Goal: Information Seeking & Learning: Learn about a topic

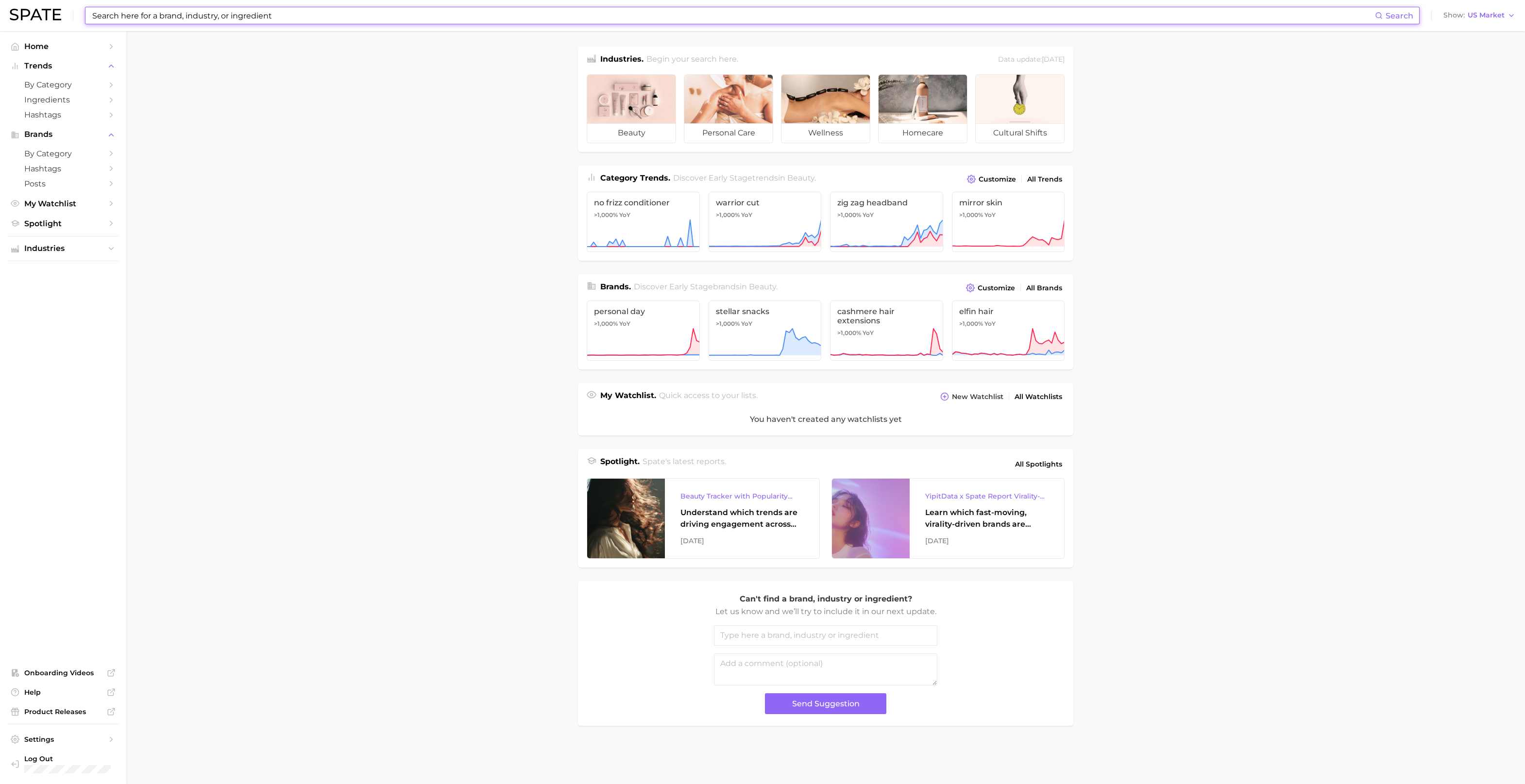
click at [223, 18] on input at bounding box center [733, 15] width 1283 height 17
type input "rapidry top coat"
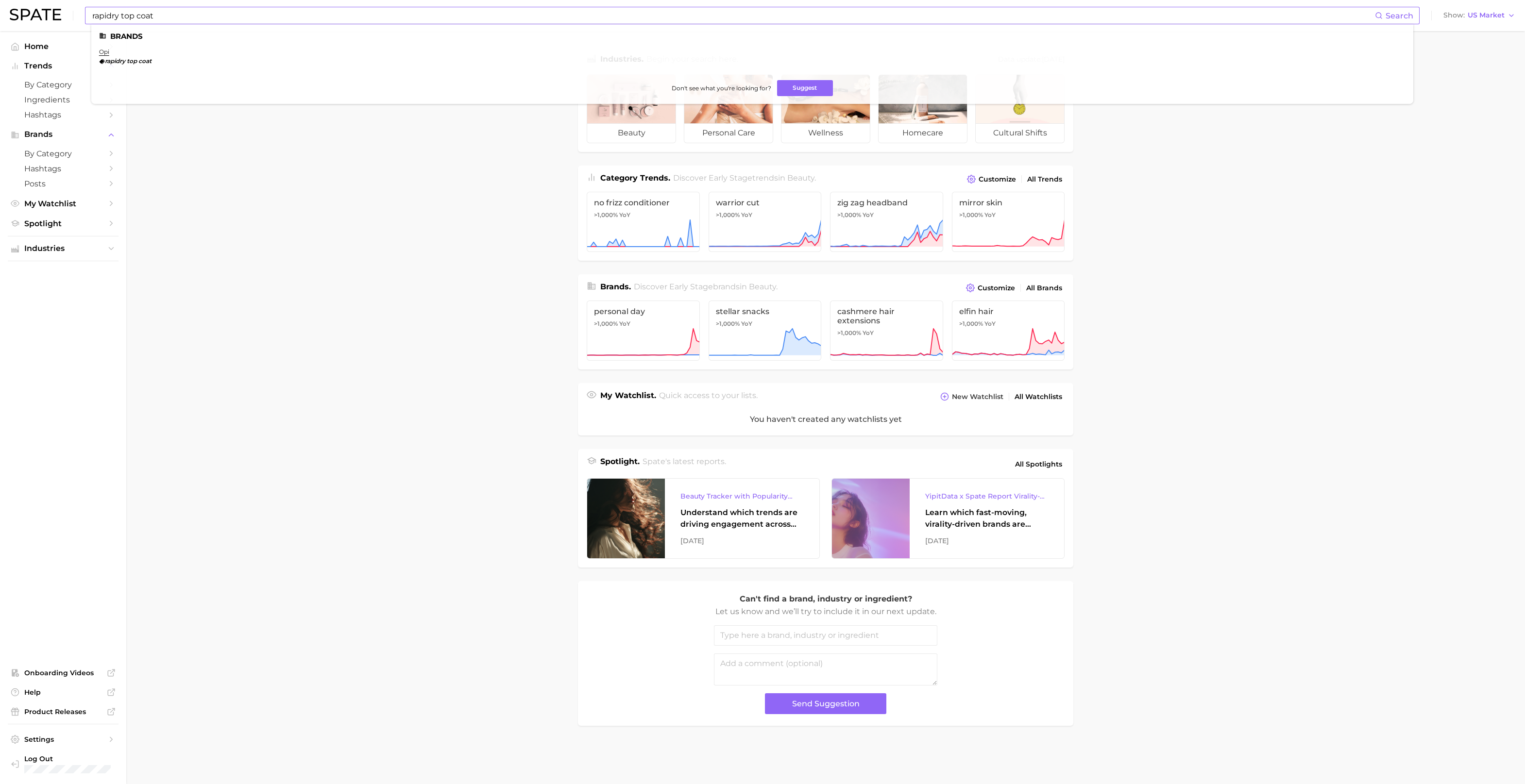
click at [143, 62] on em "coat" at bounding box center [145, 61] width 13 height 7
click at [105, 51] on link "opi" at bounding box center [104, 51] width 10 height 7
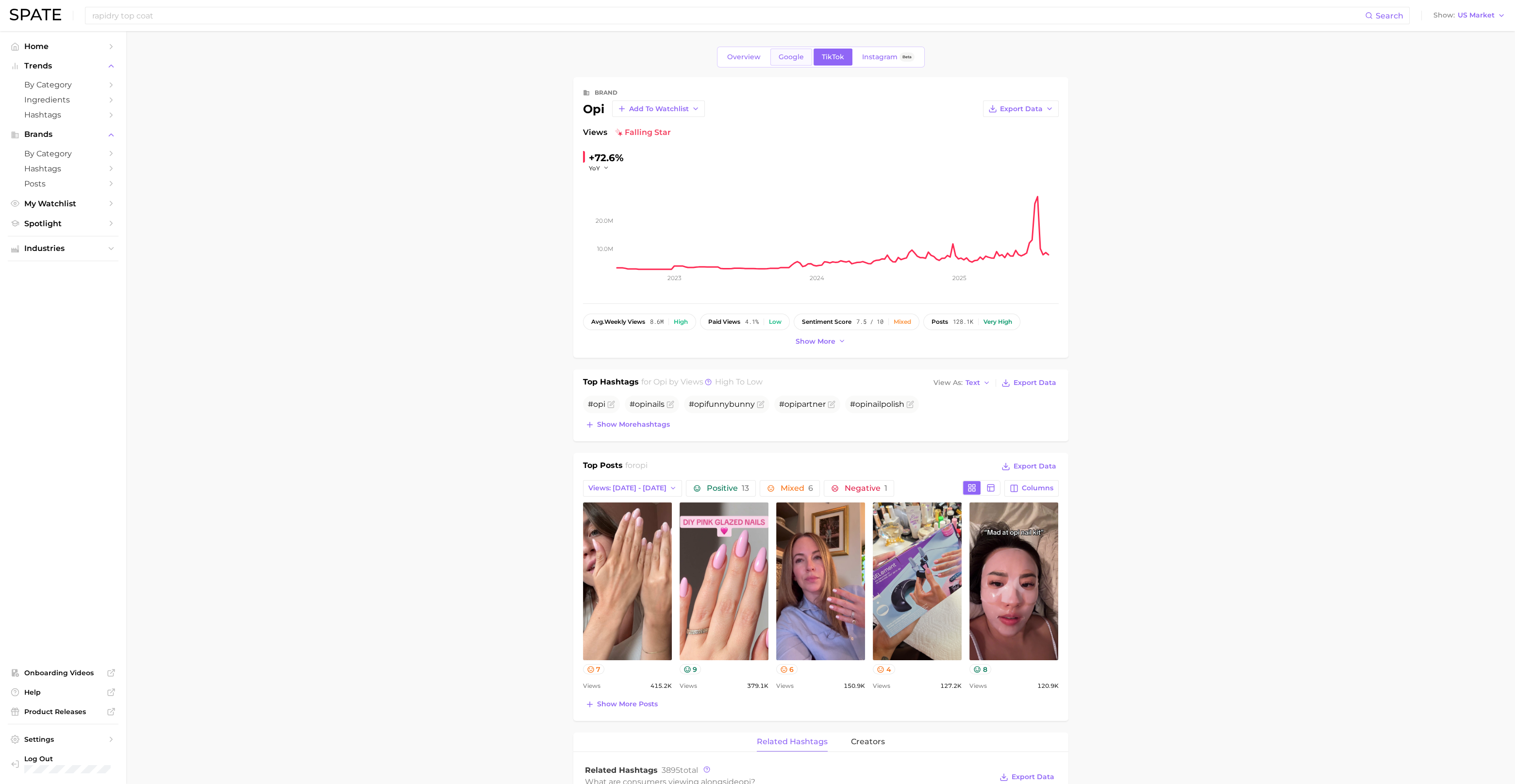
click at [786, 62] on link "Google" at bounding box center [791, 57] width 42 height 17
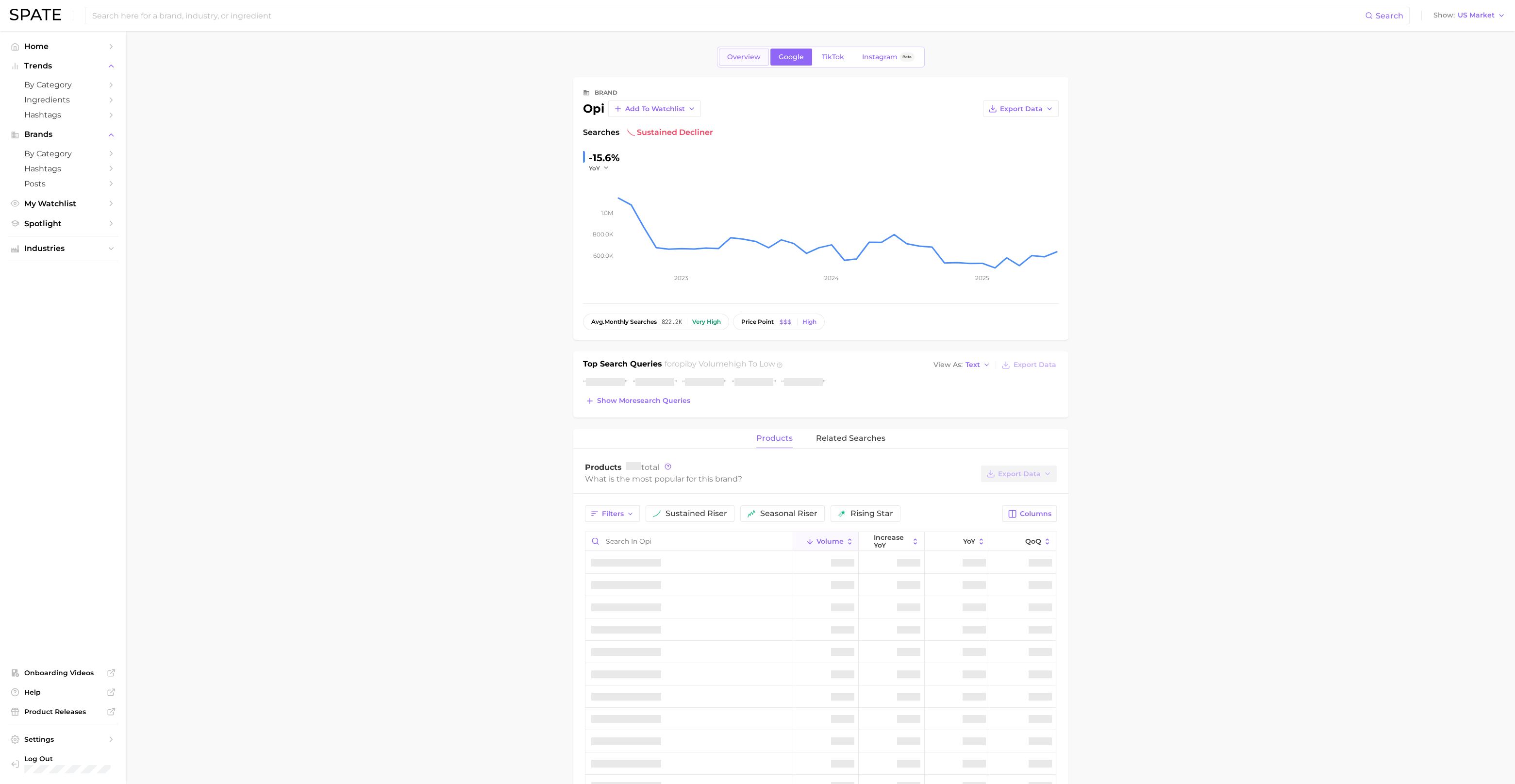
click at [758, 60] on span "Overview" at bounding box center [744, 57] width 34 height 8
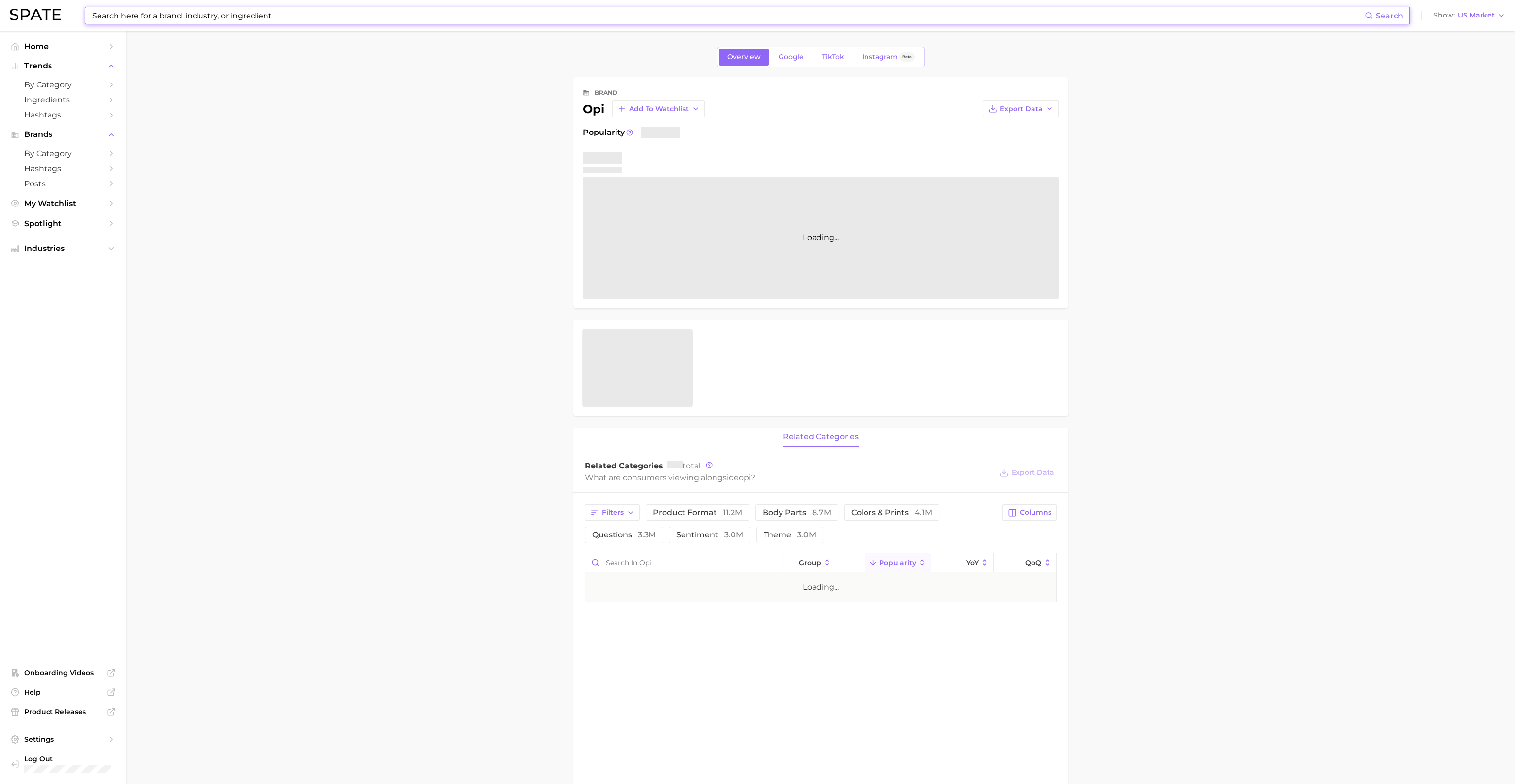
click at [253, 15] on input at bounding box center [728, 15] width 1274 height 17
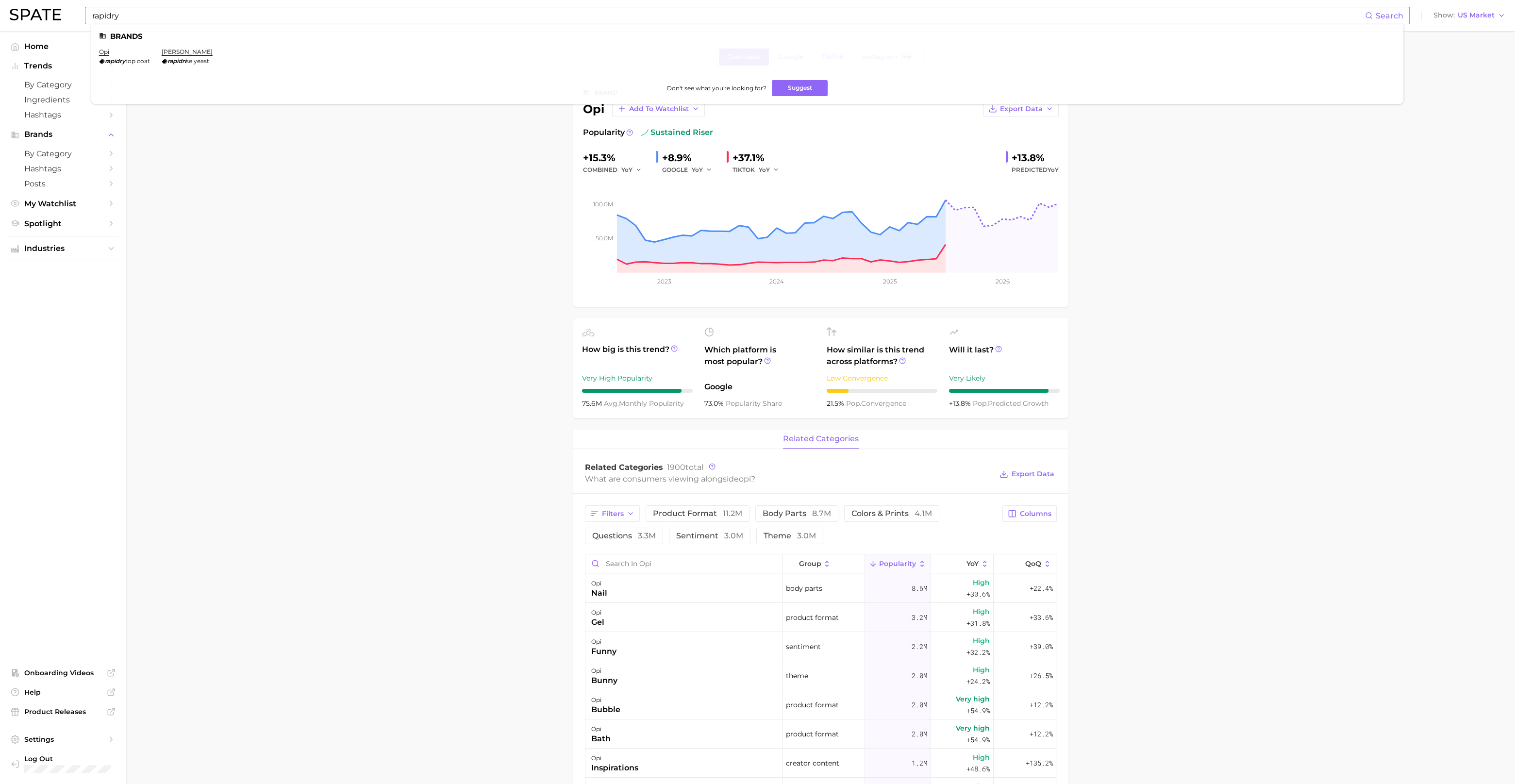
click at [146, 64] on span "top coat" at bounding box center [138, 61] width 25 height 7
click at [155, 15] on input "rapidry" at bounding box center [728, 15] width 1274 height 17
type input "rapidry top coat"
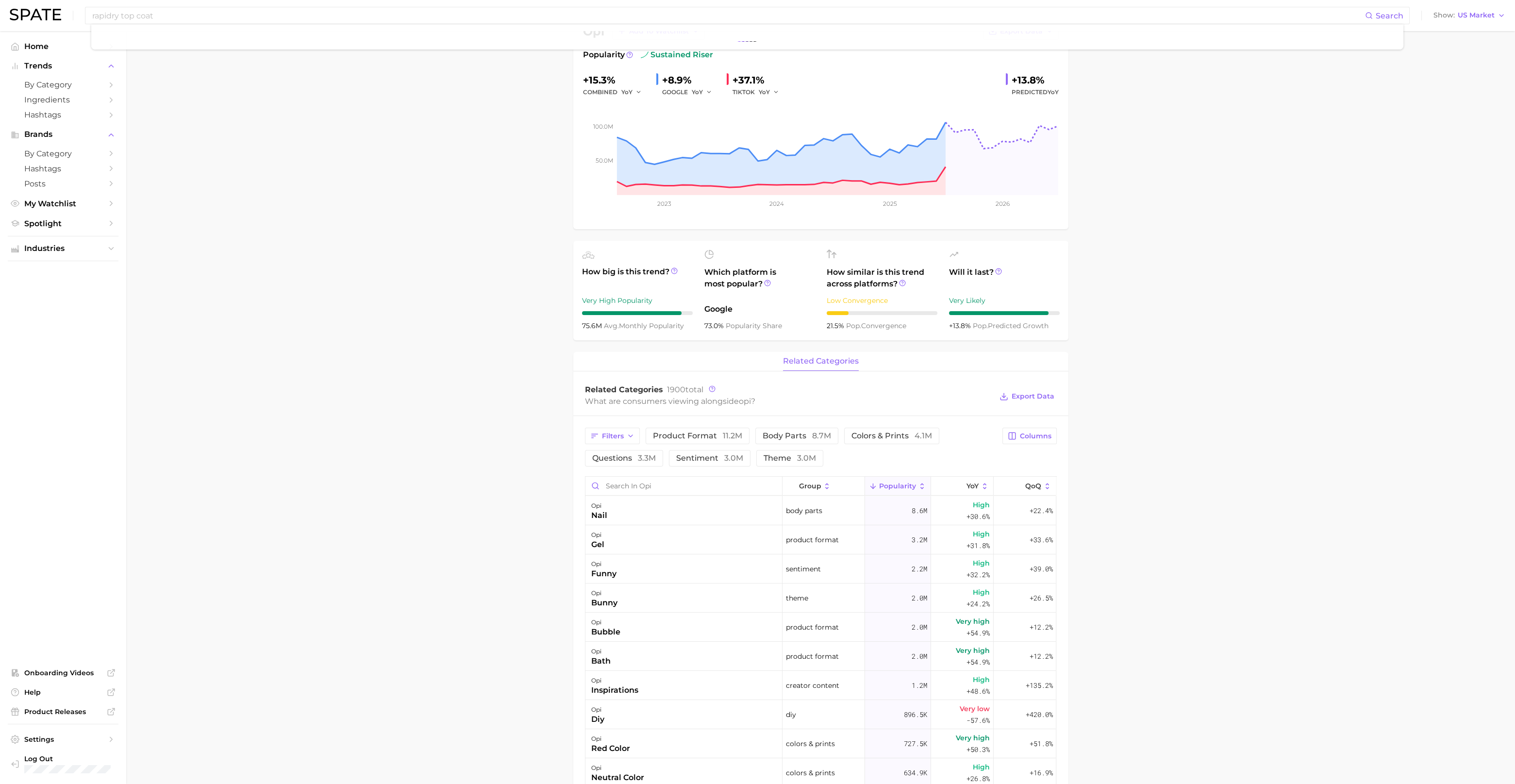
scroll to position [121, 0]
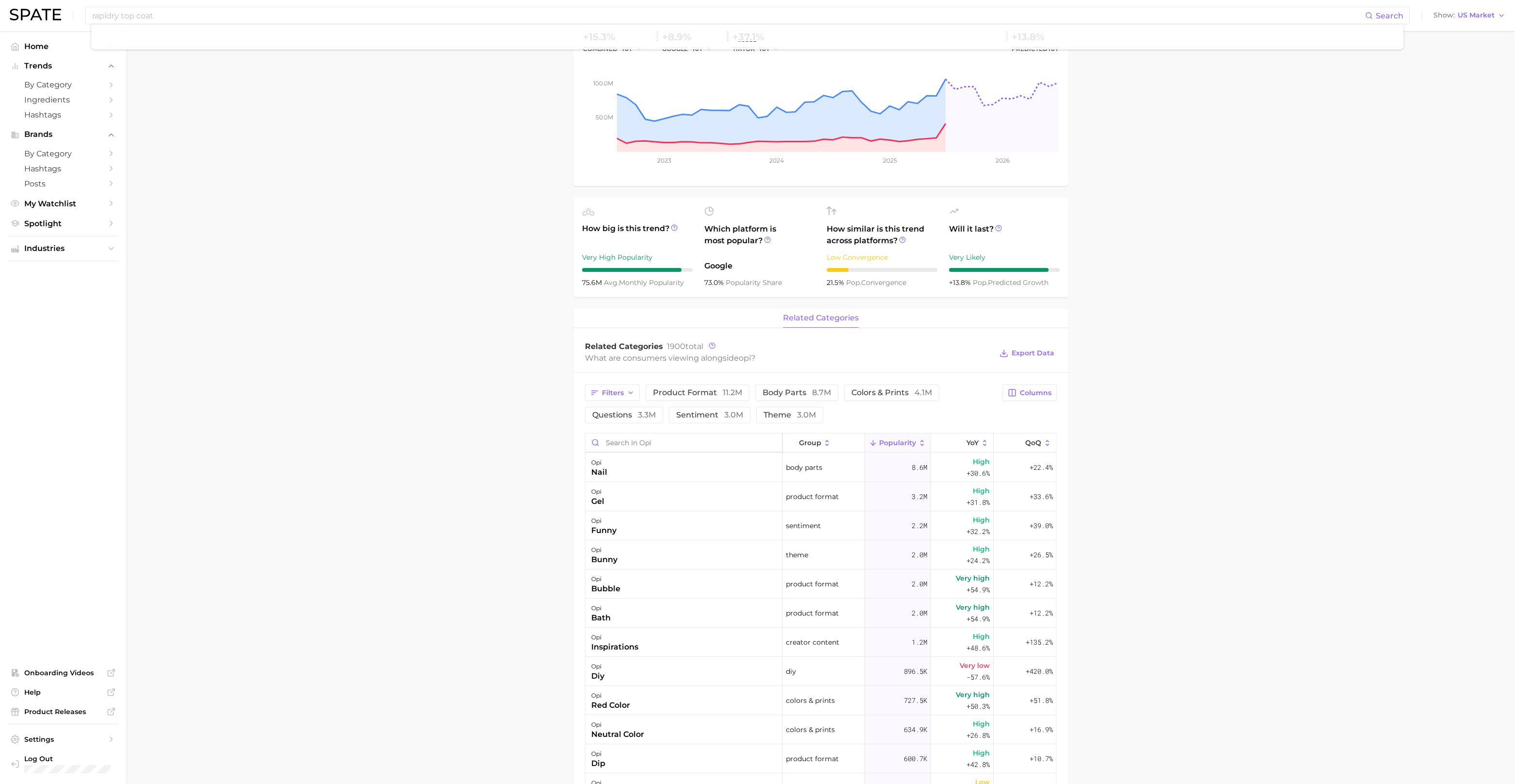
click at [650, 443] on input "Search in opi" at bounding box center [684, 443] width 196 height 18
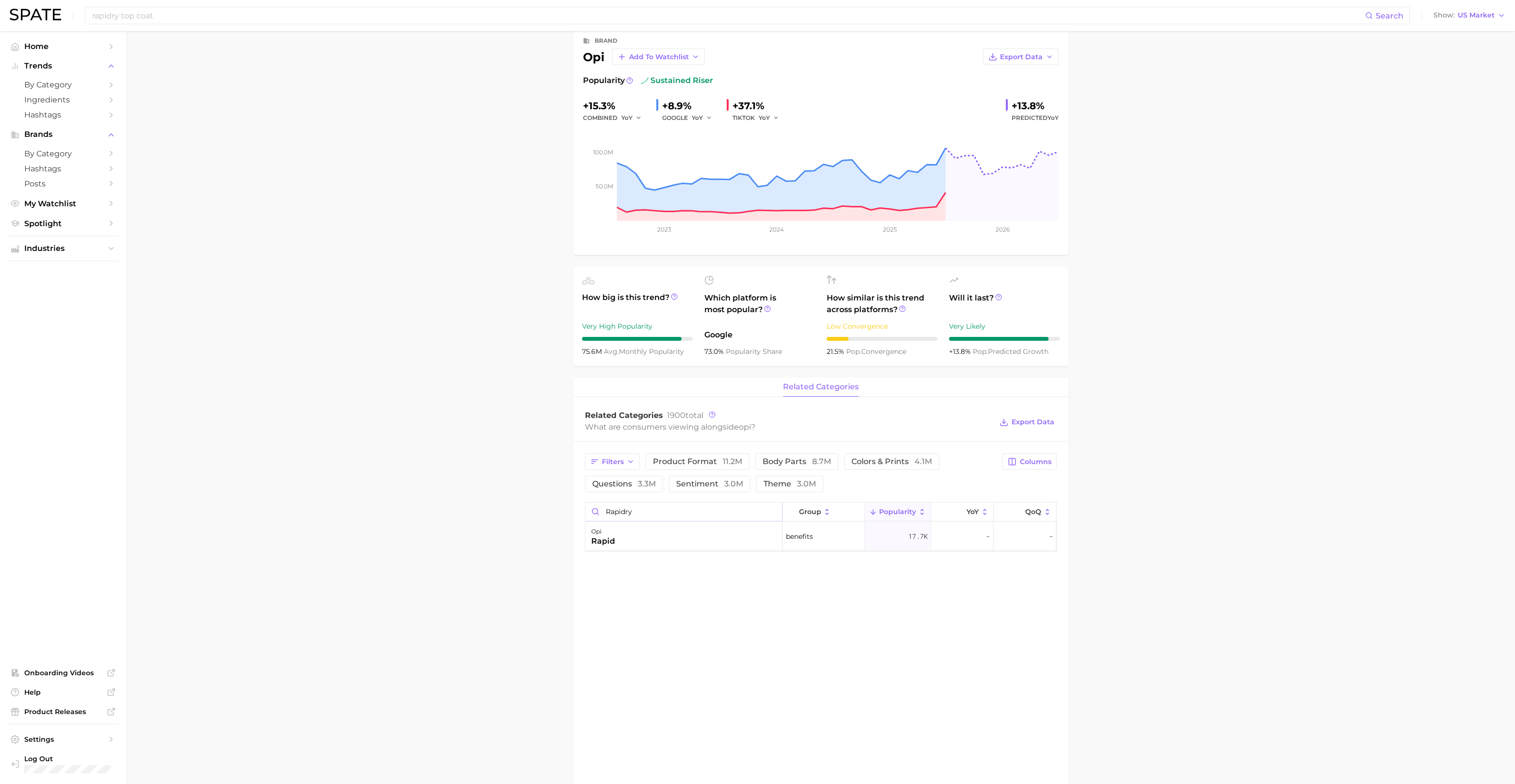
scroll to position [0, 0]
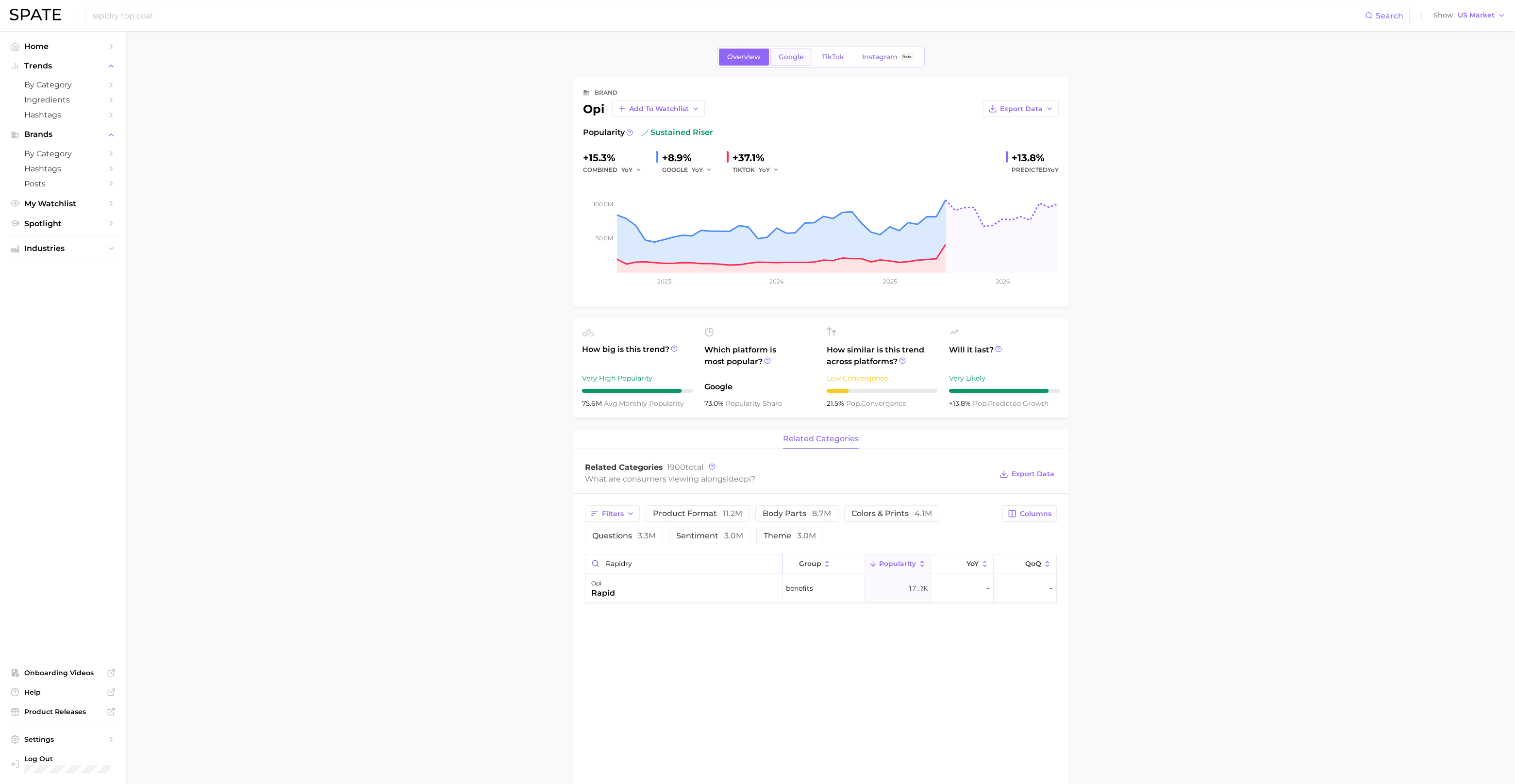
type input "rapidry"
click at [799, 59] on span "Google" at bounding box center [791, 57] width 25 height 8
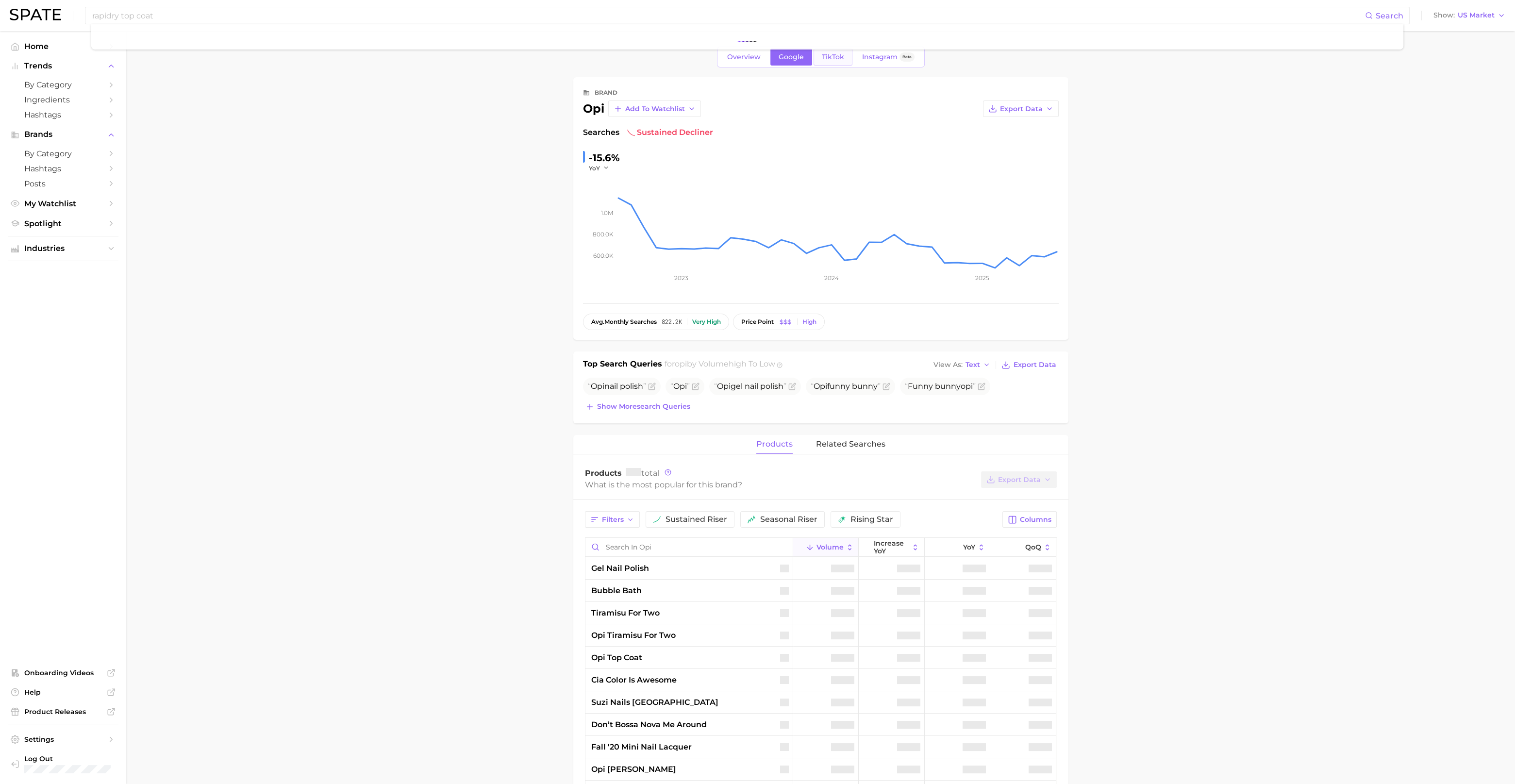
click at [834, 58] on span "TikTok" at bounding box center [833, 57] width 22 height 8
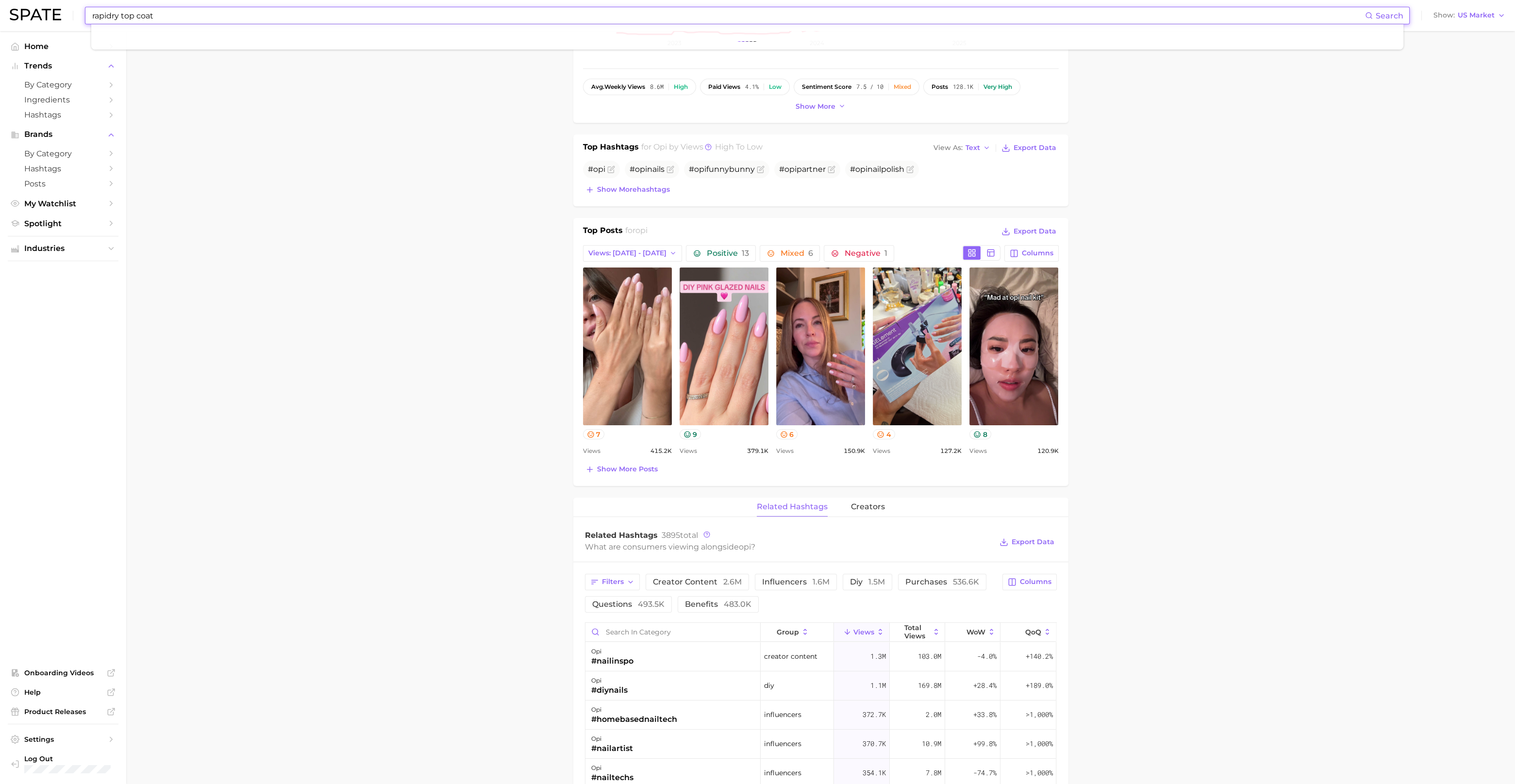
scroll to position [242, 0]
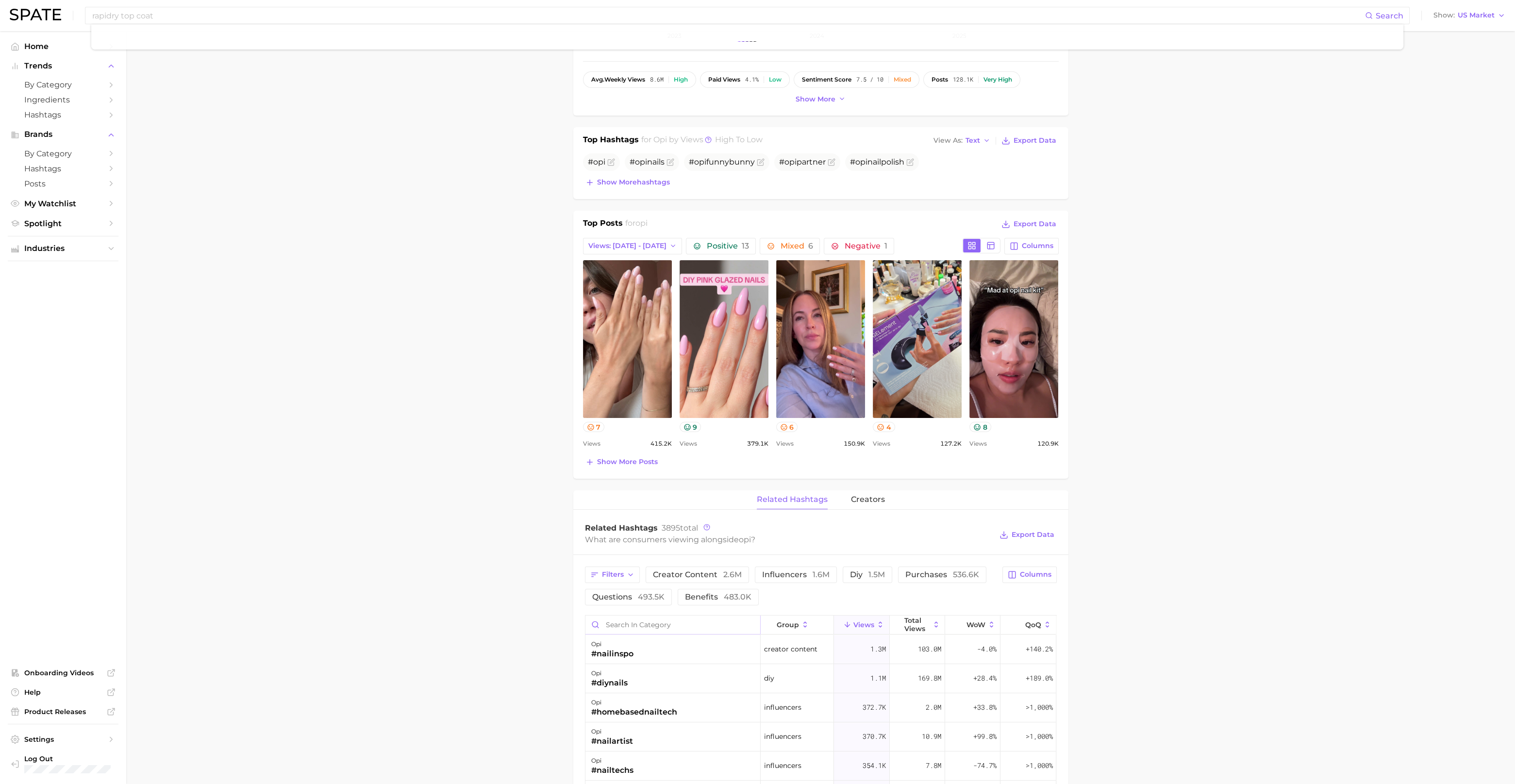
click at [642, 626] on input "Search in category" at bounding box center [672, 624] width 175 height 18
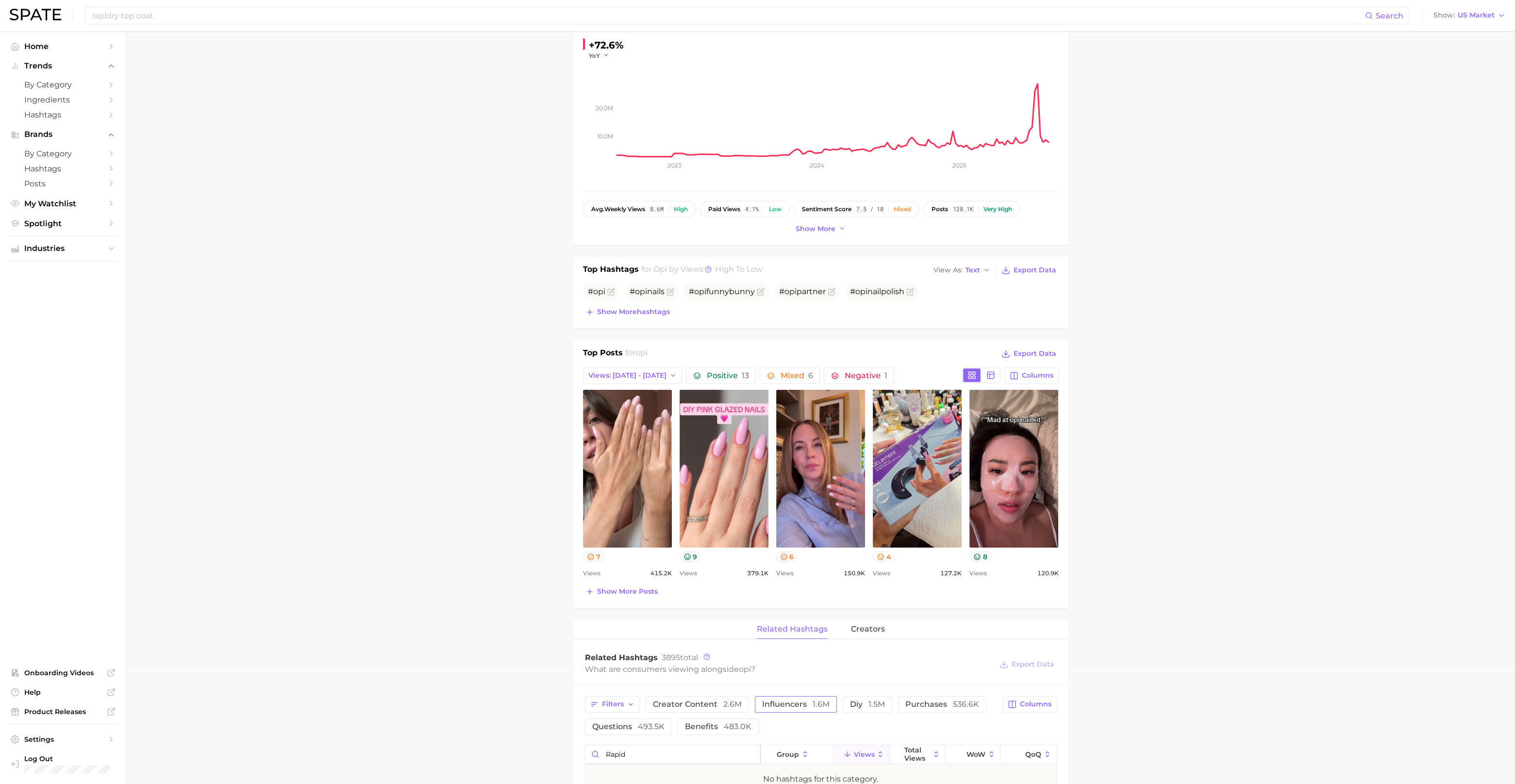
scroll to position [0, 0]
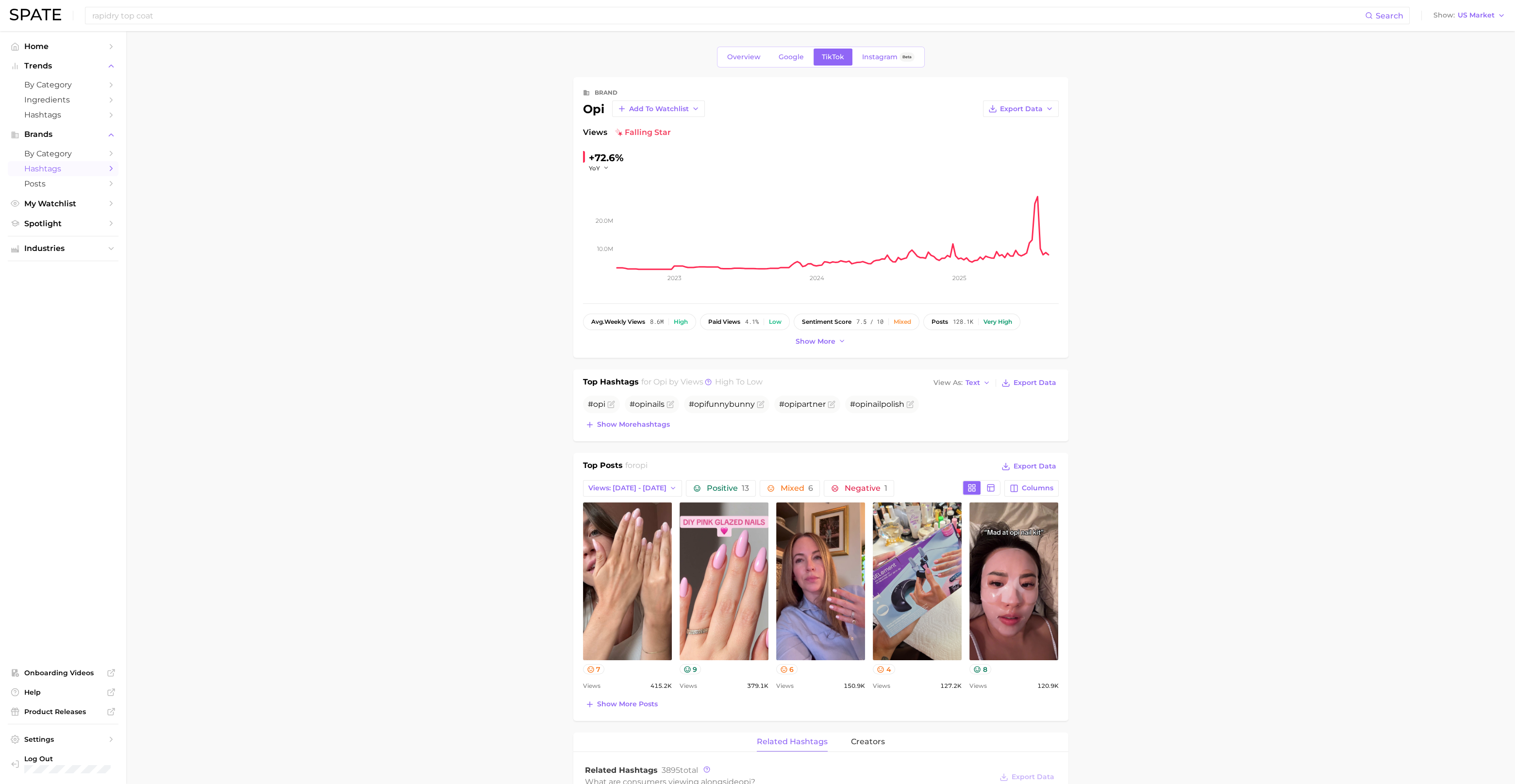
type input "rapid"
click at [58, 171] on span "Hashtags" at bounding box center [63, 169] width 78 height 9
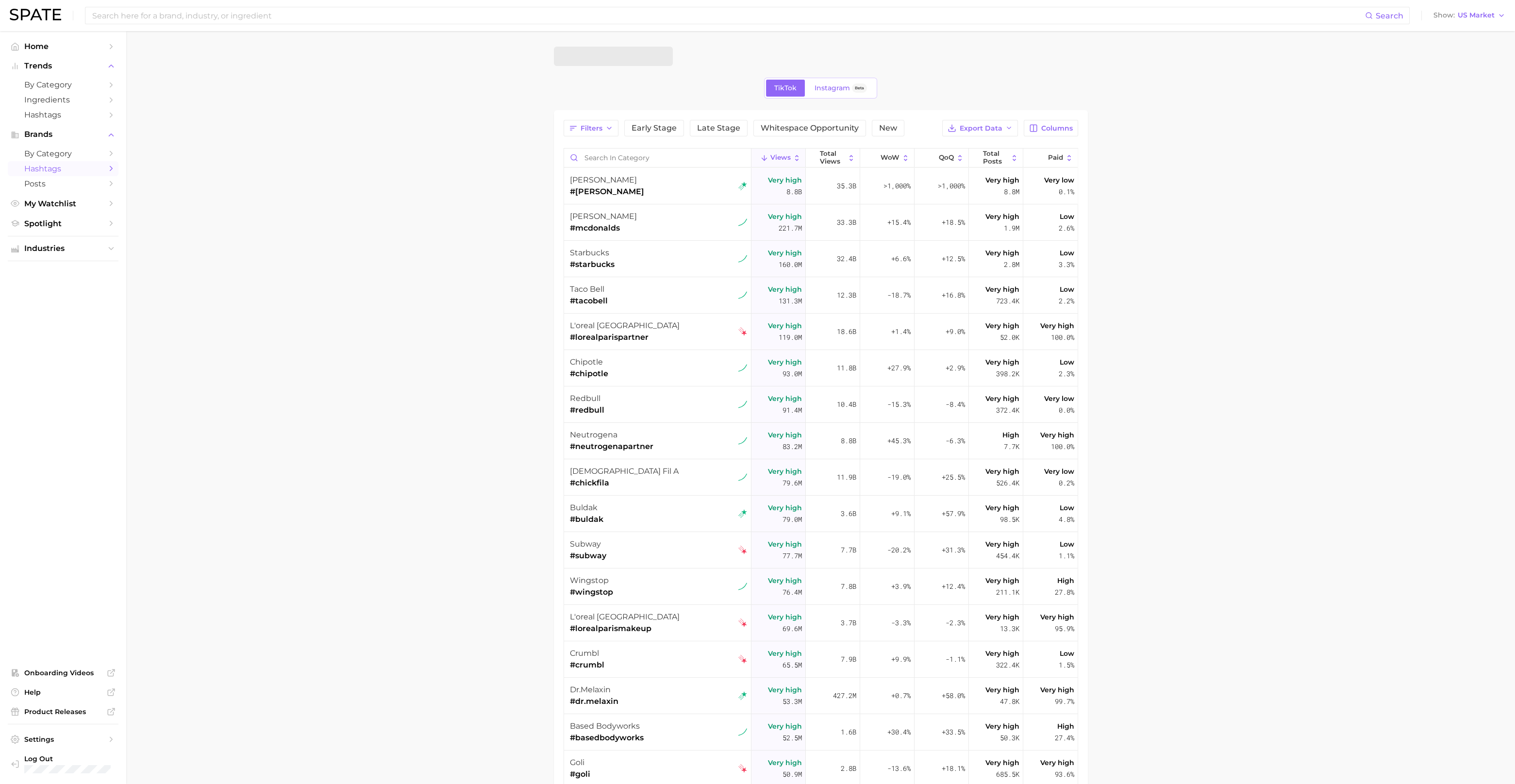
click at [604, 59] on span at bounding box center [613, 56] width 119 height 20
click at [611, 154] on input "Search in category" at bounding box center [657, 157] width 187 height 18
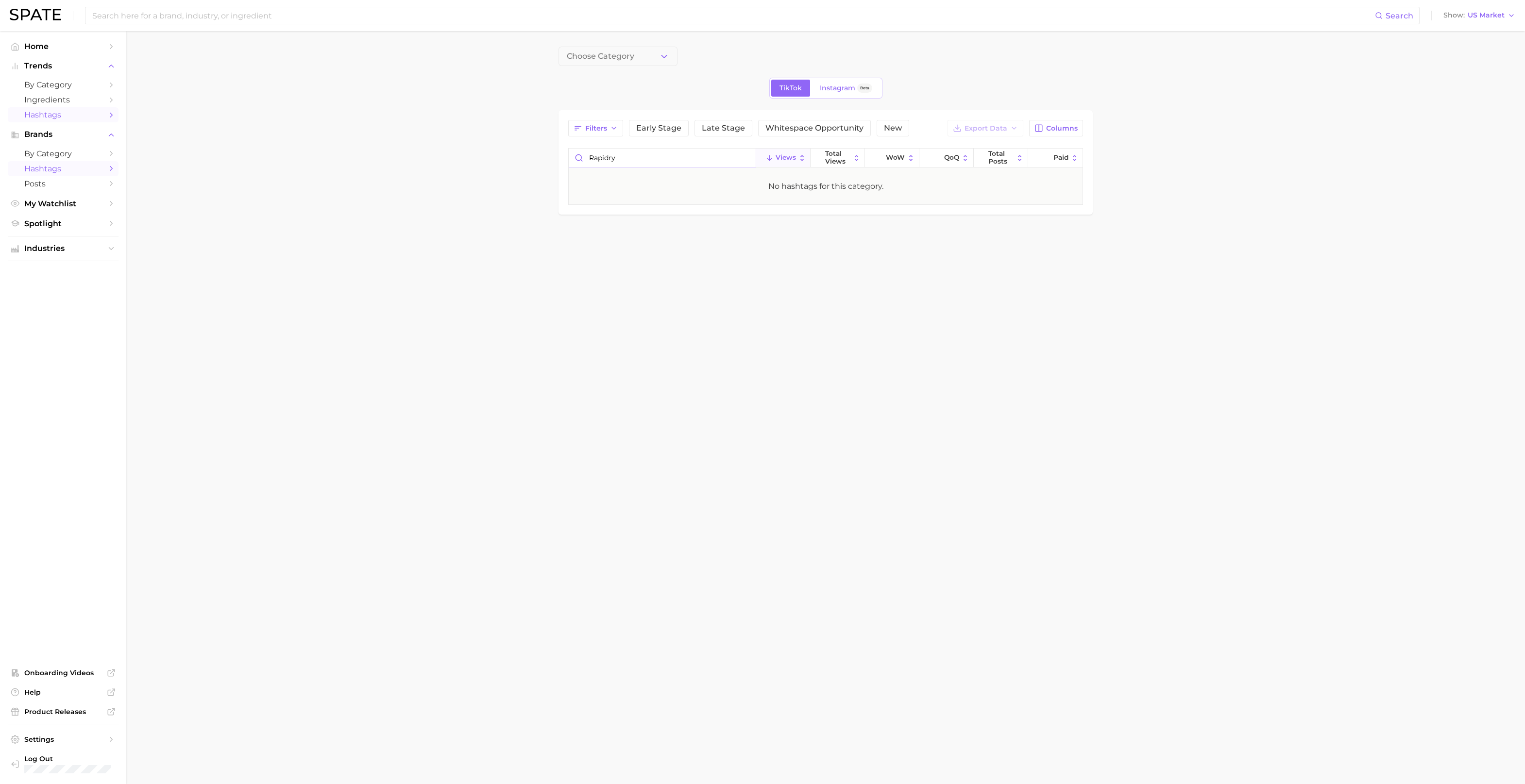
type input "rapidry"
click at [60, 118] on span "Hashtags" at bounding box center [63, 115] width 78 height 9
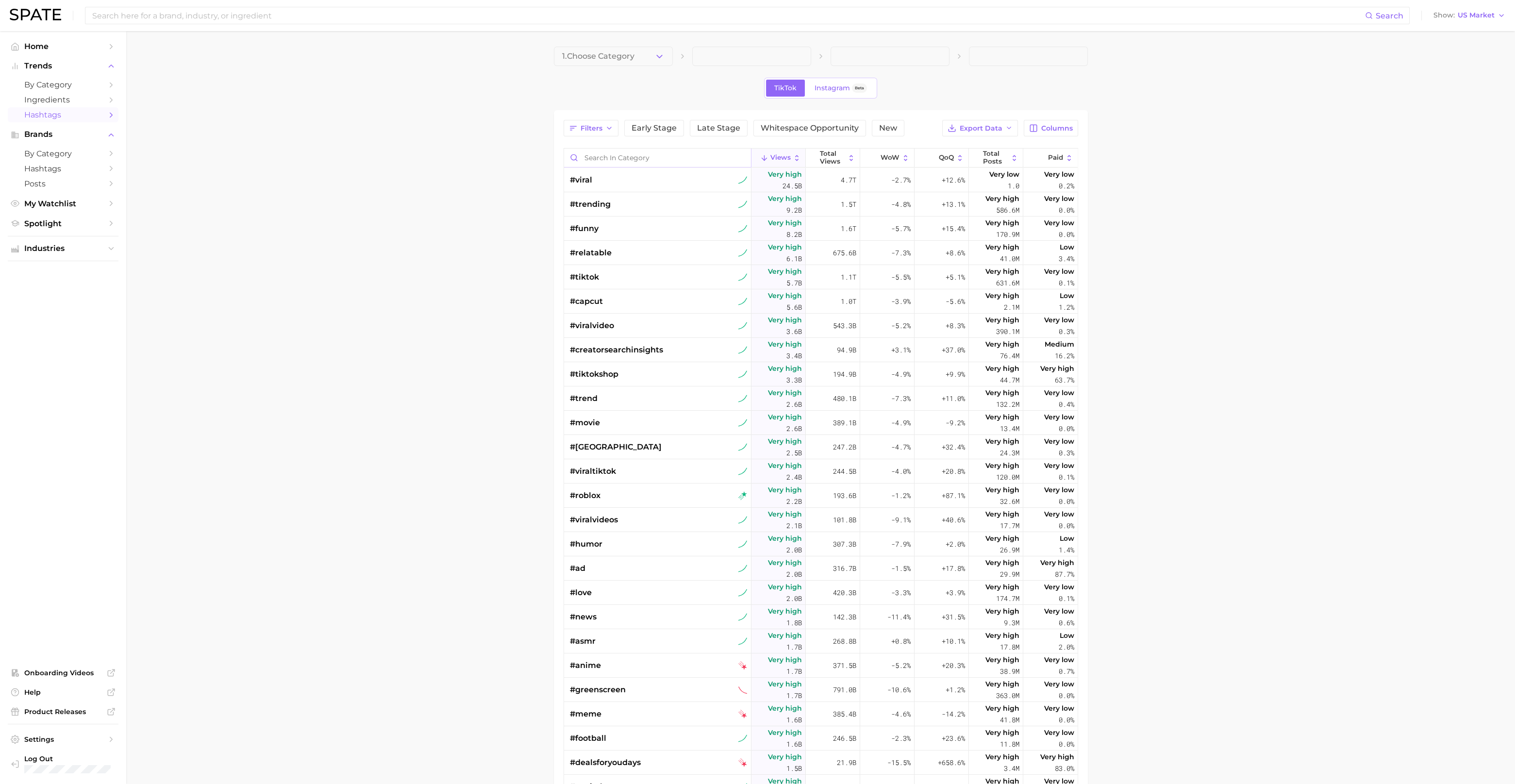
click at [618, 156] on input "Search in category" at bounding box center [657, 157] width 187 height 18
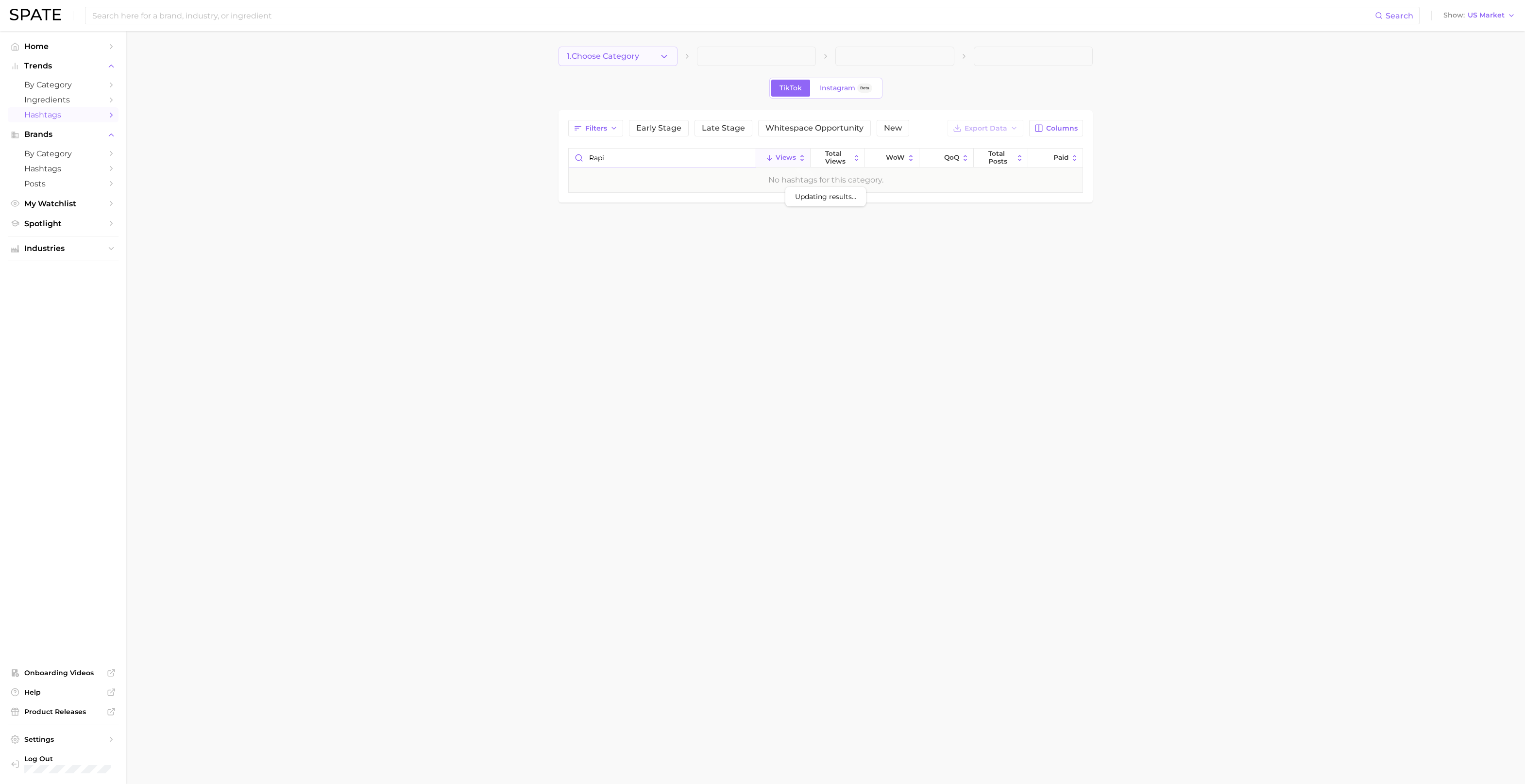
type input "rapi"
click at [659, 57] on icon "button" at bounding box center [664, 56] width 10 height 10
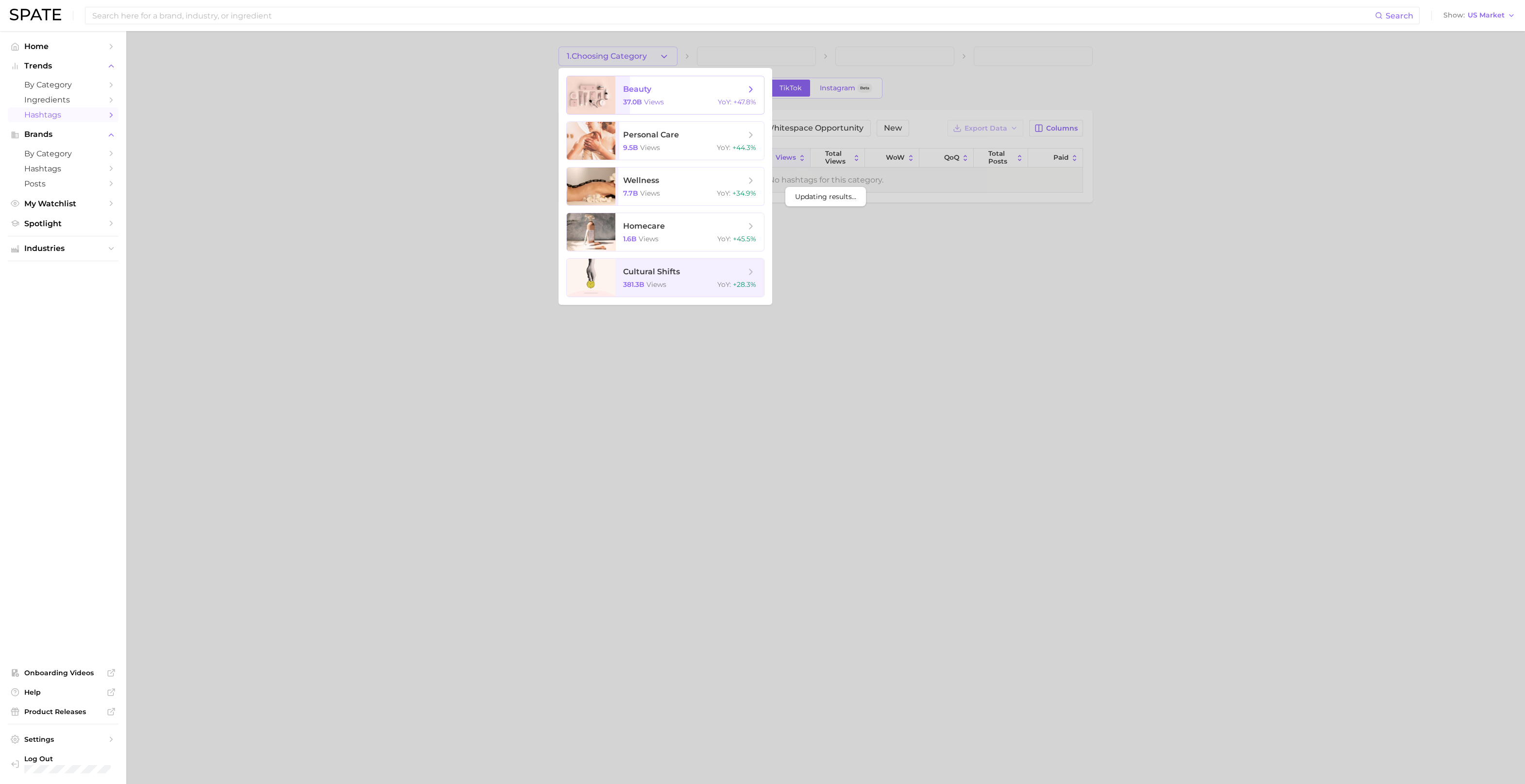
click at [649, 102] on span "views" at bounding box center [654, 102] width 20 height 9
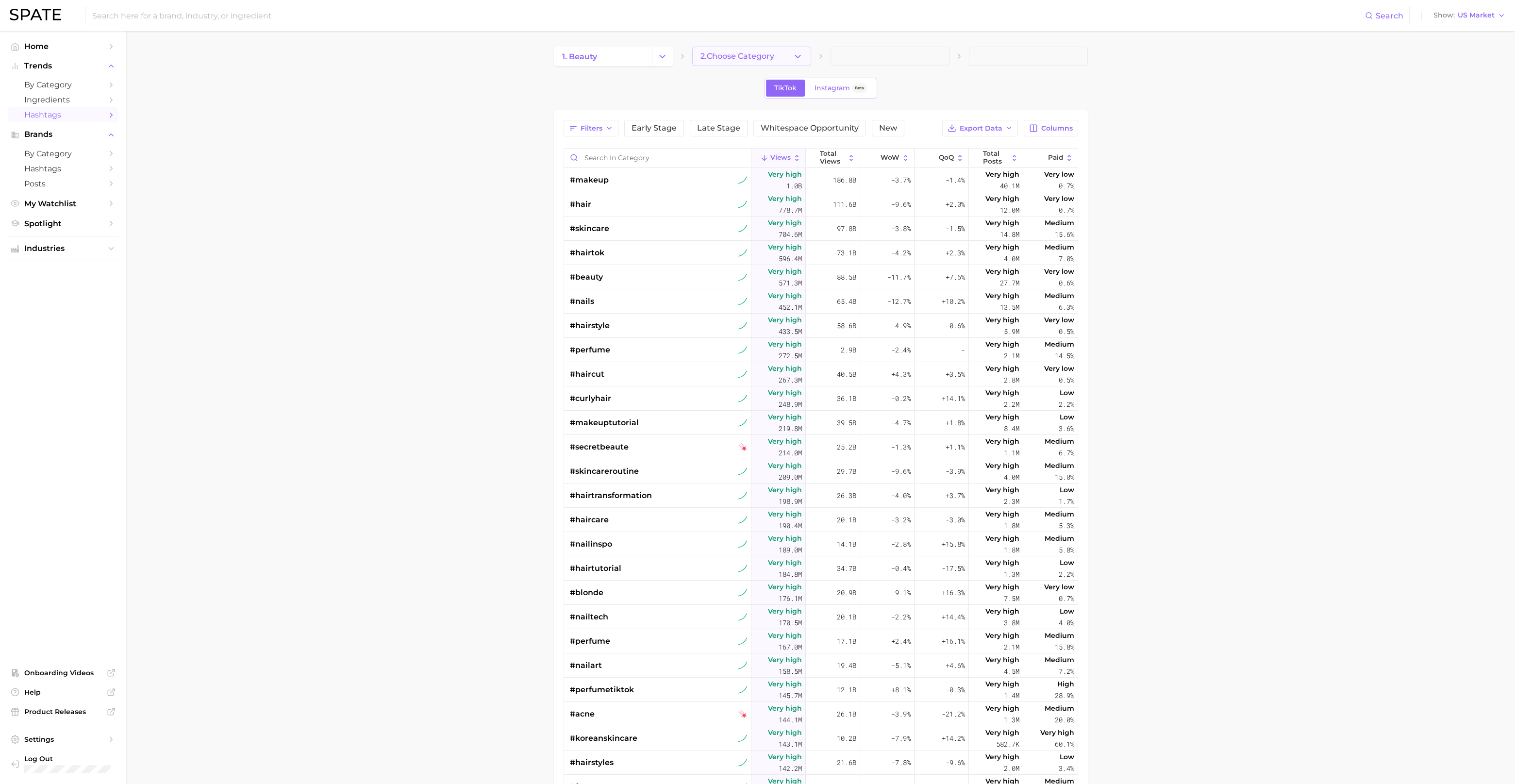
click at [798, 56] on icon "button" at bounding box center [798, 56] width 10 height 10
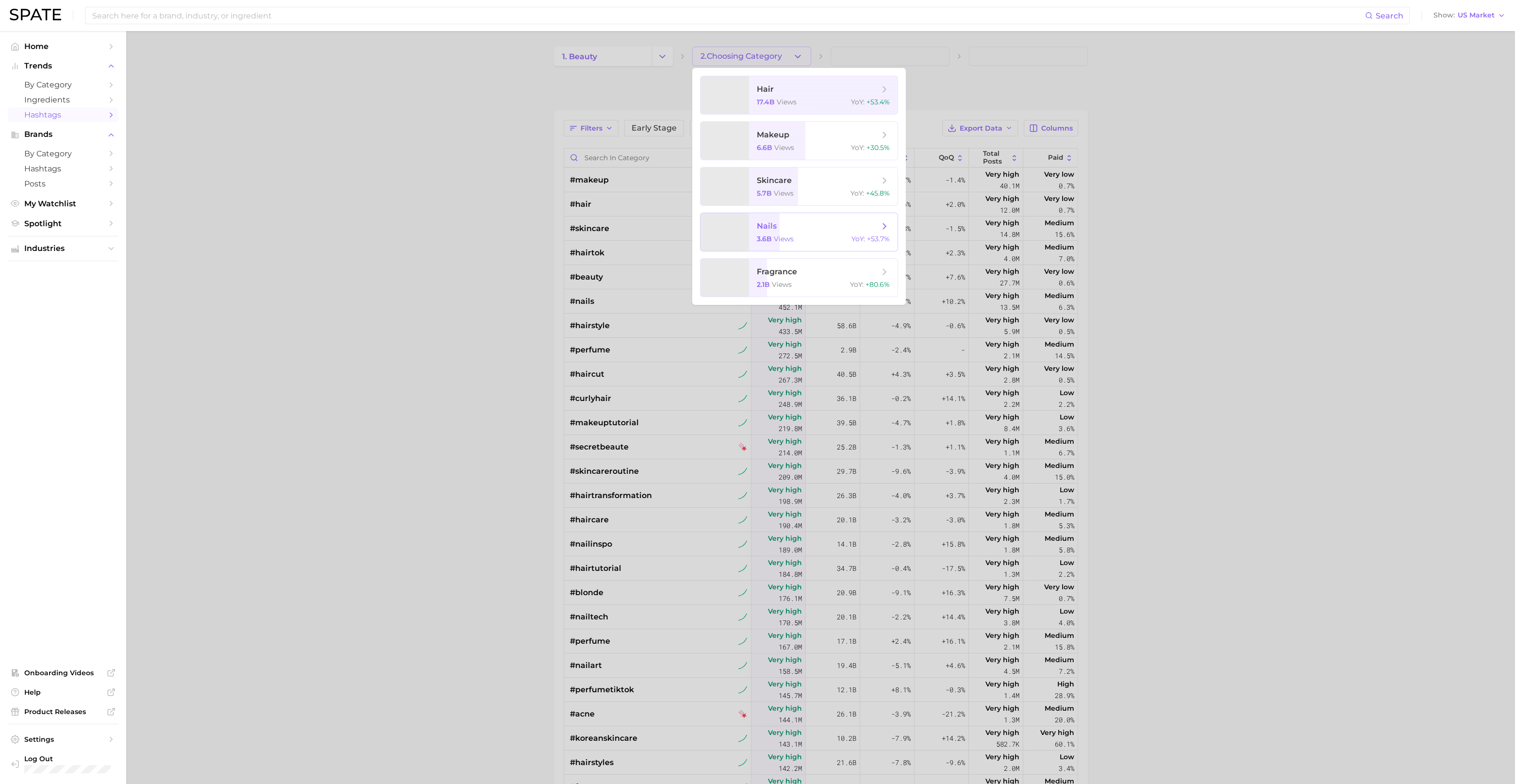
click at [743, 228] on div at bounding box center [725, 232] width 49 height 38
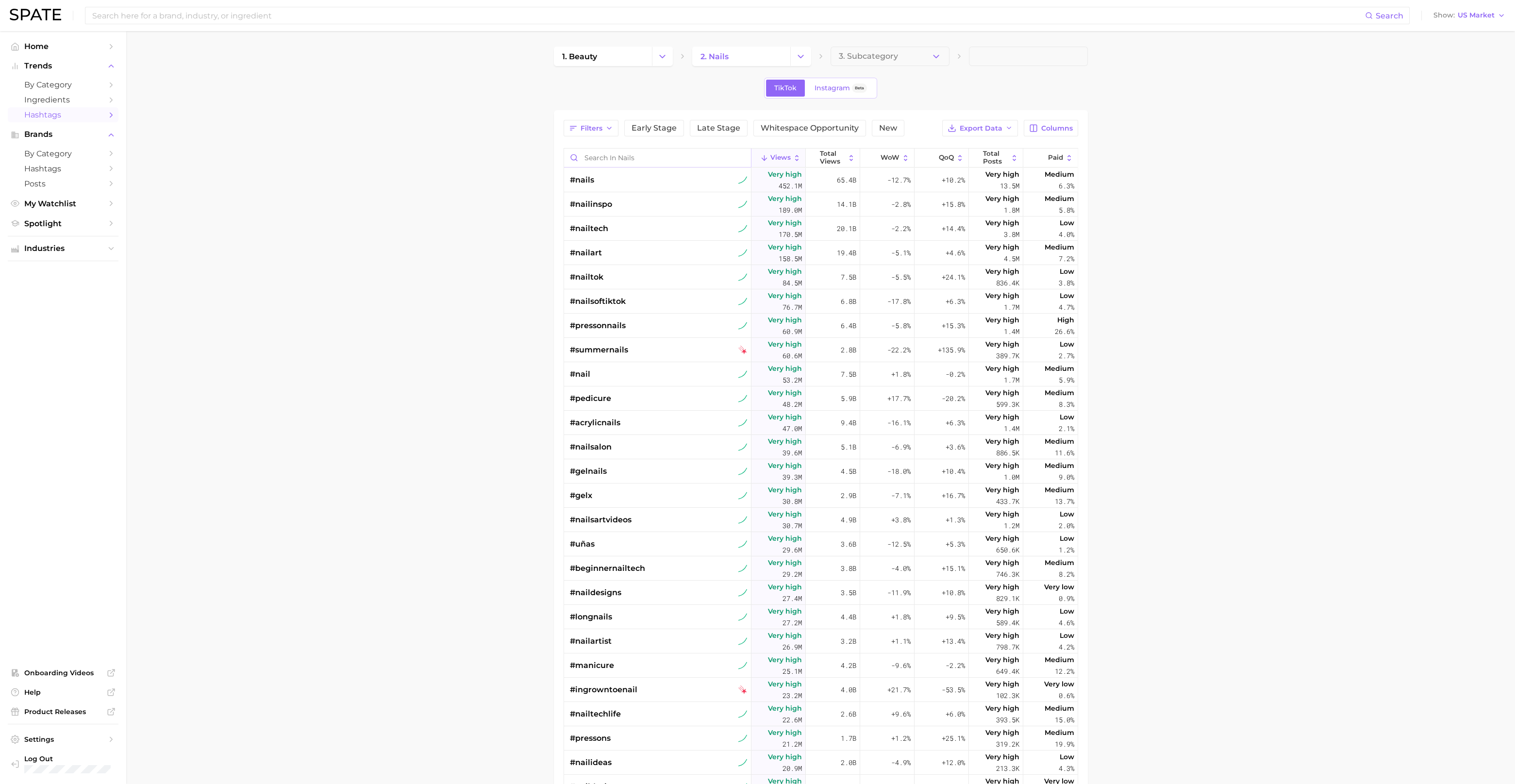
click at [650, 159] on input "Search in nails" at bounding box center [657, 157] width 187 height 18
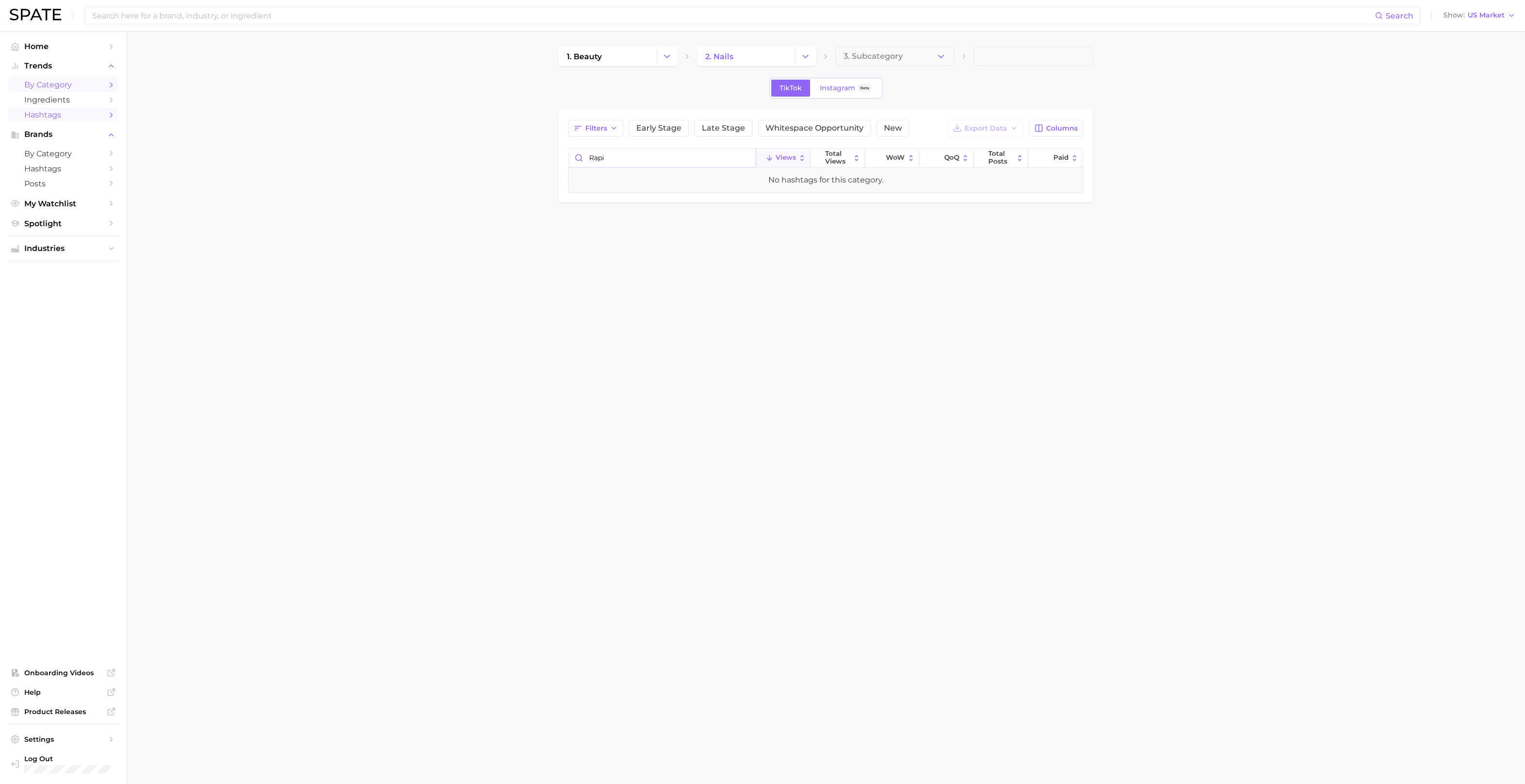
type input "rapi"
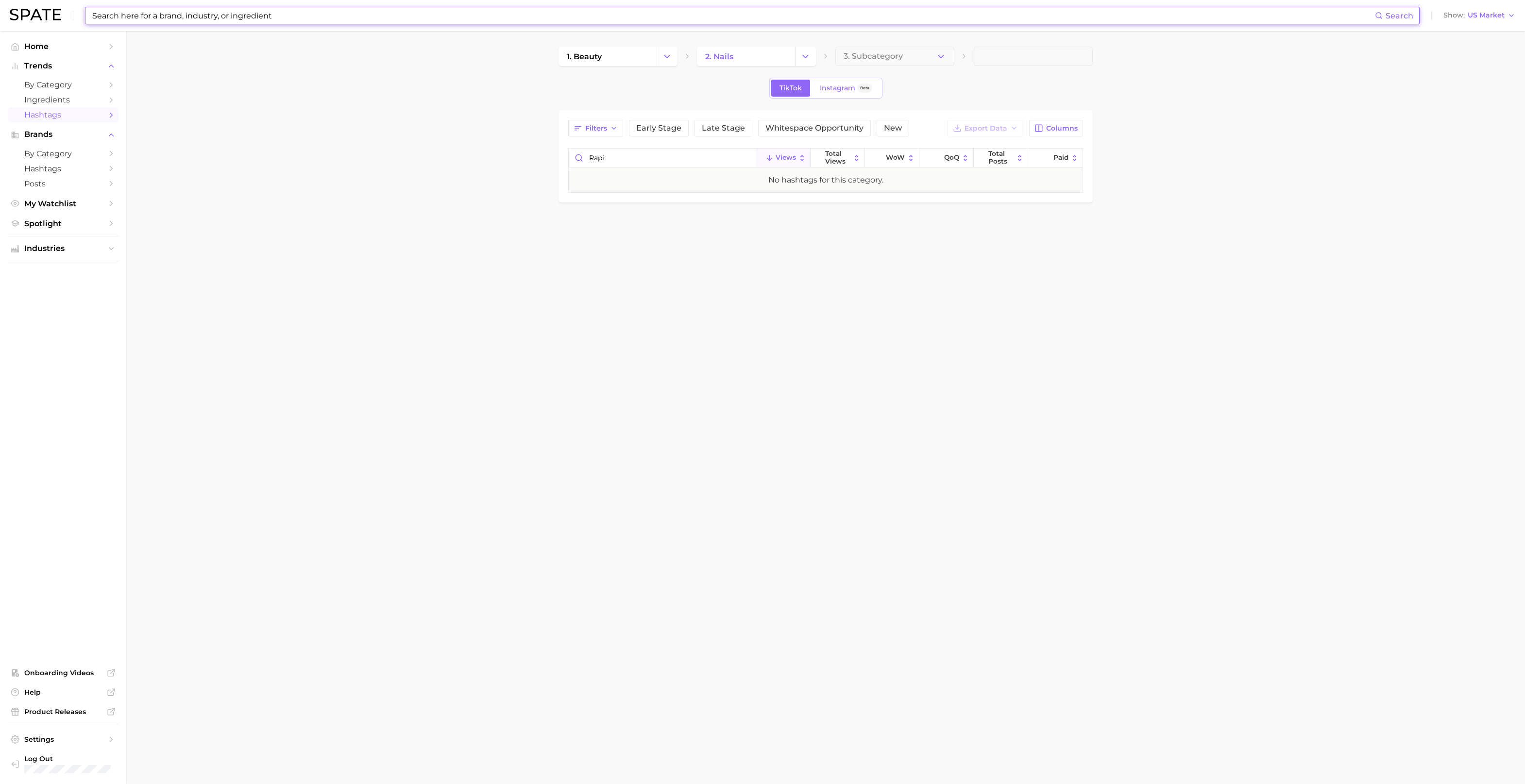
click at [152, 17] on input at bounding box center [733, 15] width 1283 height 17
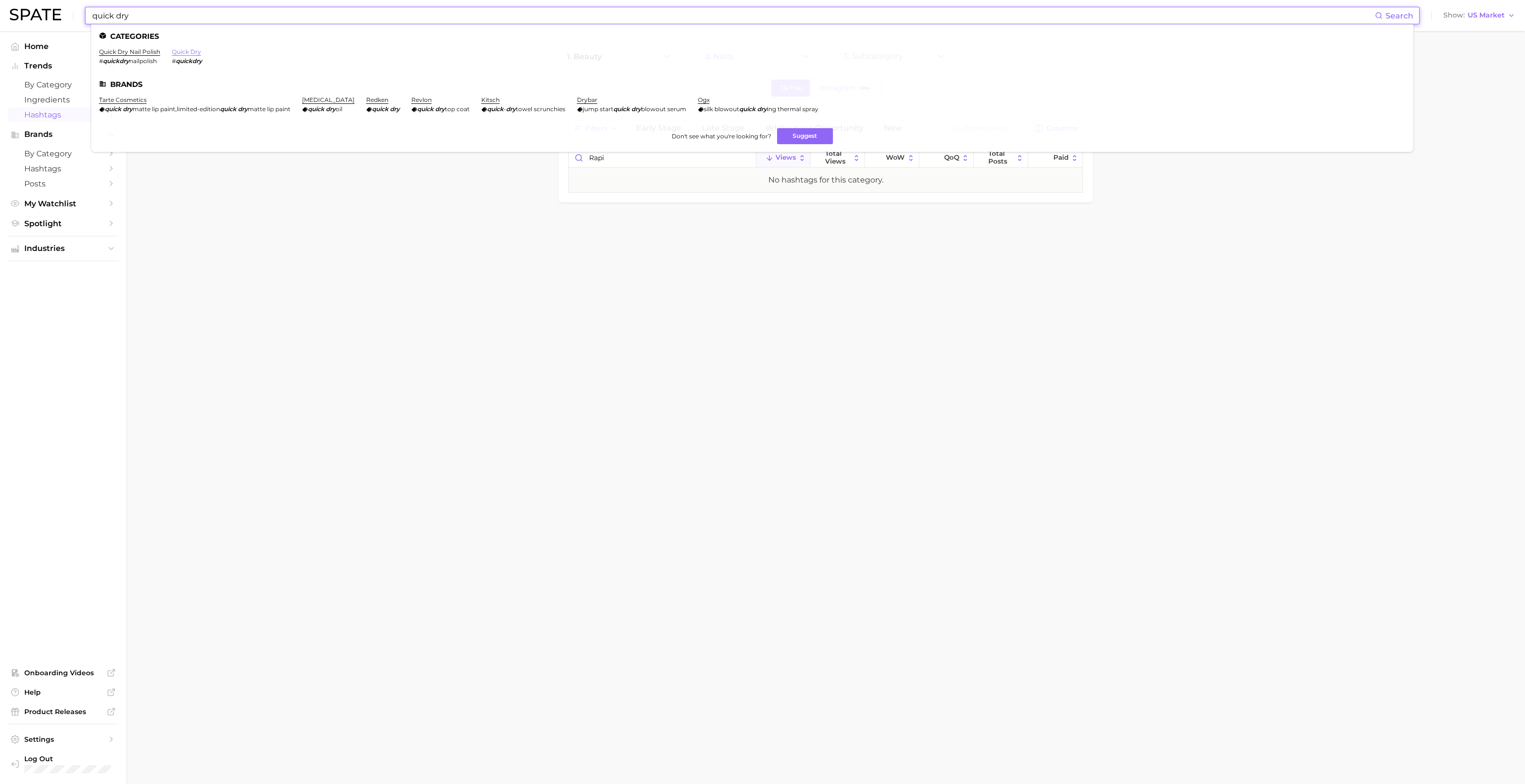
type input "quick dry"
click at [182, 54] on link "quick dry" at bounding box center [186, 51] width 29 height 7
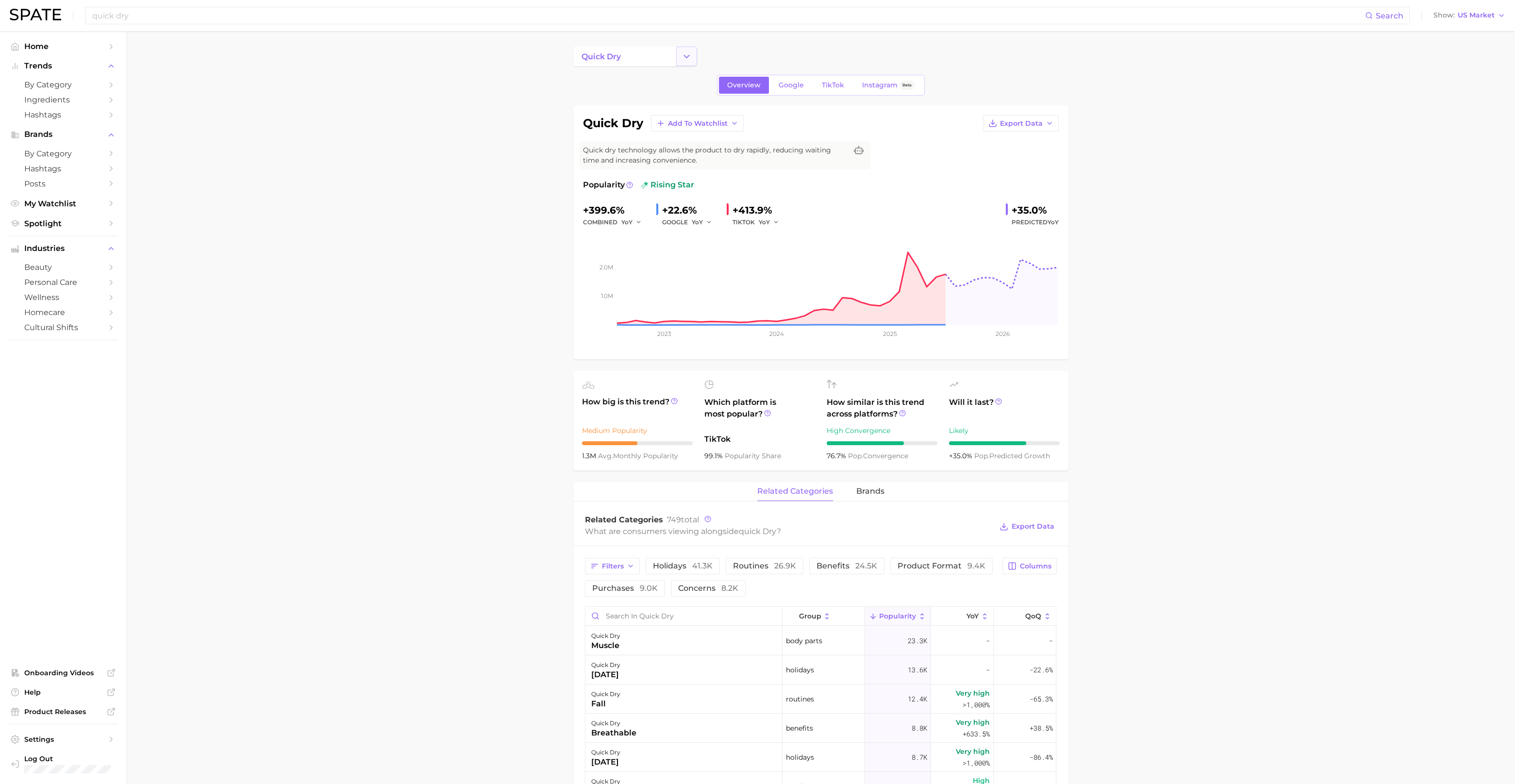
click at [685, 54] on icon "Change Category" at bounding box center [686, 56] width 10 height 10
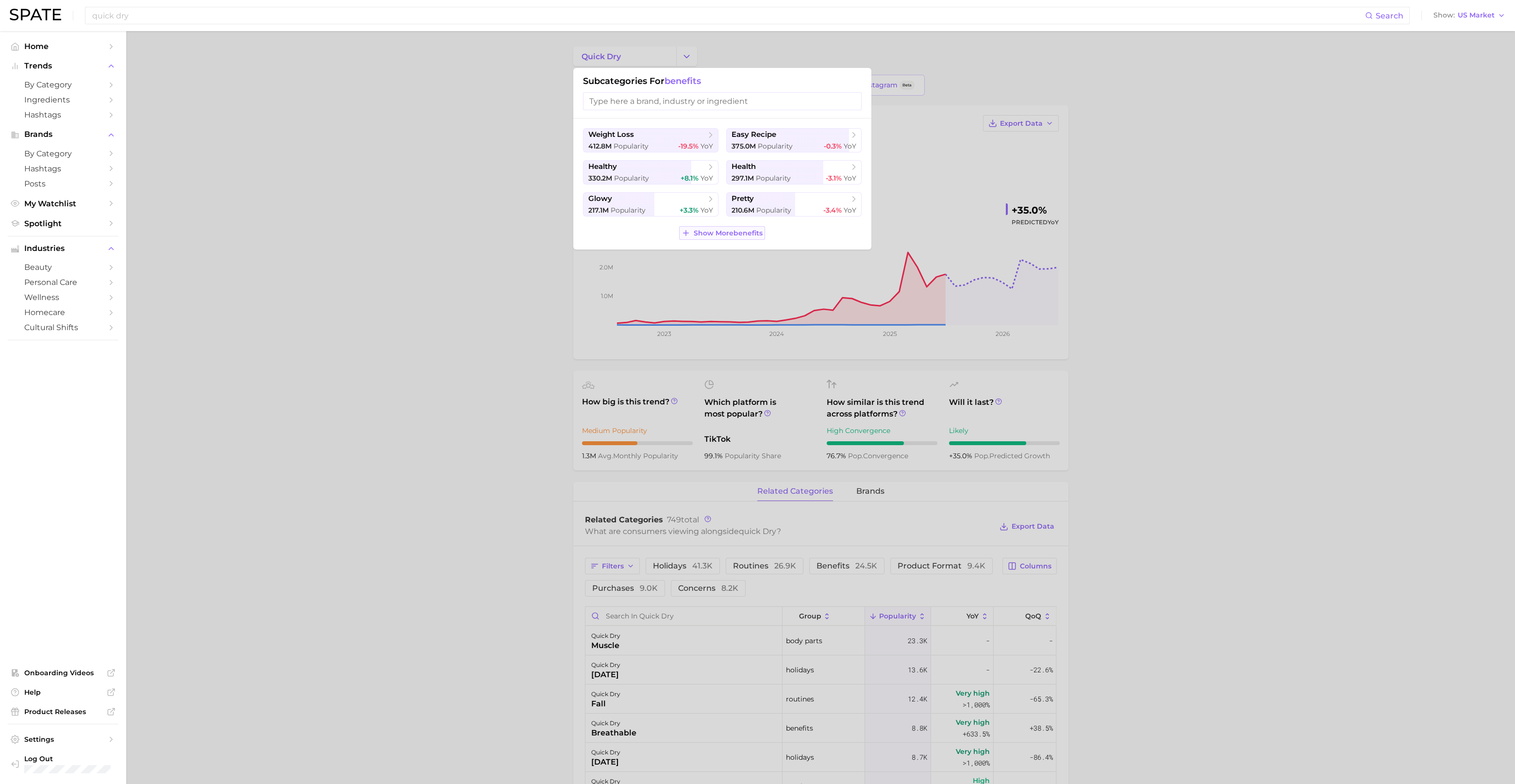
click at [723, 234] on span "Show More benefits" at bounding box center [728, 233] width 69 height 8
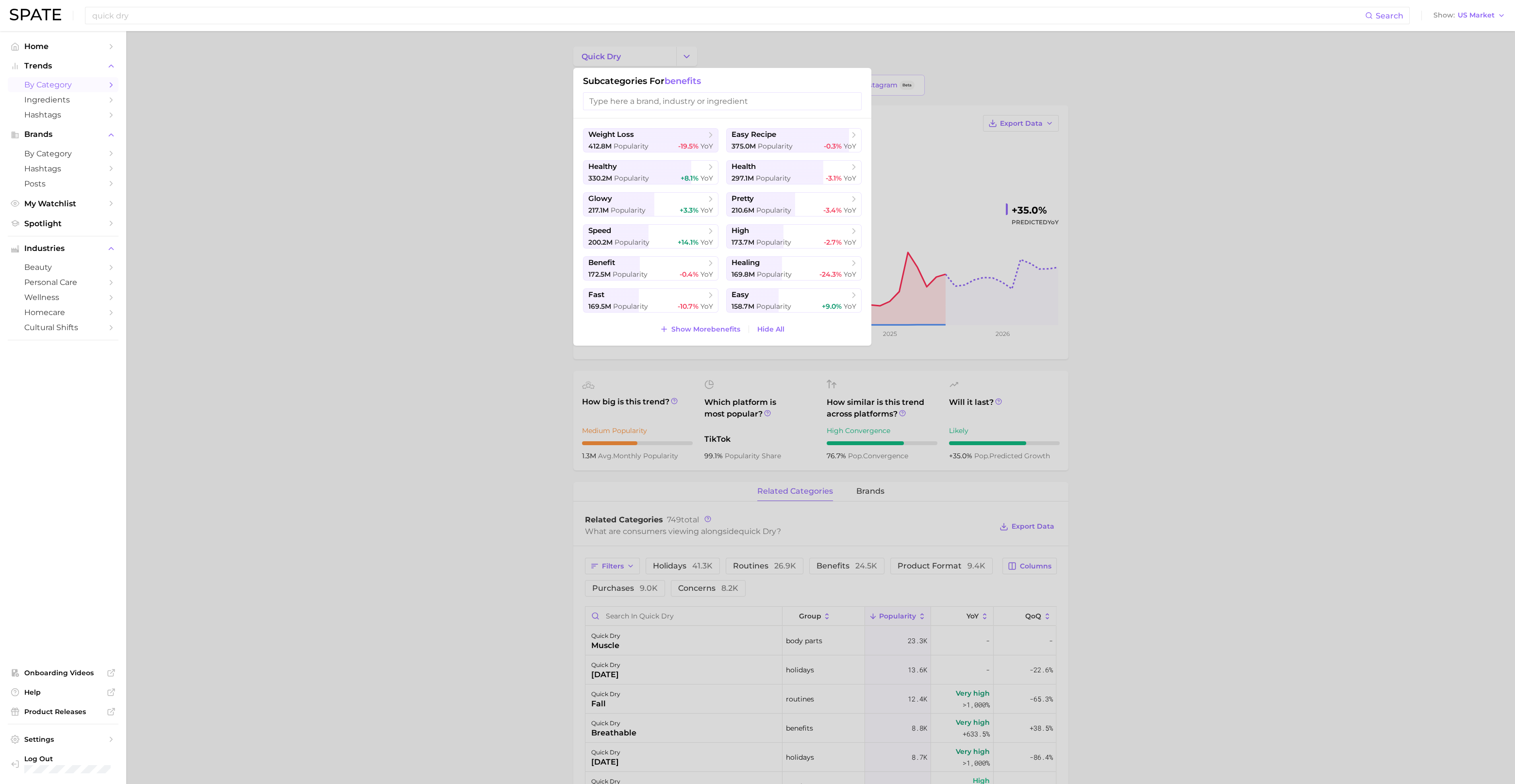
click at [58, 88] on span "by Category" at bounding box center [63, 85] width 78 height 9
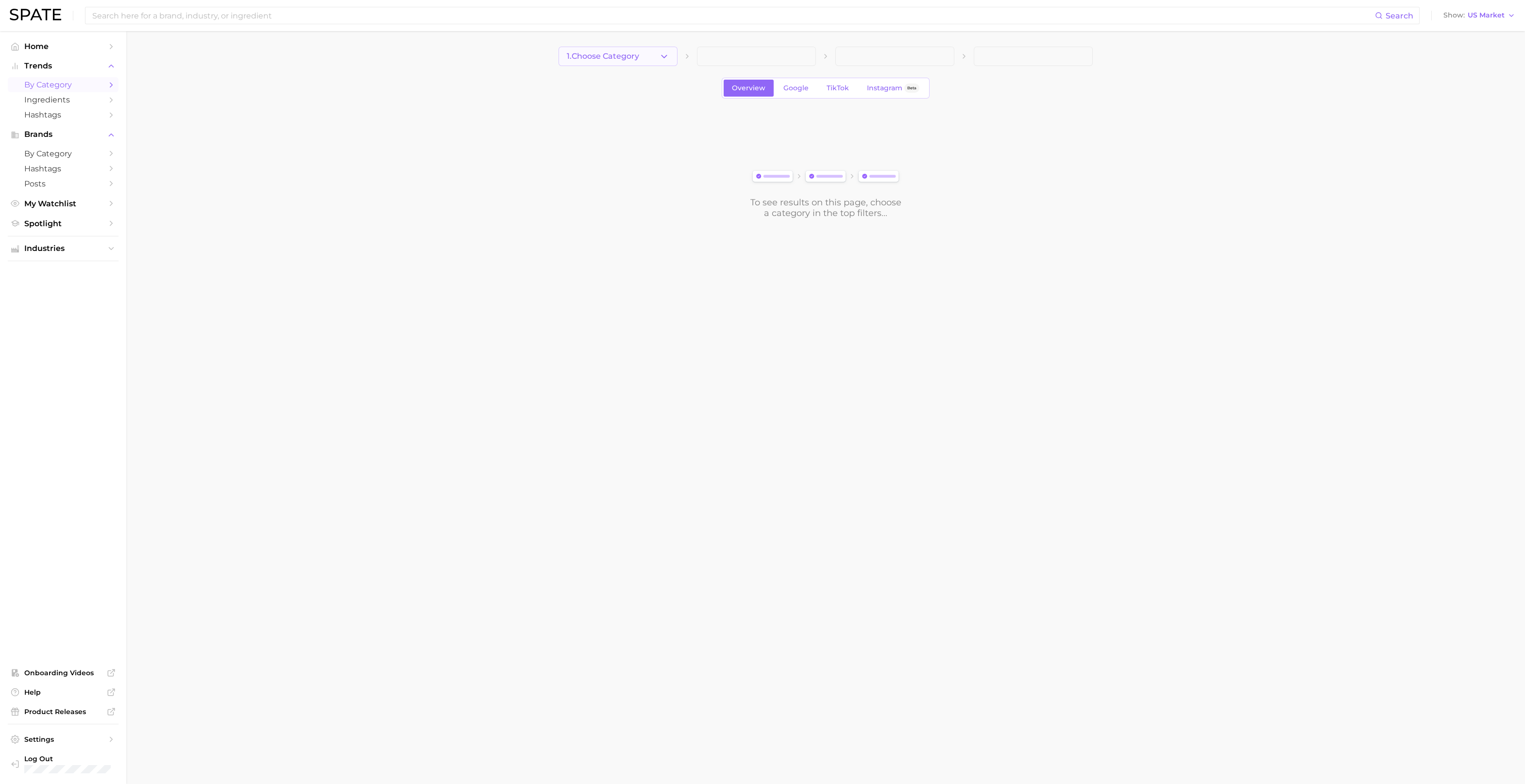
click at [667, 59] on icon "button" at bounding box center [664, 56] width 10 height 10
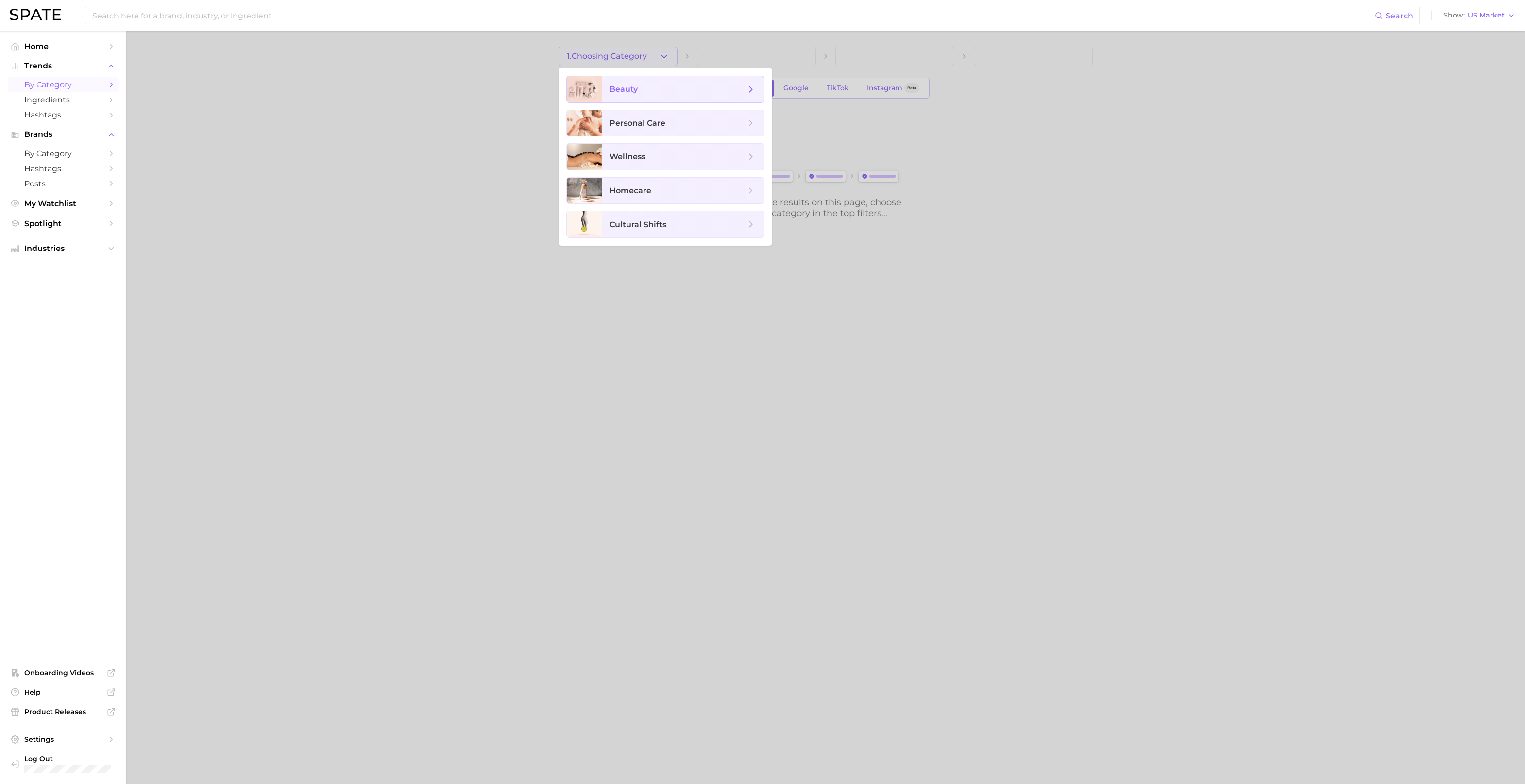
click at [652, 89] on span "beauty" at bounding box center [678, 89] width 136 height 11
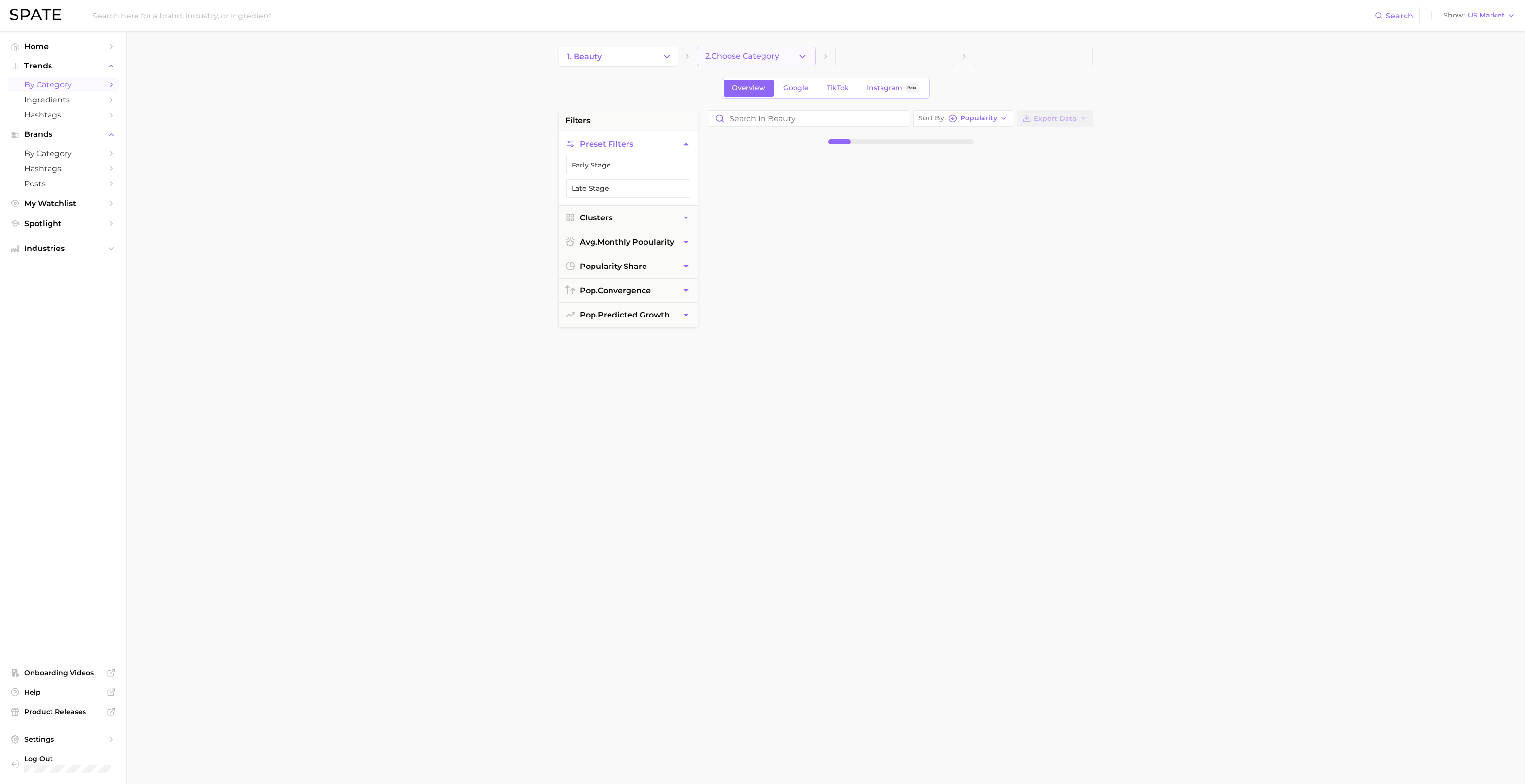
click at [805, 59] on icon "button" at bounding box center [802, 56] width 10 height 10
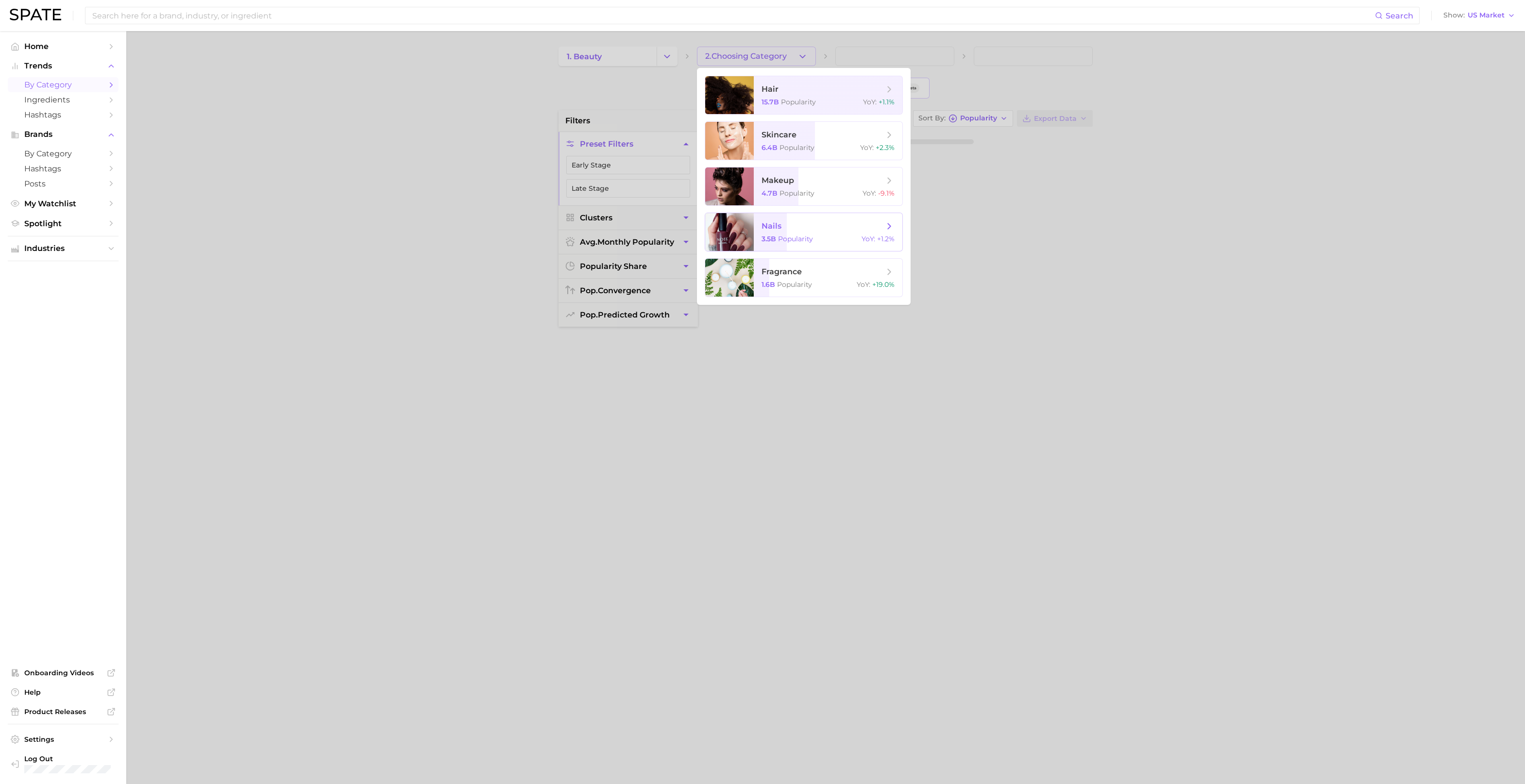
click at [791, 234] on span "nails 3.5b Popularity YoY : +1.2%" at bounding box center [828, 232] width 149 height 38
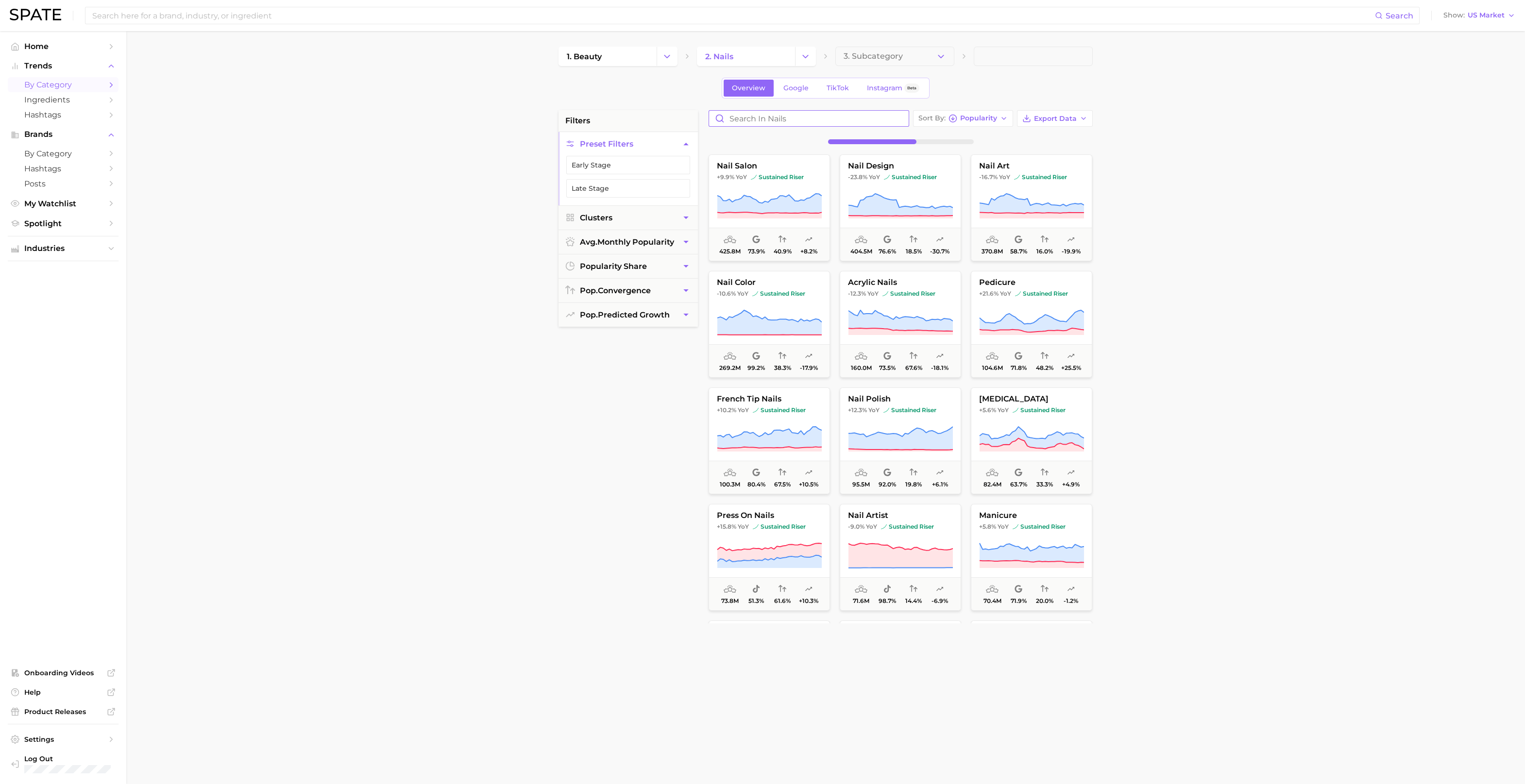
click at [757, 120] on input "Search in nails" at bounding box center [809, 118] width 200 height 15
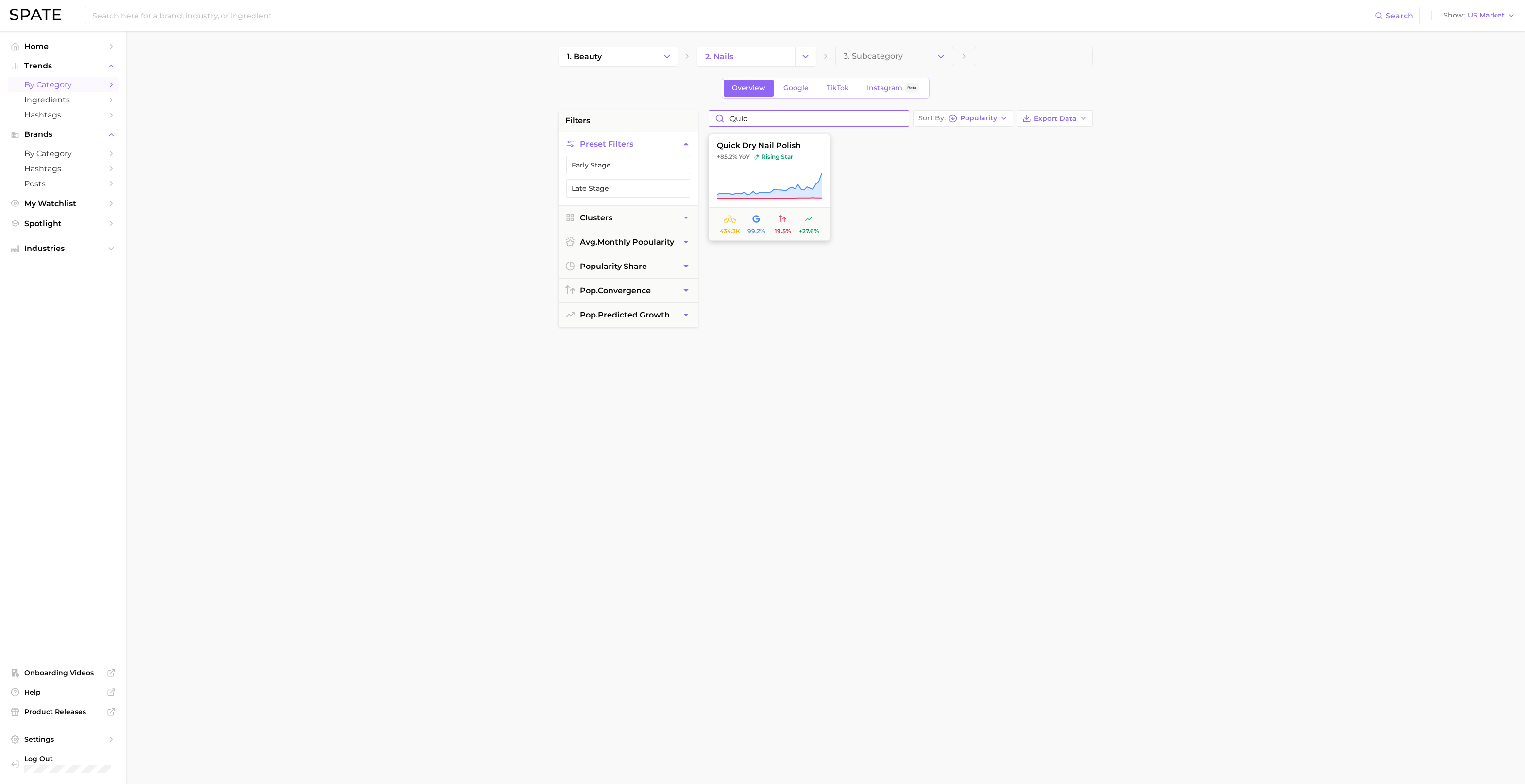
type input "quic"
click at [748, 146] on span "quick dry nail polish" at bounding box center [769, 146] width 120 height 9
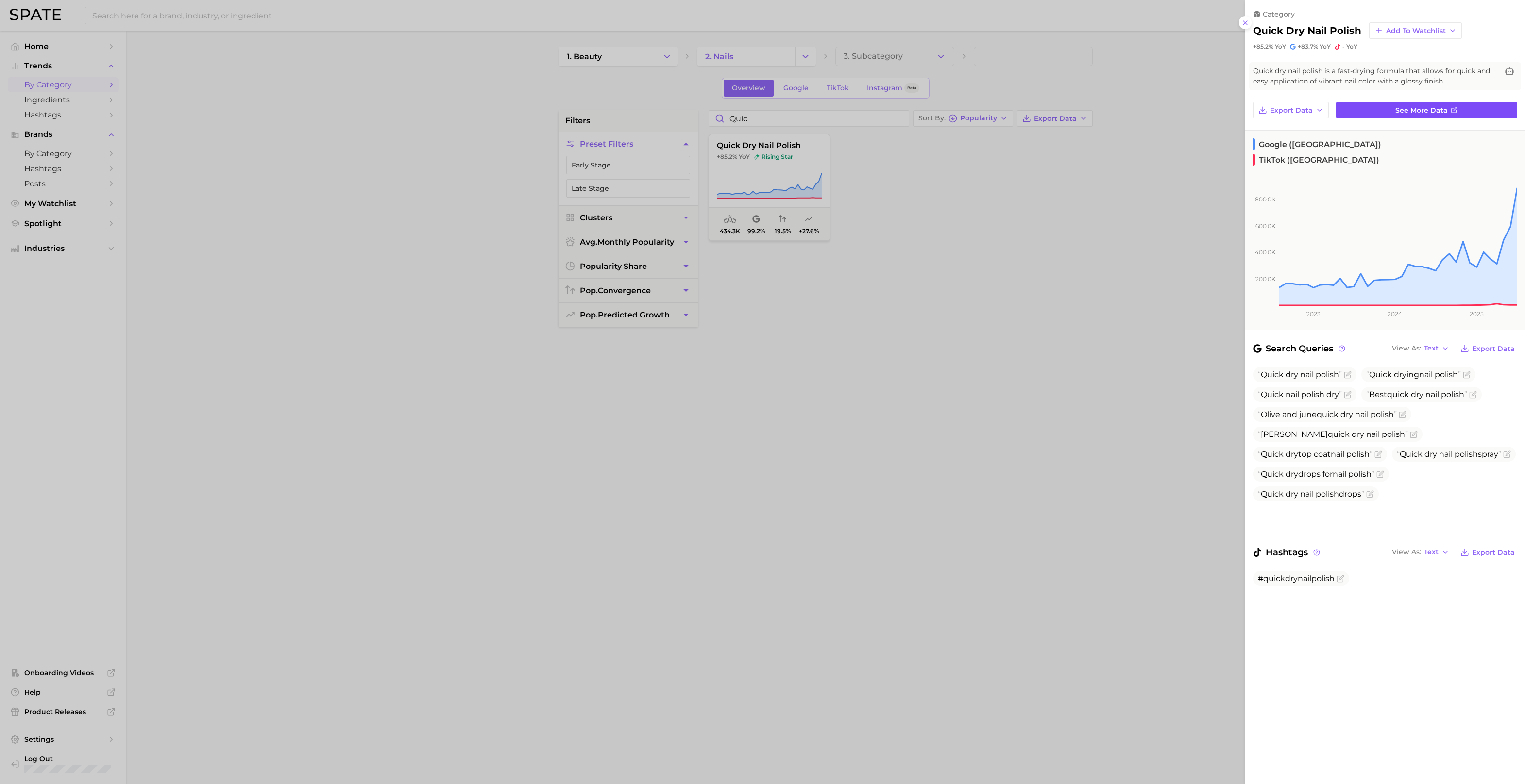
click at [1384, 109] on link "See more data" at bounding box center [1427, 110] width 181 height 17
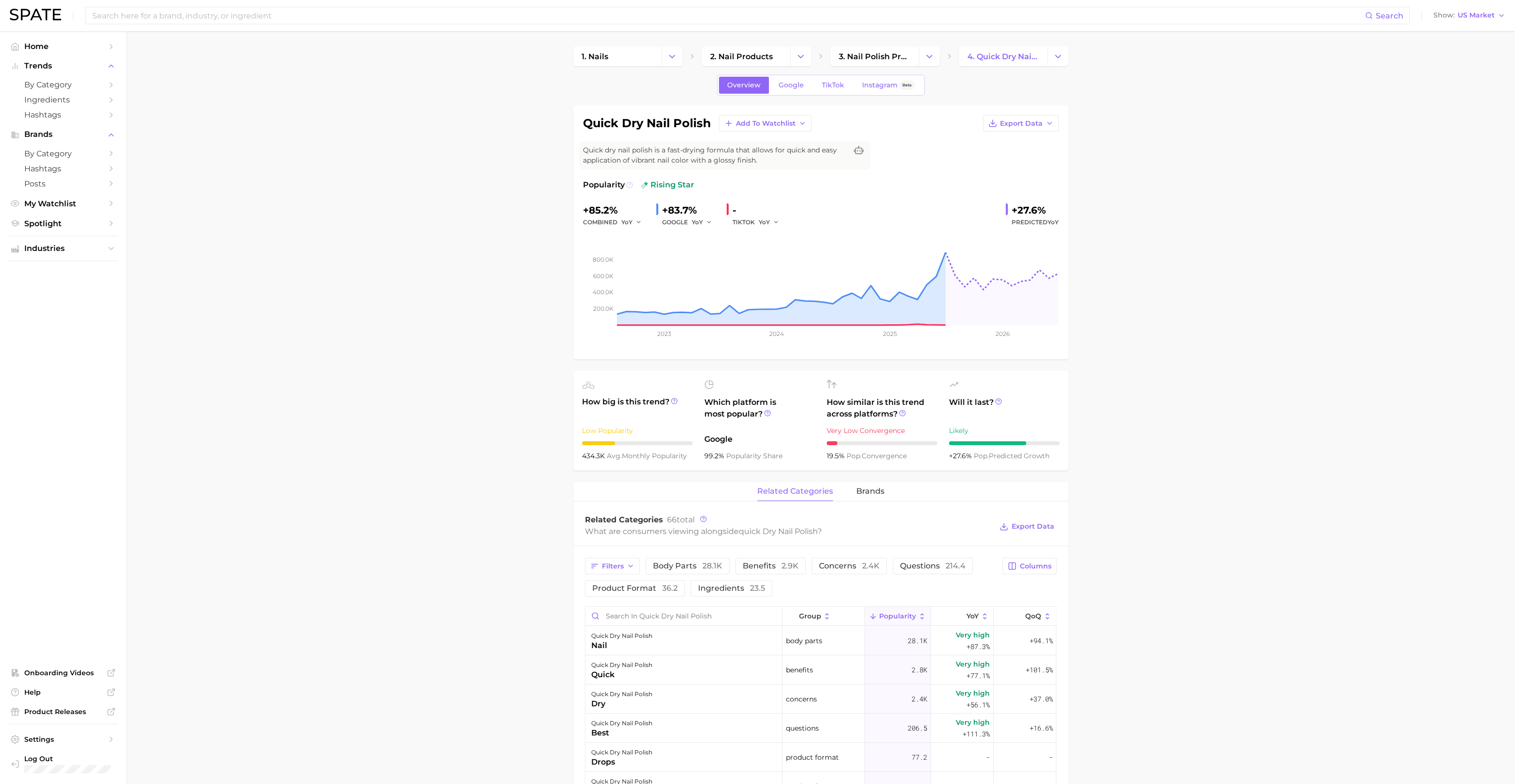
click at [630, 185] on icon at bounding box center [629, 185] width 7 height 7
click at [510, 221] on main "1. nails 2. nail products 3. nail polish products 4. quick dry nail polish Over…" at bounding box center [820, 741] width 1389 height 1419
click at [829, 88] on span "TikTok" at bounding box center [833, 85] width 22 height 8
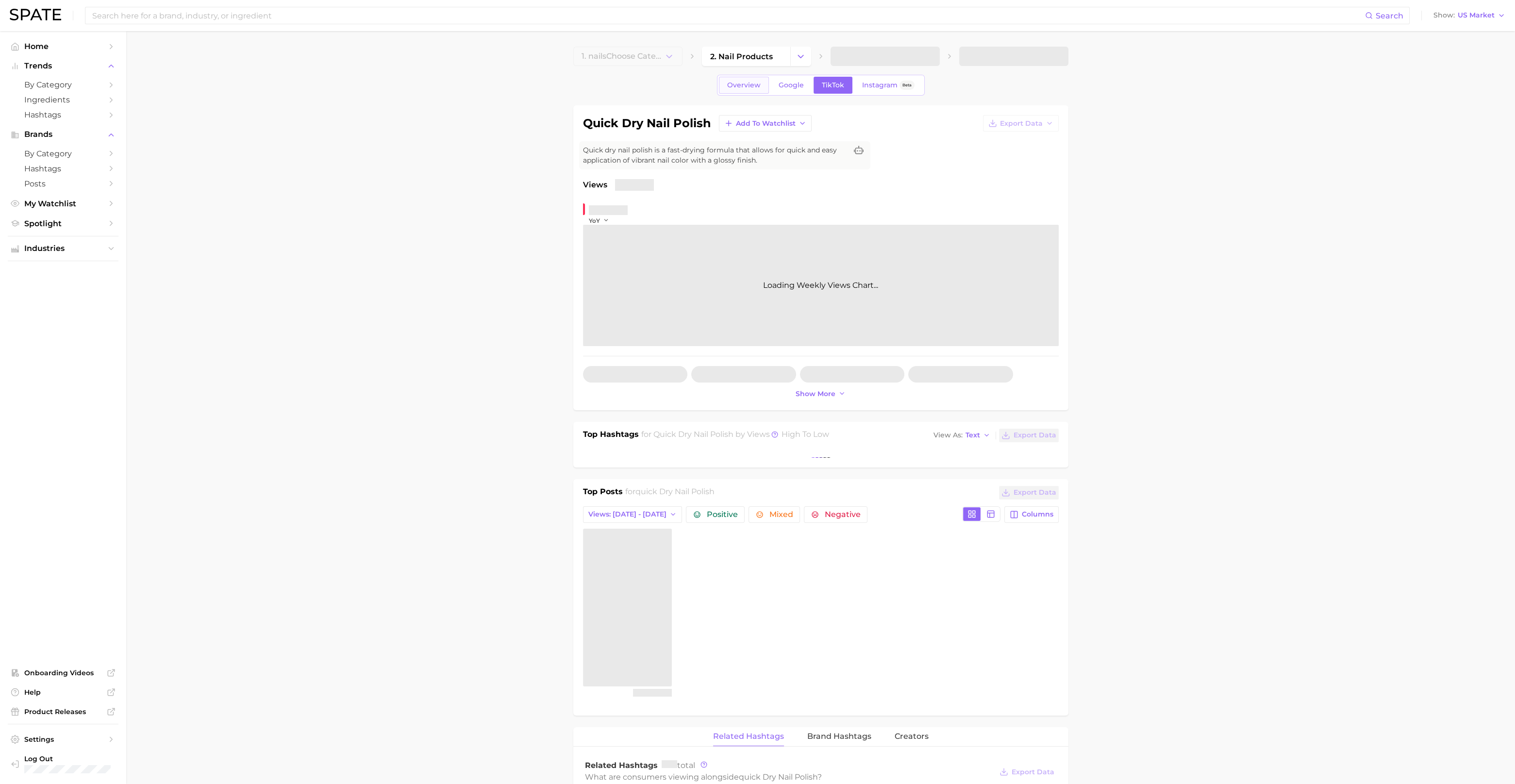
click at [746, 86] on span "Overview" at bounding box center [744, 85] width 34 height 8
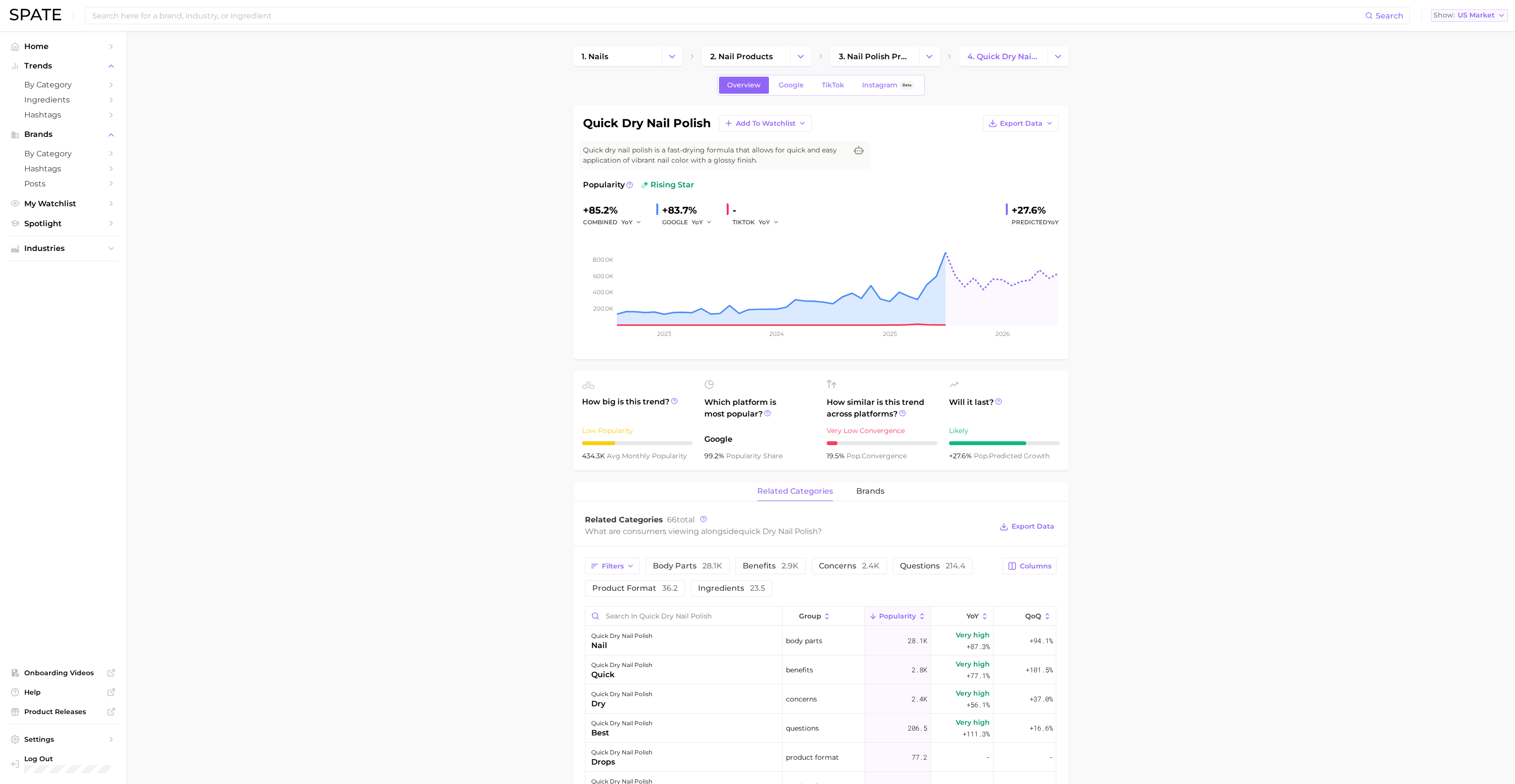
click at [1500, 19] on icon "button" at bounding box center [1501, 15] width 8 height 8
click at [1461, 115] on button "Global" at bounding box center [1466, 119] width 85 height 18
click at [1506, 15] on button "Show Global Market" at bounding box center [1463, 15] width 90 height 12
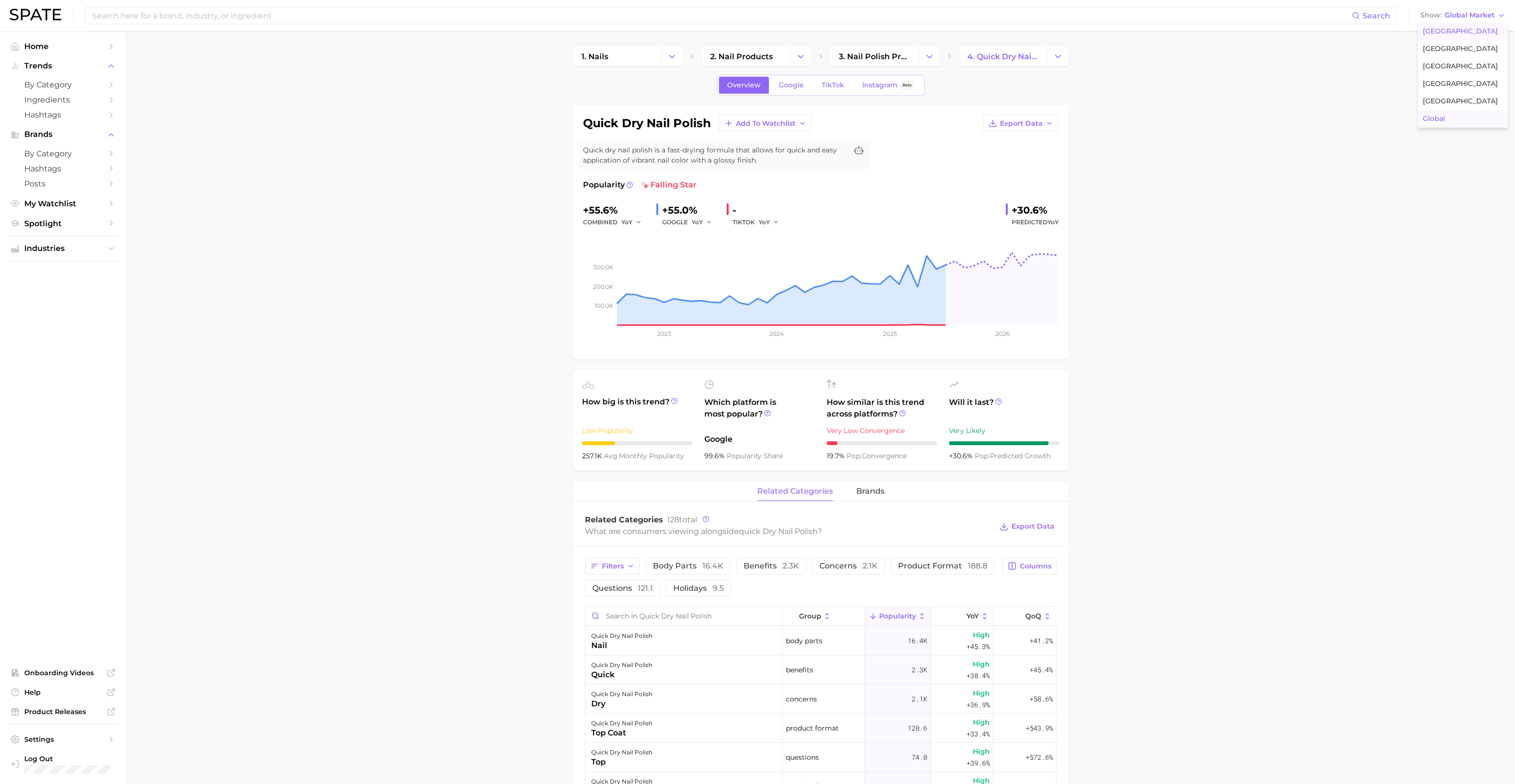
click at [1474, 37] on button "[GEOGRAPHIC_DATA]" at bounding box center [1463, 32] width 90 height 18
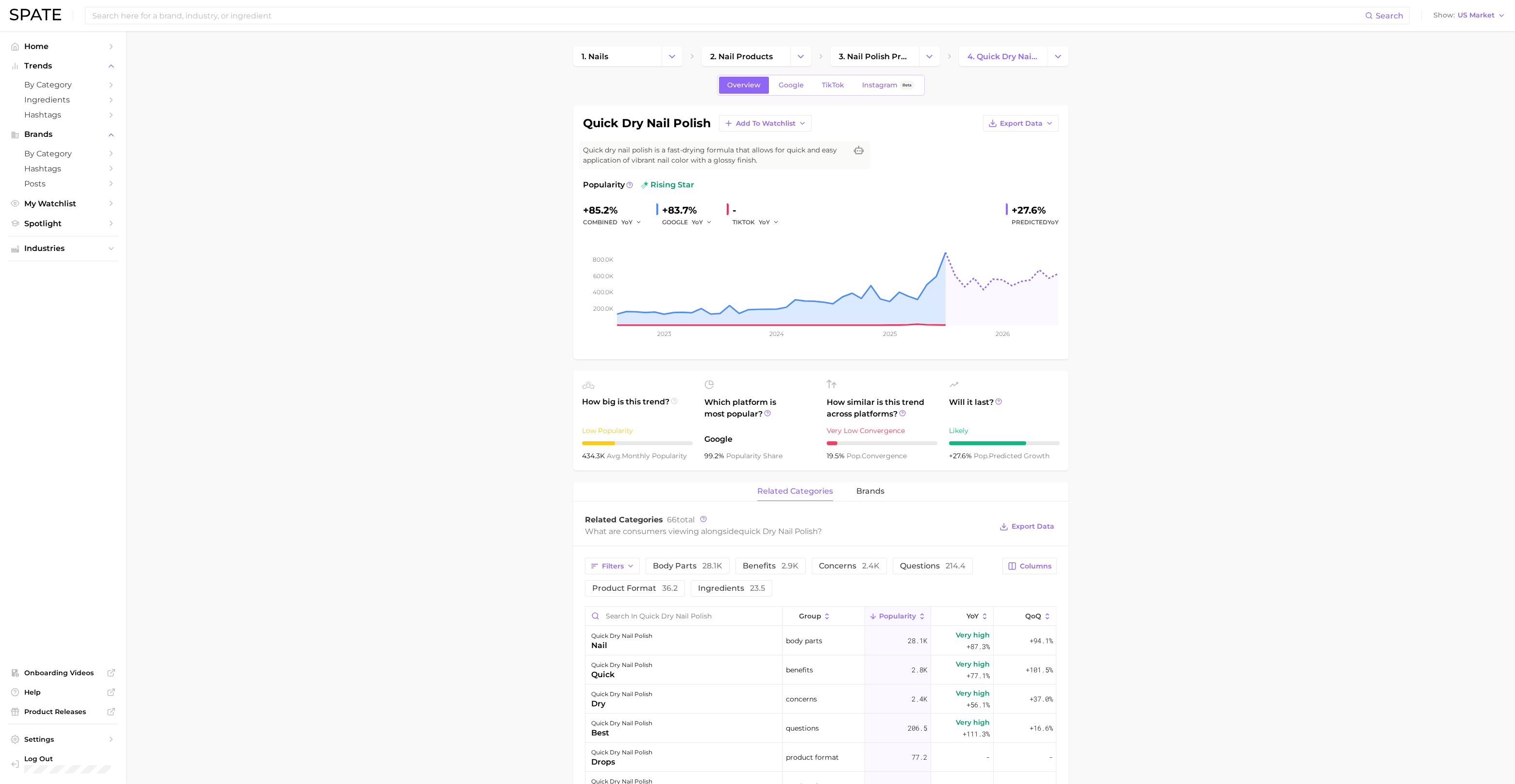
click at [675, 401] on icon at bounding box center [674, 401] width 7 height 7
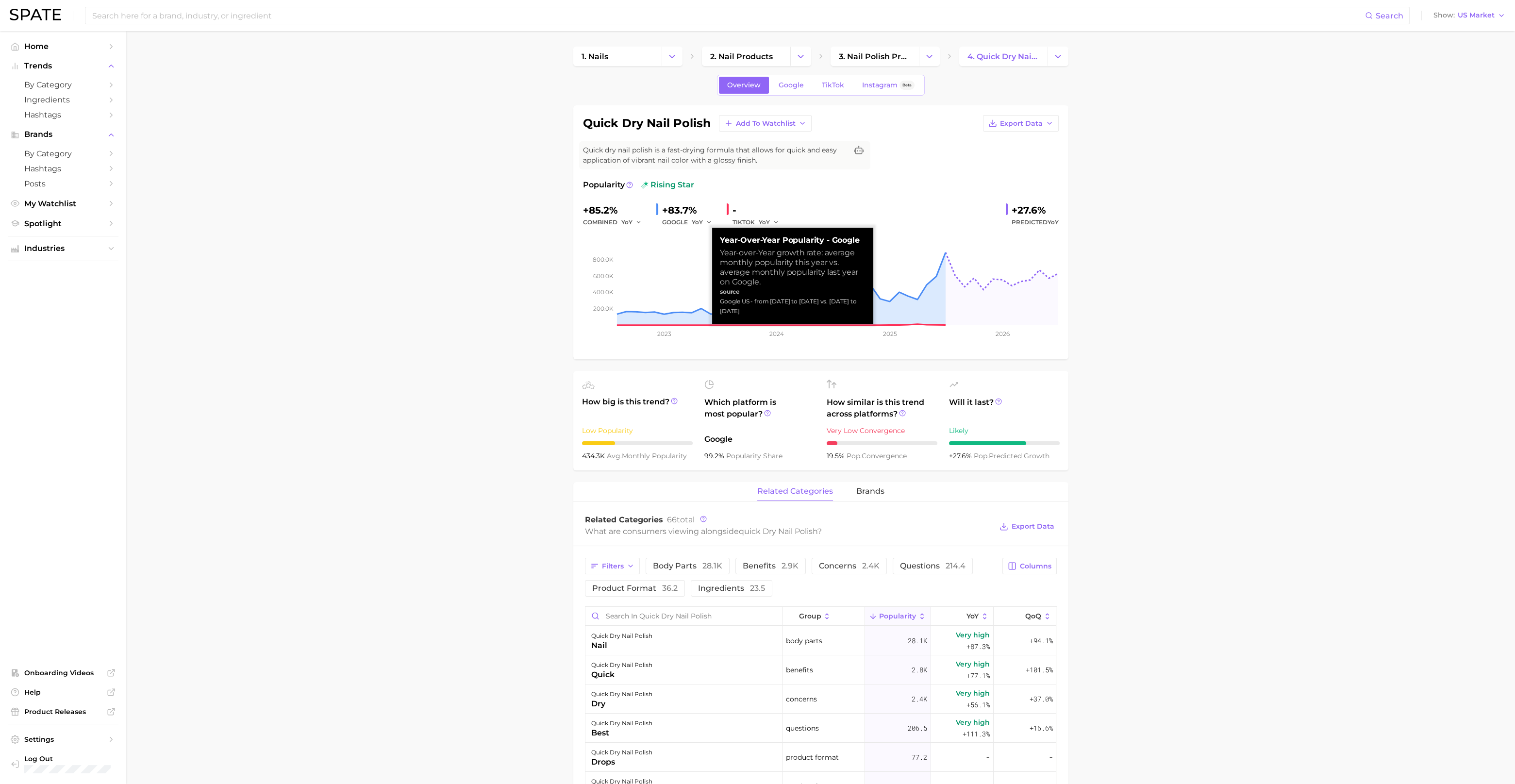
drag, startPoint x: 720, startPoint y: 250, endPoint x: 784, endPoint y: 307, distance: 85.7
click at [784, 307] on div "Year-over-Year Popularity - Google Year-over-Year growth rate: average monthly …" at bounding box center [793, 276] width 146 height 80
copy div "Year-over-Year growth rate: average monthly popularity this year vs. average mo…"
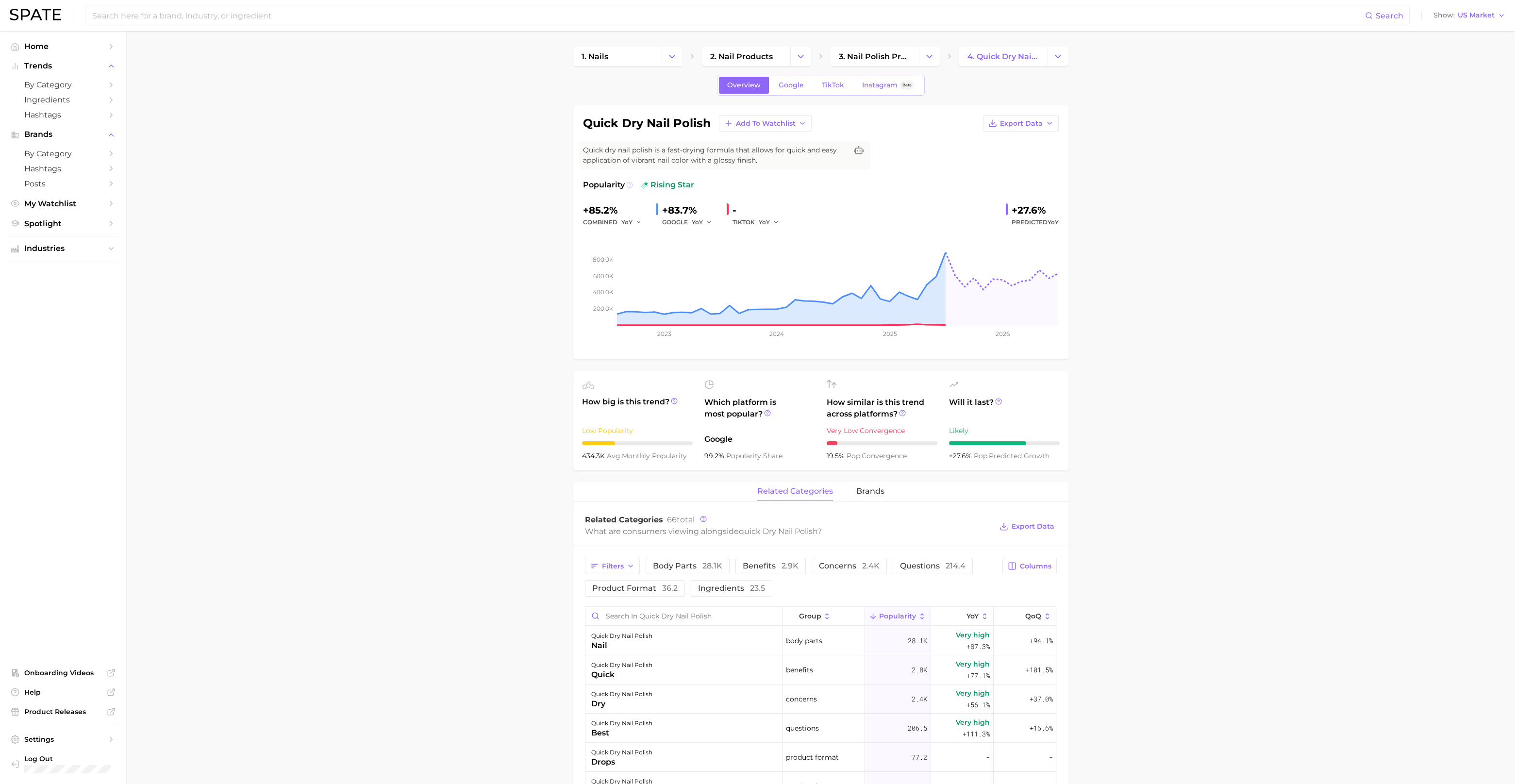
click at [630, 185] on icon at bounding box center [629, 185] width 7 height 7
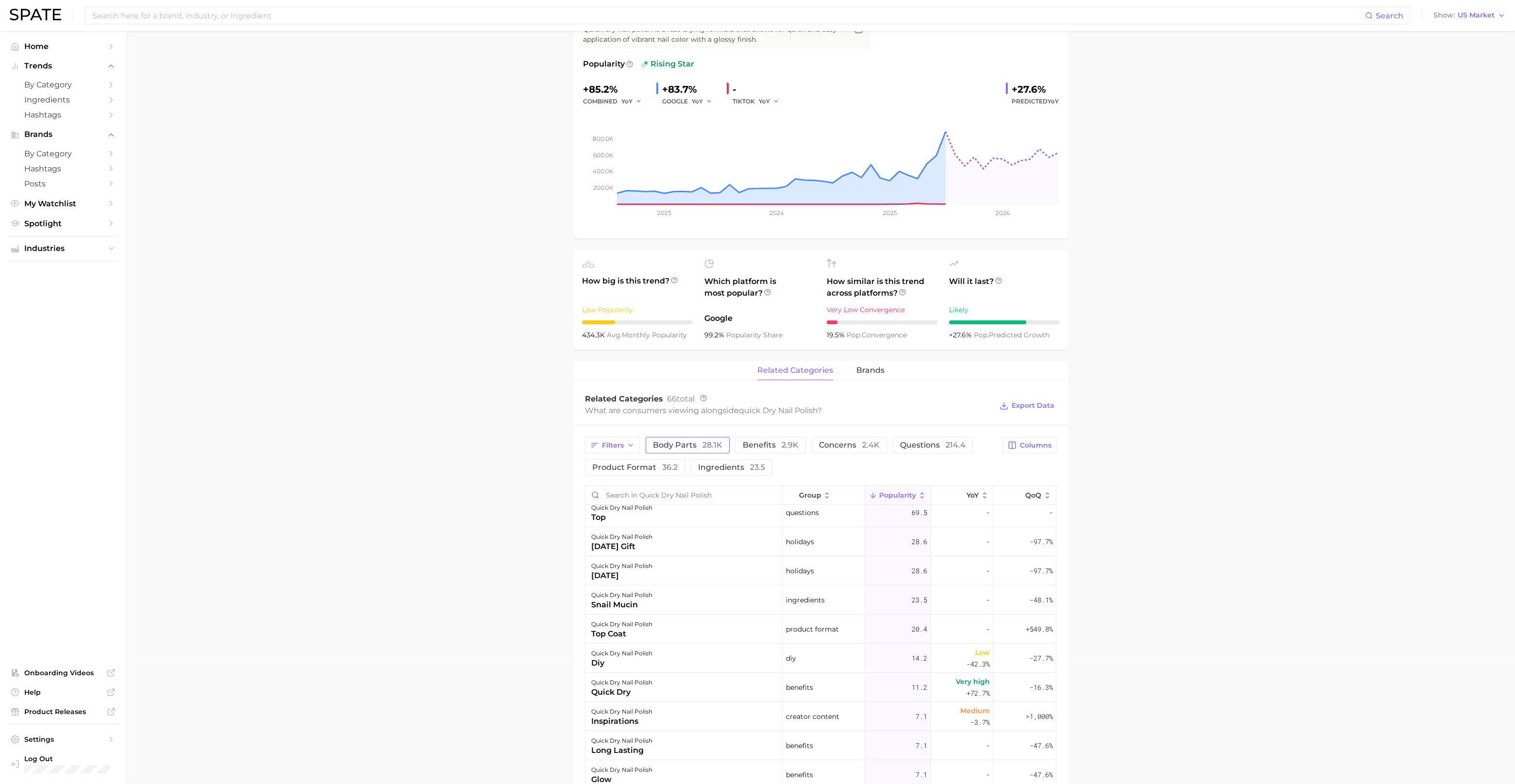
scroll to position [242, 0]
click at [672, 280] on icon at bounding box center [674, 280] width 7 height 7
click at [675, 279] on icon at bounding box center [674, 280] width 7 height 7
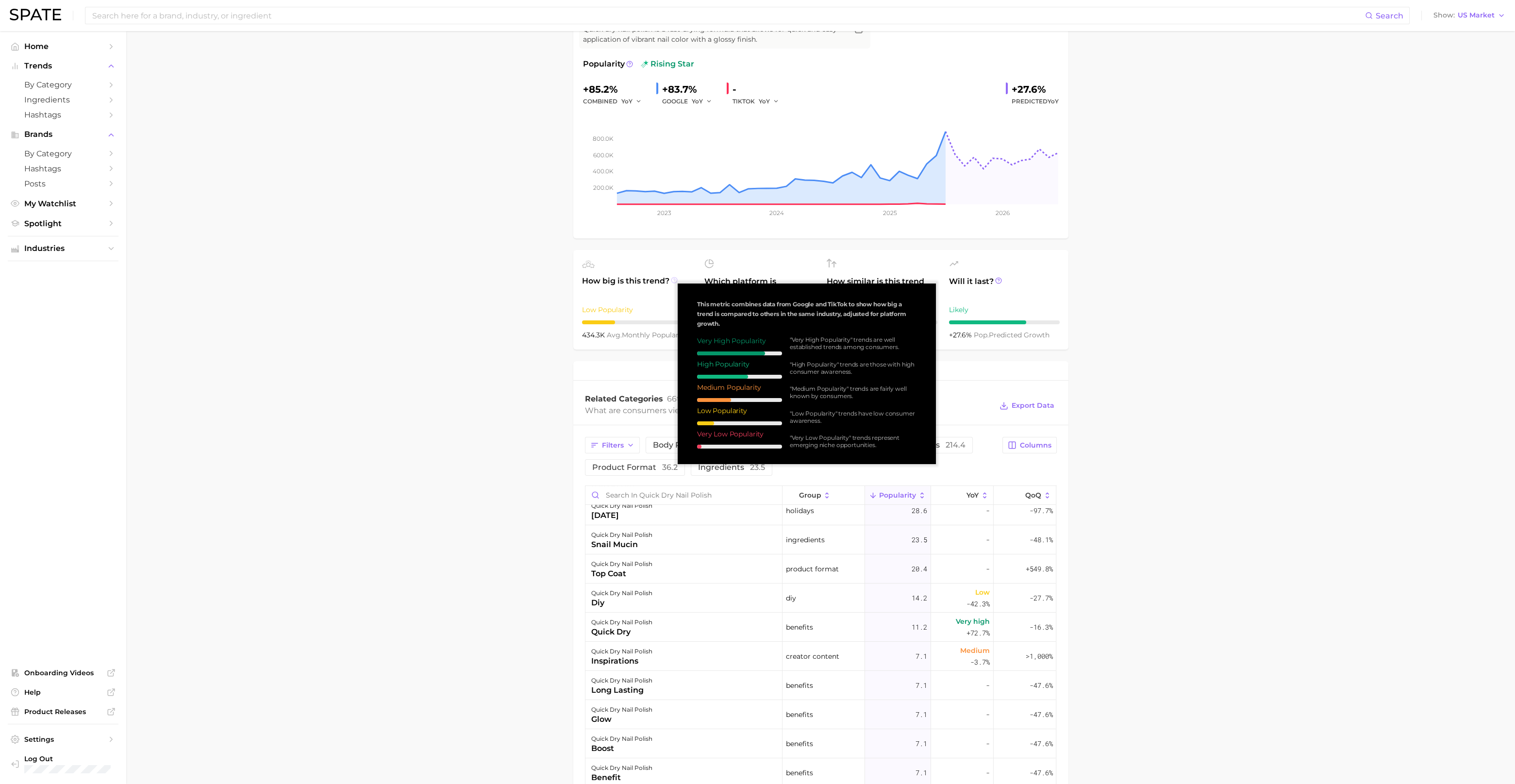
click at [675, 279] on icon at bounding box center [674, 280] width 7 height 7
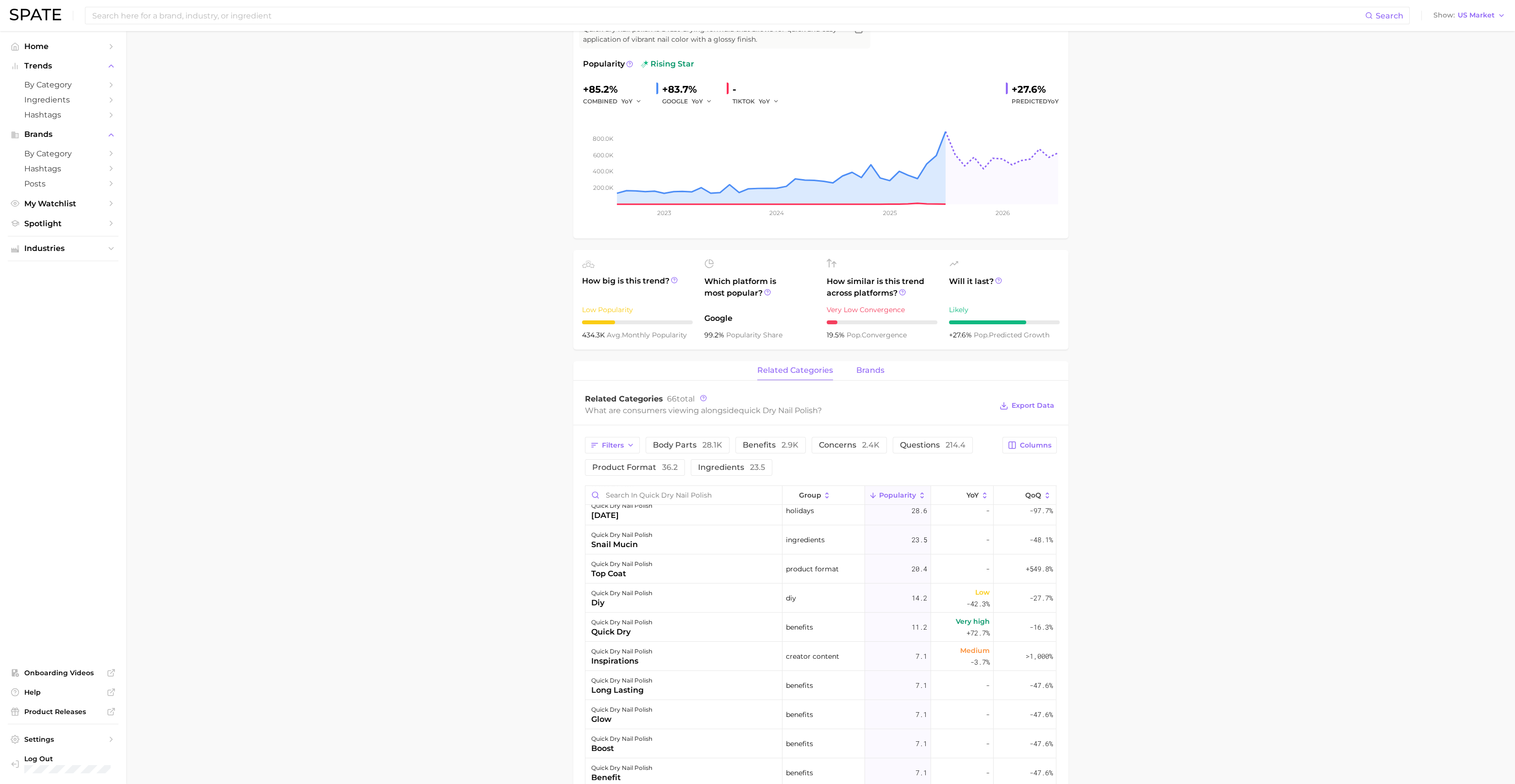
click at [877, 372] on span "brands" at bounding box center [871, 370] width 28 height 9
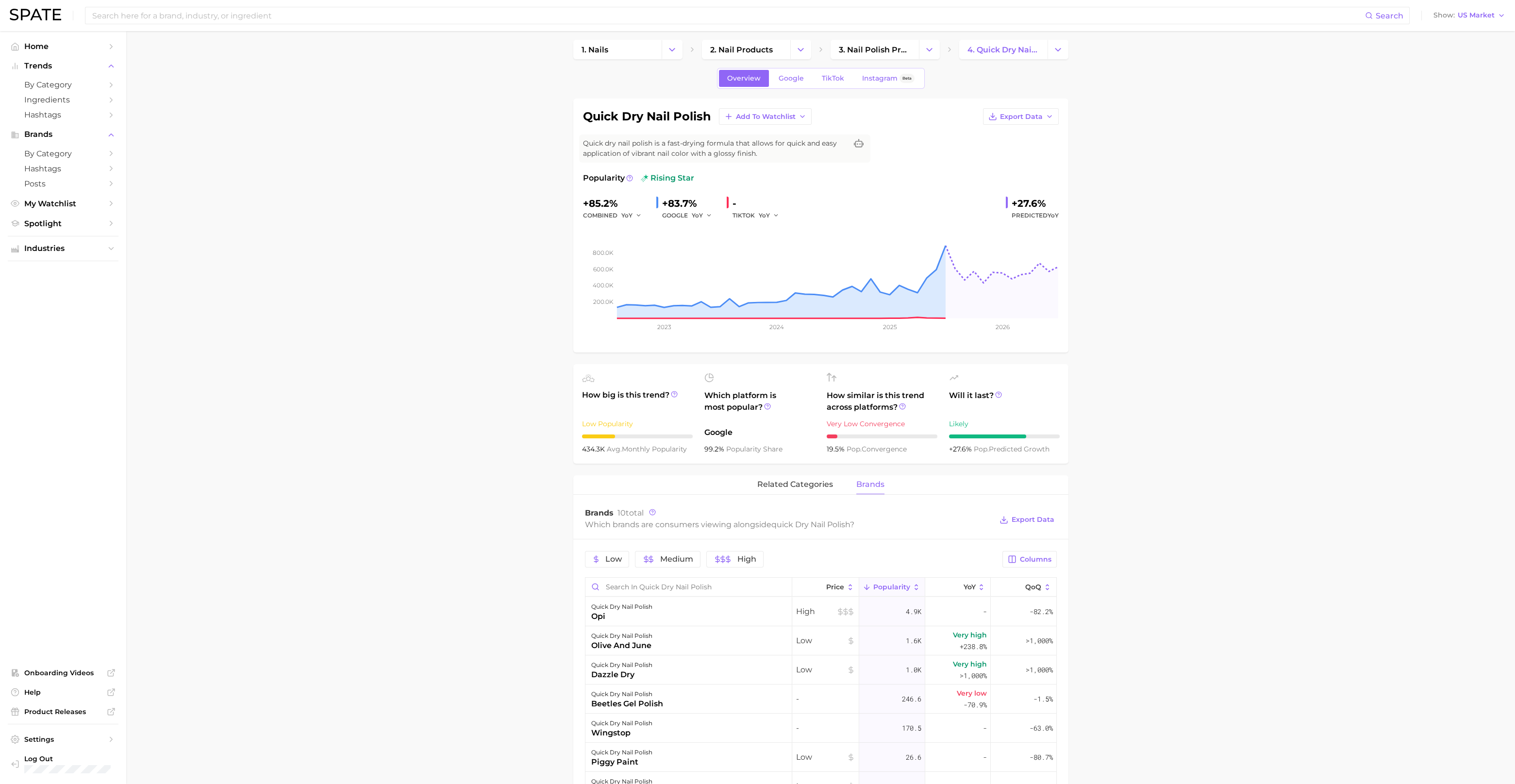
scroll to position [0, 0]
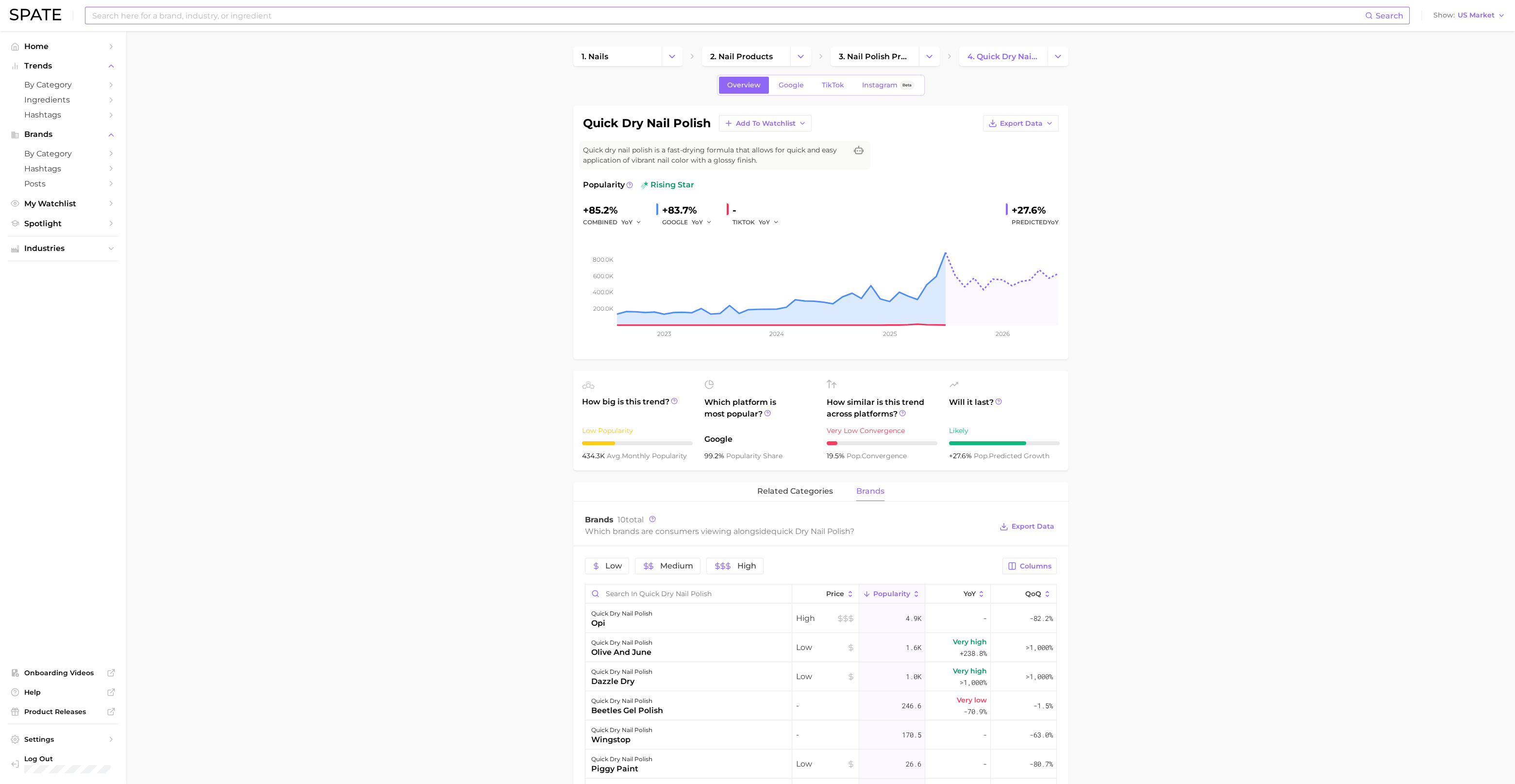
click at [230, 17] on input at bounding box center [728, 15] width 1274 height 17
type input "press on nails"
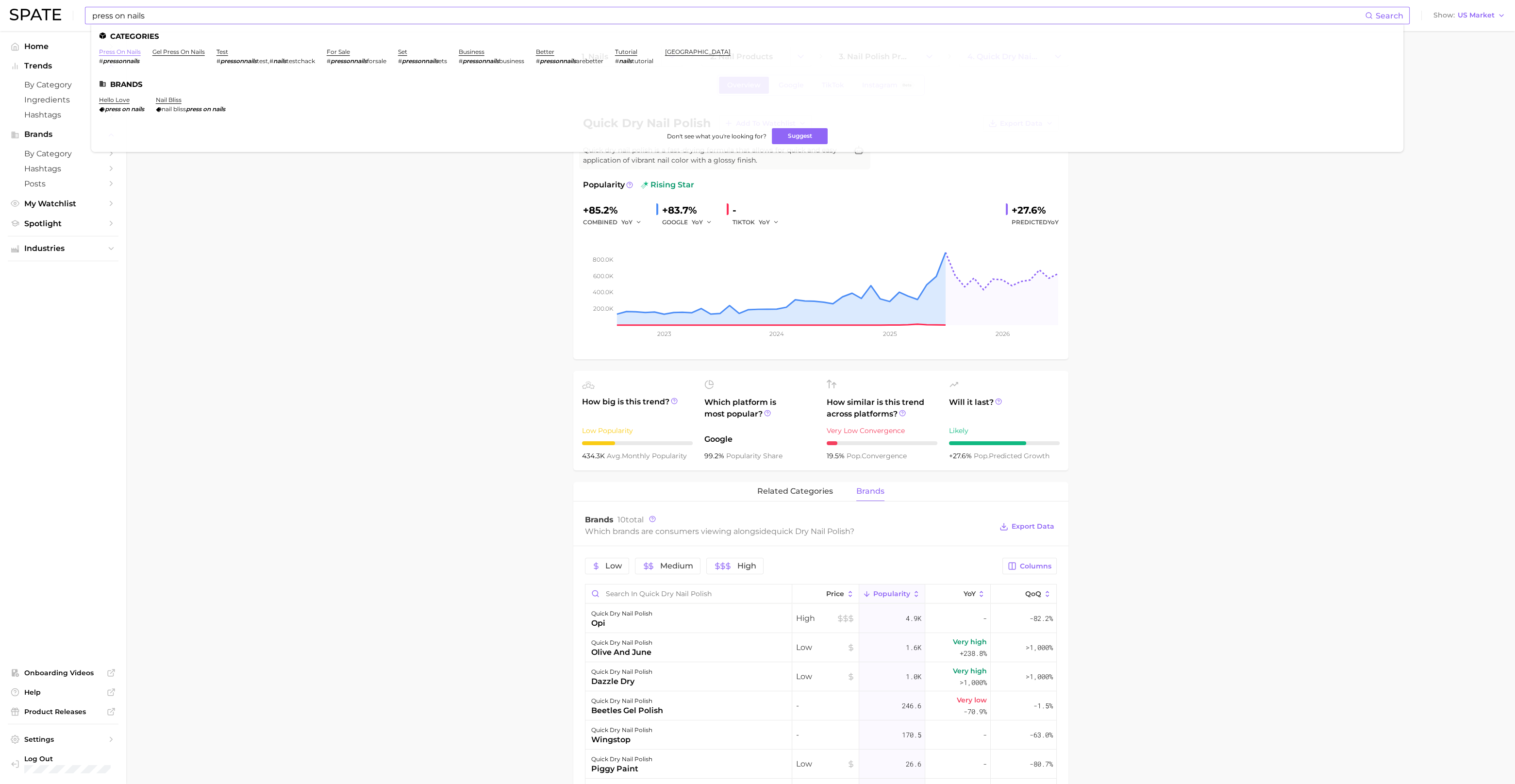
click at [134, 51] on link "press on nails" at bounding box center [120, 51] width 42 height 7
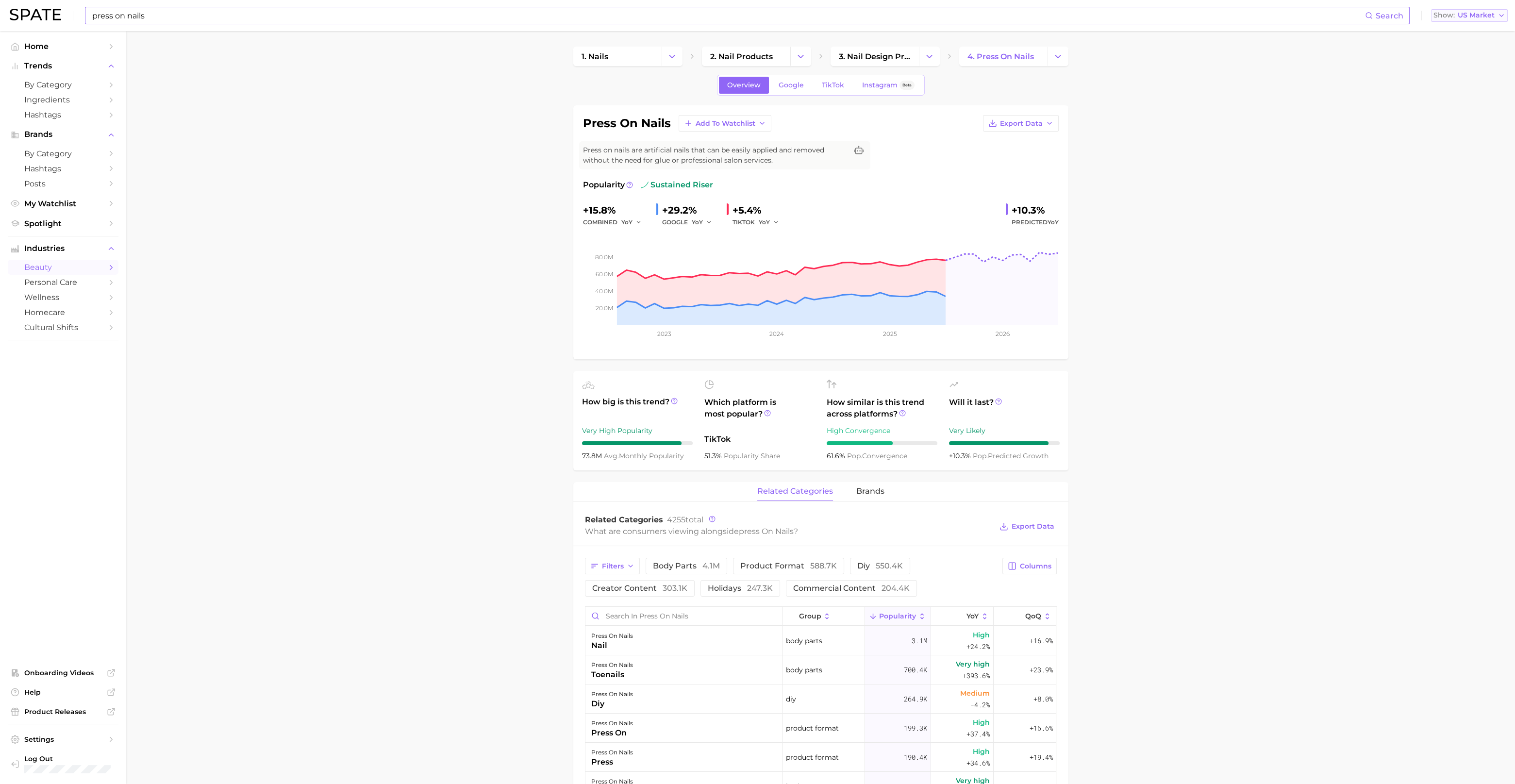
click at [1504, 17] on icon "button" at bounding box center [1501, 15] width 8 height 8
click at [1462, 116] on button "Global" at bounding box center [1466, 119] width 85 height 18
click at [711, 222] on icon "button" at bounding box center [709, 222] width 7 height 7
click at [707, 221] on icon "button" at bounding box center [709, 222] width 7 height 7
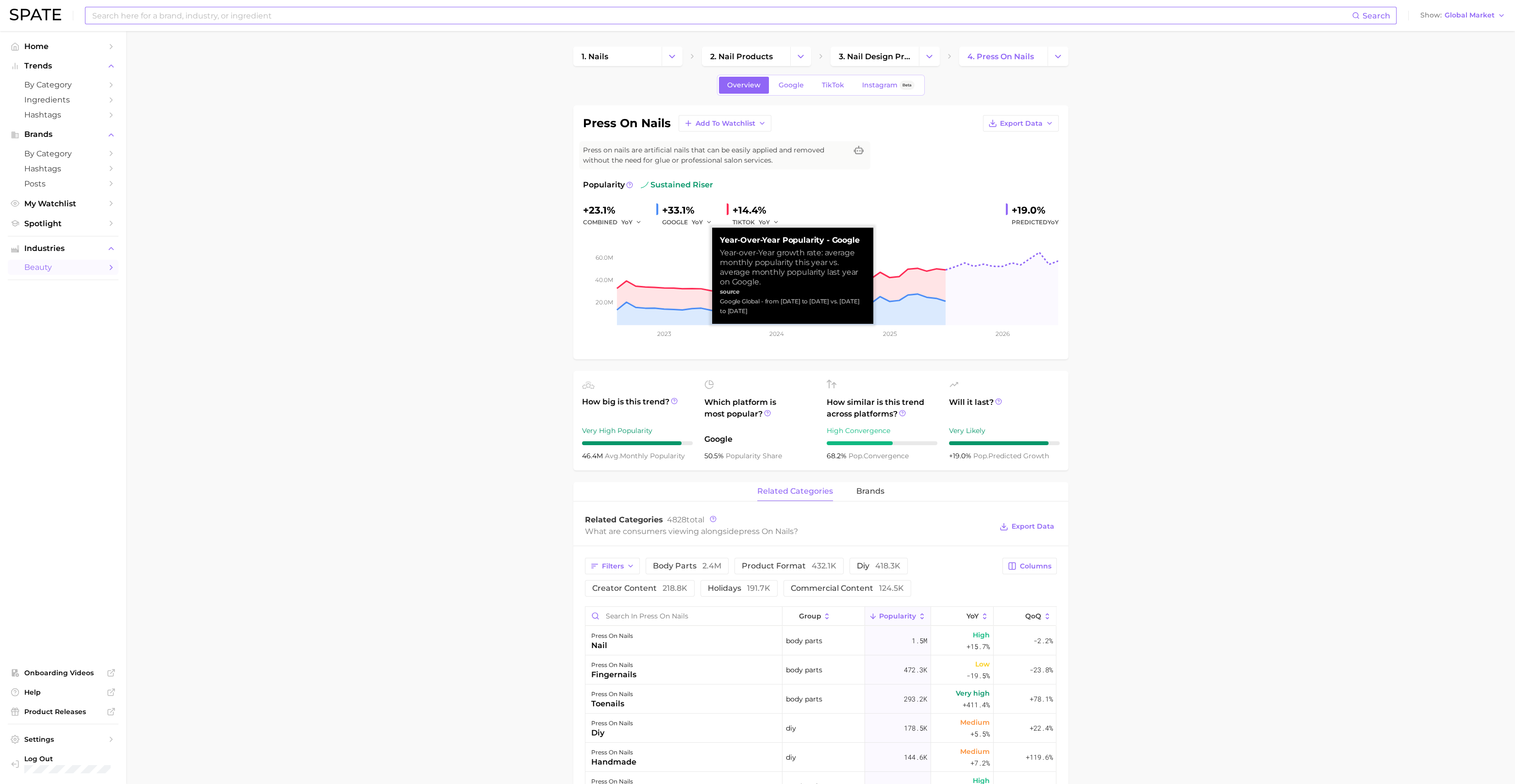
drag, startPoint x: 721, startPoint y: 252, endPoint x: 782, endPoint y: 314, distance: 87.0
click at [782, 314] on div "Year-over-Year Popularity - Google Year-over-Year growth rate: average monthly …" at bounding box center [793, 276] width 146 height 80
copy div "Year-over-Year growth rate: average monthly popularity this year vs. average mo…"
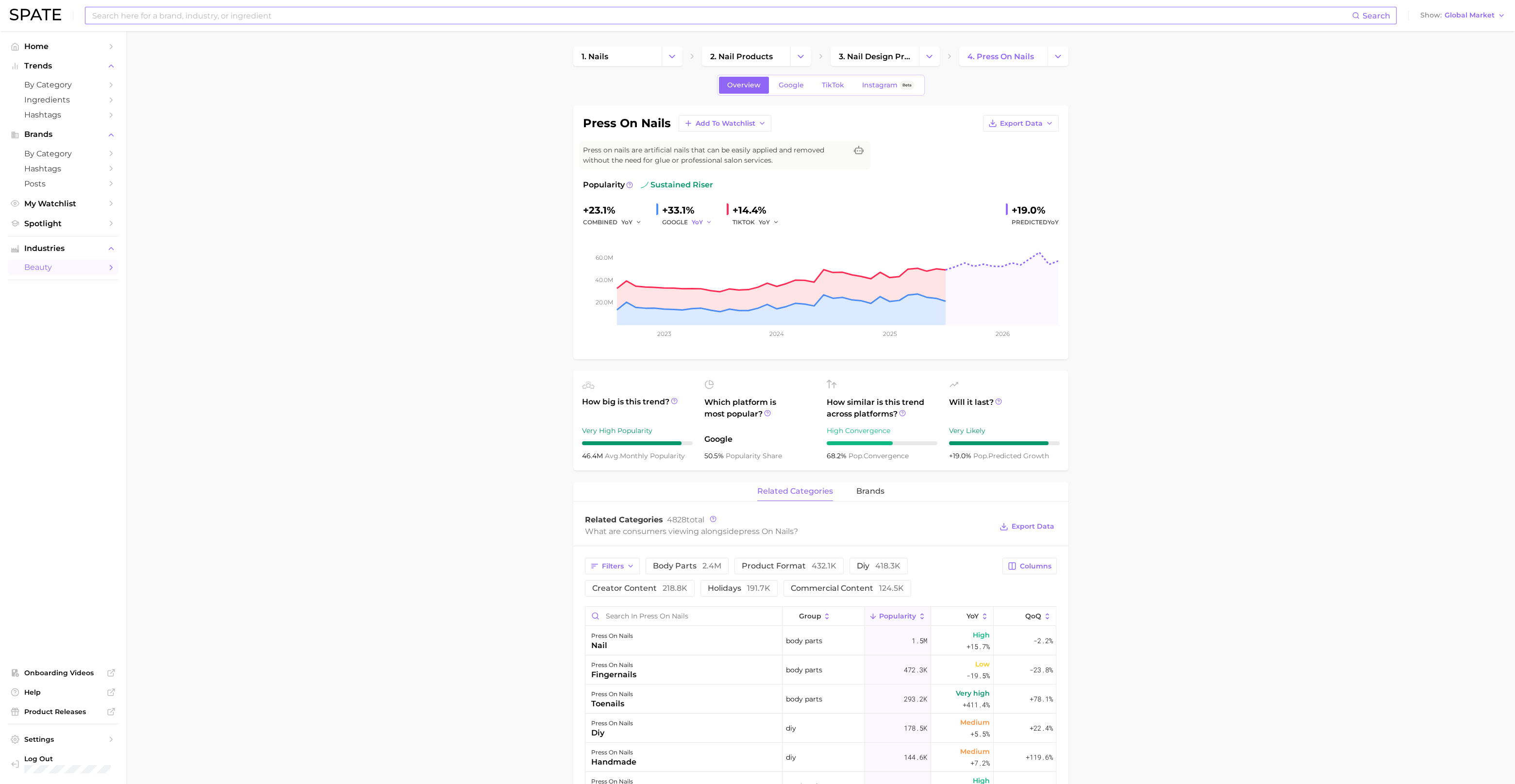
click at [706, 223] on icon "button" at bounding box center [709, 222] width 7 height 7
click at [773, 220] on icon "button" at bounding box center [776, 222] width 7 height 7
click at [790, 91] on link "Google" at bounding box center [791, 85] width 42 height 17
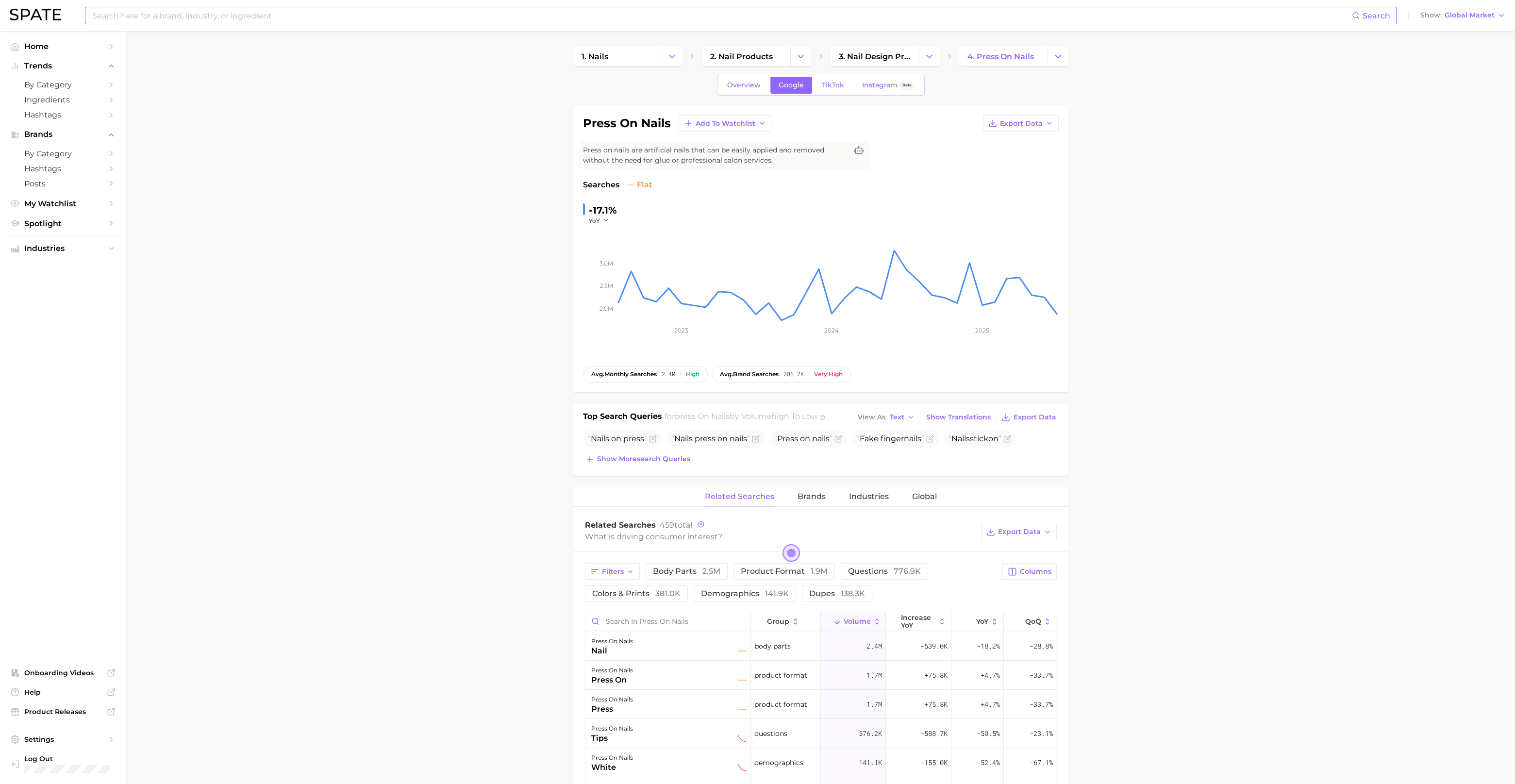
click at [285, 15] on input at bounding box center [721, 15] width 1261 height 17
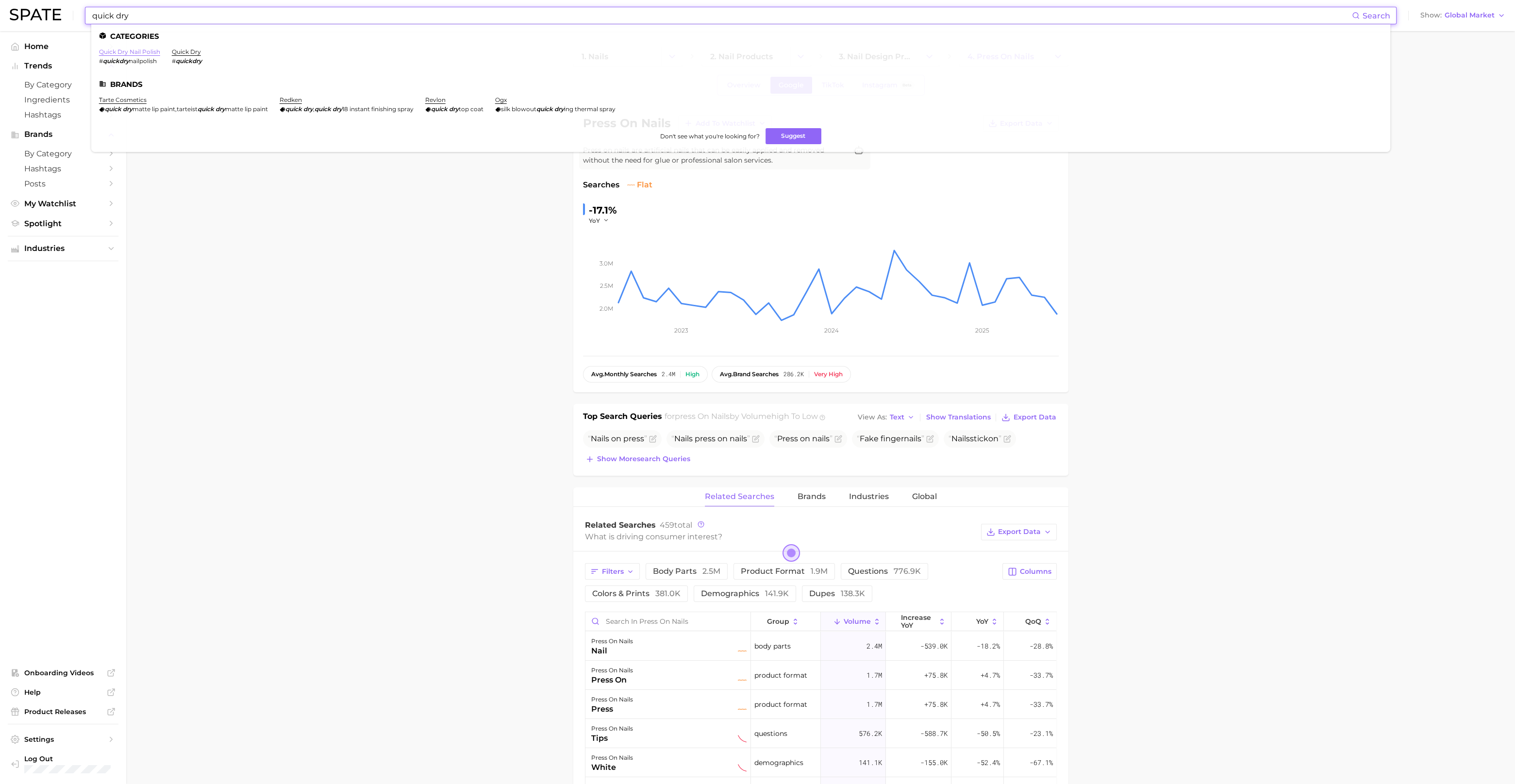
type input "quick dry"
click at [148, 49] on link "quick dry nail polish" at bounding box center [129, 51] width 61 height 7
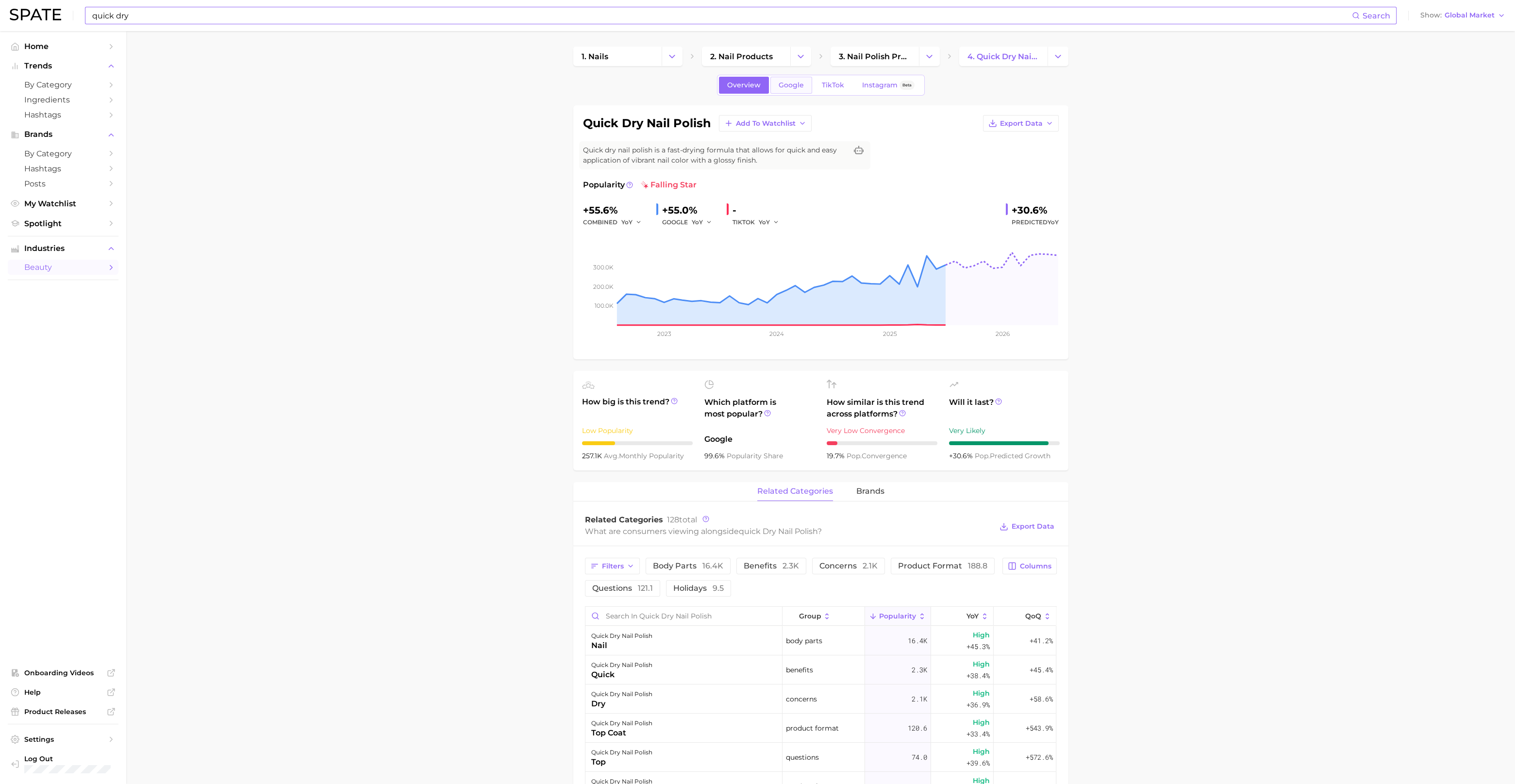
click at [786, 84] on span "Google" at bounding box center [791, 85] width 25 height 8
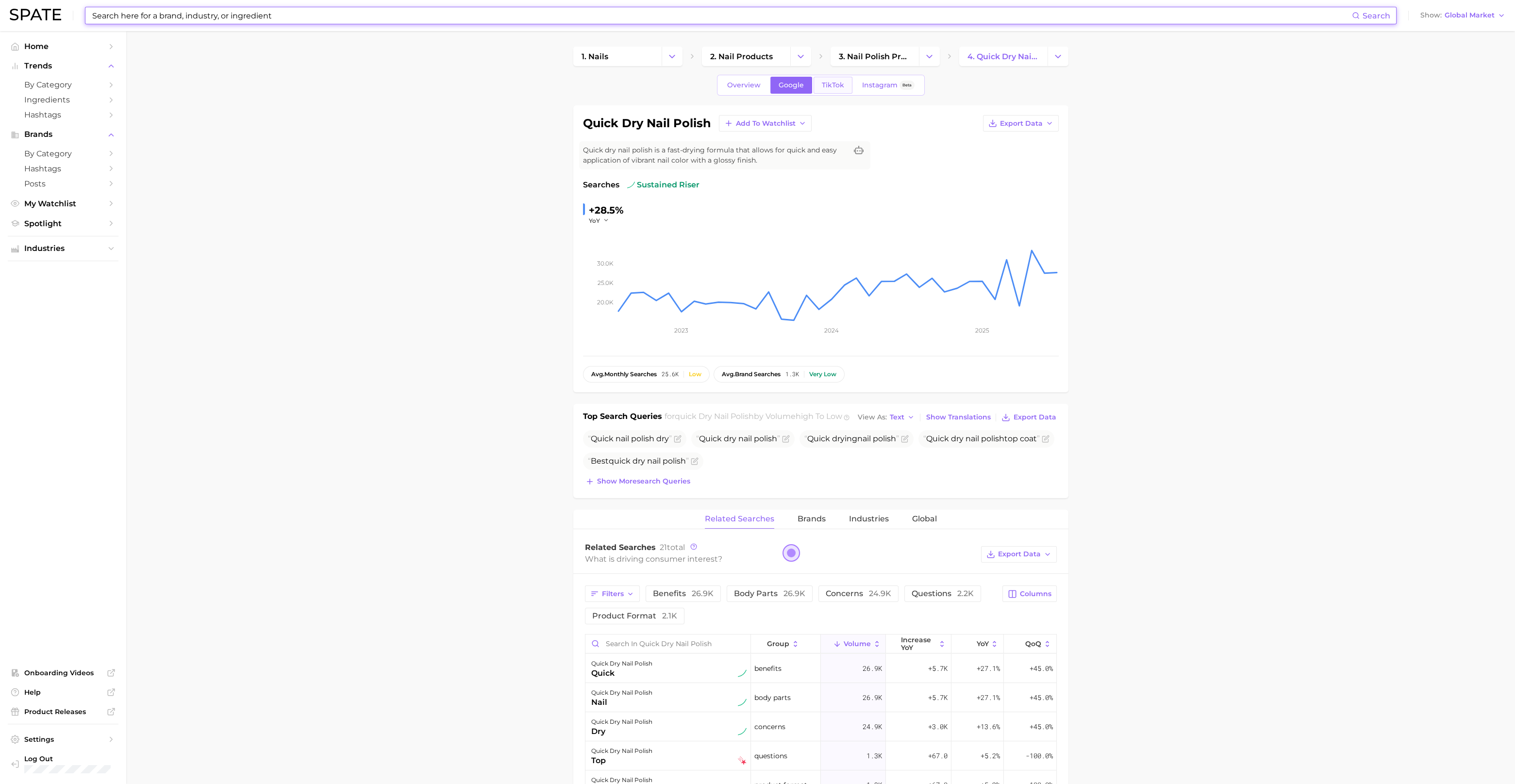
click at [822, 85] on span "TikTok" at bounding box center [833, 85] width 22 height 8
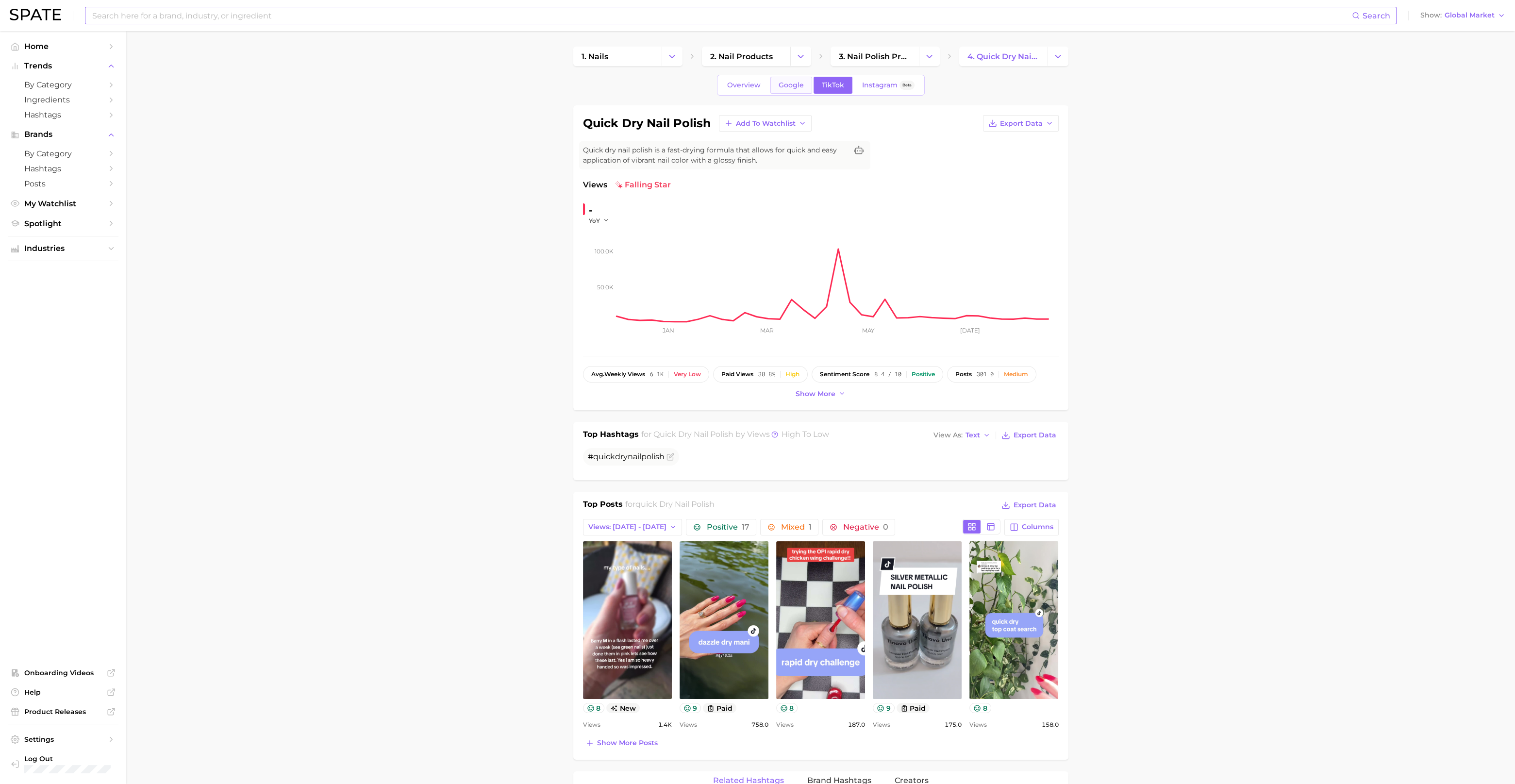
click at [788, 88] on span "Google" at bounding box center [791, 85] width 25 height 8
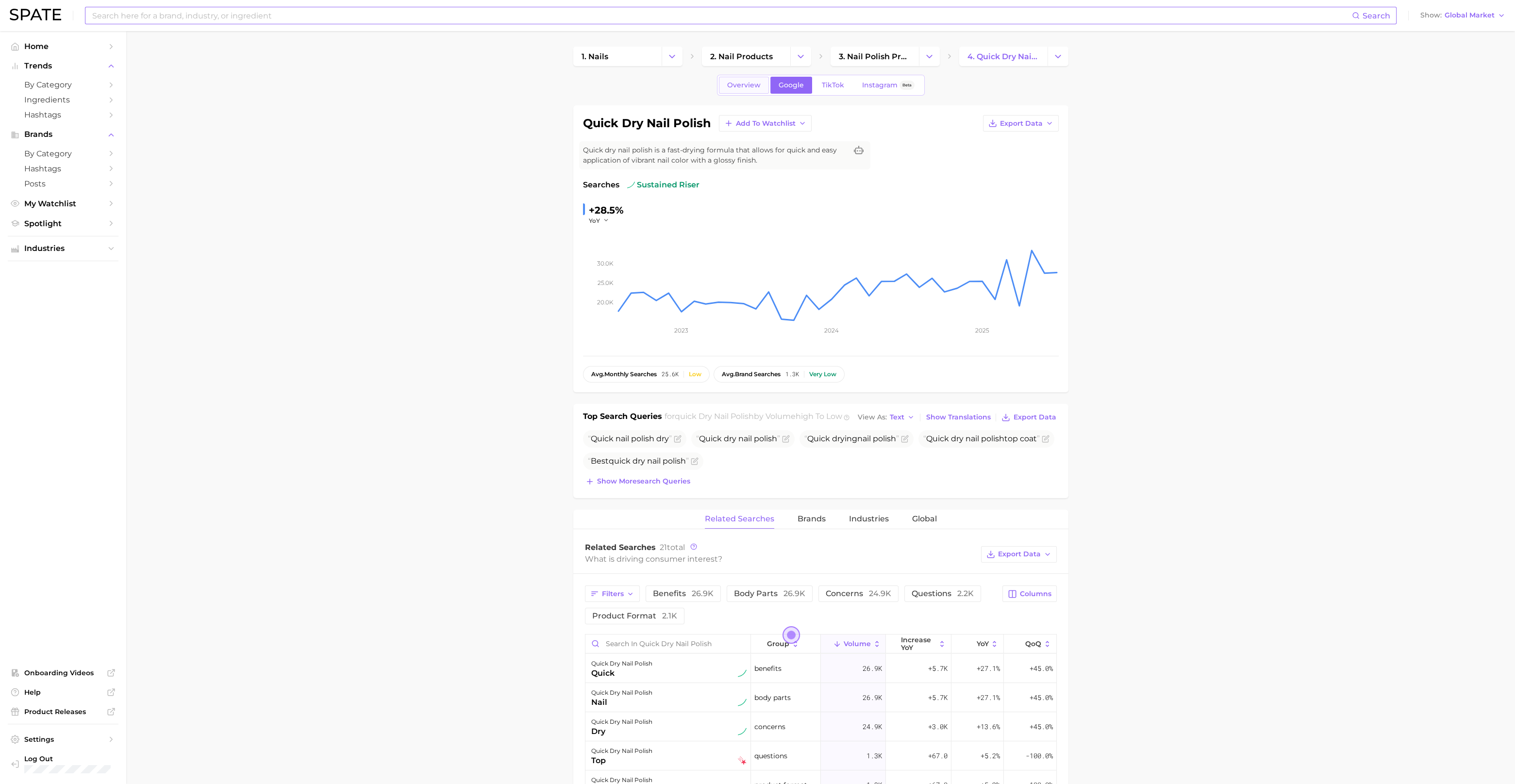
click at [753, 83] on span "Overview" at bounding box center [744, 85] width 34 height 8
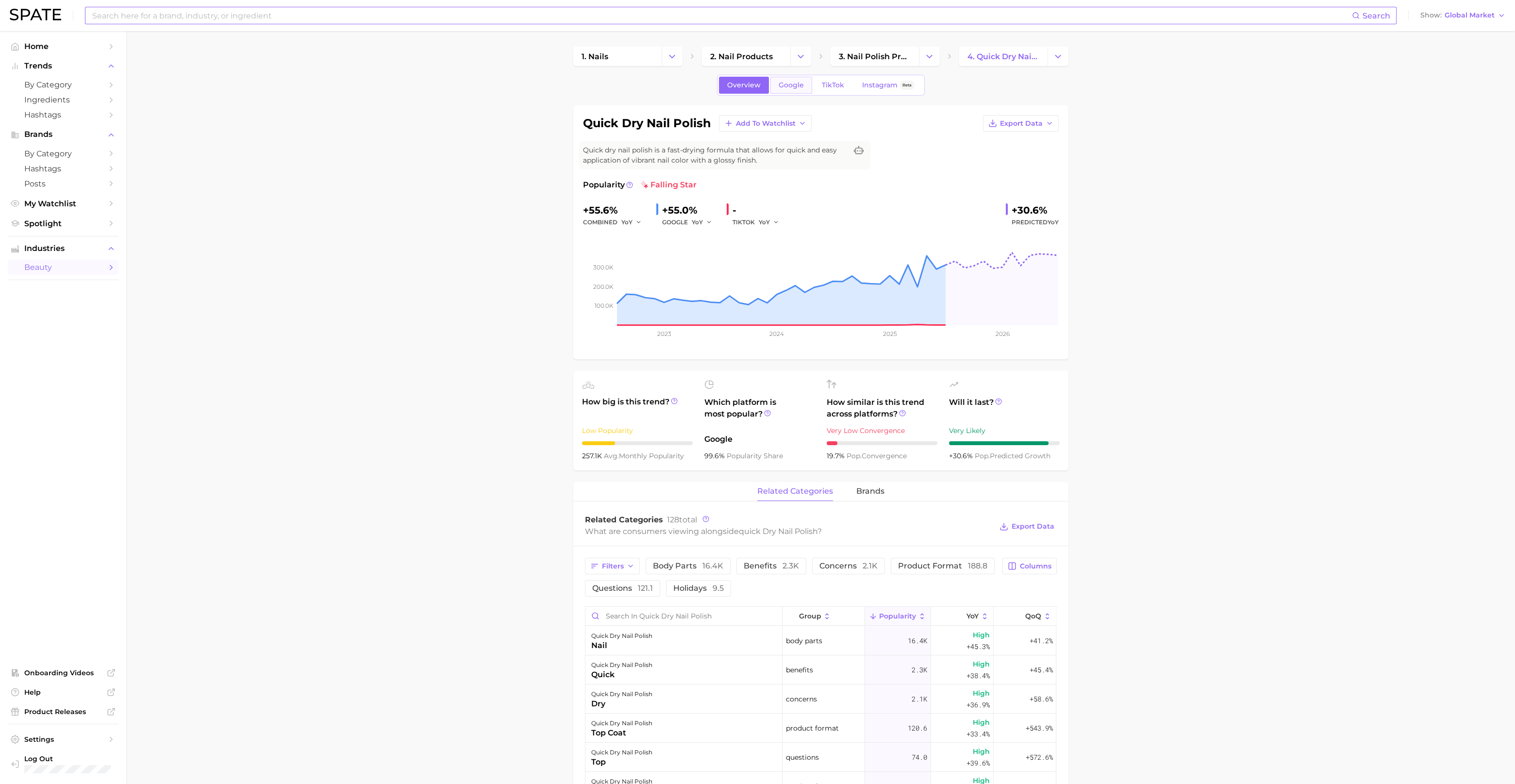
click at [782, 89] on span "Google" at bounding box center [791, 85] width 25 height 8
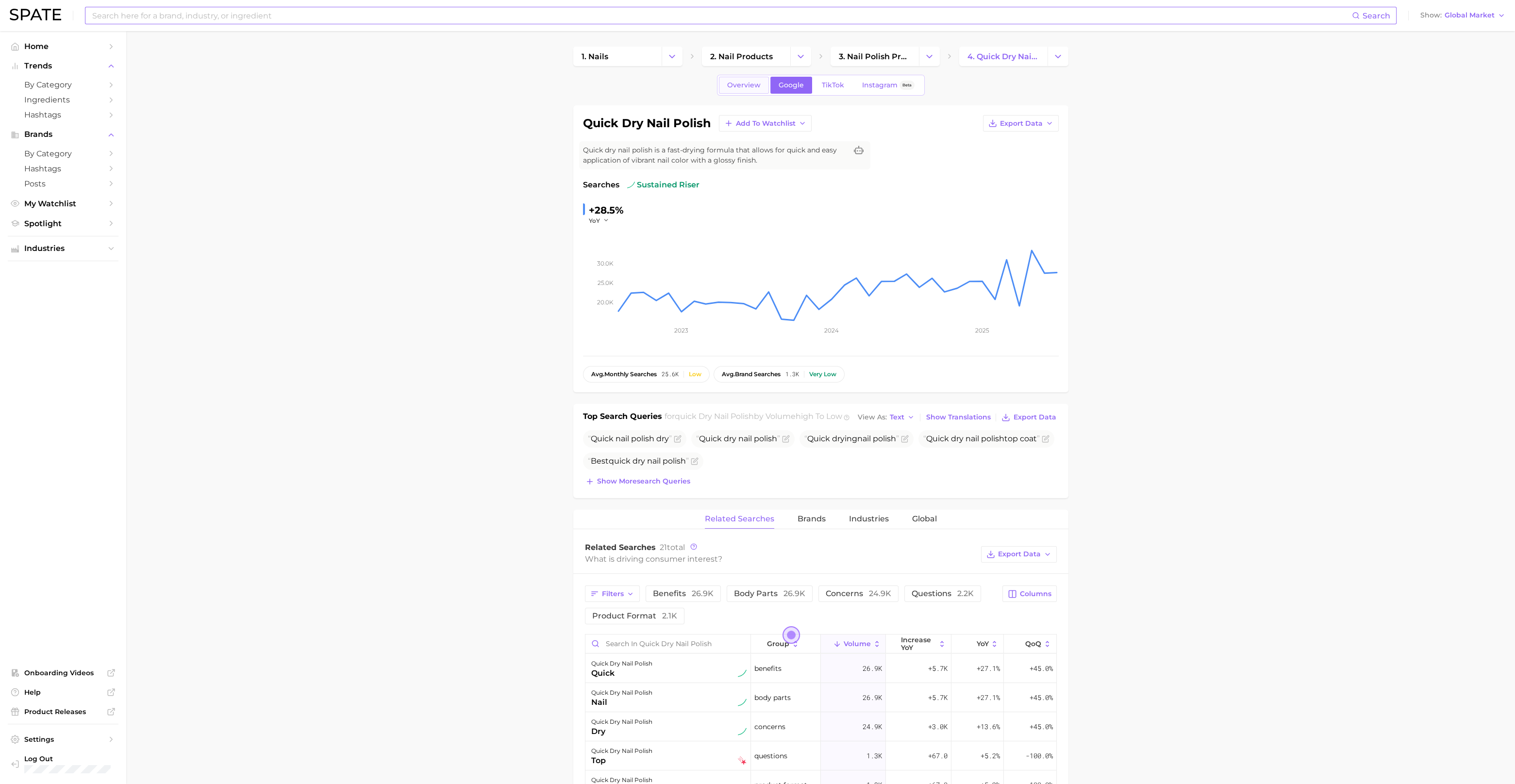
click at [745, 87] on span "Overview" at bounding box center [744, 85] width 34 height 8
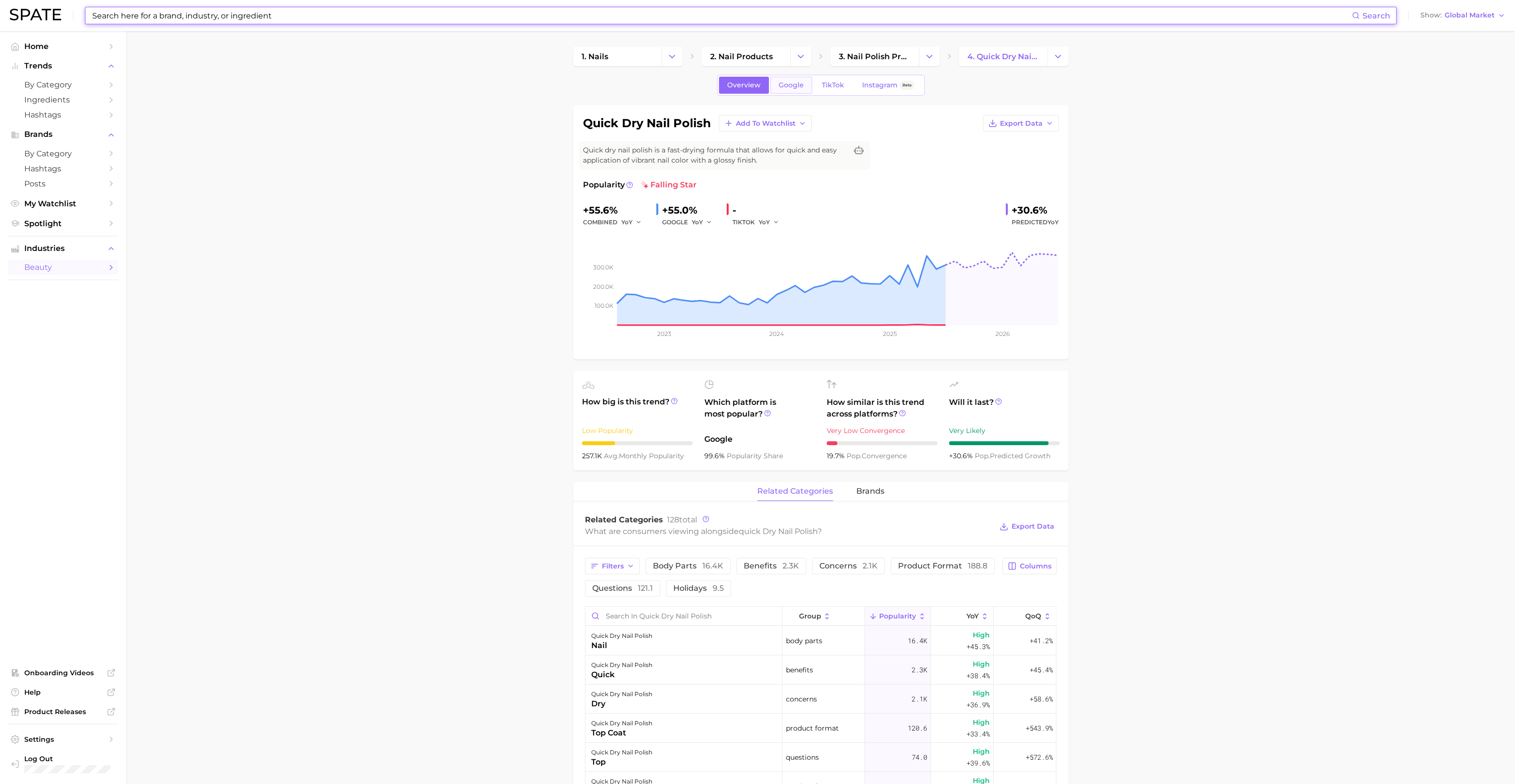
click at [789, 92] on link "Google" at bounding box center [791, 85] width 42 height 17
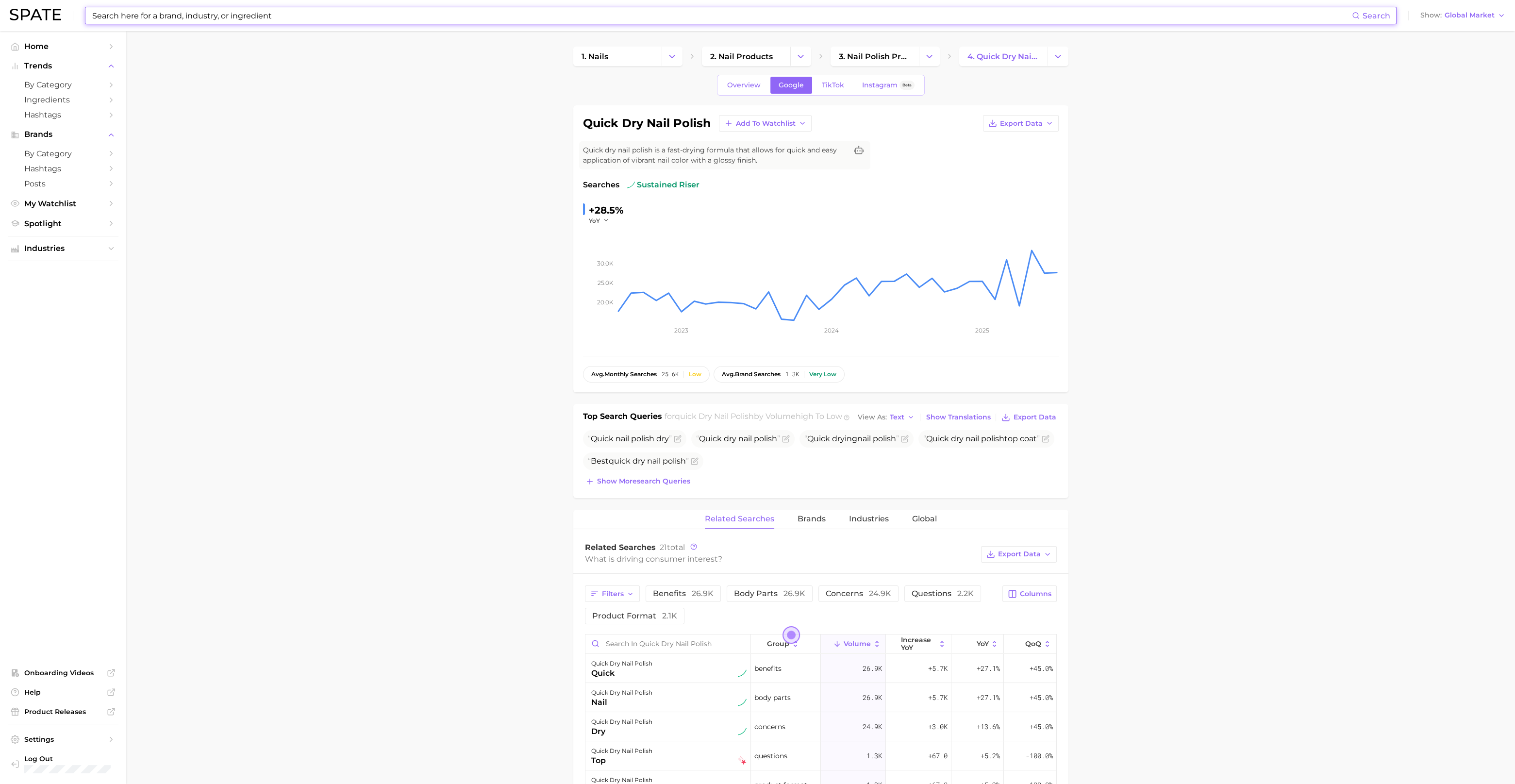
click at [666, 183] on span "sustained riser" at bounding box center [663, 185] width 72 height 12
click at [614, 182] on span "Searches" at bounding box center [601, 185] width 37 height 12
click at [806, 523] on span "Brands" at bounding box center [812, 519] width 28 height 9
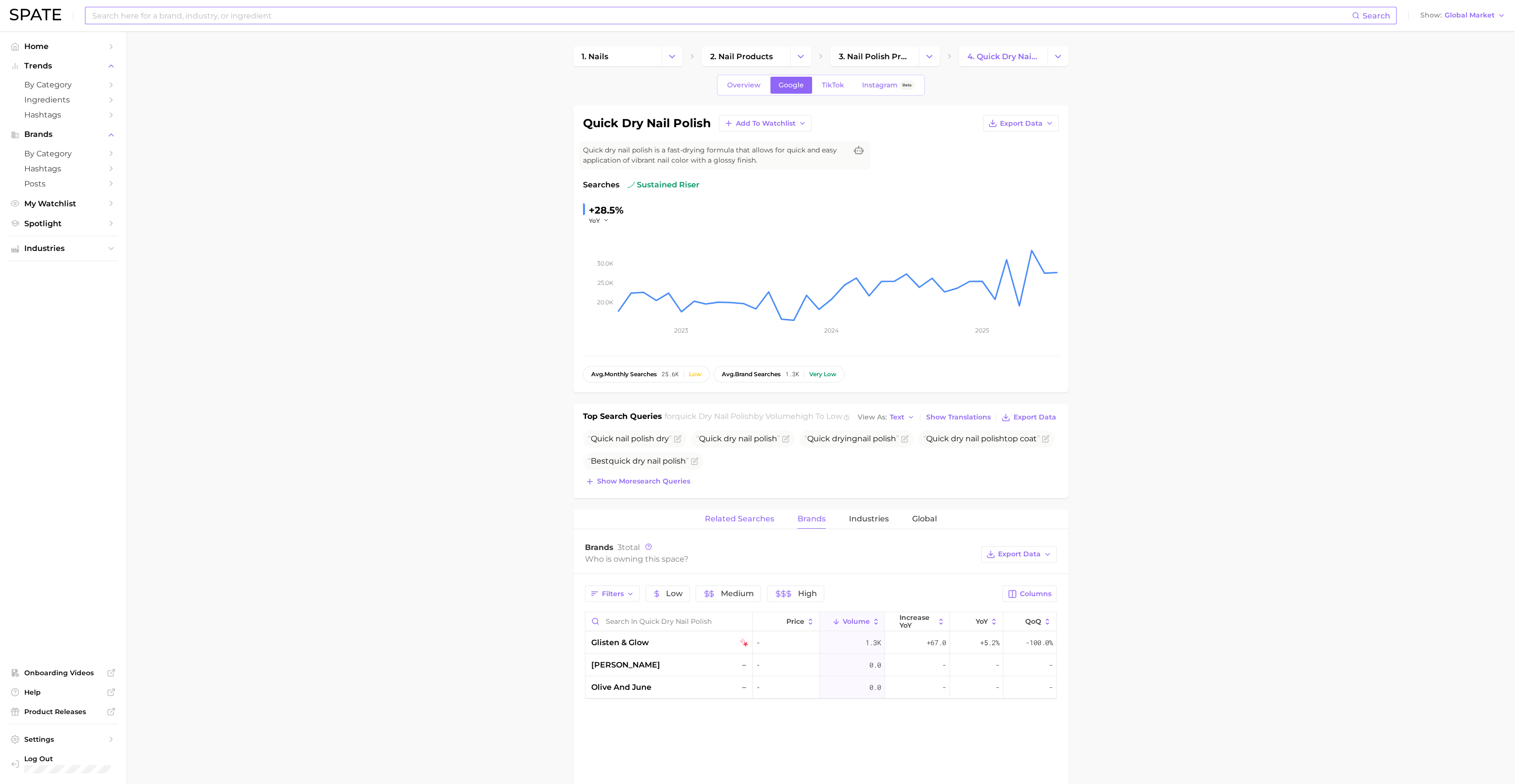
click at [756, 523] on span "Related Searches" at bounding box center [739, 519] width 69 height 9
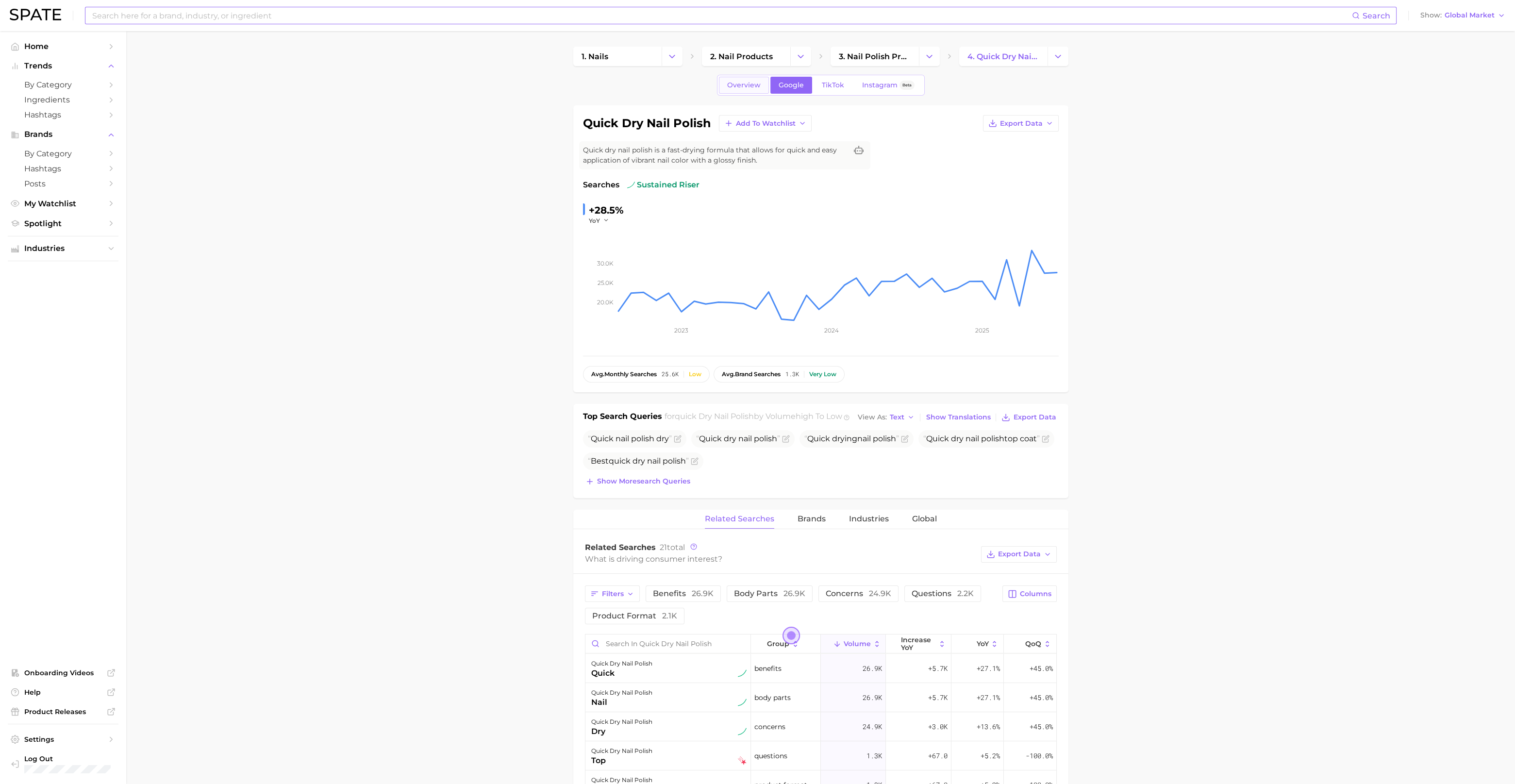
click at [752, 85] on span "Overview" at bounding box center [744, 85] width 34 height 8
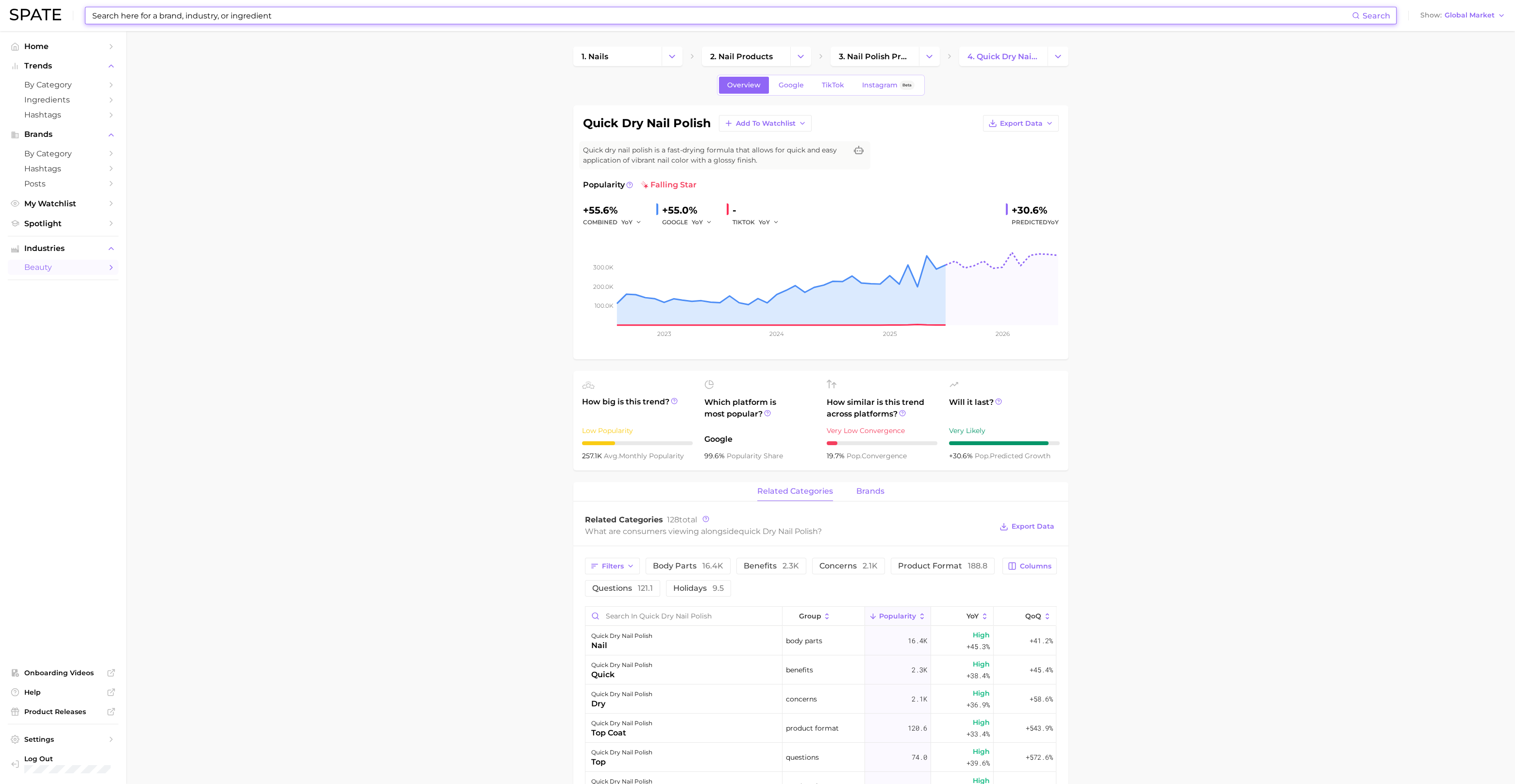
click at [865, 492] on span "brands" at bounding box center [871, 491] width 28 height 9
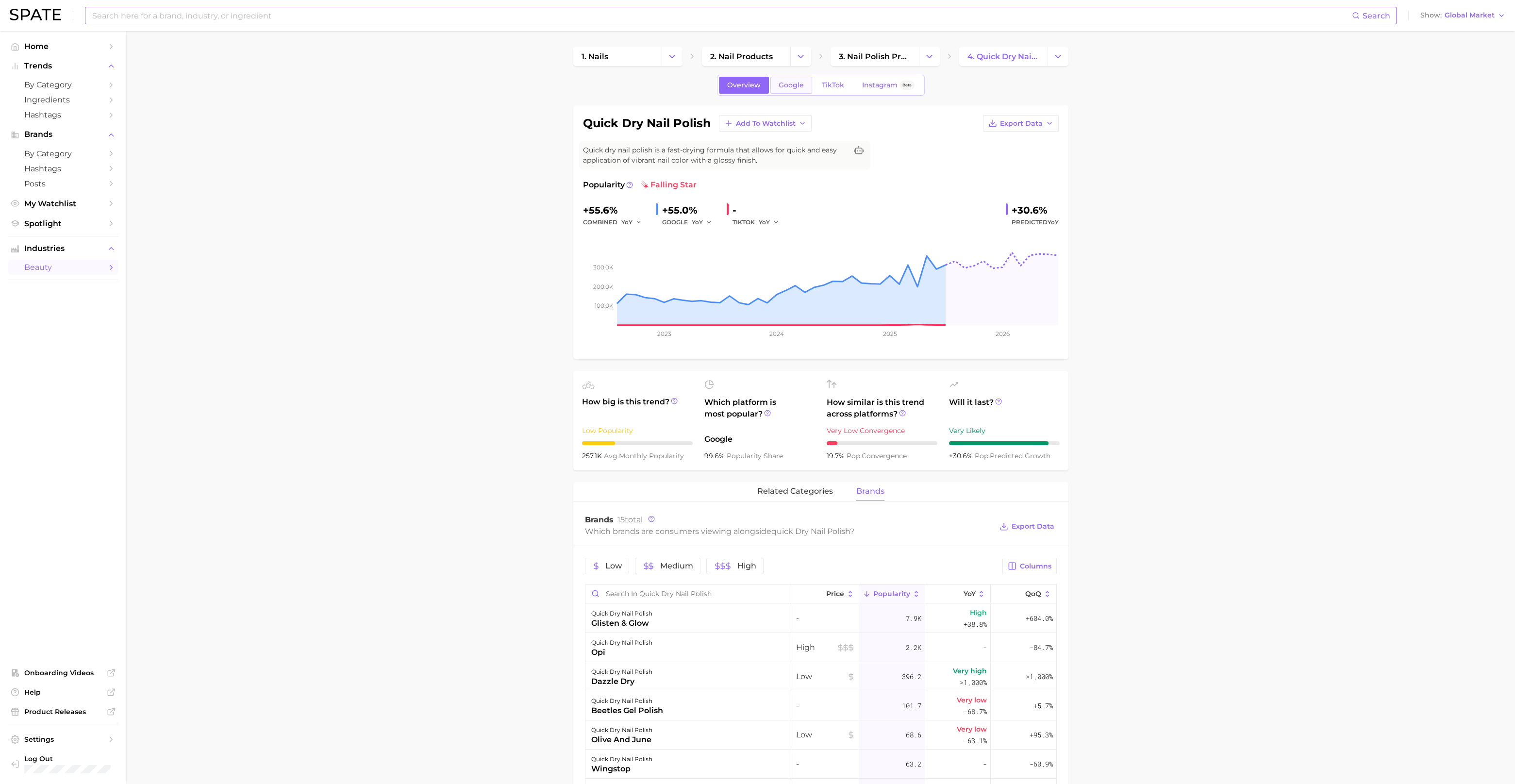
click at [786, 82] on span "Google" at bounding box center [791, 85] width 25 height 8
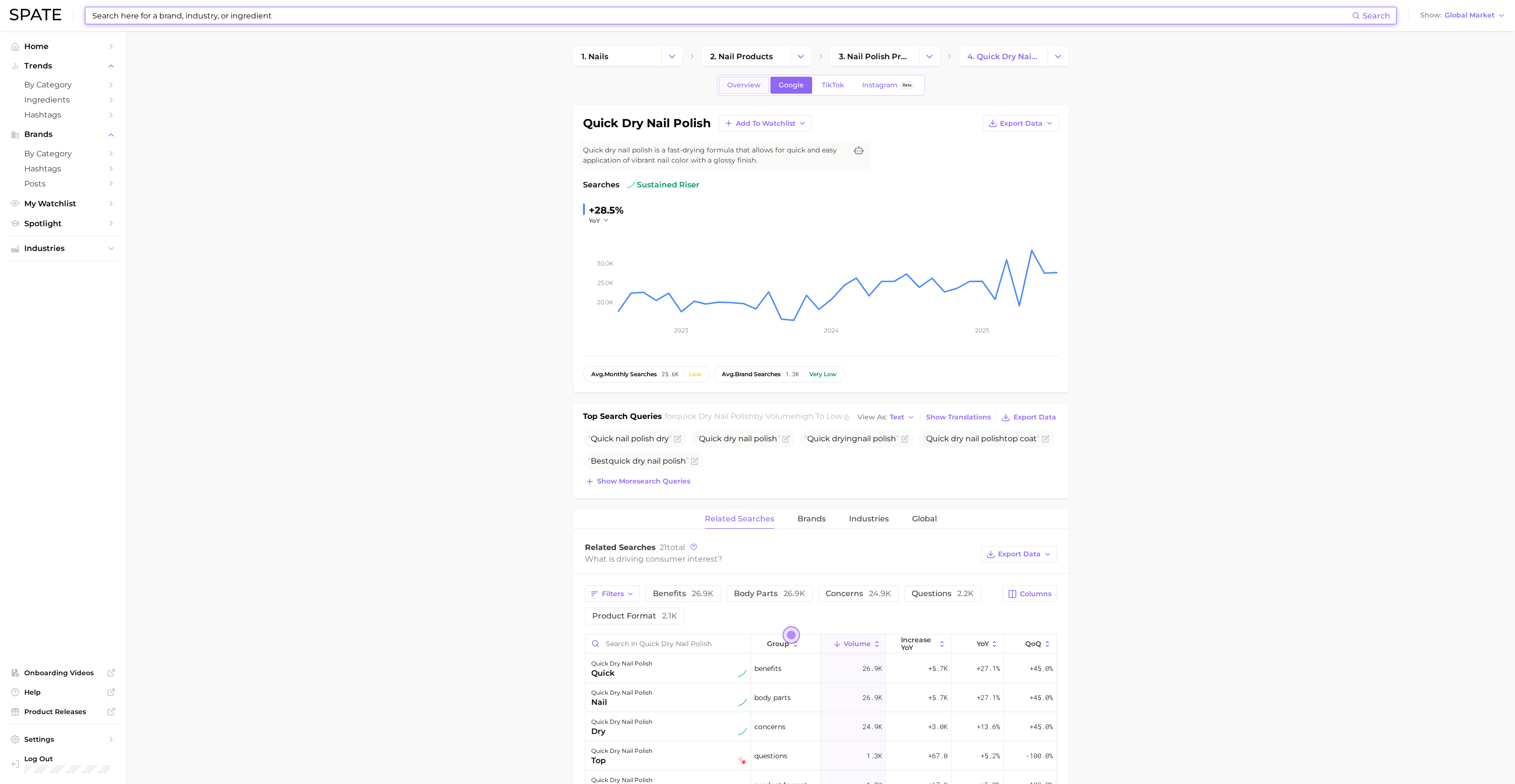
click at [740, 89] on link "Overview" at bounding box center [744, 85] width 50 height 17
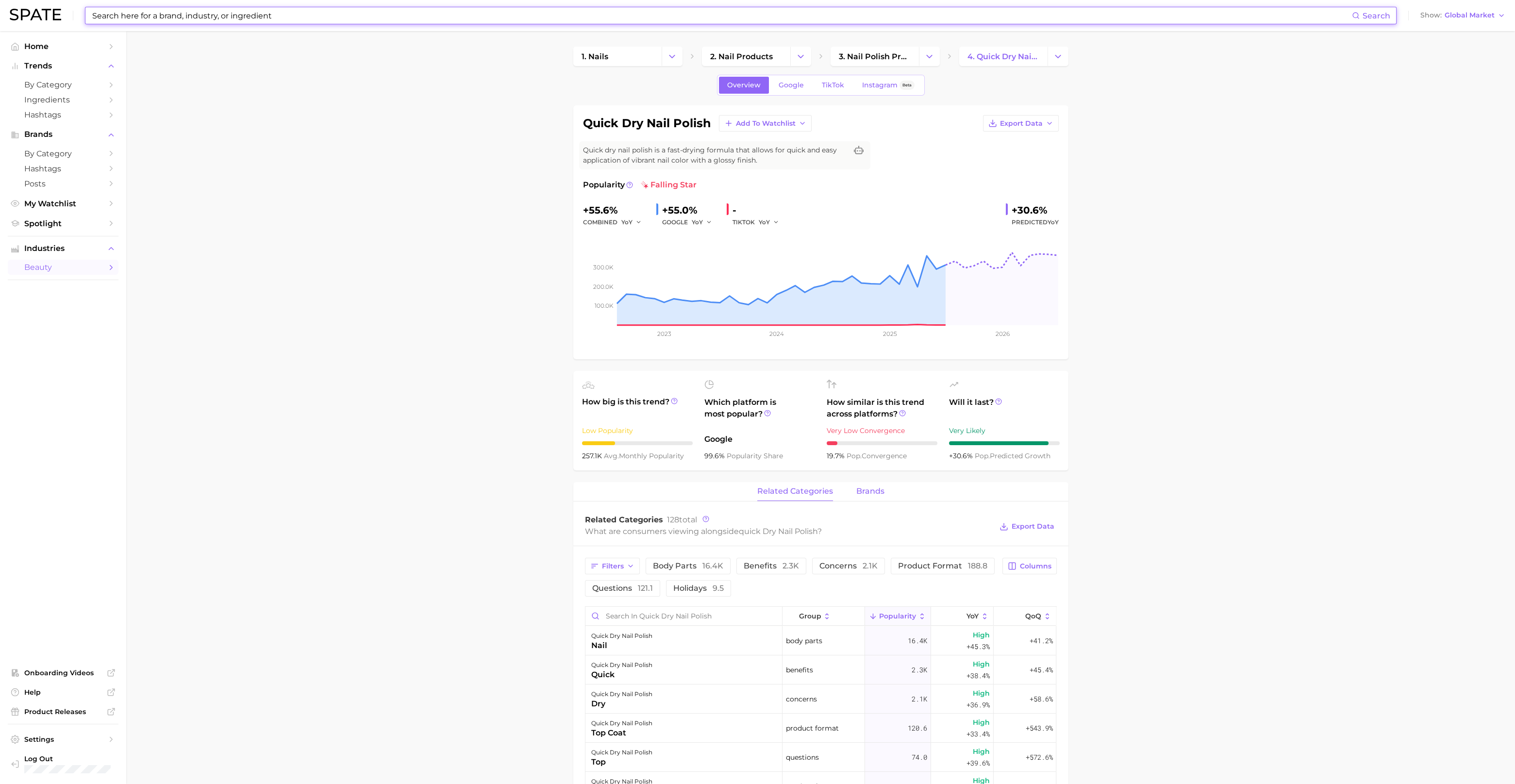
click at [879, 489] on span "brands" at bounding box center [871, 491] width 28 height 9
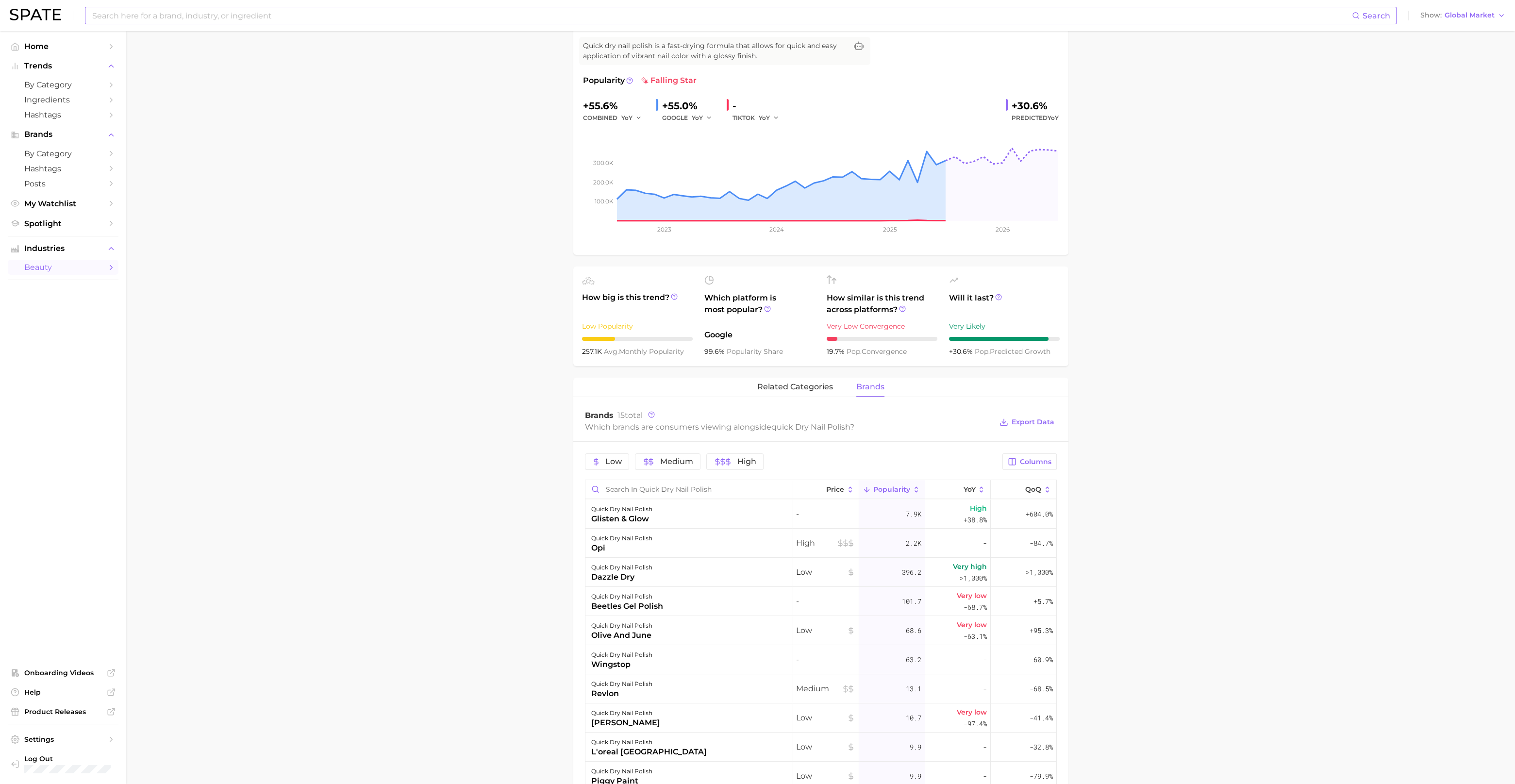
scroll to position [121, 0]
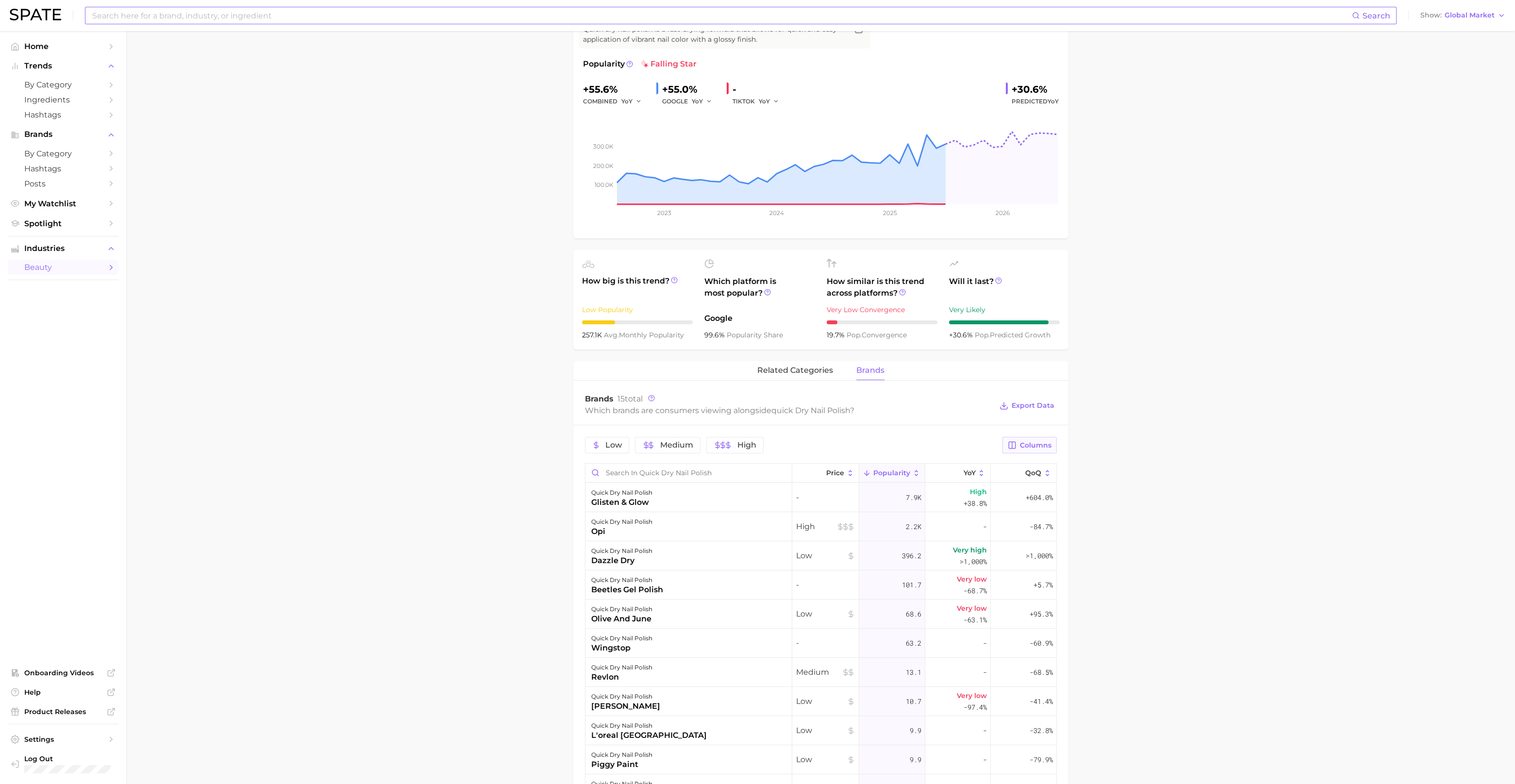
click at [1044, 446] on span "Columns" at bounding box center [1036, 446] width 31 height 8
click at [913, 512] on rect at bounding box center [913, 512] width 9 height 9
click at [1101, 495] on main "1. nails 2. nail products 3. nail polish products 4. quick dry nail polish Over…" at bounding box center [820, 521] width 1389 height 1221
click at [1034, 444] on span "Columns" at bounding box center [1036, 446] width 31 height 8
click at [917, 460] on button "Popularity" at bounding box center [979, 463] width 156 height 17
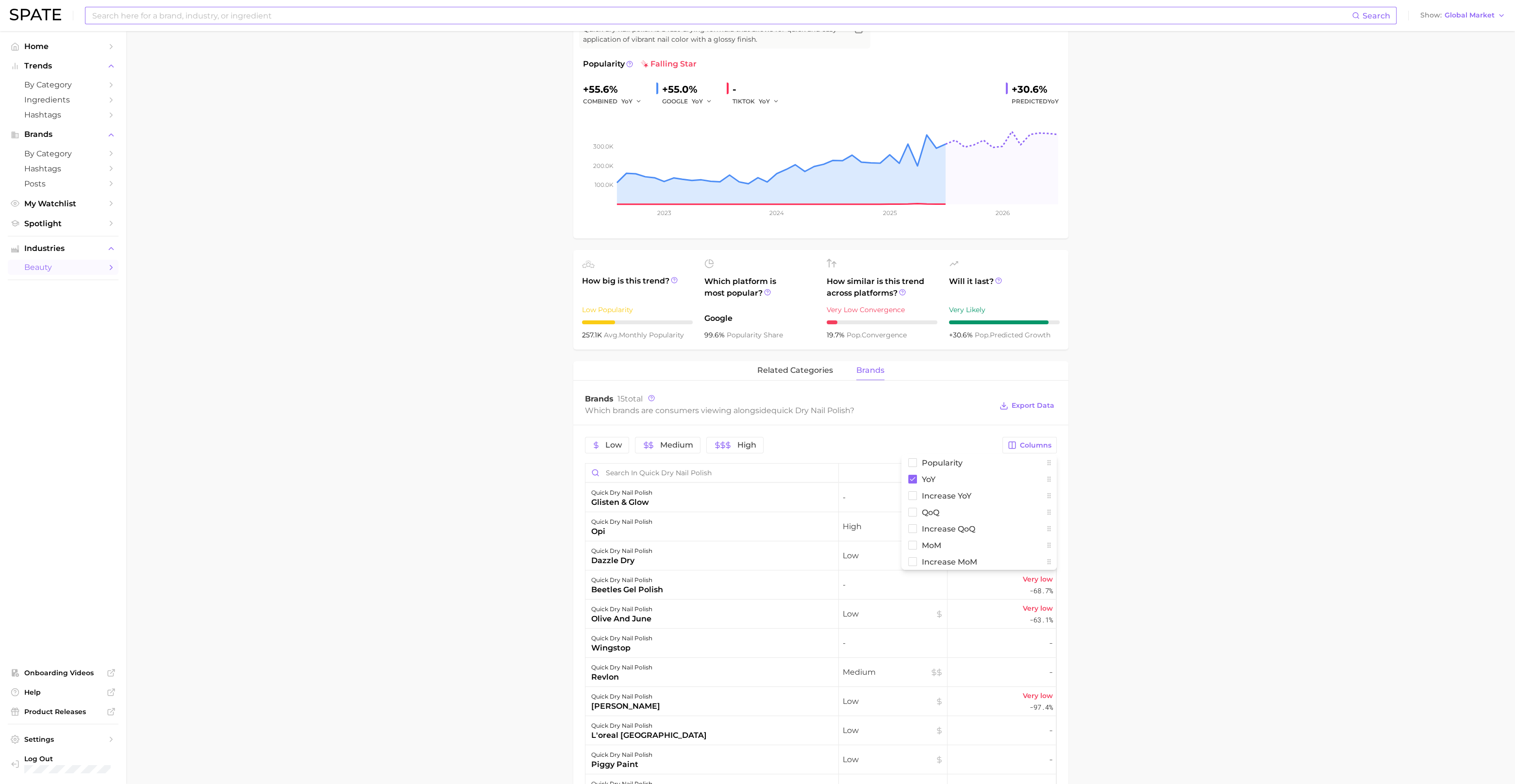
click at [1158, 512] on main "1. nails 2. nail products 3. nail polish products 4. quick dry nail polish Over…" at bounding box center [820, 521] width 1389 height 1221
click at [1039, 471] on span "YoY" at bounding box center [1035, 472] width 12 height 8
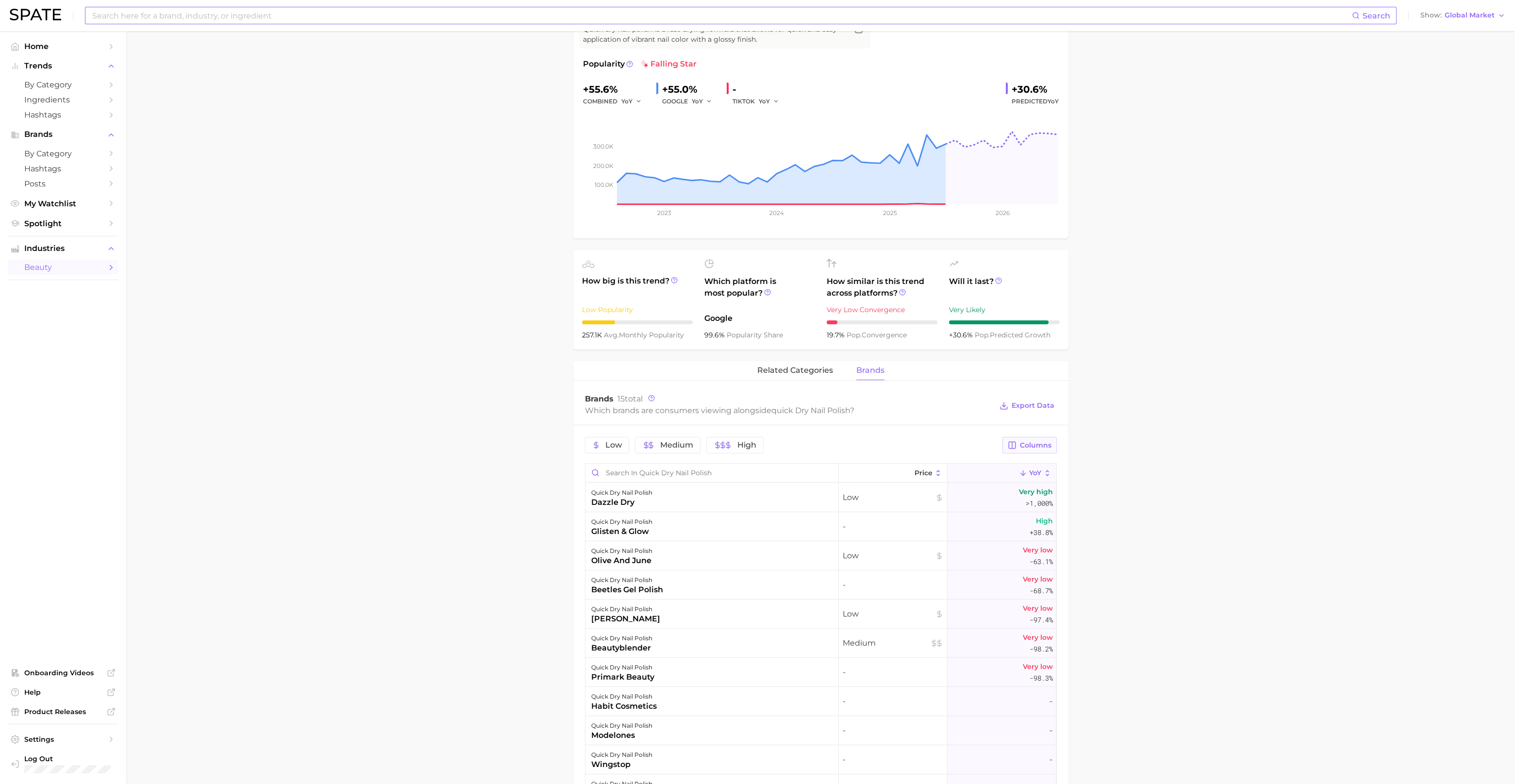
click at [1034, 447] on span "Columns" at bounding box center [1036, 446] width 31 height 8
click at [914, 514] on rect at bounding box center [913, 512] width 8 height 8
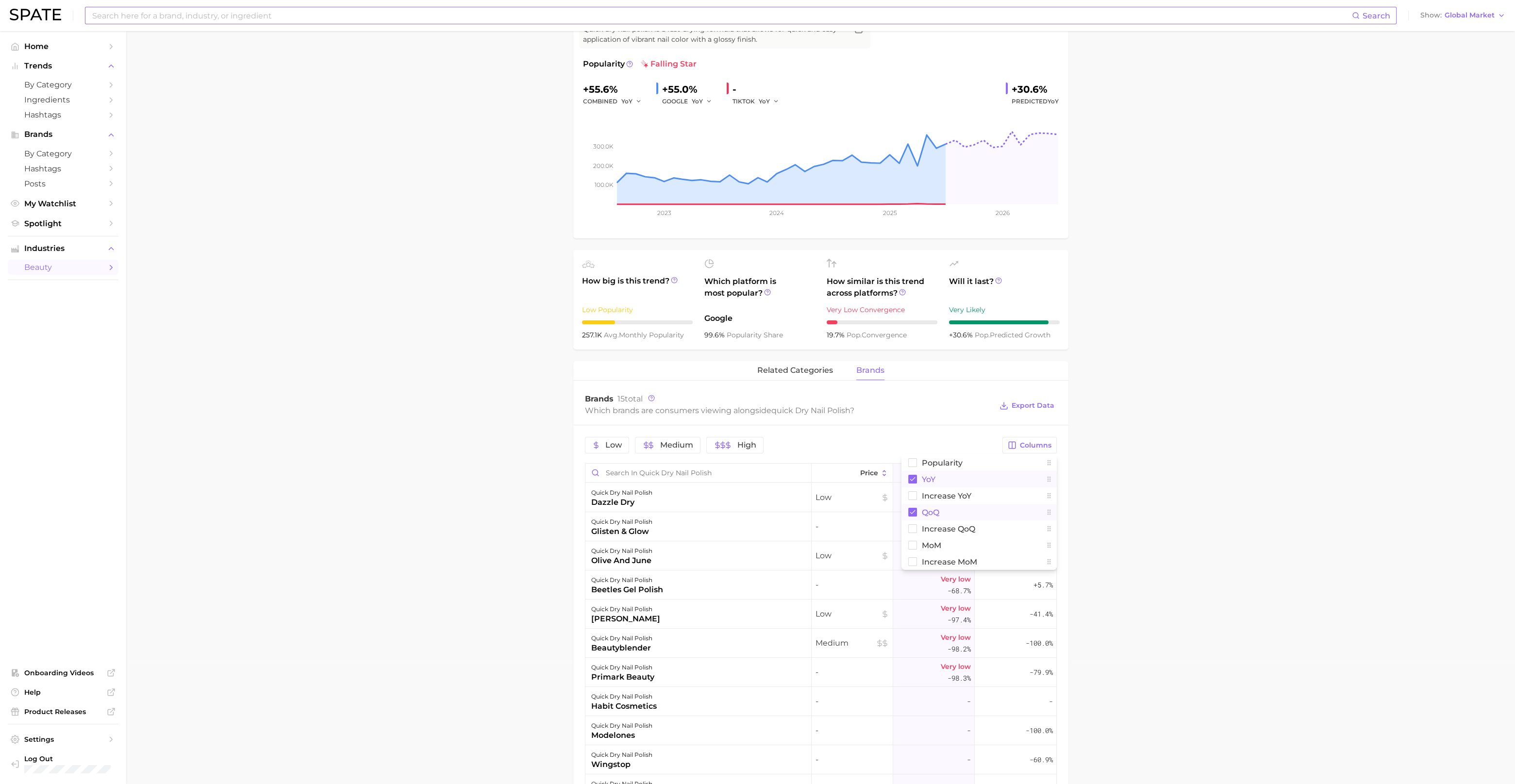
click at [912, 482] on rect at bounding box center [913, 479] width 9 height 9
click at [1112, 512] on main "1. nails 2. nail products 3. nail polish products 4. quick dry nail polish Over…" at bounding box center [820, 521] width 1389 height 1221
click at [1034, 468] on button "QoQ" at bounding box center [1002, 473] width 109 height 19
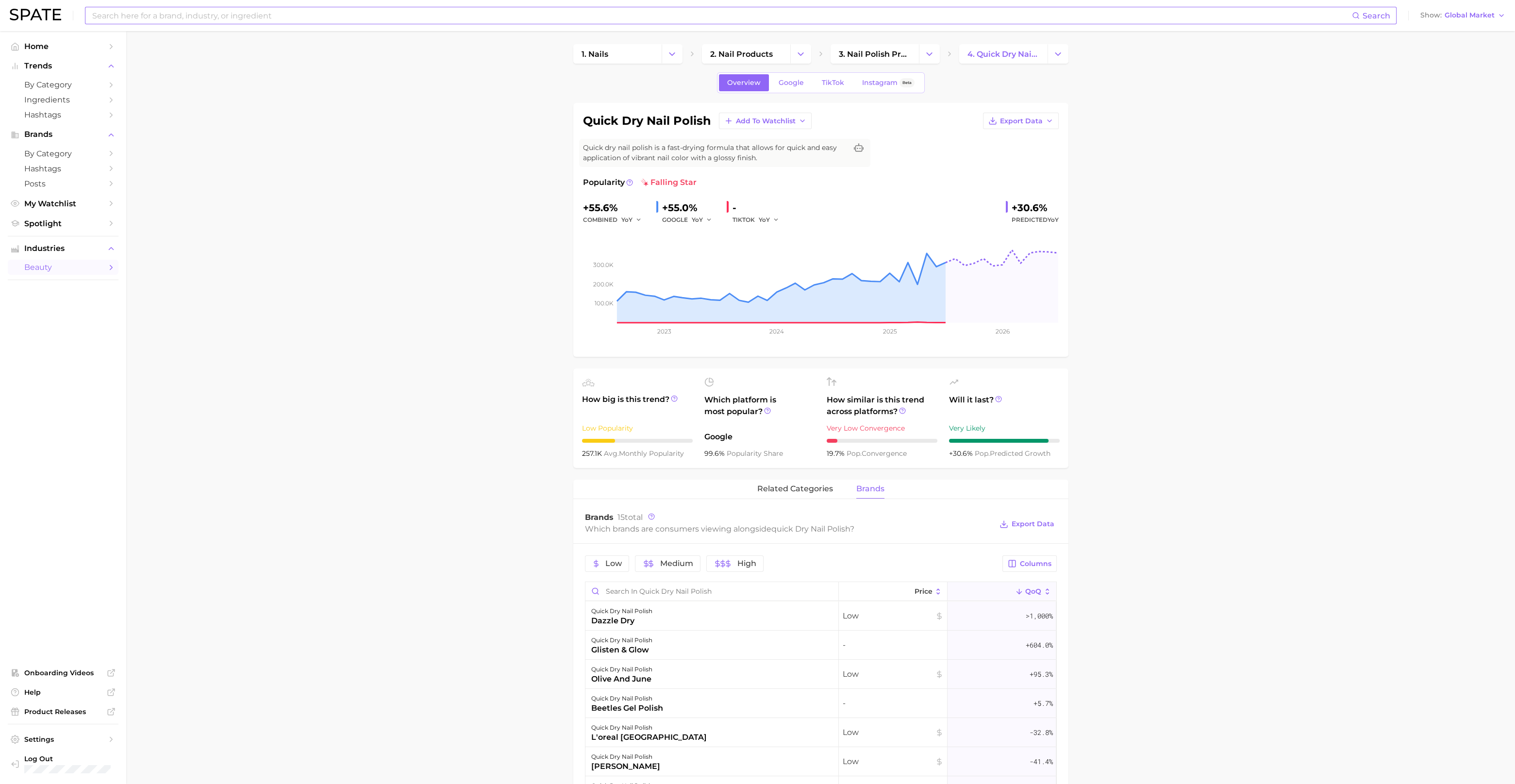
scroll to position [0, 0]
click at [750, 85] on span "Overview" at bounding box center [744, 85] width 34 height 8
click at [789, 491] on span "related categories" at bounding box center [795, 491] width 76 height 9
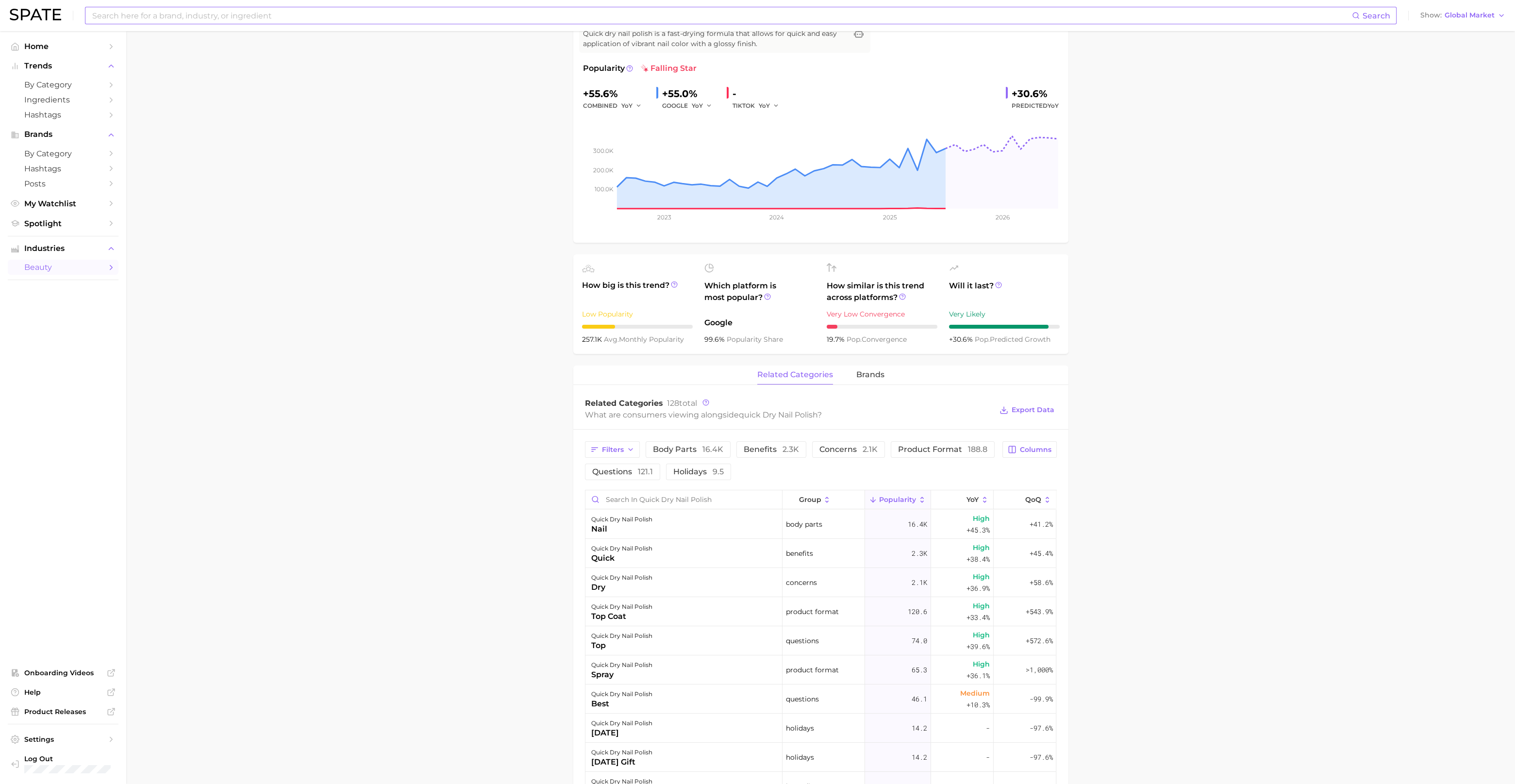
scroll to position [121, 0]
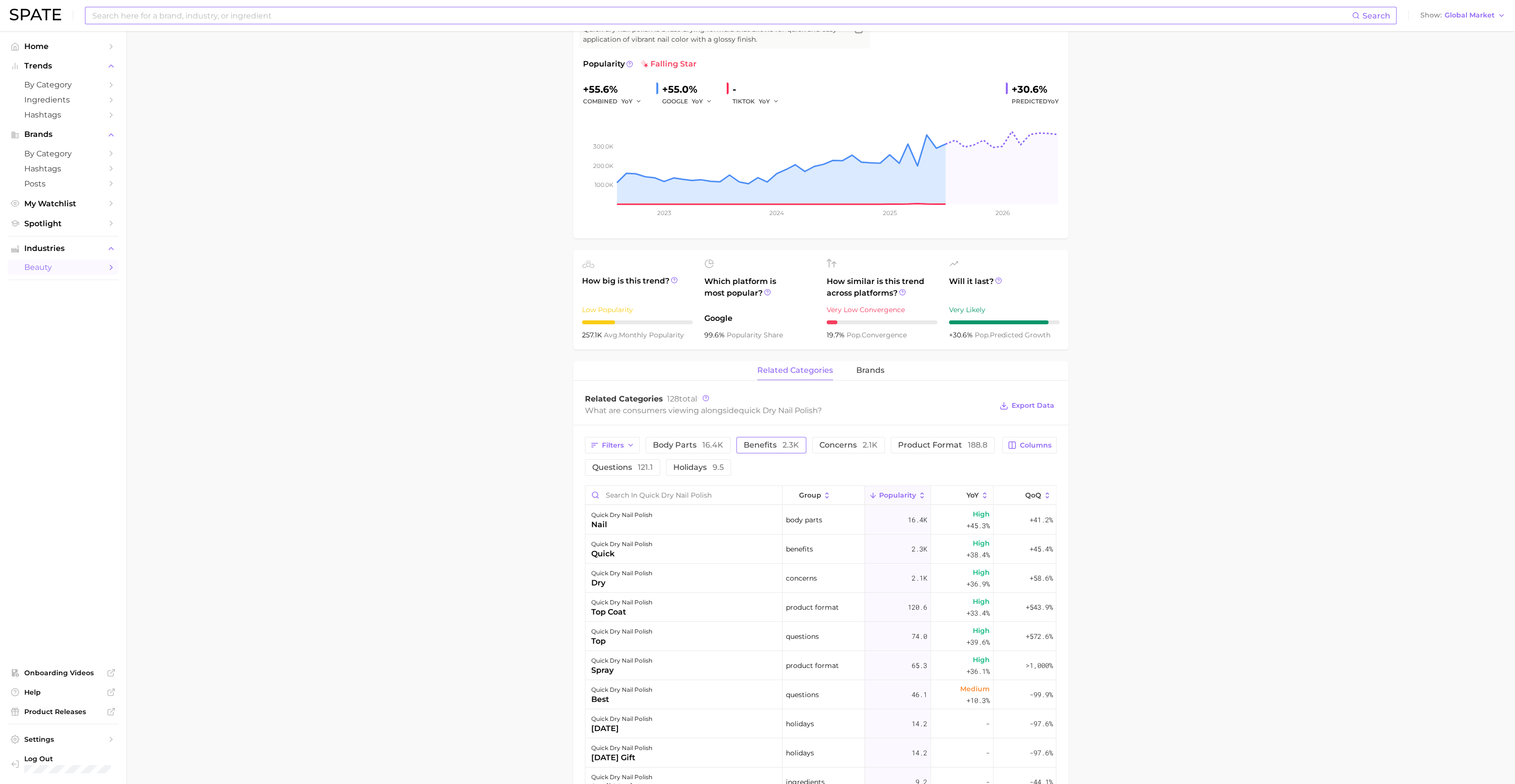
click at [767, 447] on span "benefits 2.3k" at bounding box center [772, 445] width 56 height 8
click at [840, 447] on span "concerns 2.1k" at bounding box center [862, 445] width 58 height 8
click at [797, 444] on button "benefits 2.3k" at bounding box center [778, 445] width 83 height 17
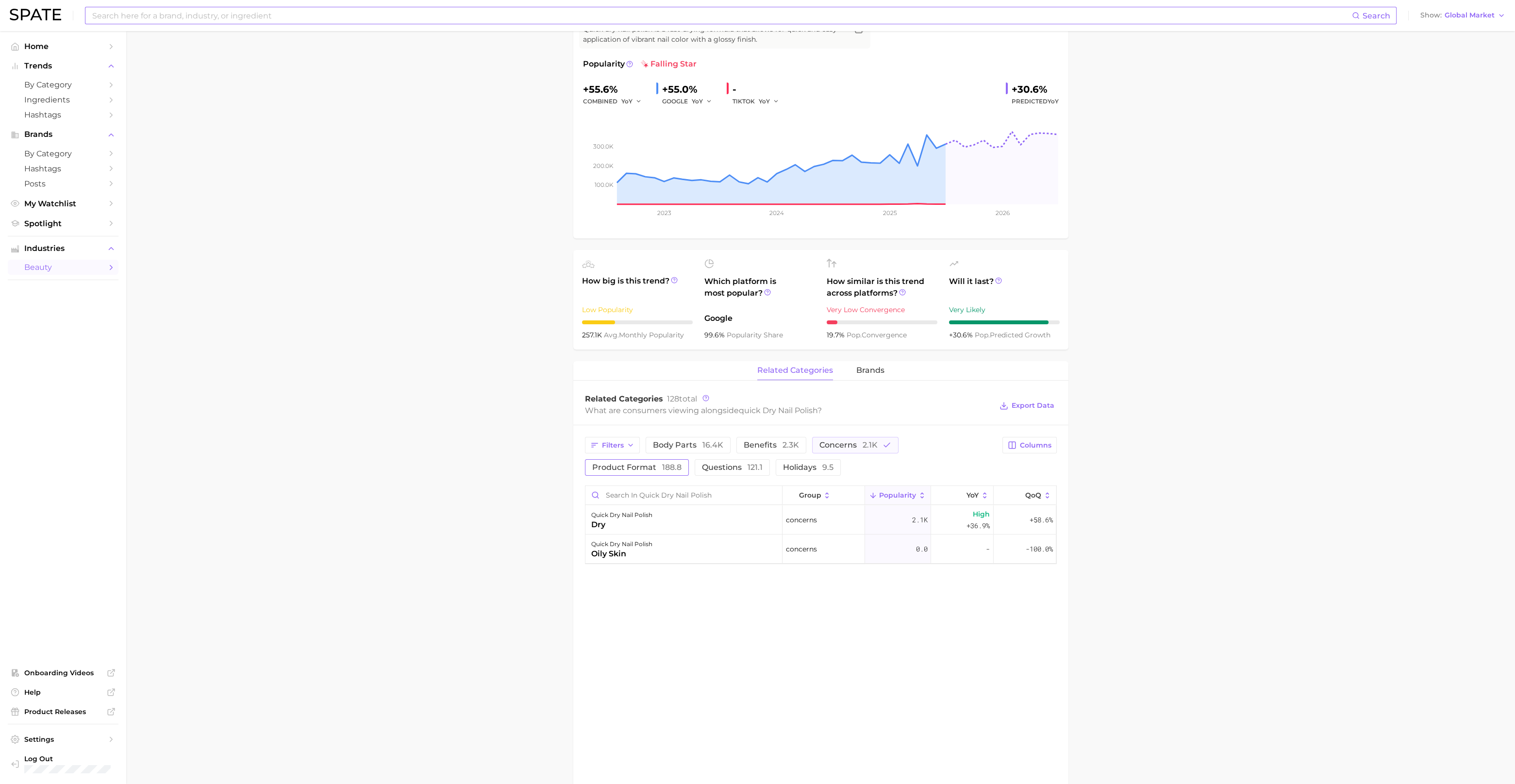
click at [653, 467] on span "product format 188.8" at bounding box center [637, 467] width 89 height 8
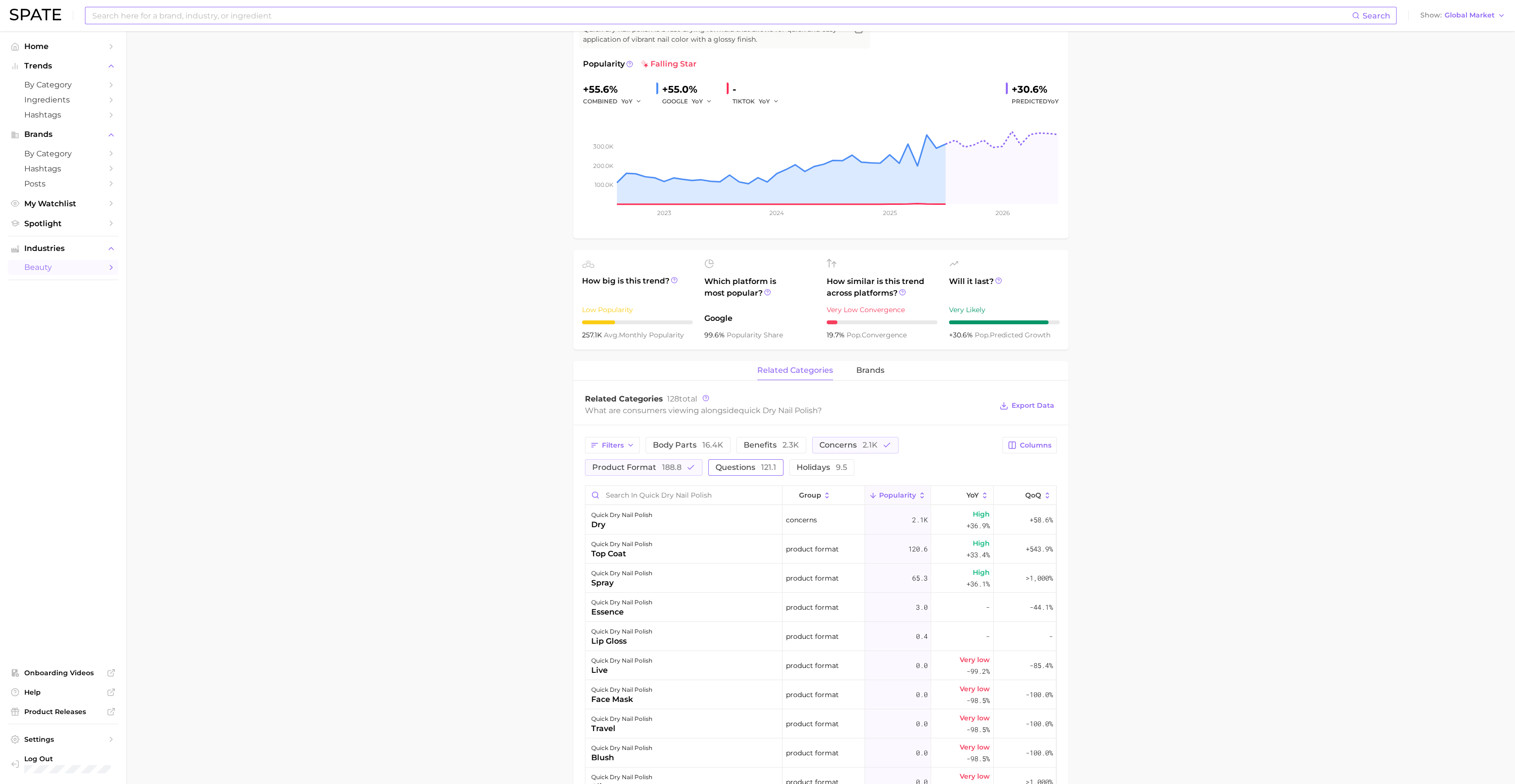
click at [711, 466] on button "questions 121.1" at bounding box center [746, 467] width 75 height 17
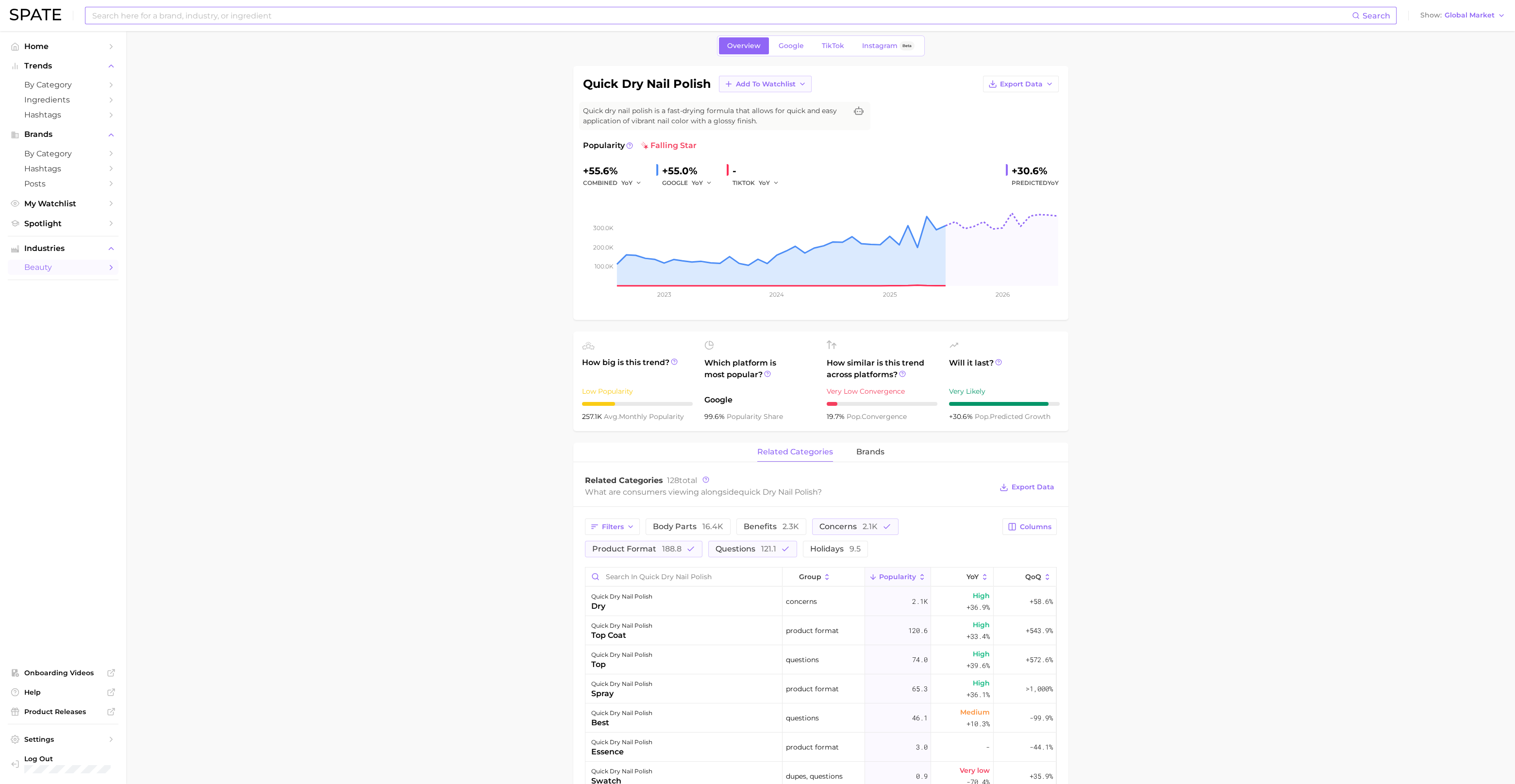
scroll to position [0, 0]
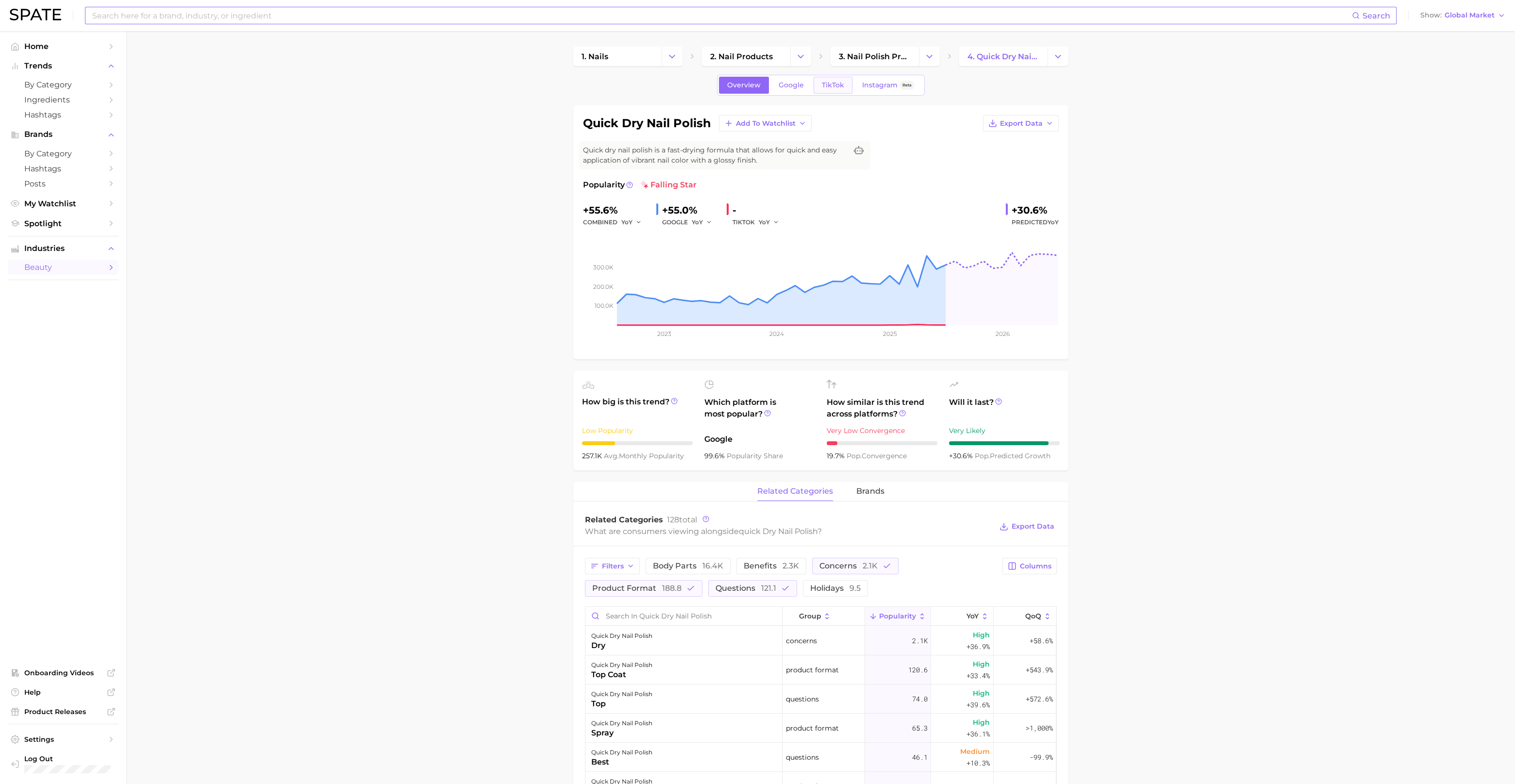
click at [830, 85] on span "TikTok" at bounding box center [833, 85] width 22 height 8
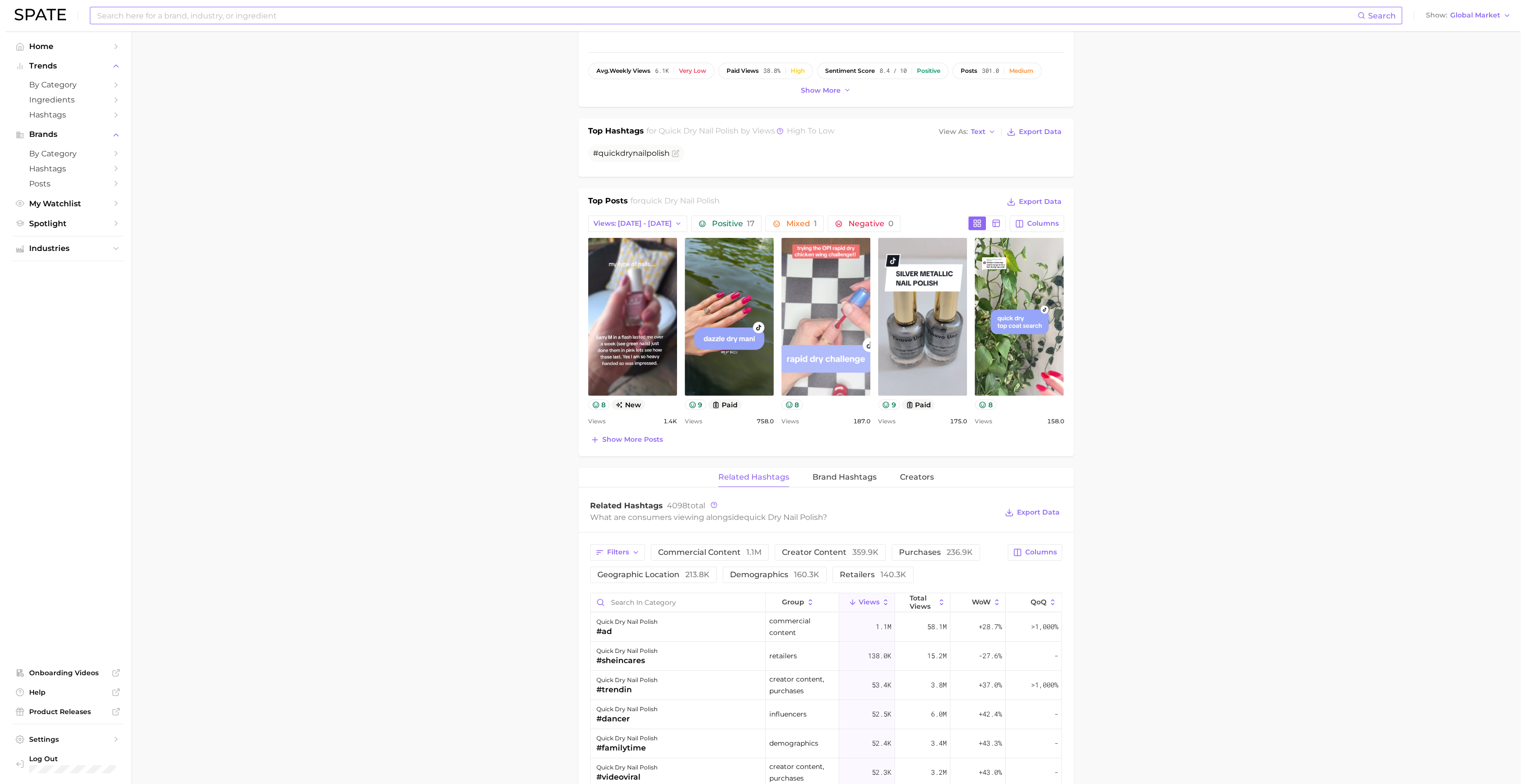
scroll to position [424, 0]
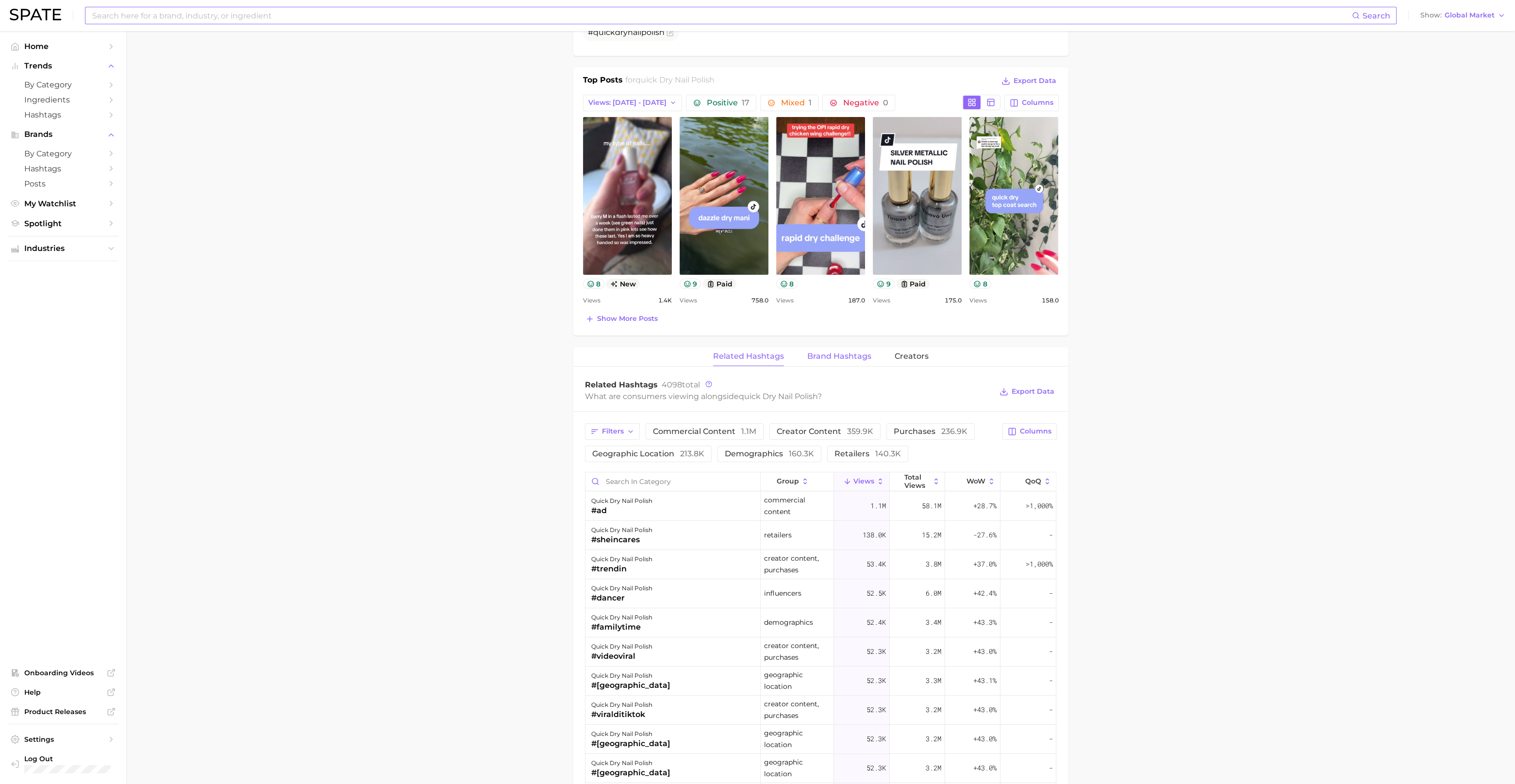
click at [844, 360] on button "Brand Hashtags" at bounding box center [839, 357] width 64 height 19
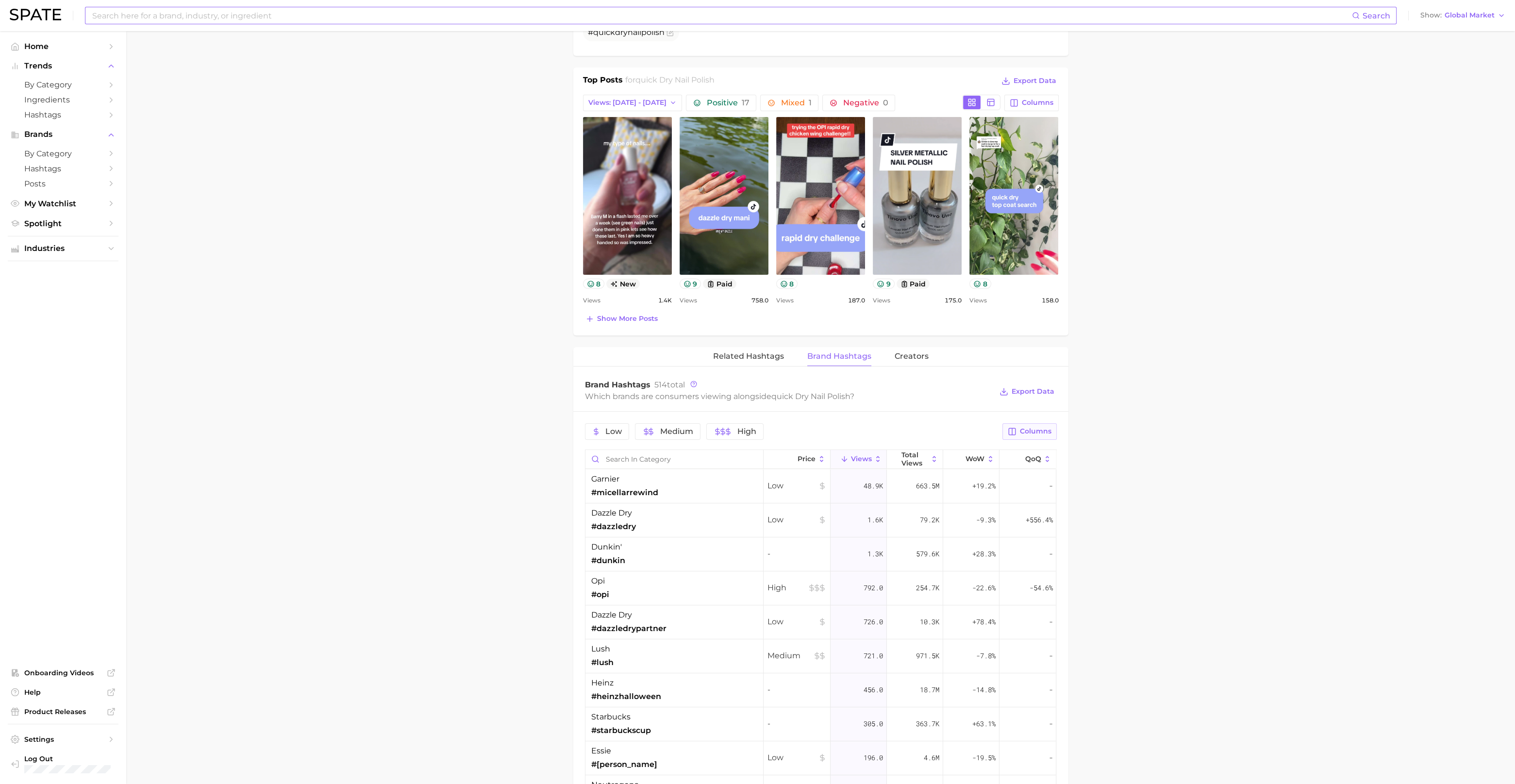
click at [1026, 433] on span "Columns" at bounding box center [1036, 431] width 31 height 8
click at [911, 528] on rect at bounding box center [913, 531] width 9 height 9
click at [915, 579] on rect at bounding box center [913, 581] width 8 height 8
drag, startPoint x: 916, startPoint y: 582, endPoint x: 915, endPoint y: 588, distance: 6.1
click at [915, 588] on div "Views Total Views increase MoM MoM Increase WoW WoW increase QoQ QoQ increase Y…" at bounding box center [979, 523] width 156 height 165
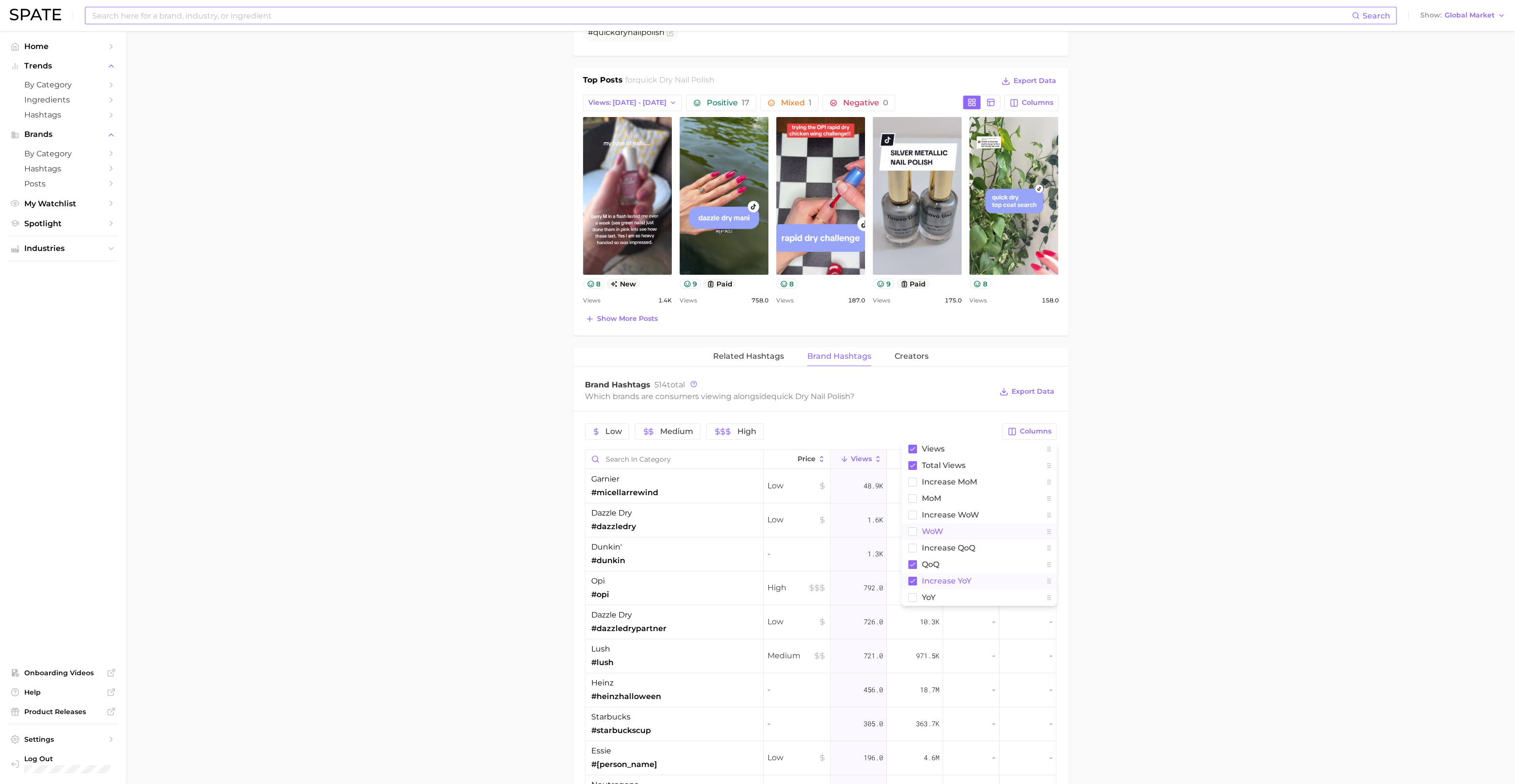
click at [917, 575] on button "increase YoY" at bounding box center [979, 581] width 156 height 17
click at [918, 595] on button "YoY" at bounding box center [979, 598] width 156 height 17
click at [1136, 554] on main "1. nails 2. nail products 3. nail polish products 4. quick dry nail polish Over…" at bounding box center [820, 450] width 1389 height 1687
click at [628, 488] on span "#micellarrewind" at bounding box center [624, 493] width 67 height 12
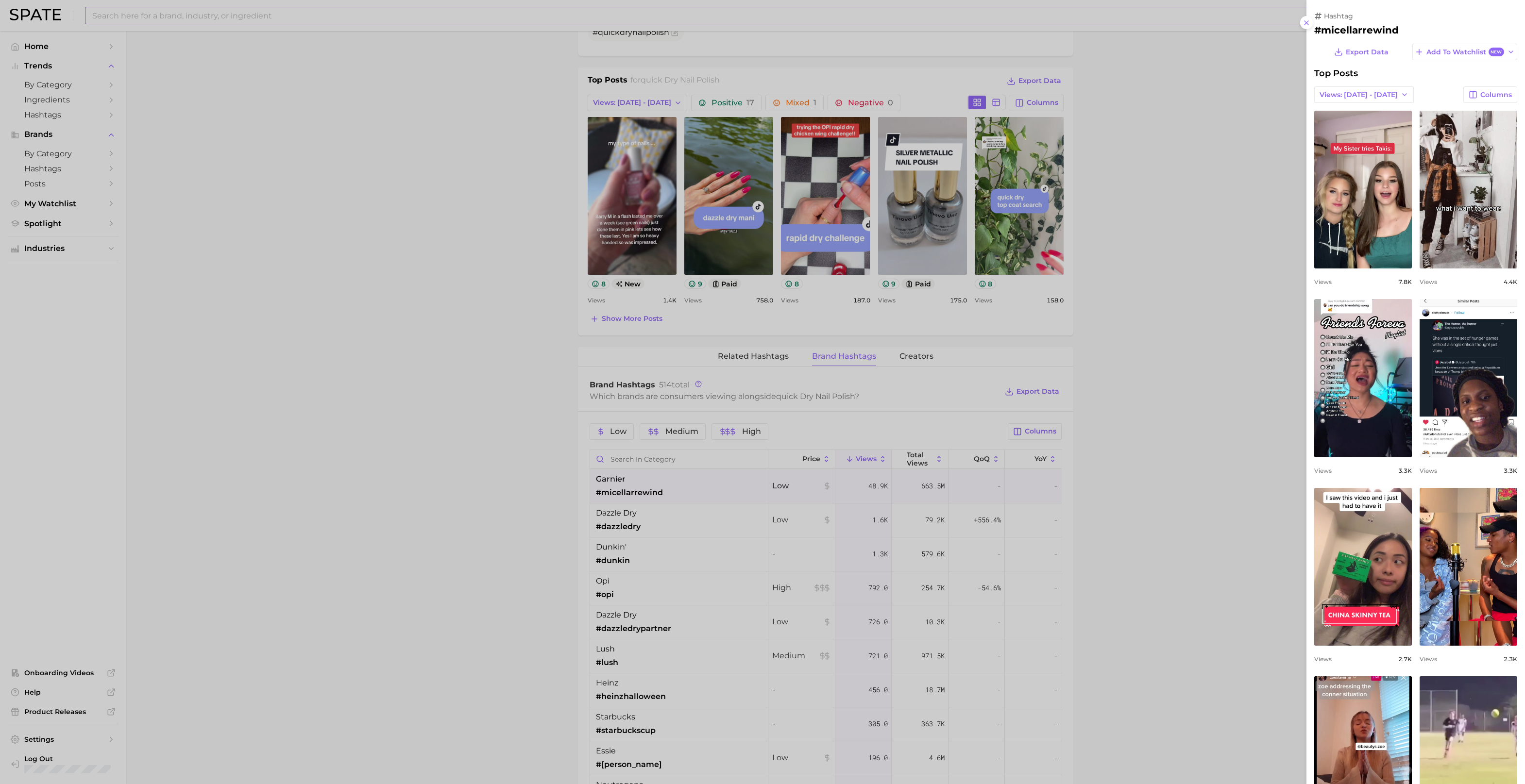
scroll to position [0, 0]
click at [1207, 238] on div at bounding box center [762, 392] width 1525 height 784
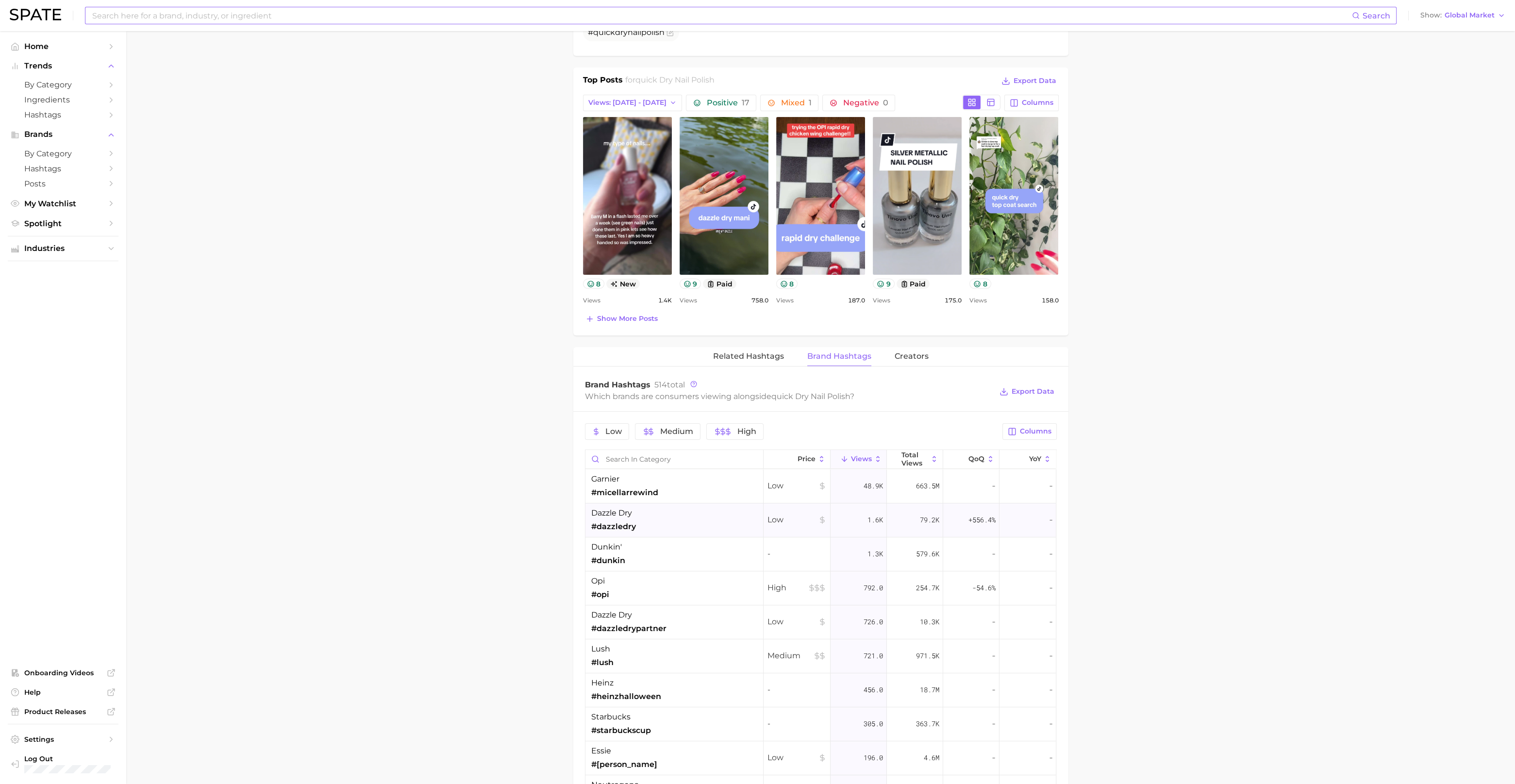
click at [628, 523] on span "#dazzledry" at bounding box center [613, 527] width 44 height 12
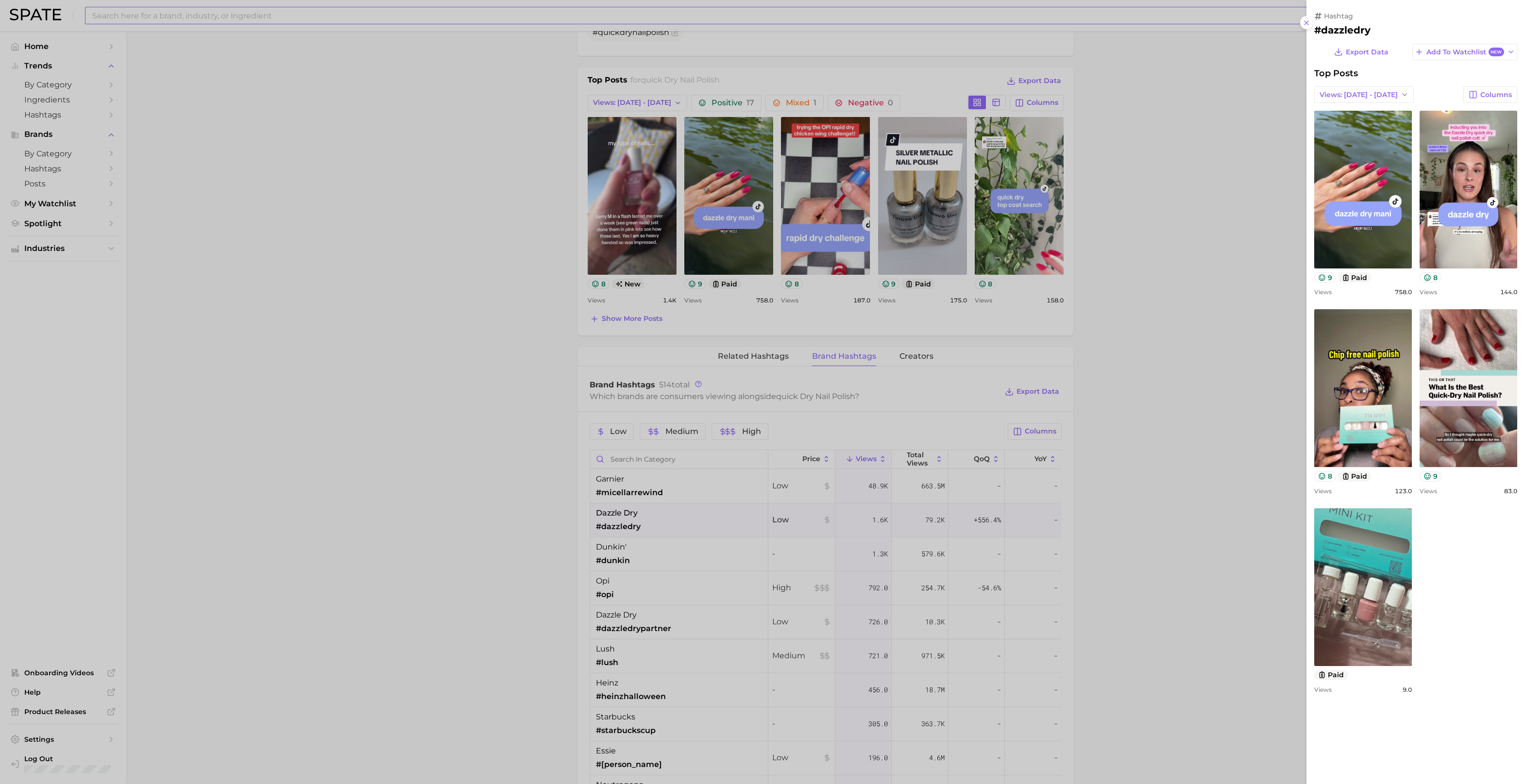
click at [613, 553] on div at bounding box center [762, 392] width 1525 height 784
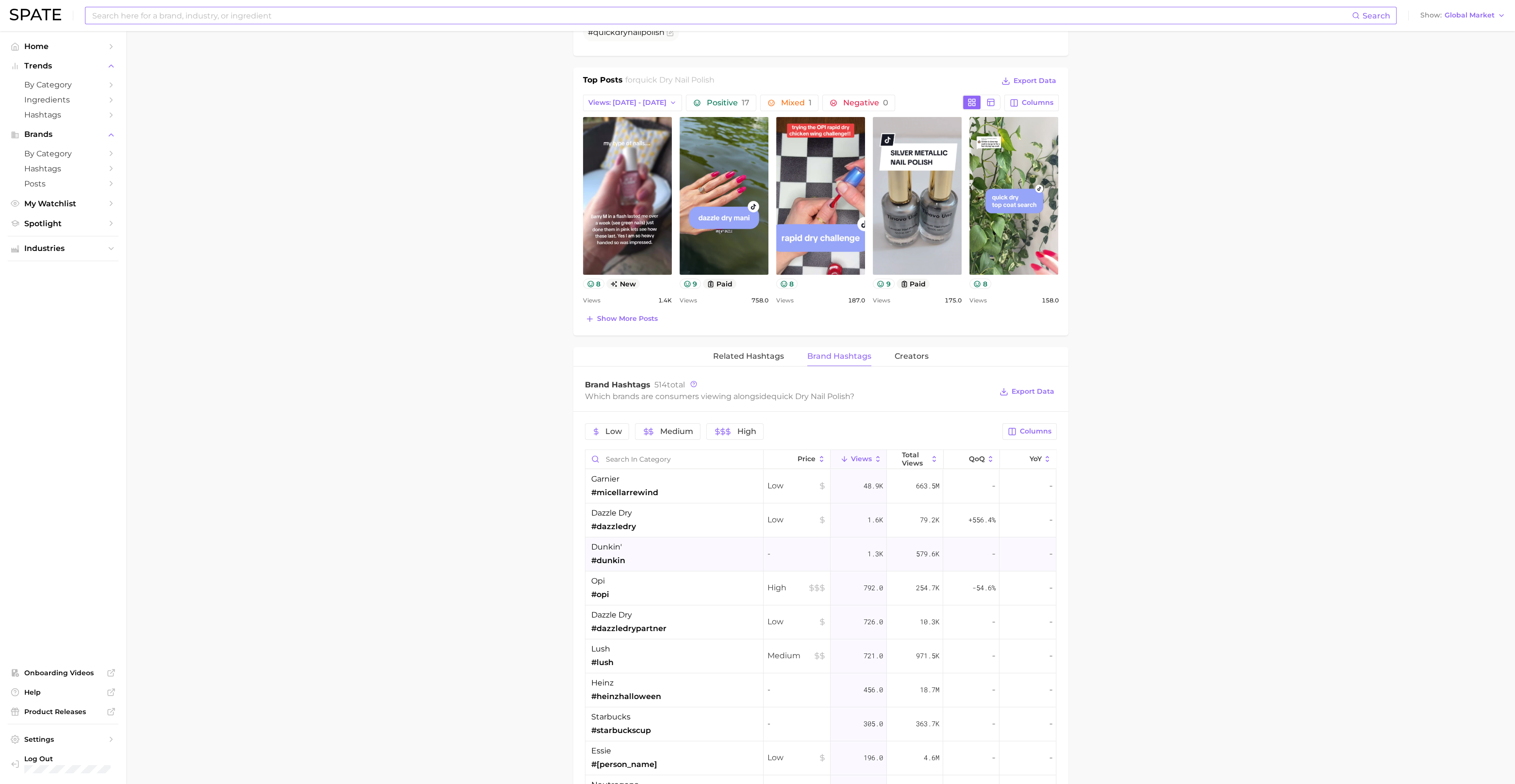
click at [618, 561] on span "#dunkin" at bounding box center [608, 561] width 34 height 12
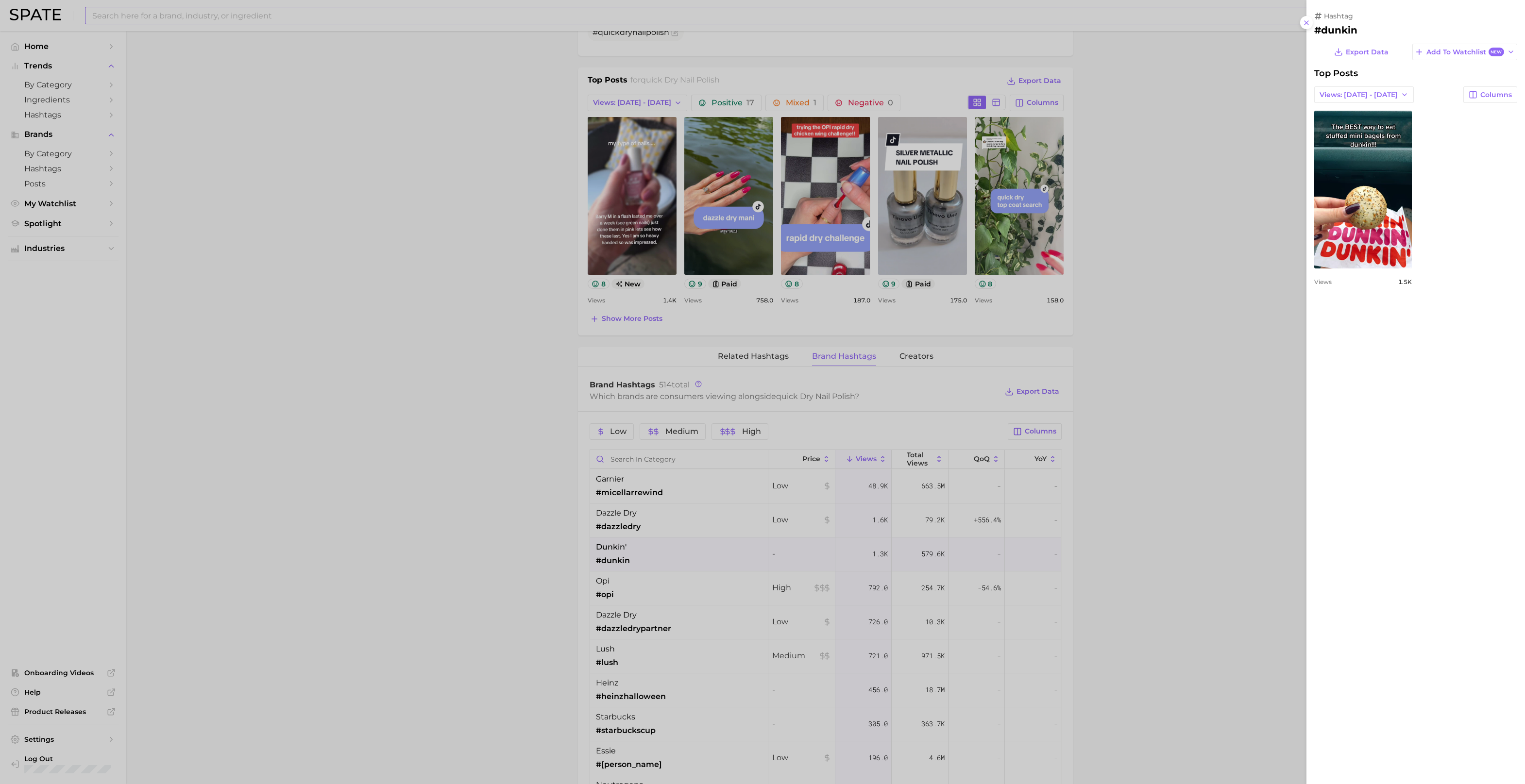
click at [609, 591] on div at bounding box center [762, 392] width 1525 height 784
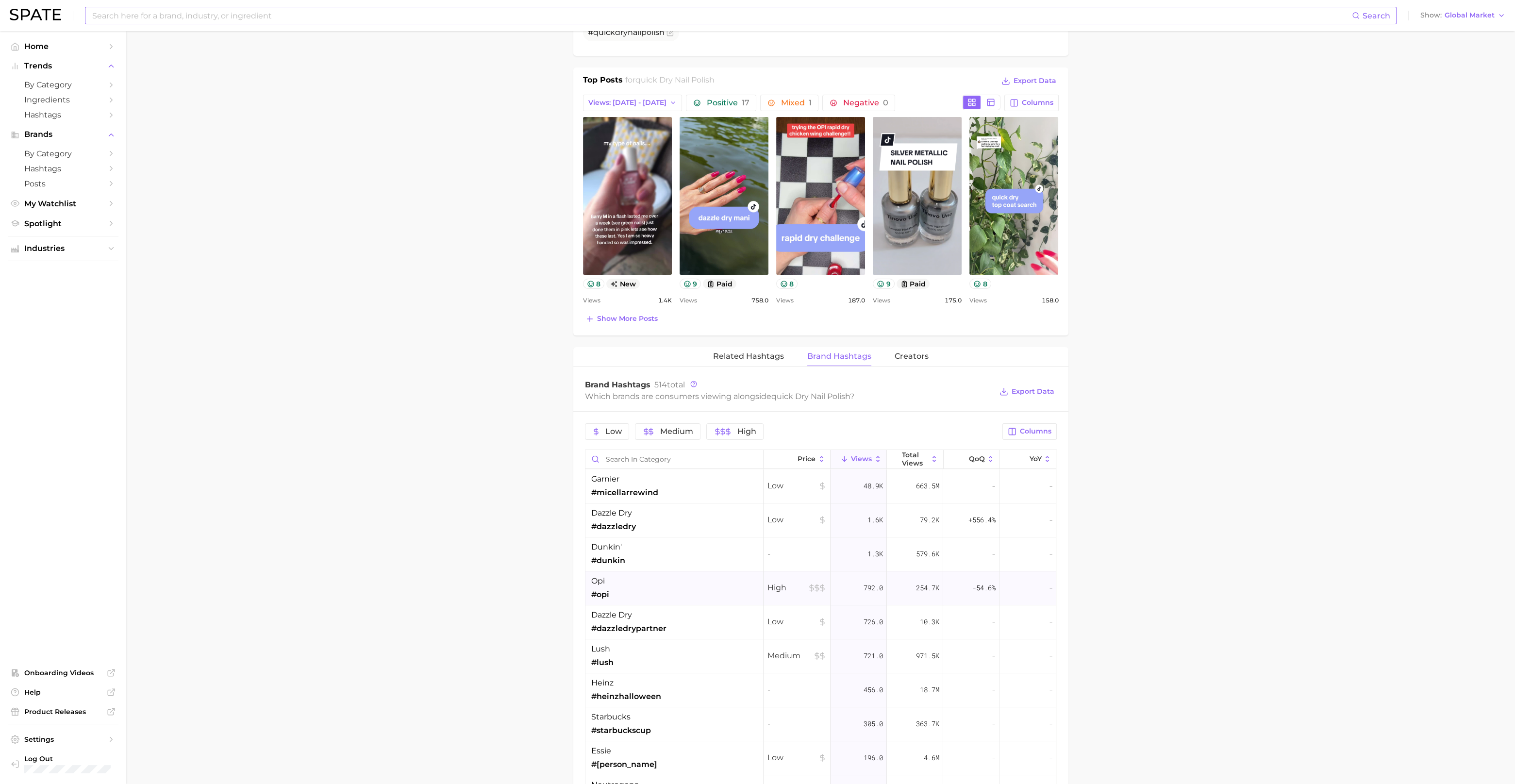
click at [614, 592] on div "opi #opi" at bounding box center [674, 588] width 178 height 34
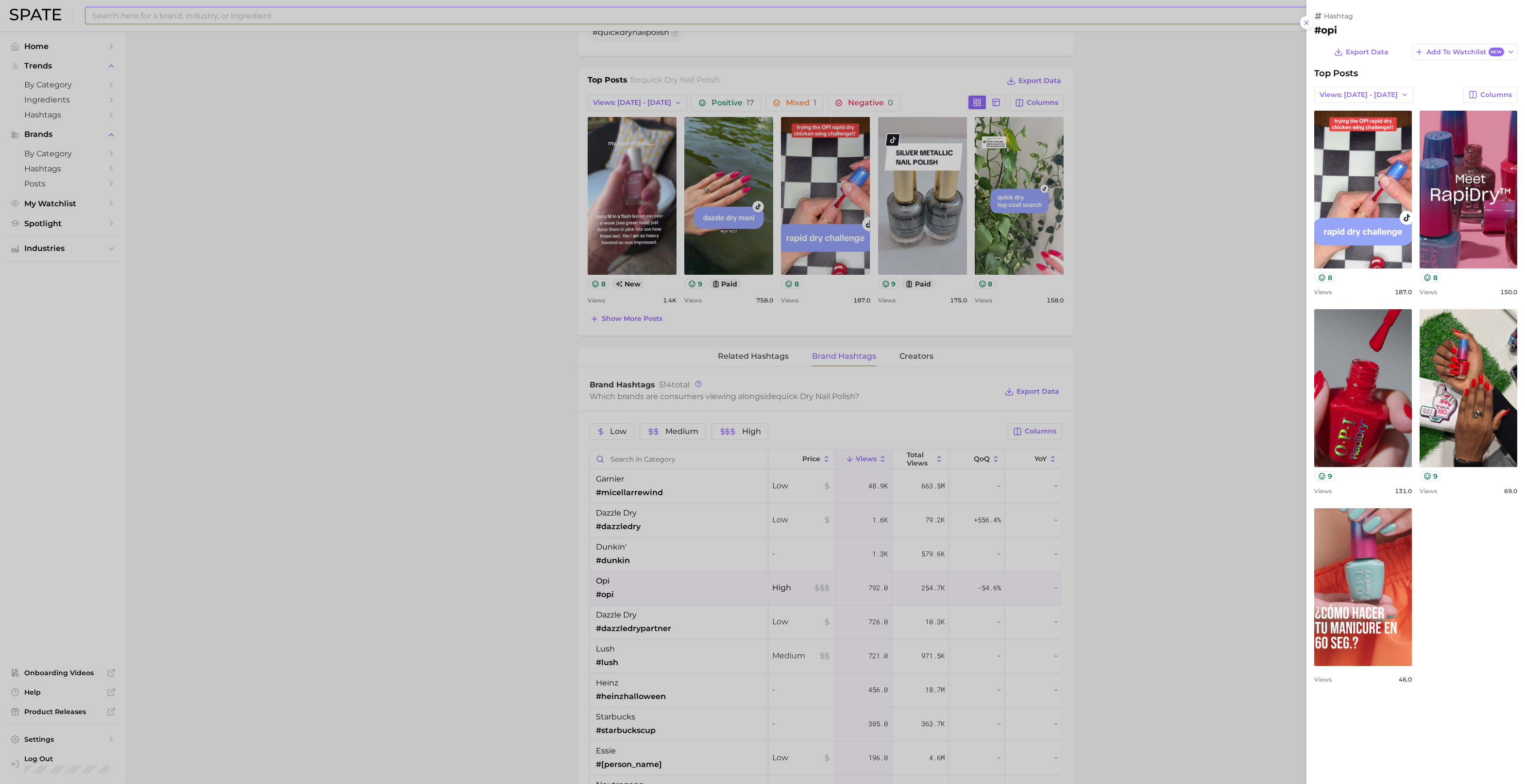
click at [525, 500] on div at bounding box center [762, 392] width 1525 height 784
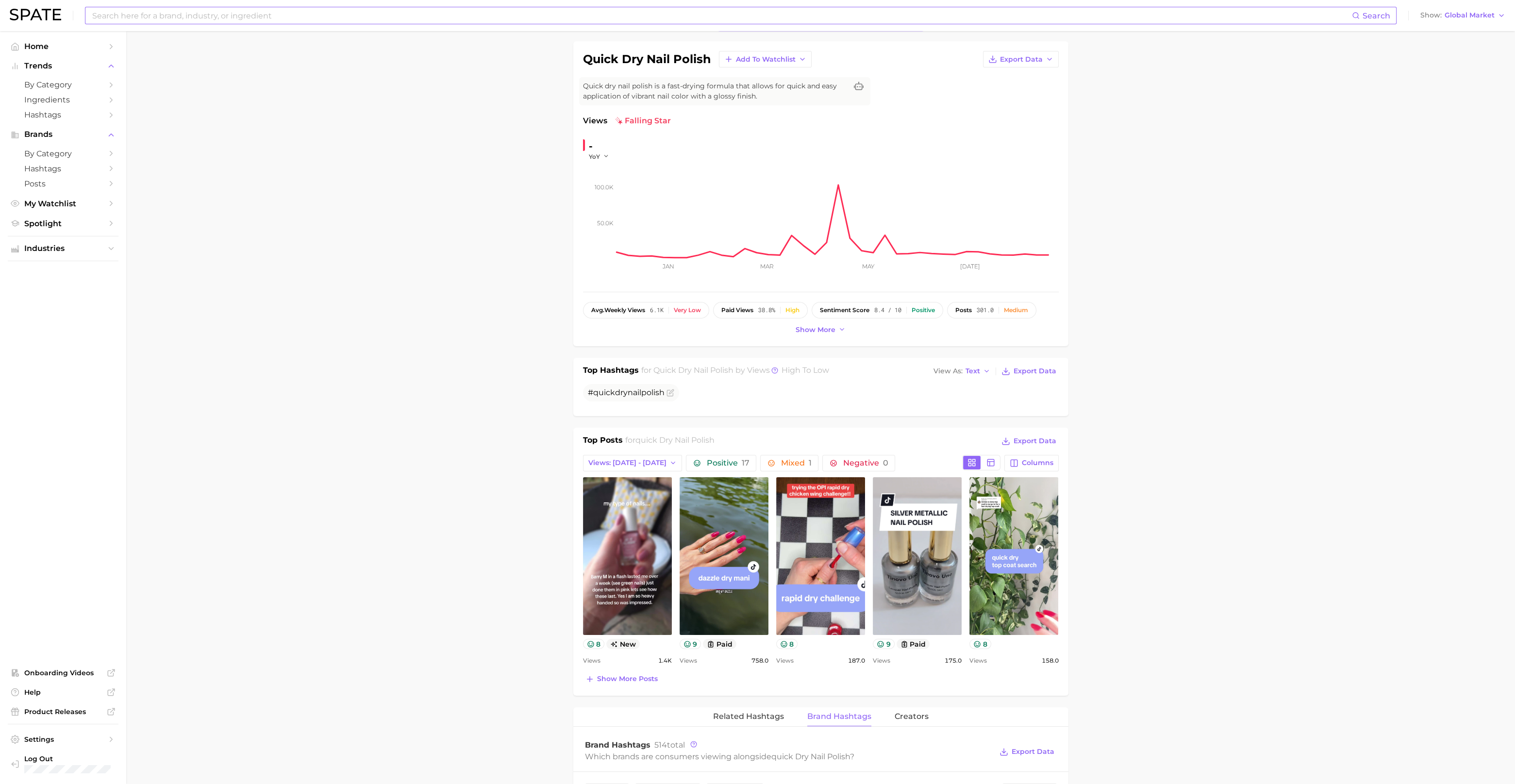
scroll to position [121, 0]
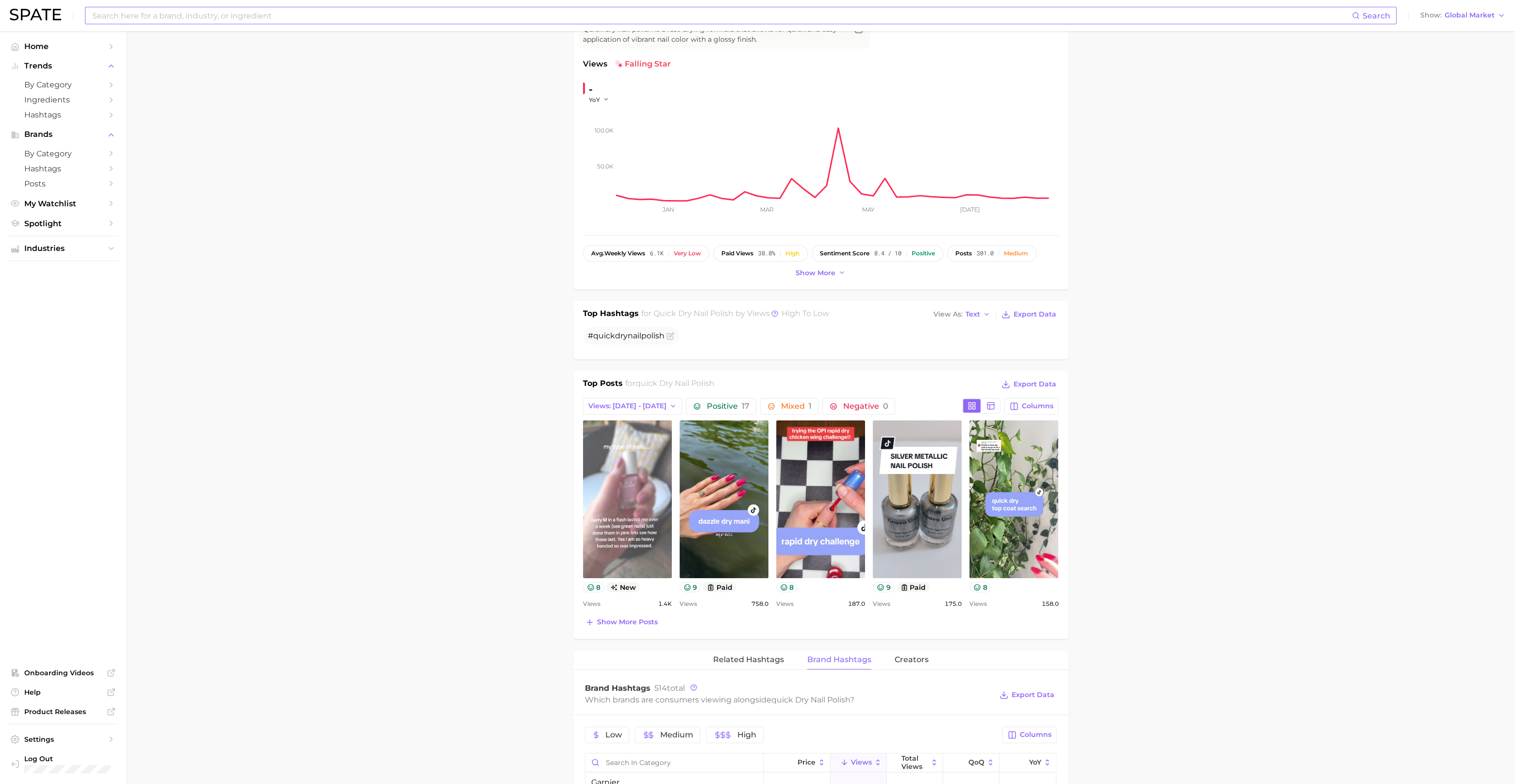
click at [631, 511] on link "view post on TikTok" at bounding box center [627, 499] width 89 height 158
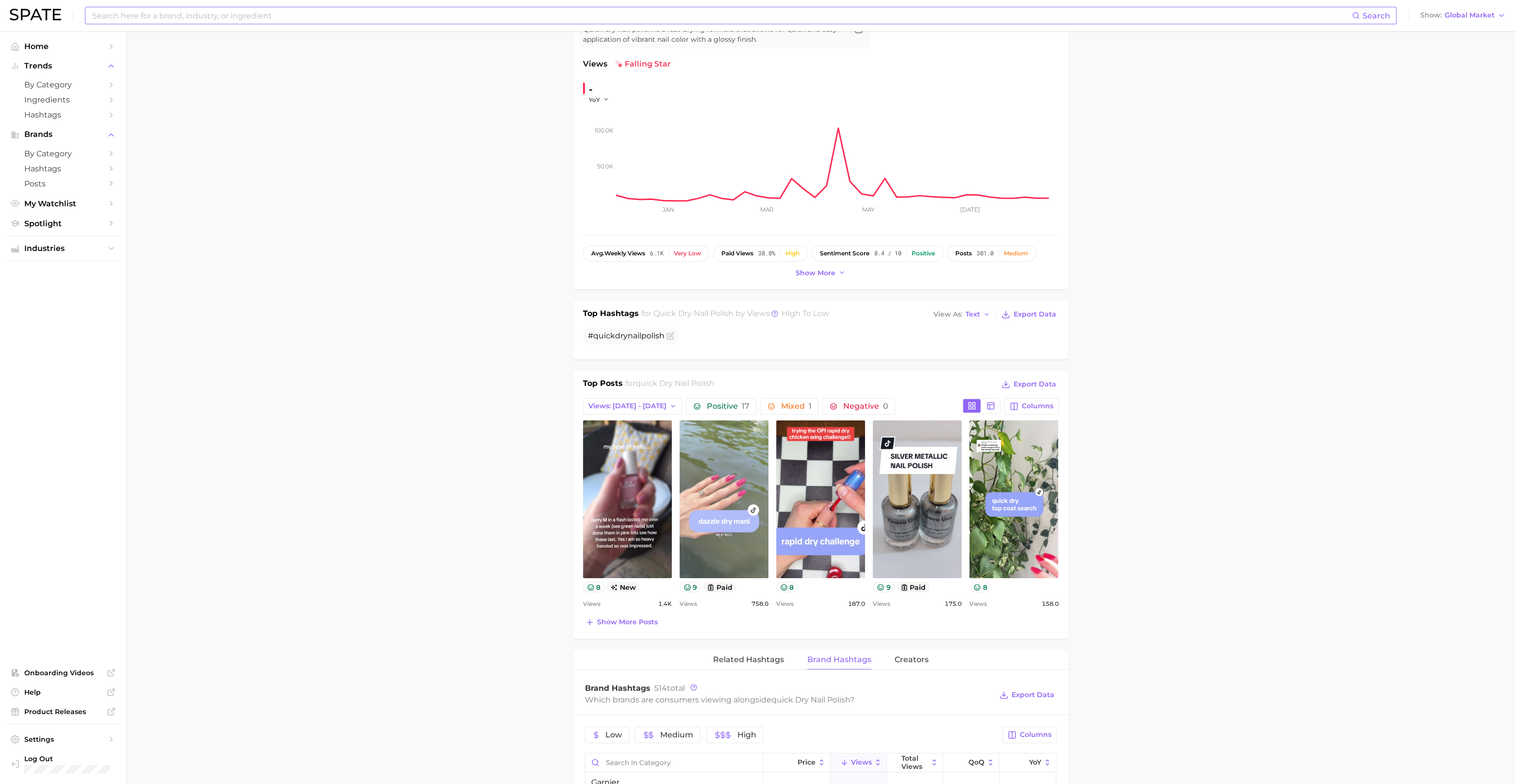
click at [705, 439] on link "view post on TikTok" at bounding box center [724, 499] width 89 height 158
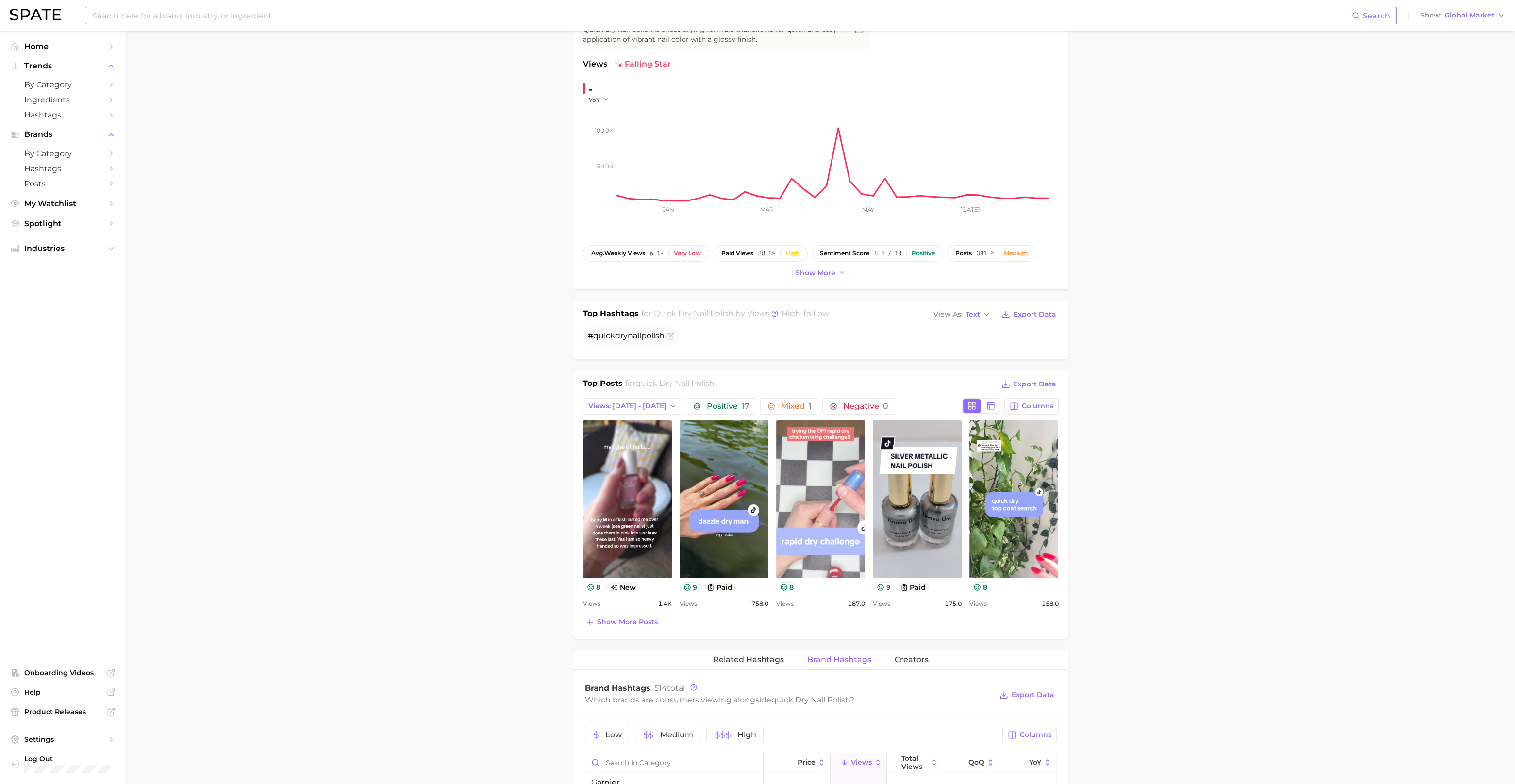
click at [842, 475] on link "view post on TikTok" at bounding box center [821, 499] width 89 height 158
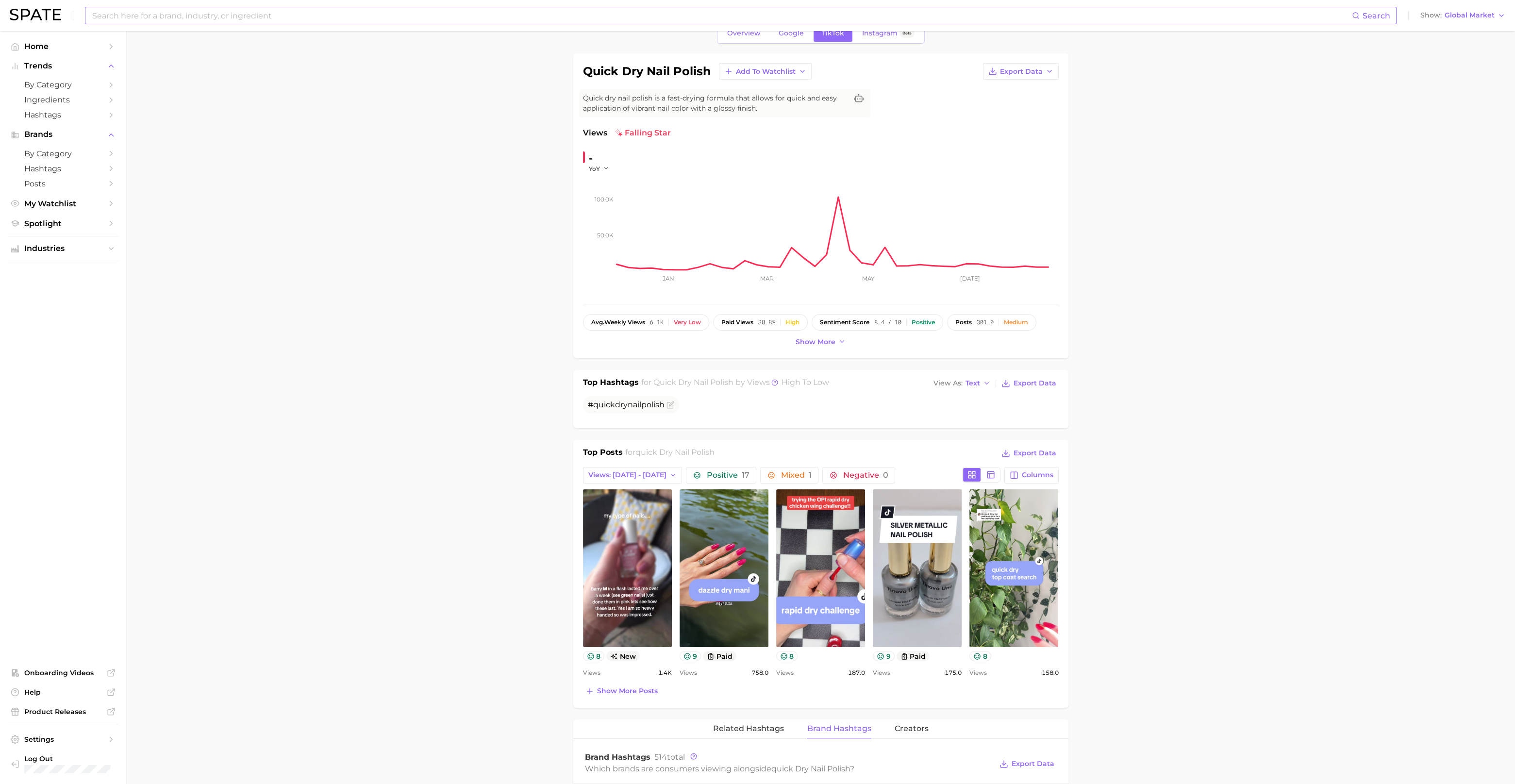
scroll to position [0, 0]
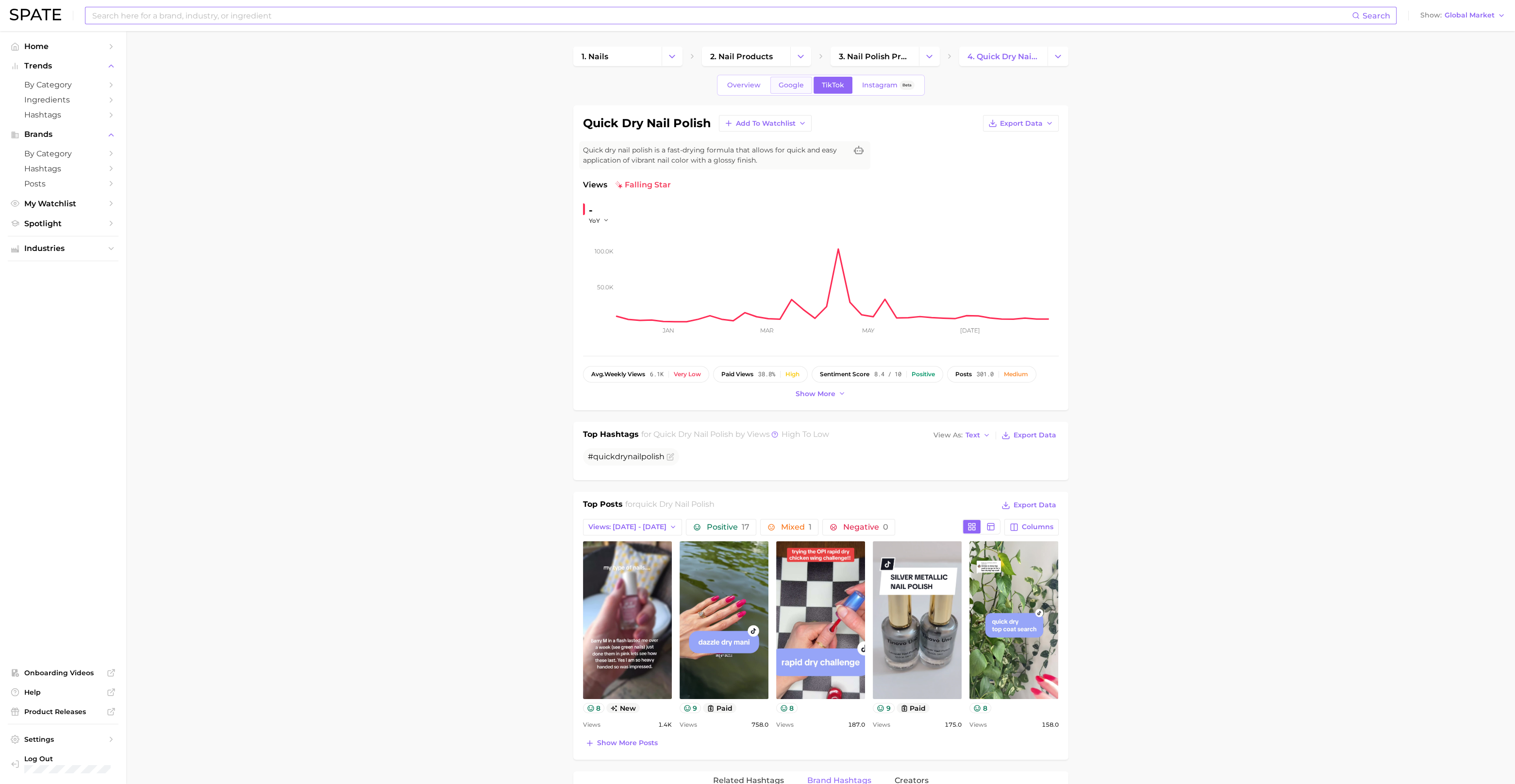
click at [789, 90] on link "Google" at bounding box center [791, 85] width 42 height 17
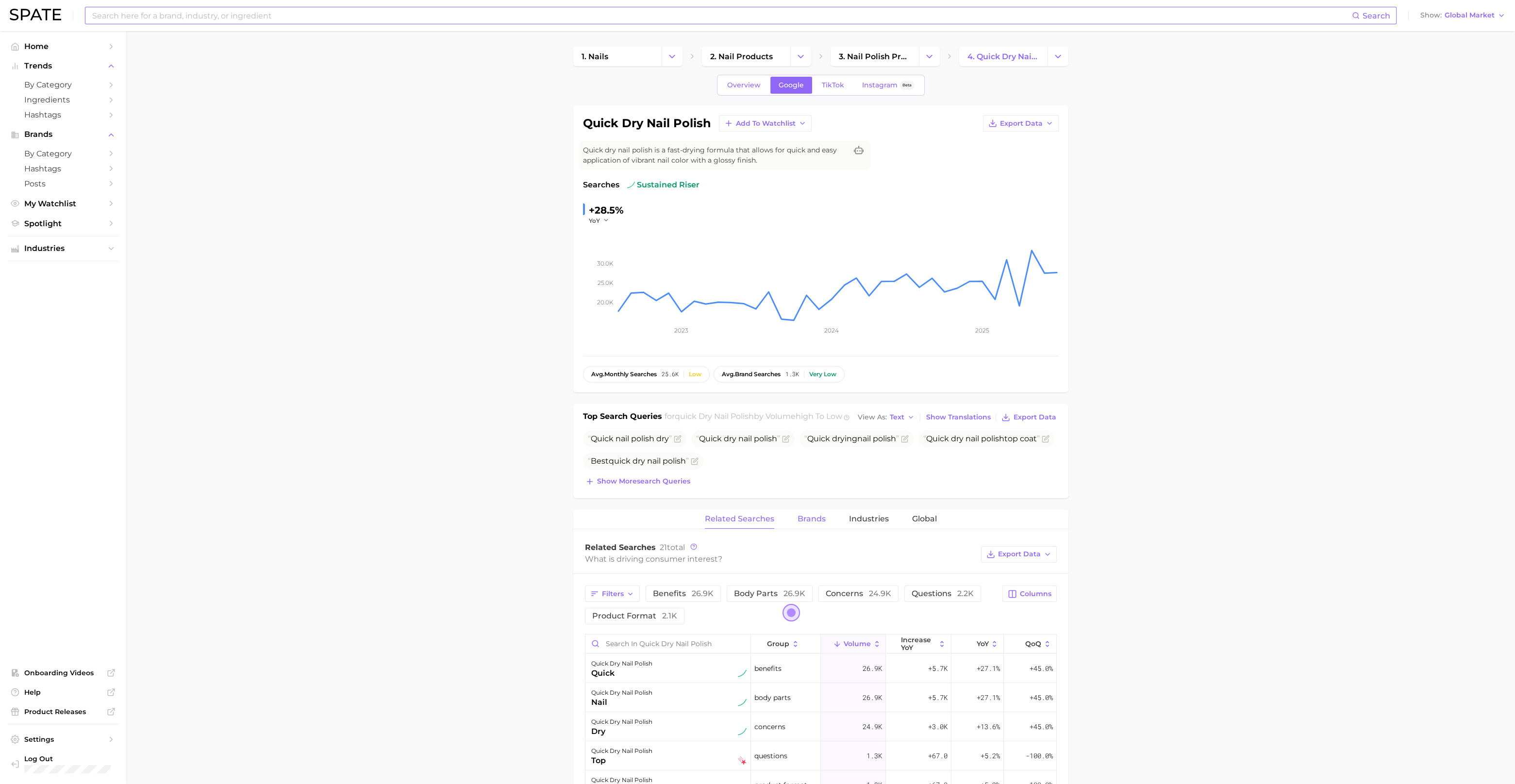
click at [813, 523] on span "Brands" at bounding box center [812, 519] width 28 height 9
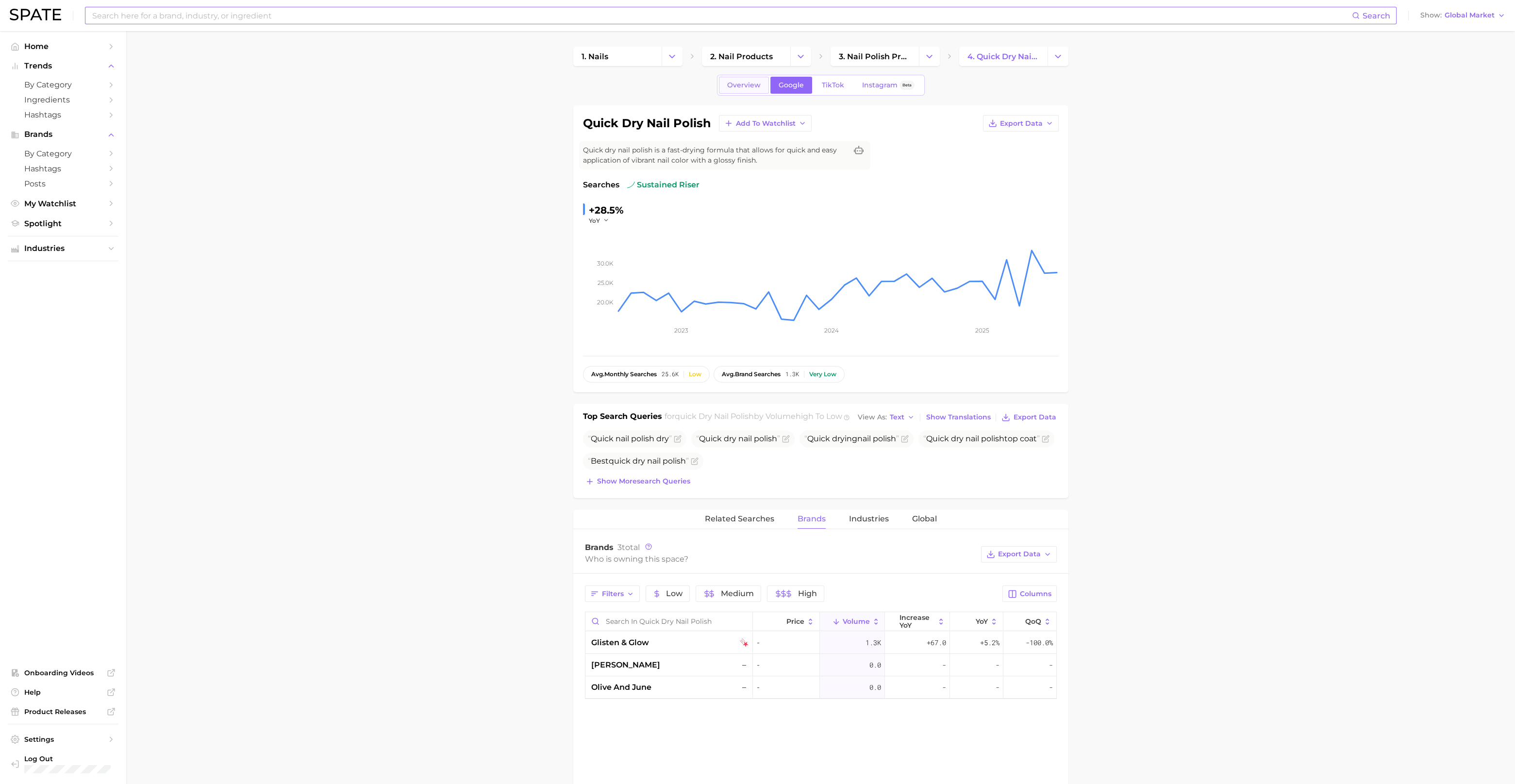
click at [750, 88] on span "Overview" at bounding box center [744, 85] width 34 height 8
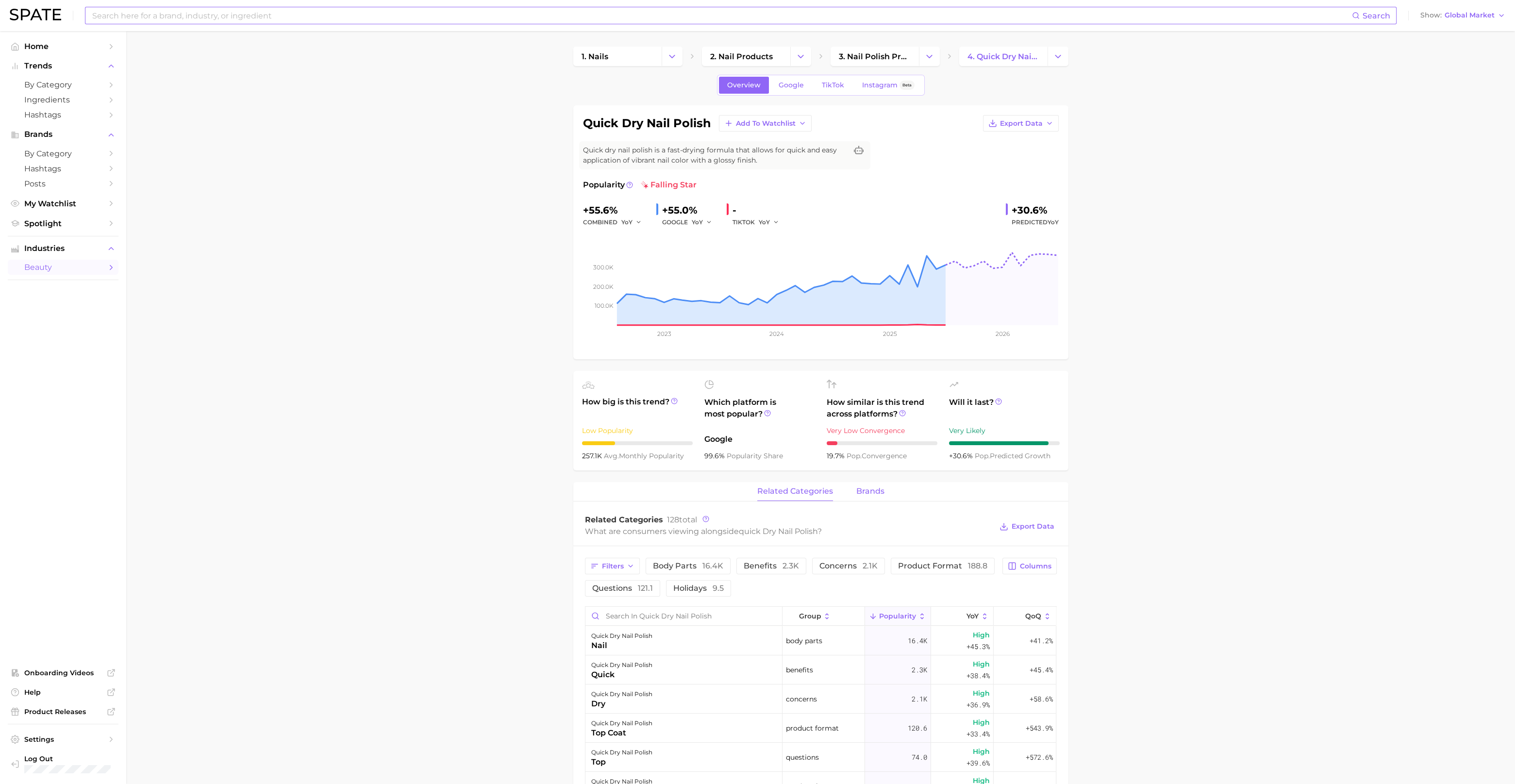
click at [869, 496] on span "brands" at bounding box center [871, 491] width 28 height 9
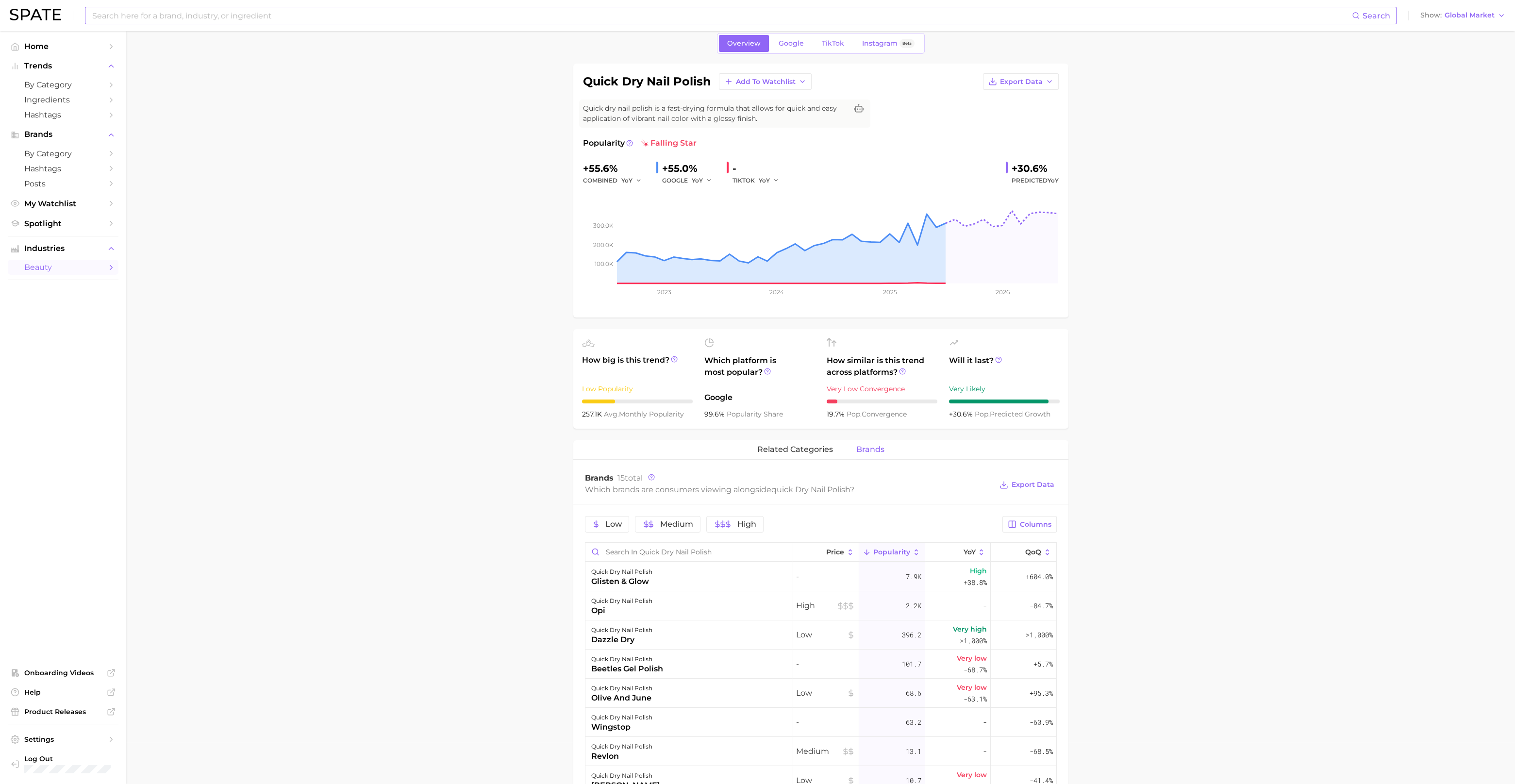
scroll to position [60, 0]
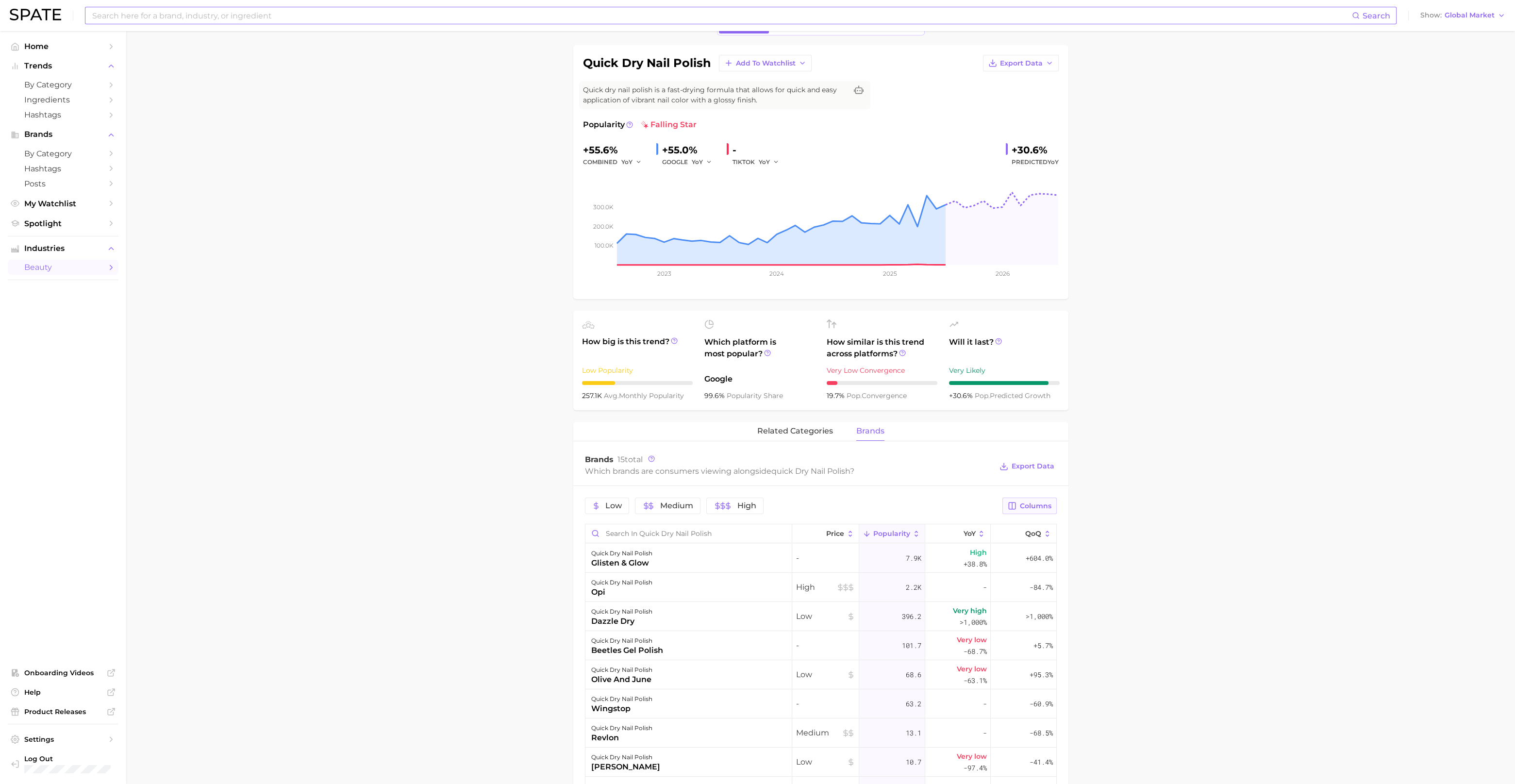
click at [1023, 504] on span "Columns" at bounding box center [1036, 506] width 31 height 8
click at [1109, 563] on main "1. nails 2. nail products 3. nail polish products 4. quick dry nail polish Over…" at bounding box center [820, 582] width 1389 height 1221
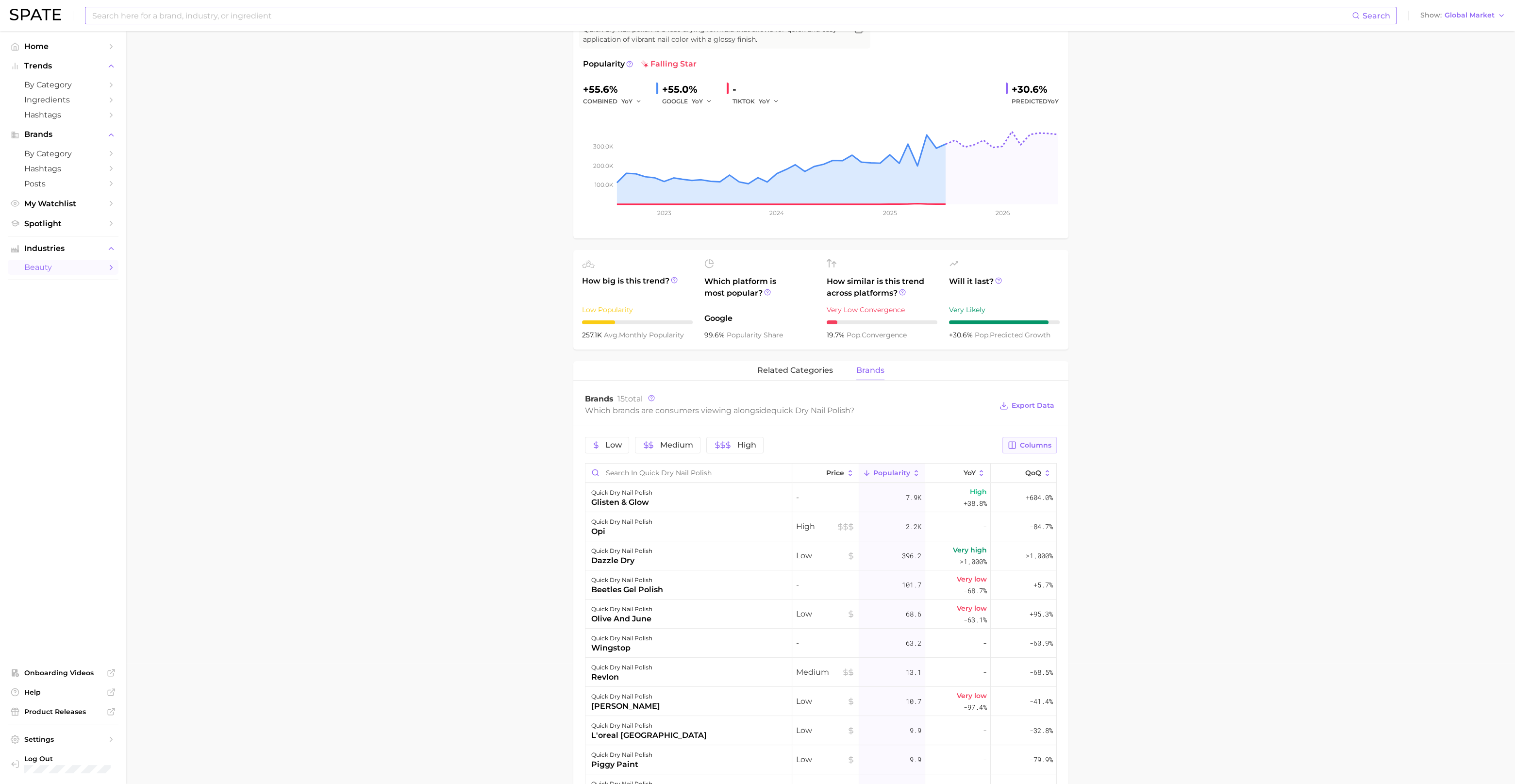
click at [1036, 449] on button "Columns" at bounding box center [1029, 445] width 54 height 17
click at [916, 480] on rect at bounding box center [913, 479] width 9 height 9
click at [1123, 509] on main "1. nails 2. nail products 3. nail polish products 4. quick dry nail polish Over…" at bounding box center [820, 521] width 1389 height 1221
click at [1044, 405] on span "Export Data" at bounding box center [1033, 405] width 43 height 8
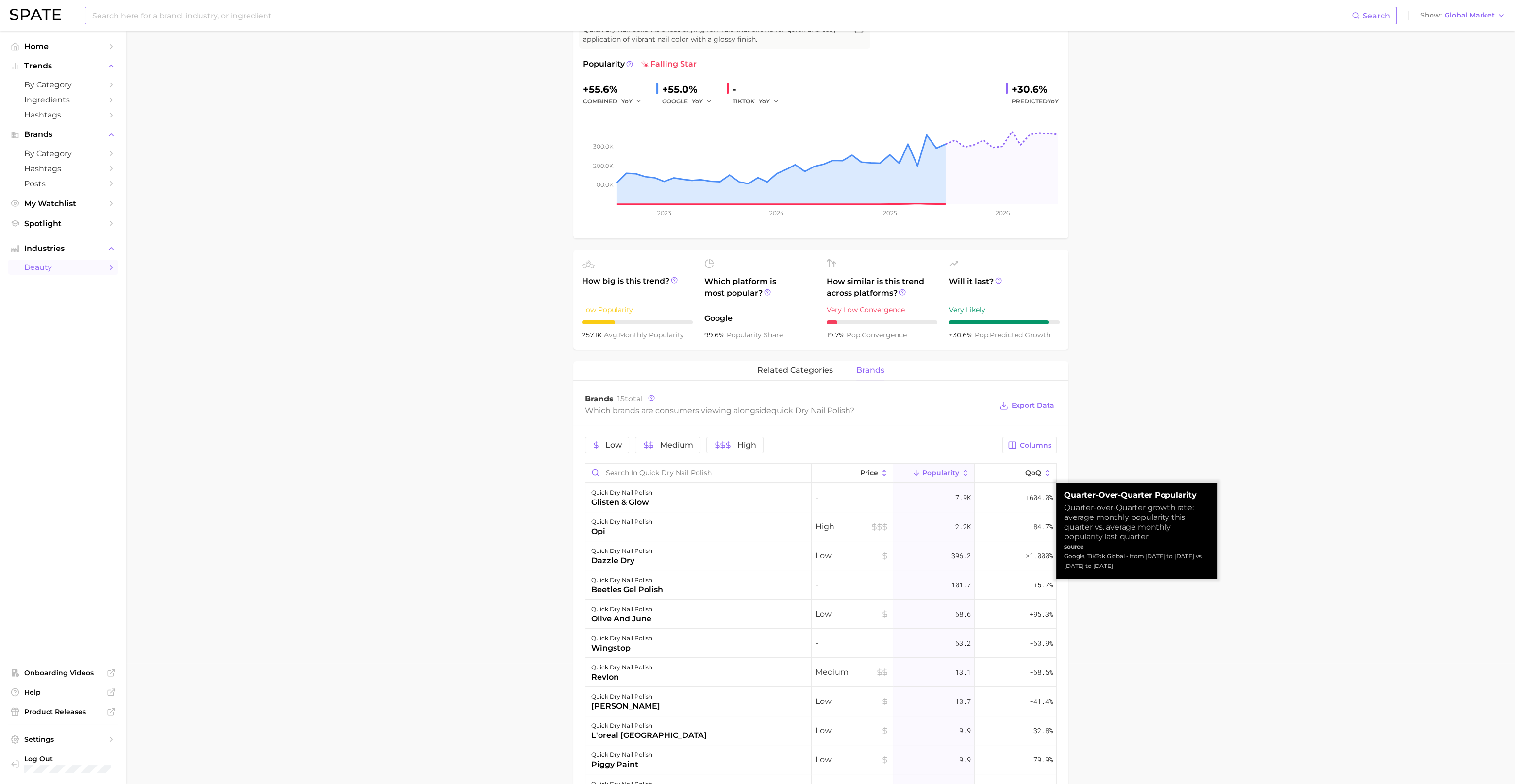
drag, startPoint x: 1131, startPoint y: 556, endPoint x: 1143, endPoint y: 564, distance: 14.4
click at [1143, 564] on div "Google, TikTok Global - from [DATE] to [DATE] vs. [DATE] to [DATE]" at bounding box center [1137, 561] width 146 height 20
copy div "from [DATE] to [DATE] vs. [DATE] to [DATE]"
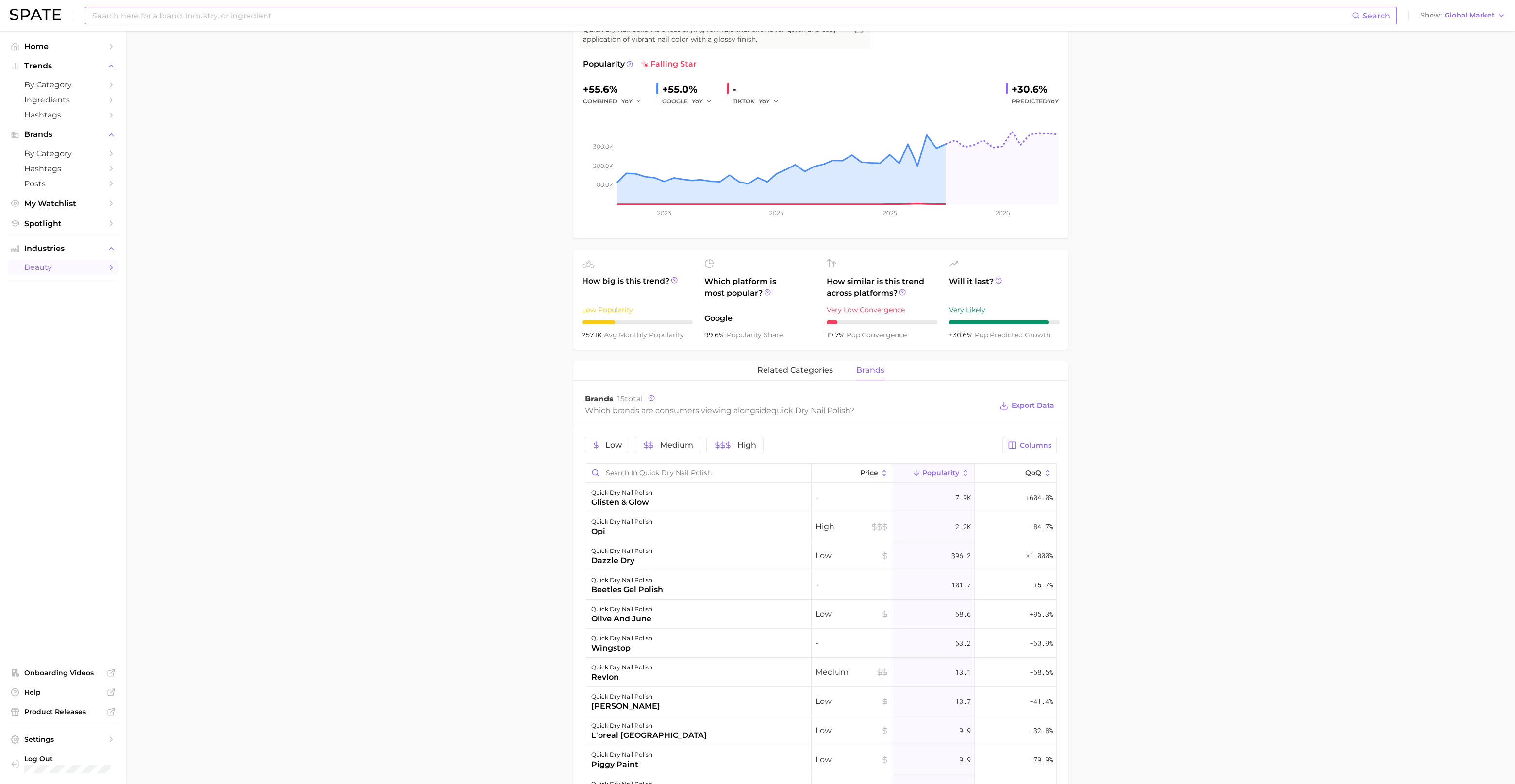
click at [617, 337] on abbr "avg." at bounding box center [611, 335] width 15 height 9
drag, startPoint x: 582, startPoint y: 336, endPoint x: 686, endPoint y: 340, distance: 104.1
click at [686, 340] on div "257.1k avg. monthly popularity" at bounding box center [637, 335] width 111 height 12
drag, startPoint x: 686, startPoint y: 340, endPoint x: 678, endPoint y: 337, distance: 8.5
copy div "257.1k avg. monthly popularity"
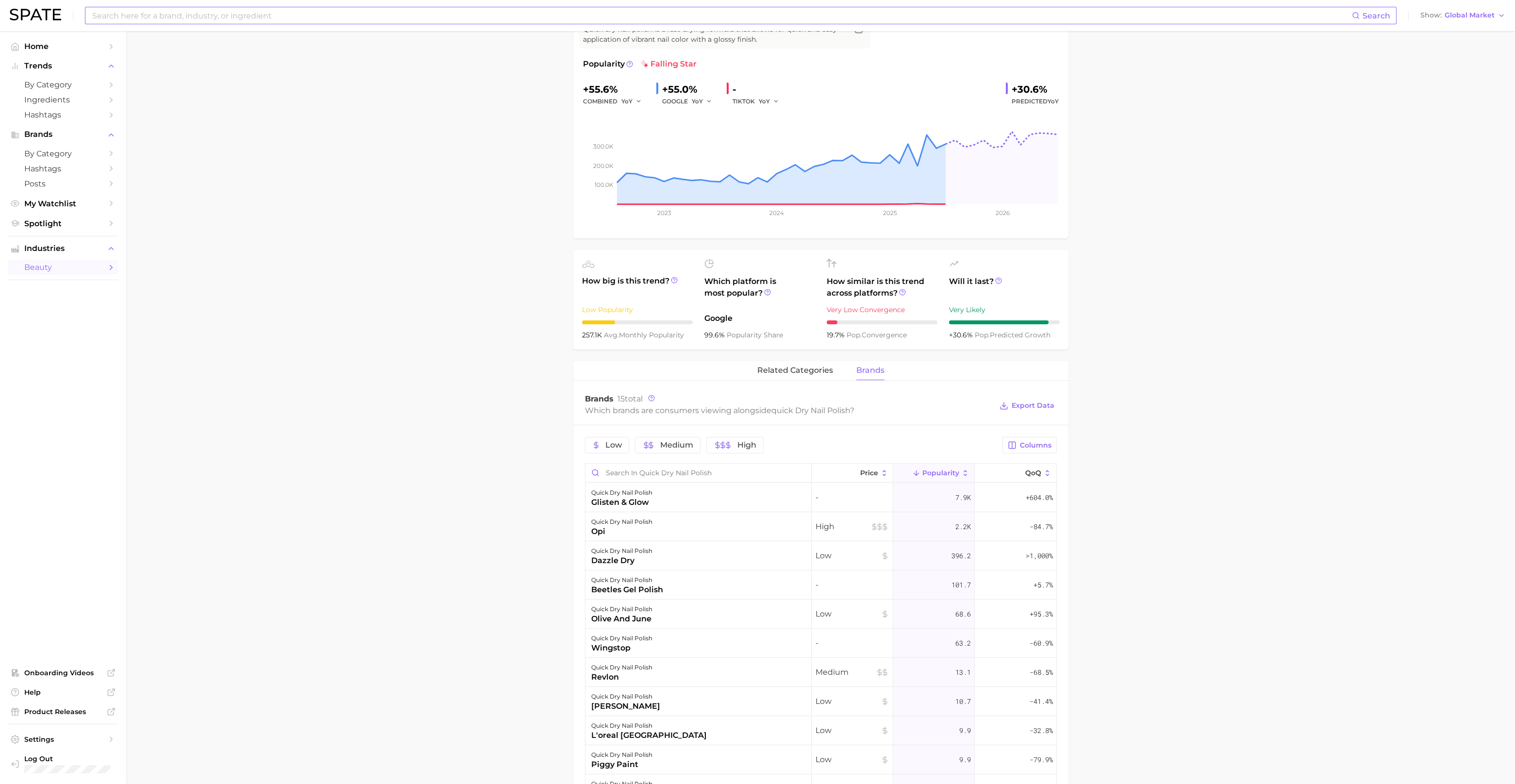
scroll to position [60, 0]
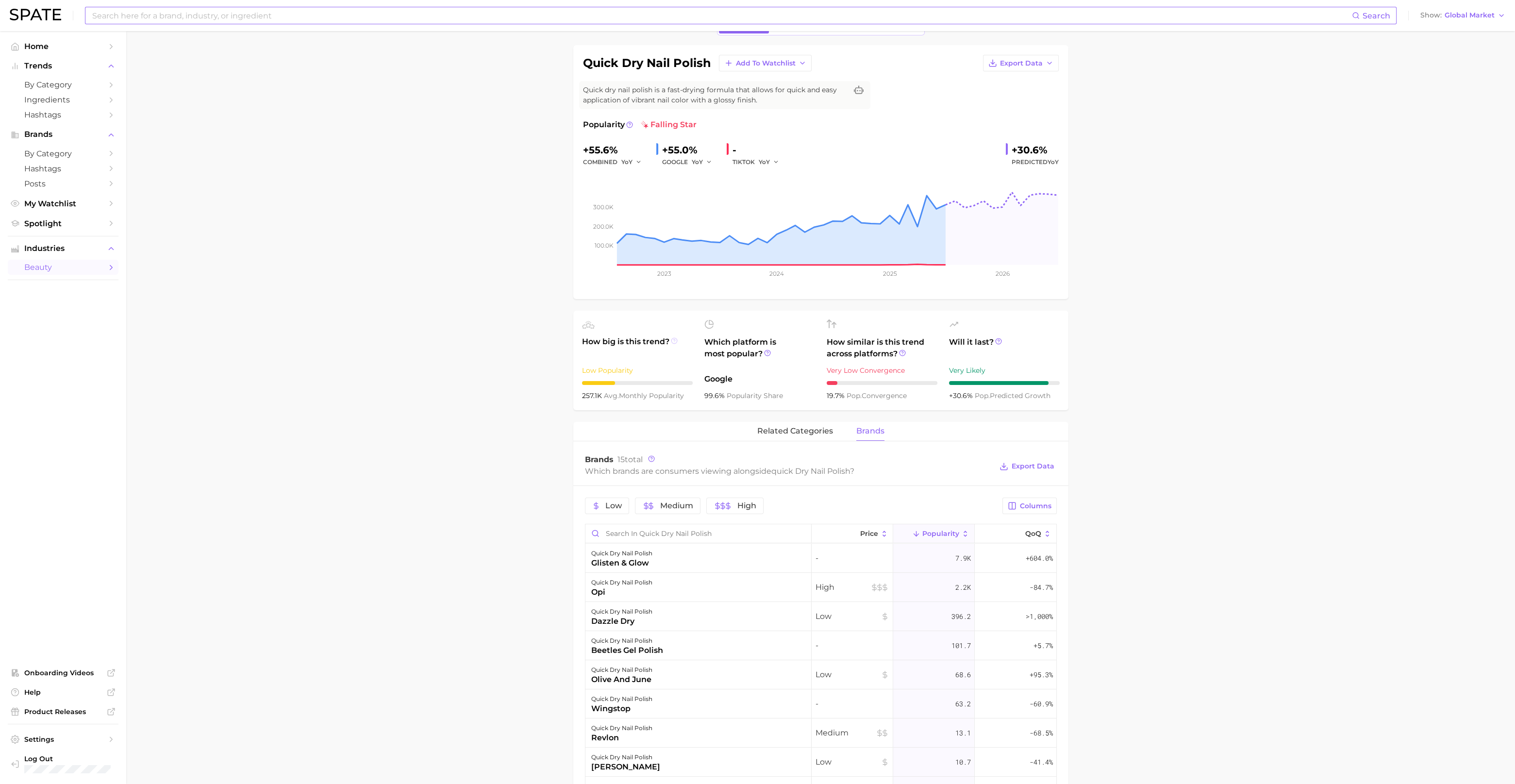
click at [675, 340] on icon at bounding box center [674, 340] width 7 height 7
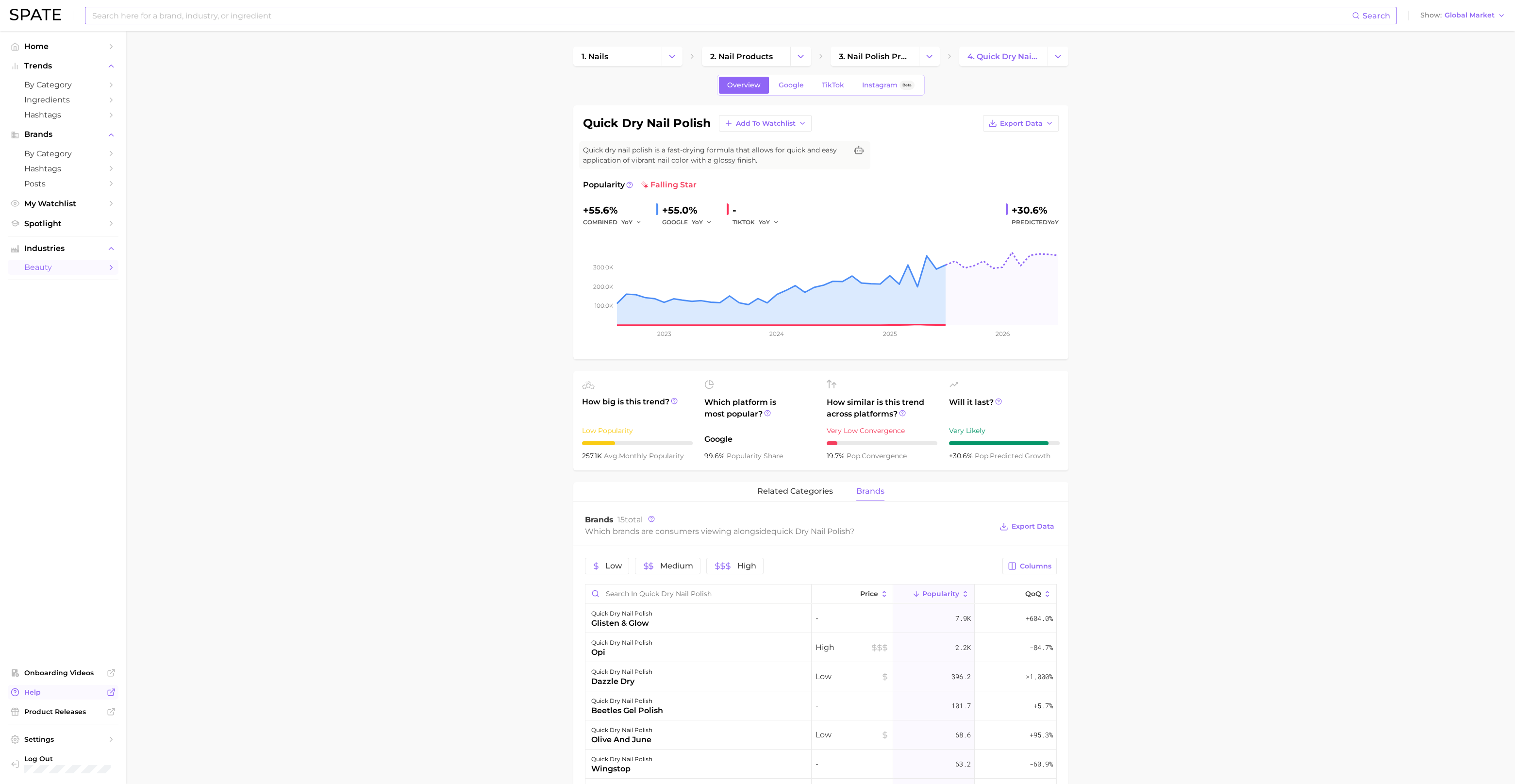
click at [41, 694] on span "Help" at bounding box center [63, 692] width 78 height 9
click at [1042, 222] on span "Predicted YoY" at bounding box center [1036, 222] width 47 height 12
click at [1007, 207] on div at bounding box center [1007, 209] width 2 height 12
click at [1049, 221] on span "YoY" at bounding box center [1053, 222] width 11 height 7
click at [209, 15] on input at bounding box center [721, 15] width 1261 height 17
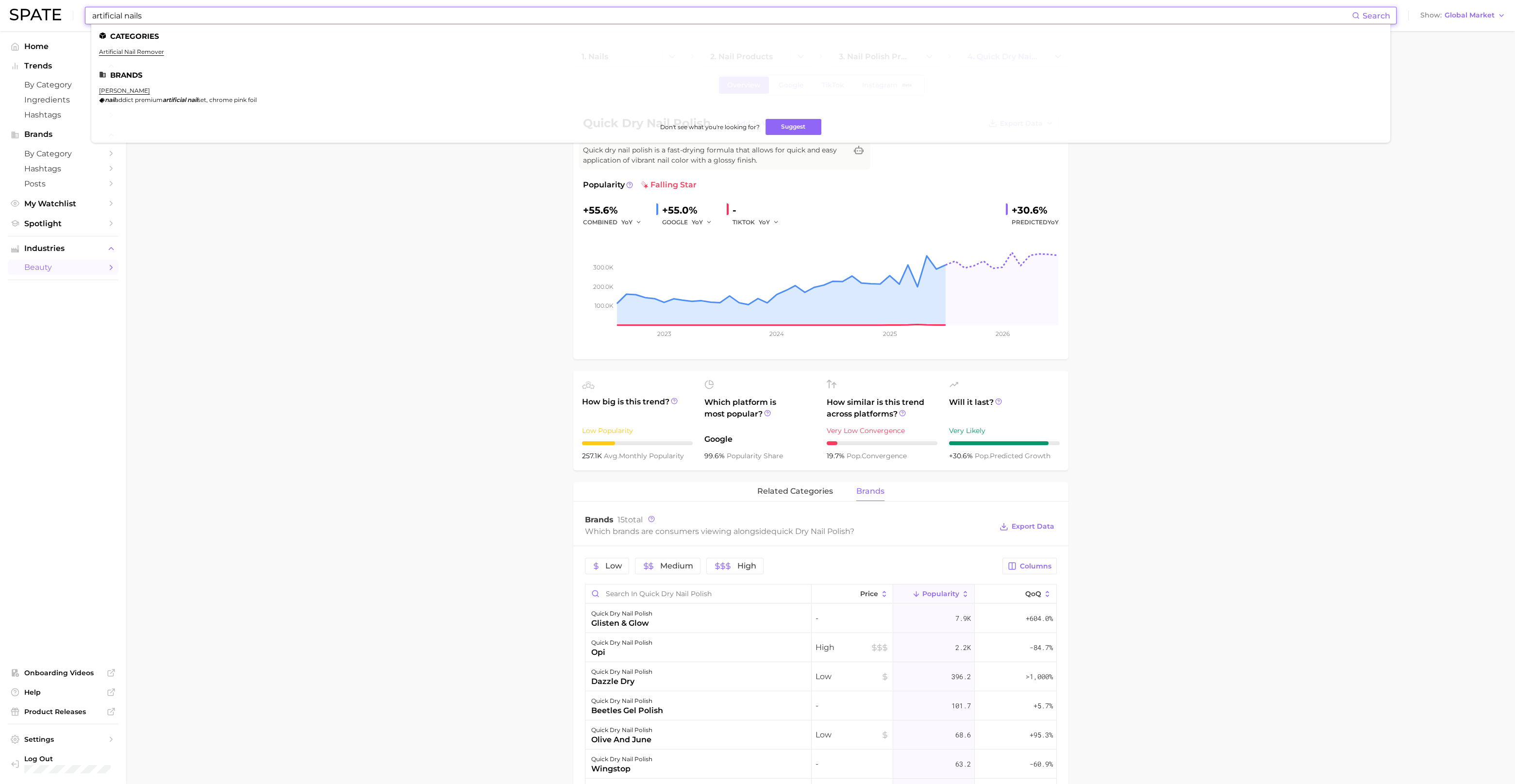
drag, startPoint x: 148, startPoint y: 13, endPoint x: 88, endPoint y: 12, distance: 60.0
click at [88, 12] on div "artificial nails Search Categories artificial nail remover Brands [PERSON_NAME]…" at bounding box center [741, 15] width 1312 height 18
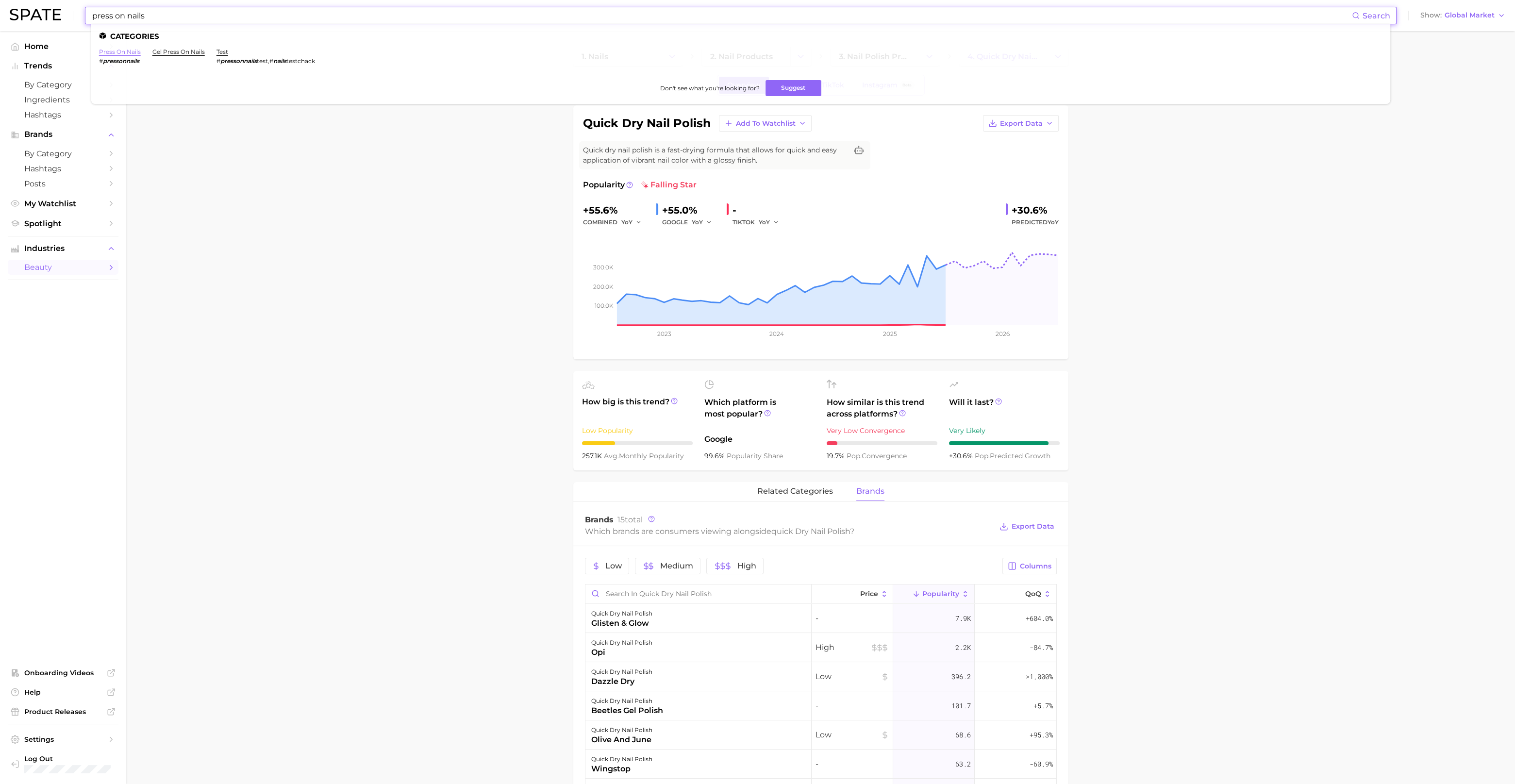
type input "press on nails"
click at [124, 51] on link "press on nails" at bounding box center [120, 51] width 42 height 7
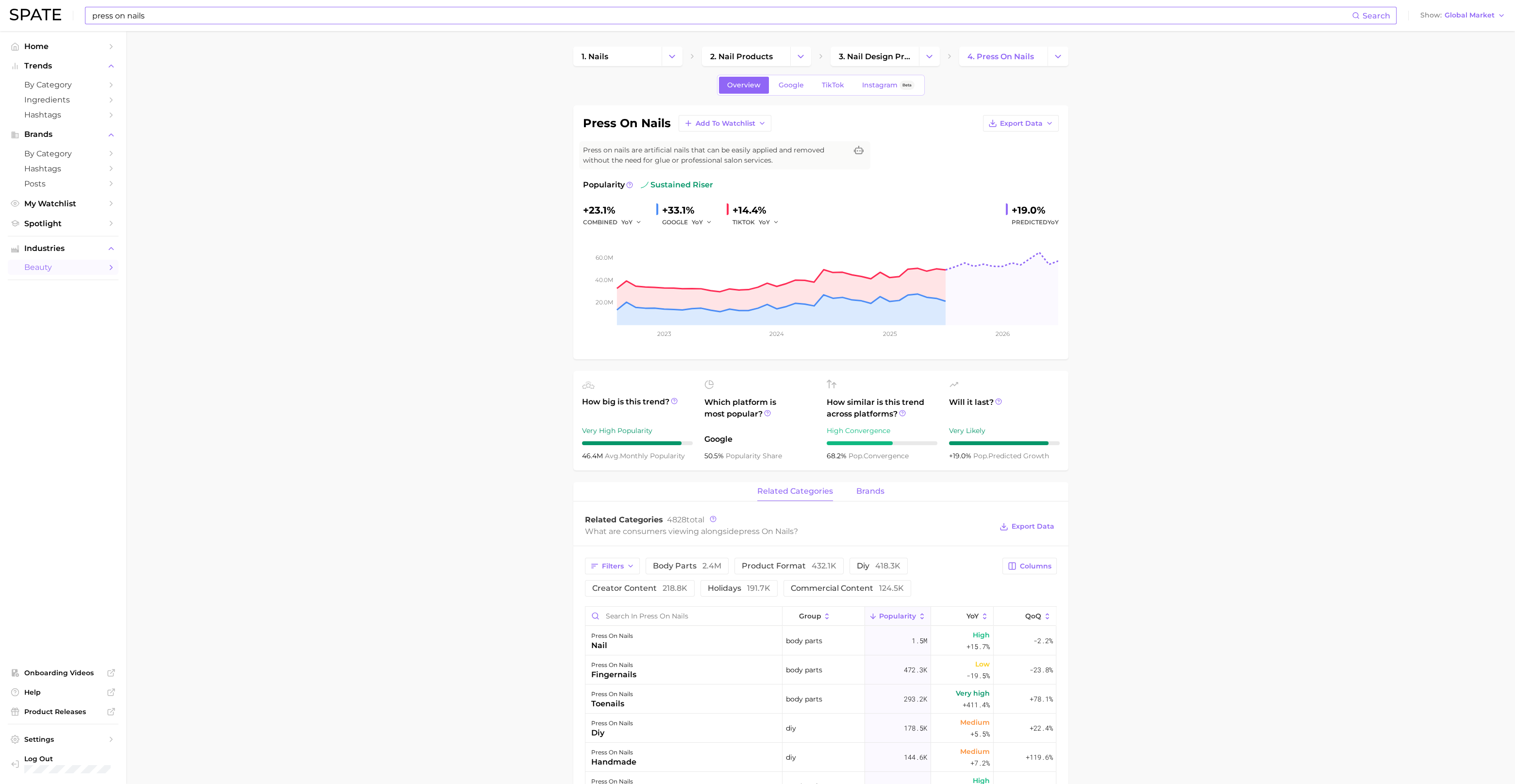
click at [876, 491] on span "brands" at bounding box center [871, 491] width 28 height 9
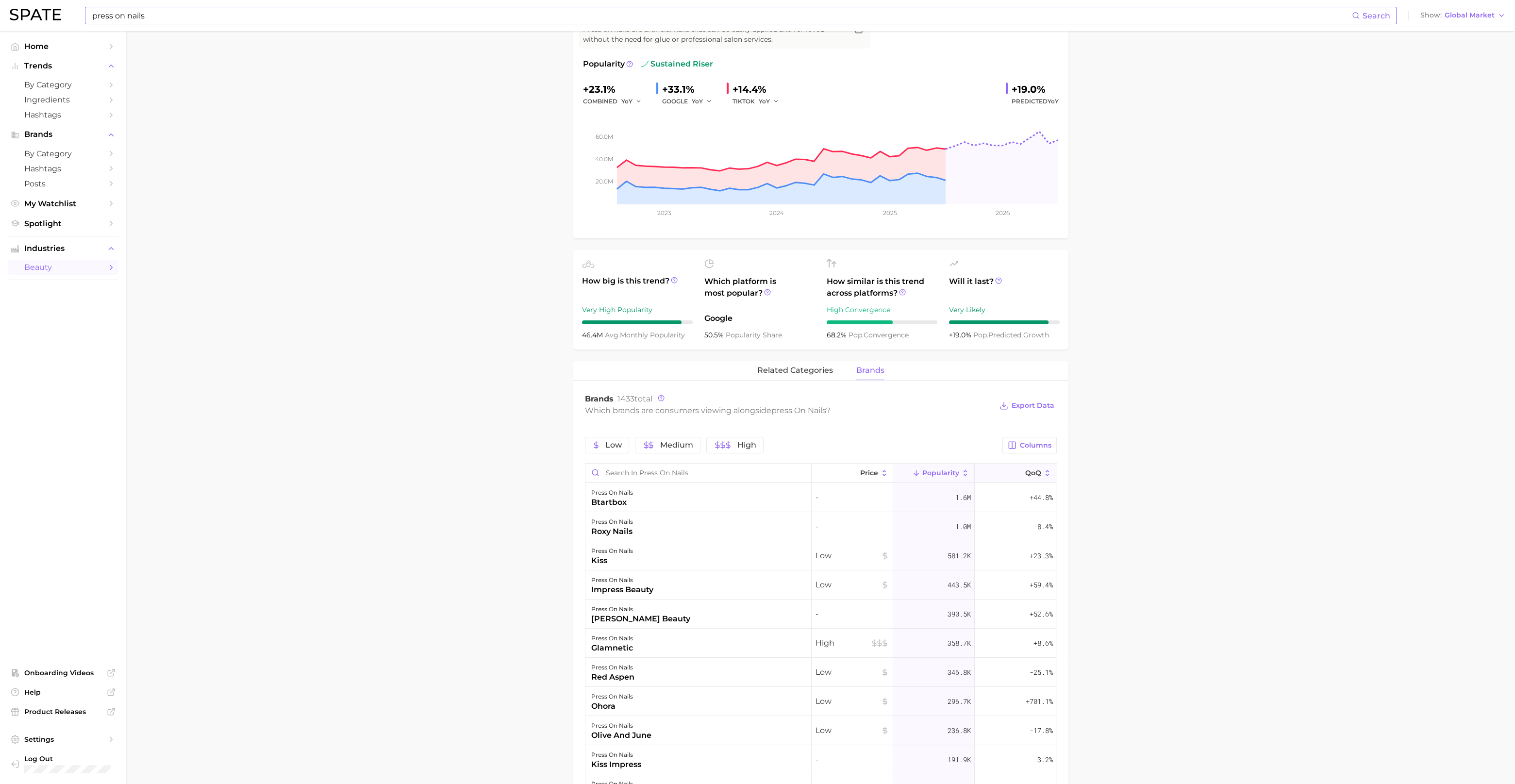
click at [1026, 475] on span "QoQ" at bounding box center [1033, 472] width 16 height 8
click at [1027, 444] on span "Columns" at bounding box center [1036, 446] width 31 height 8
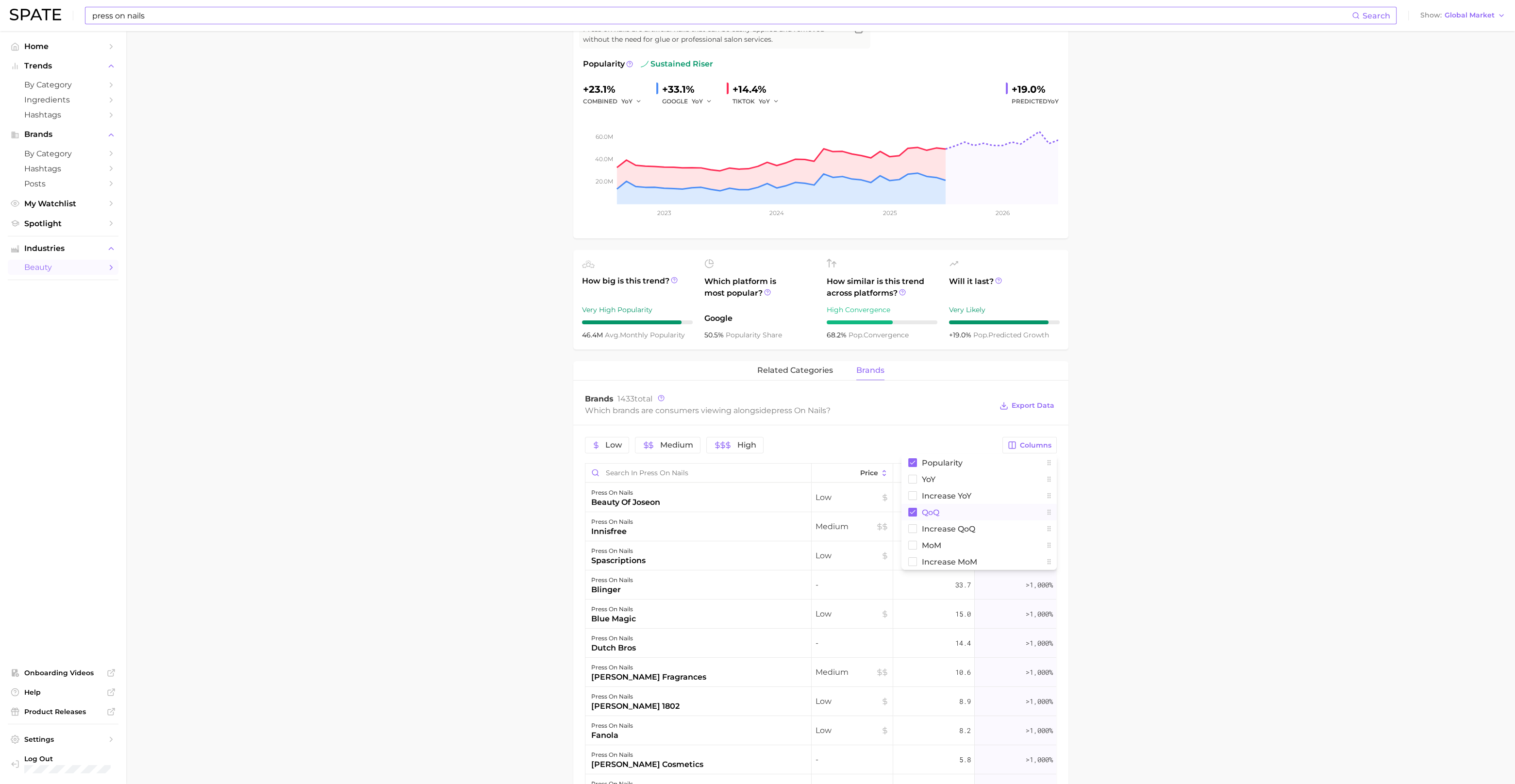
click at [913, 513] on rect at bounding box center [913, 512] width 9 height 9
click at [910, 496] on rect at bounding box center [913, 496] width 8 height 8
click at [1163, 524] on main "1. nails 2. nail products 3. nail design products 4. press on nails Overview Go…" at bounding box center [820, 608] width 1389 height 1397
click at [1015, 471] on span "Increase YoY" at bounding box center [1019, 472] width 44 height 8
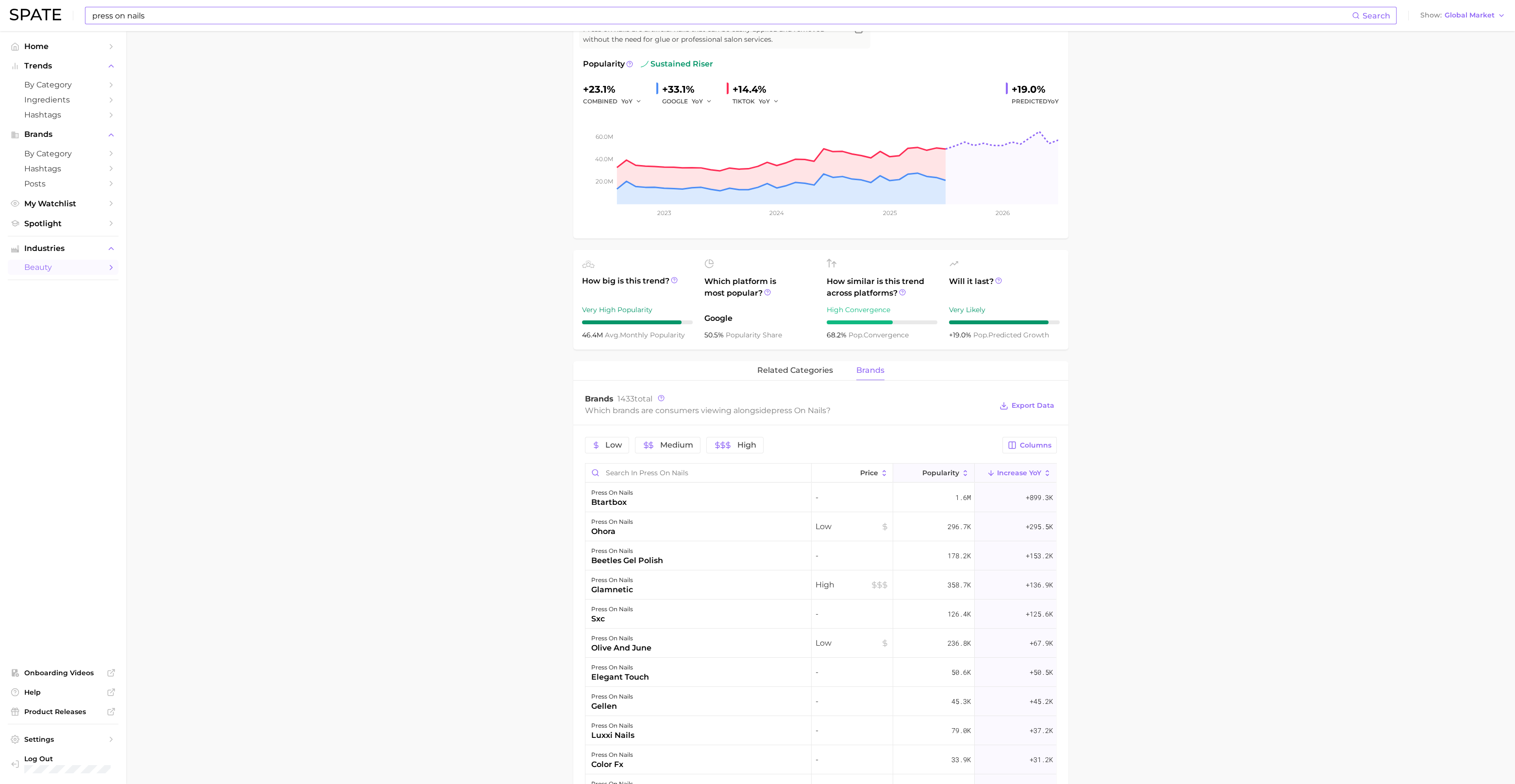
click at [931, 472] on span "Popularity" at bounding box center [941, 472] width 37 height 8
click at [1042, 405] on span "Export Data" at bounding box center [1033, 405] width 43 height 8
click at [1037, 447] on span "Columns" at bounding box center [1036, 446] width 31 height 8
click at [912, 480] on rect at bounding box center [913, 479] width 8 height 8
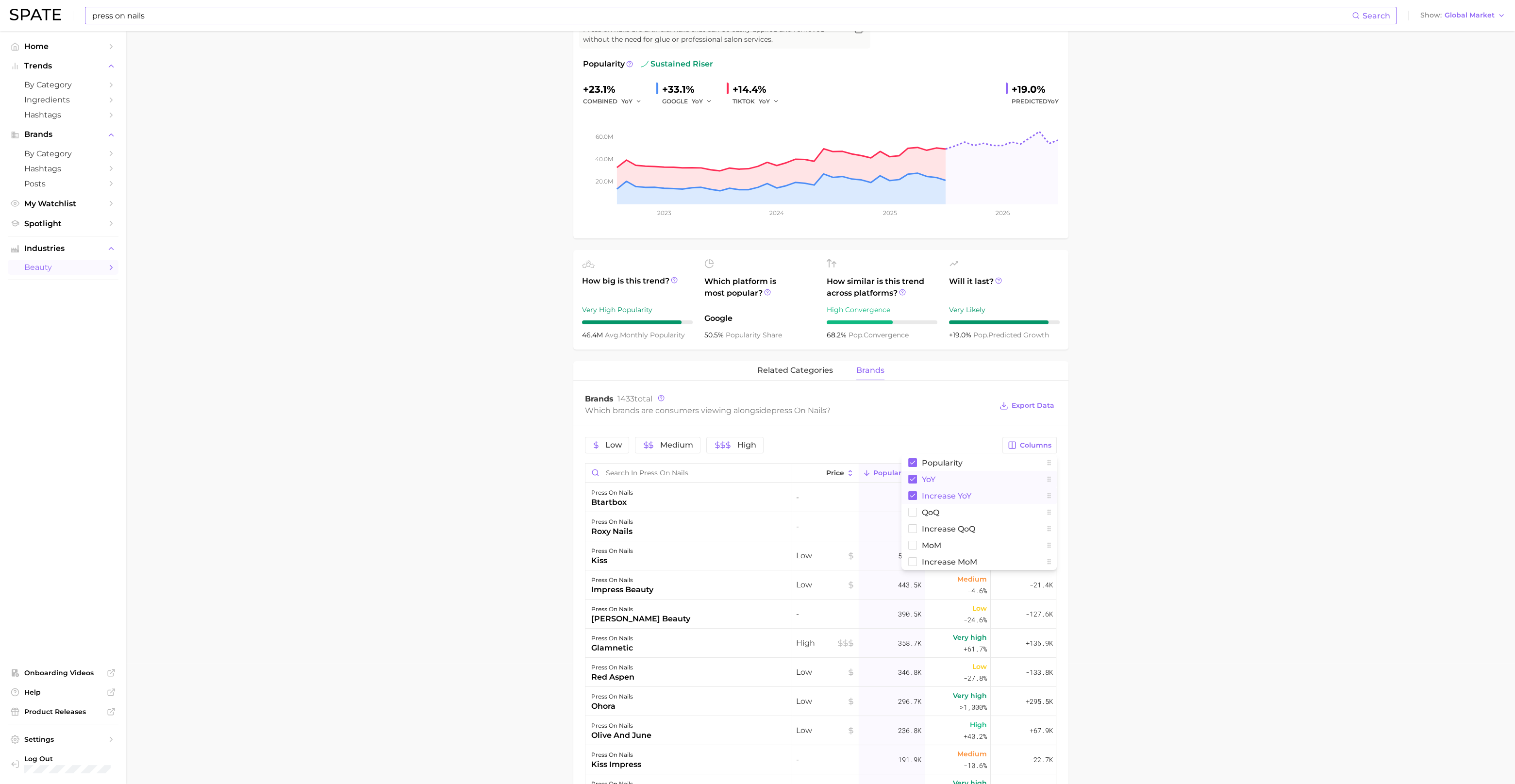
click at [915, 496] on rect at bounding box center [913, 495] width 9 height 9
click at [1131, 480] on main "1. nails 2. nail products 3. nail design products 4. press on nails Overview Go…" at bounding box center [820, 608] width 1389 height 1397
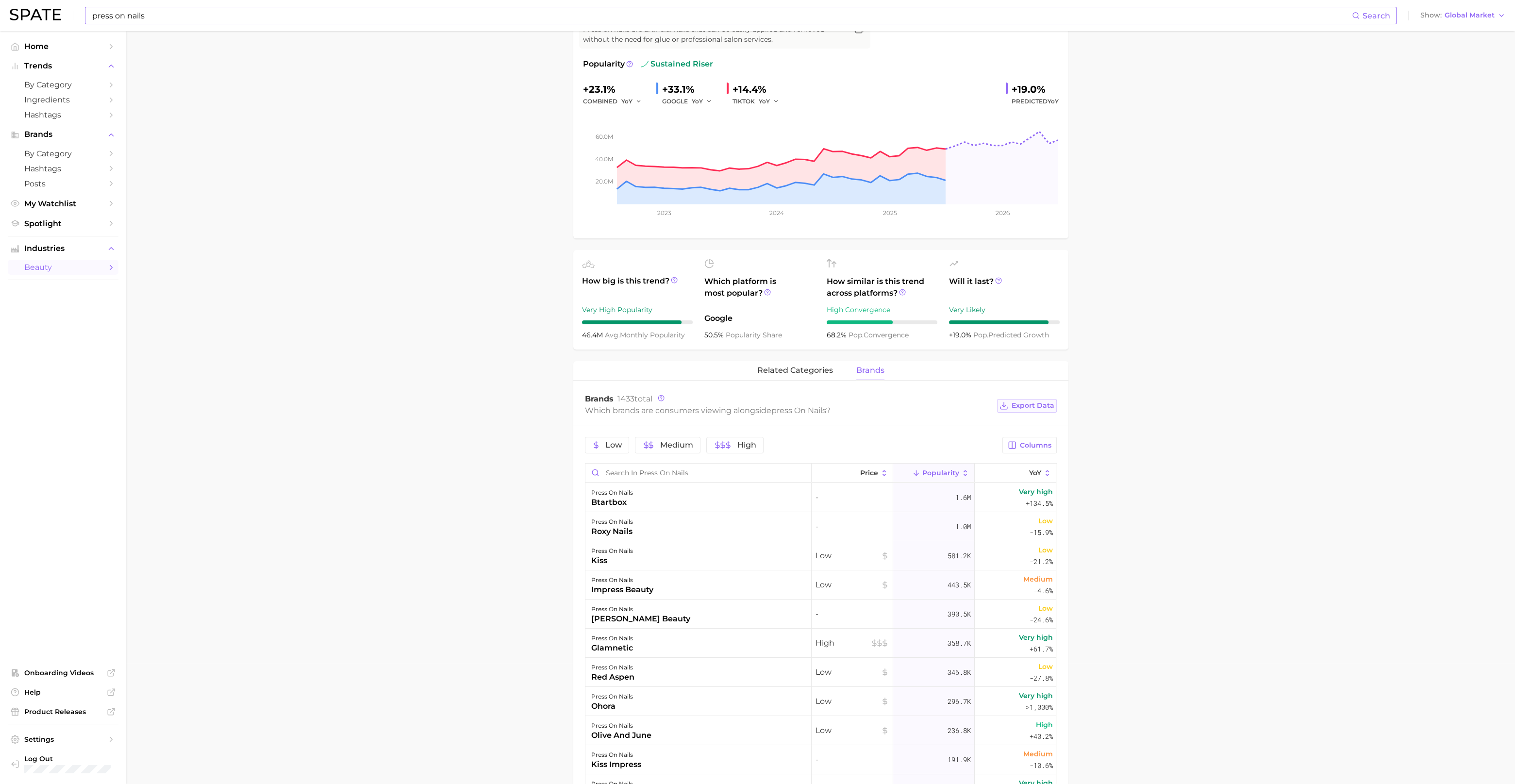
click at [1034, 401] on span "Export Data" at bounding box center [1033, 405] width 43 height 8
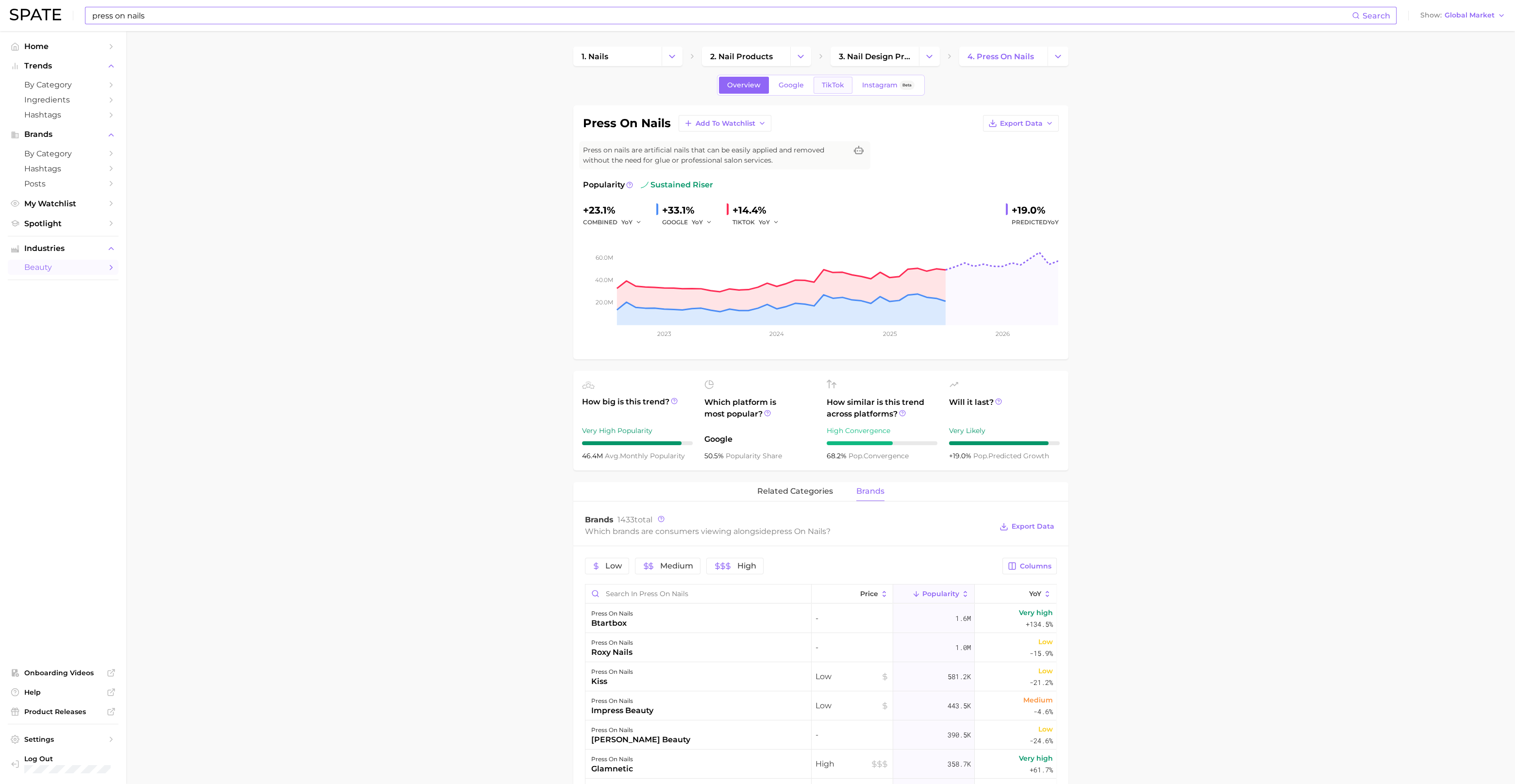
click at [822, 88] on span "TikTok" at bounding box center [833, 85] width 22 height 8
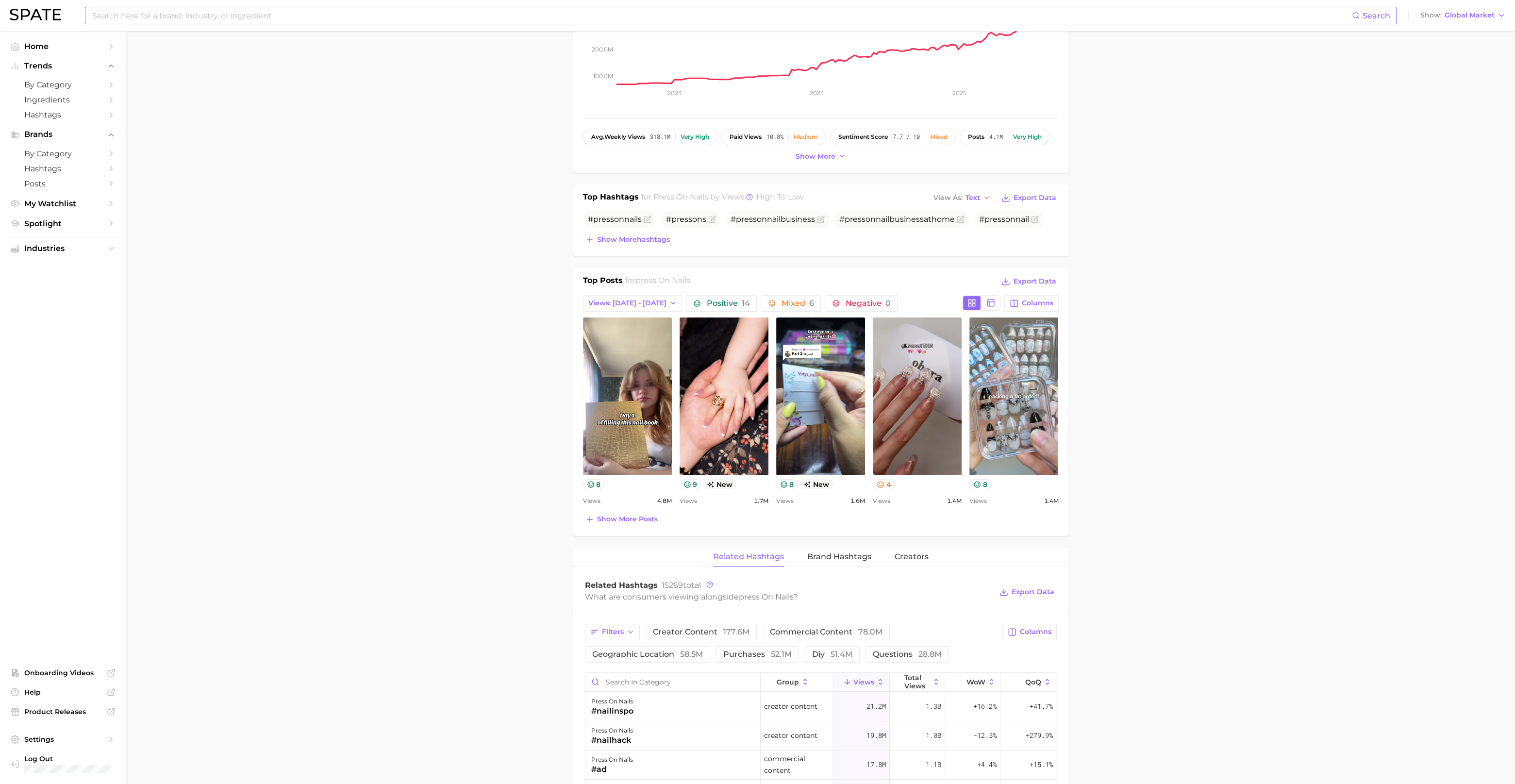
scroll to position [242, 0]
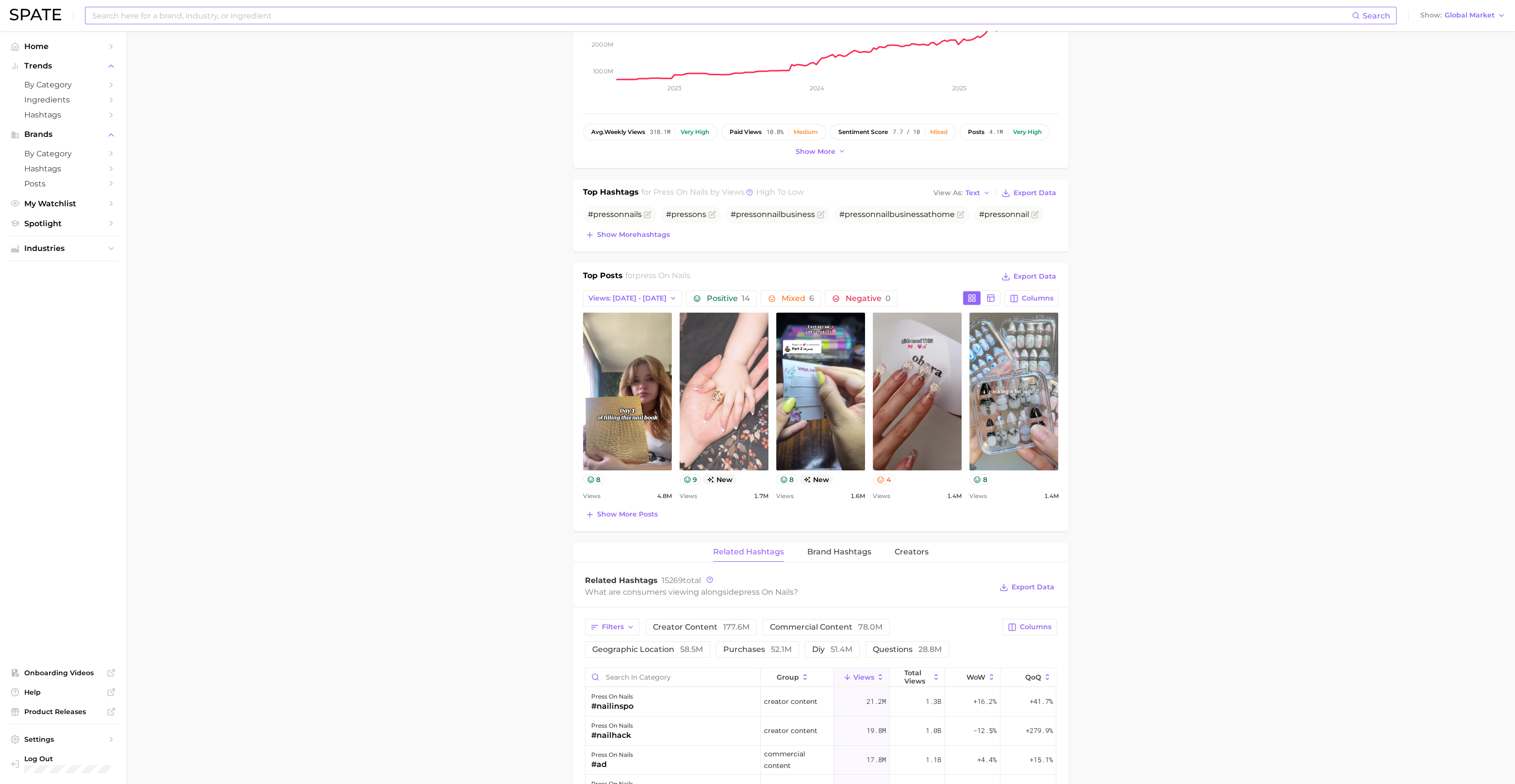
click at [740, 375] on link "view post on TikTok" at bounding box center [724, 391] width 89 height 158
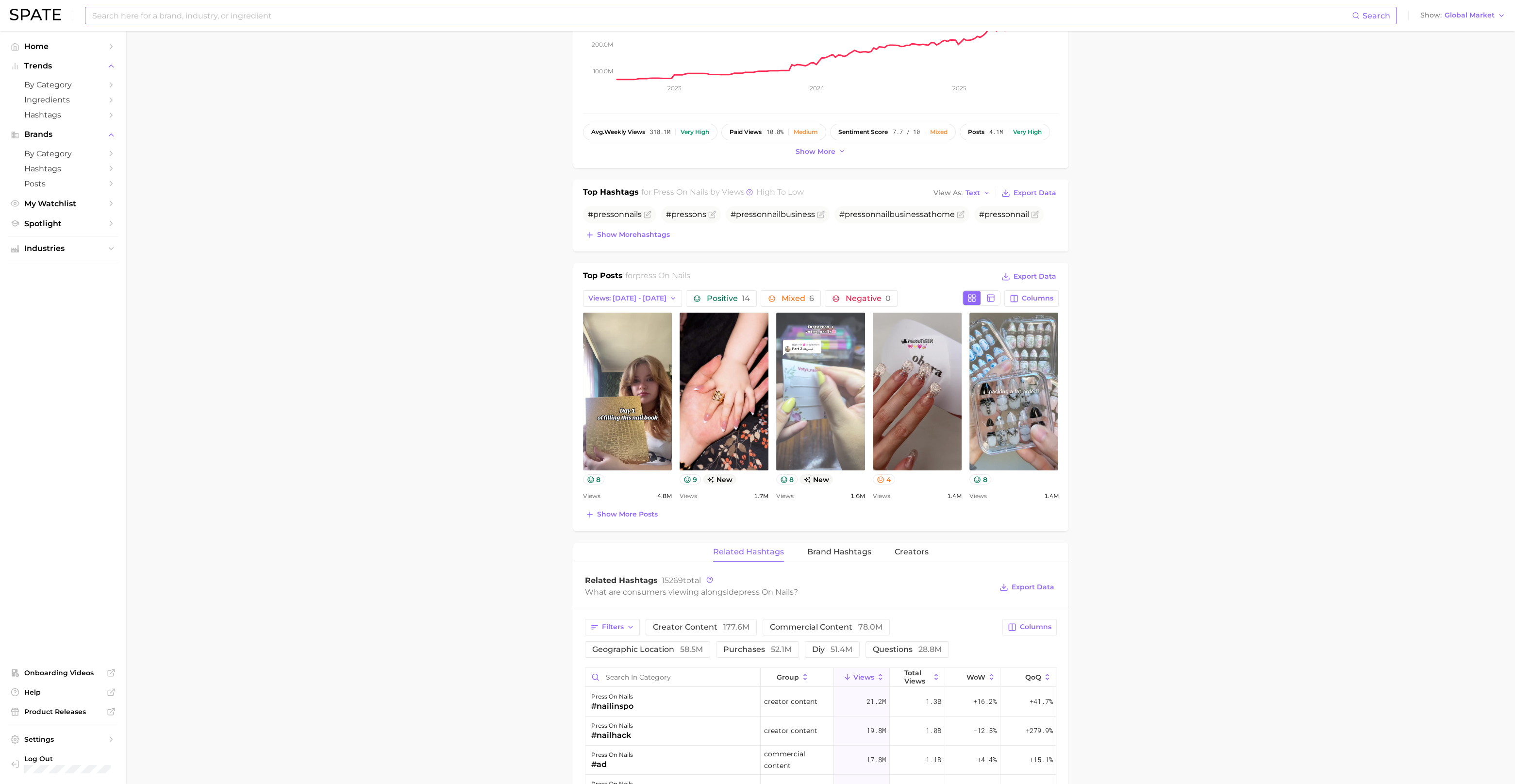
click at [798, 362] on link "view post on TikTok" at bounding box center [821, 391] width 89 height 158
